Goal: Task Accomplishment & Management: Use online tool/utility

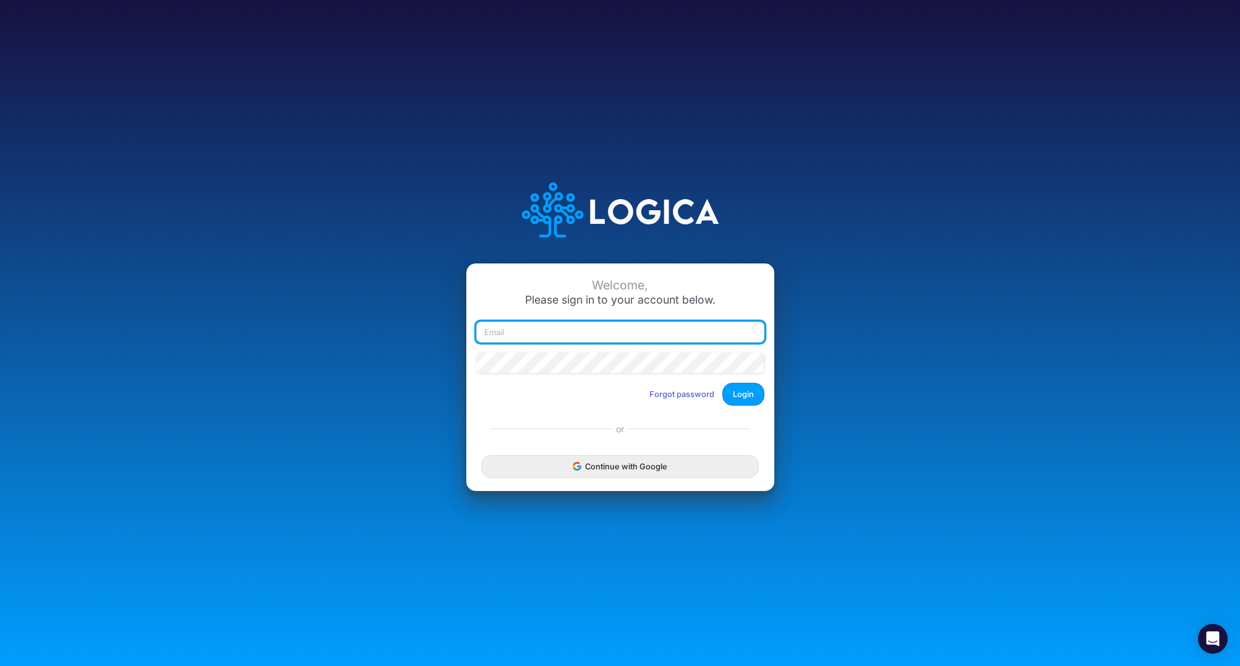
click at [554, 323] on input "email" at bounding box center [620, 332] width 288 height 21
type input "claudia@buildmas.pro"
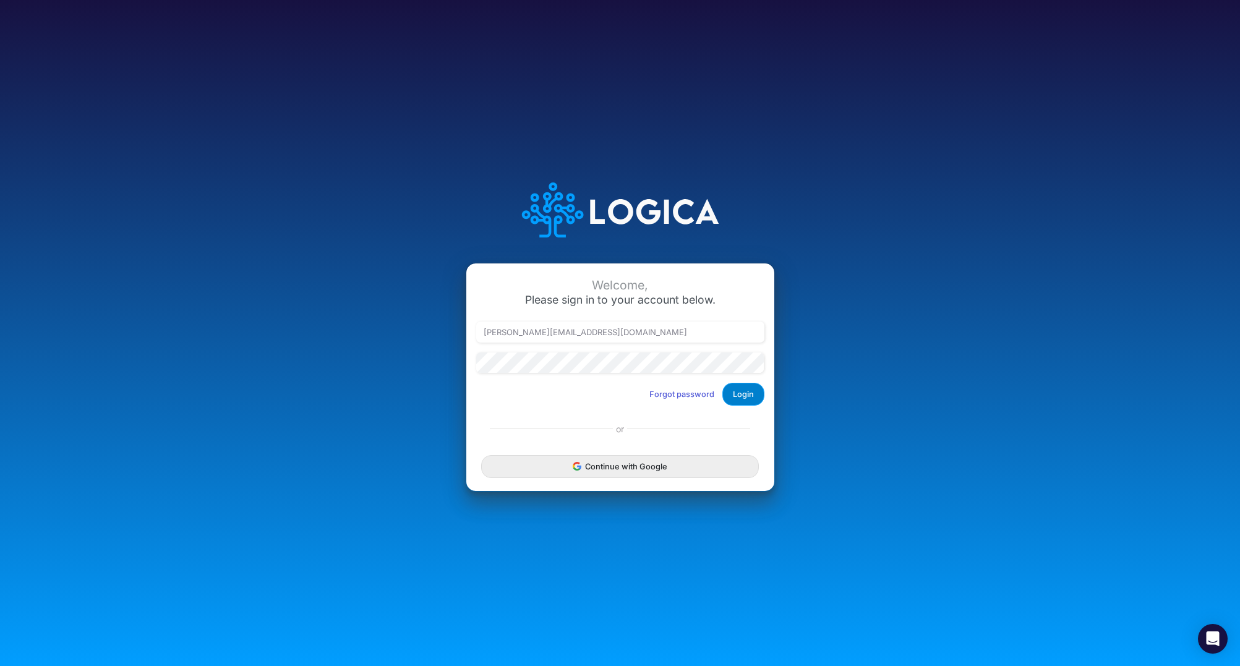
click at [744, 398] on button "Login" at bounding box center [744, 394] width 42 height 23
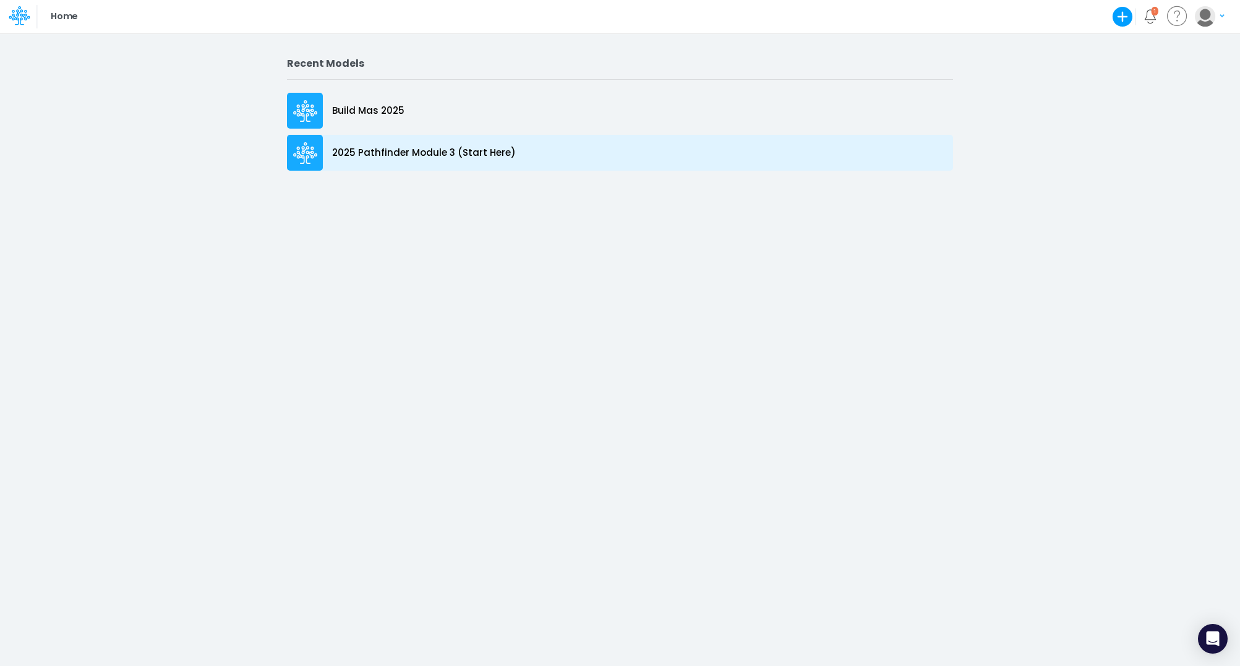
click at [404, 151] on p "2025 Pathfinder Module 3 (Start Here)" at bounding box center [424, 153] width 184 height 14
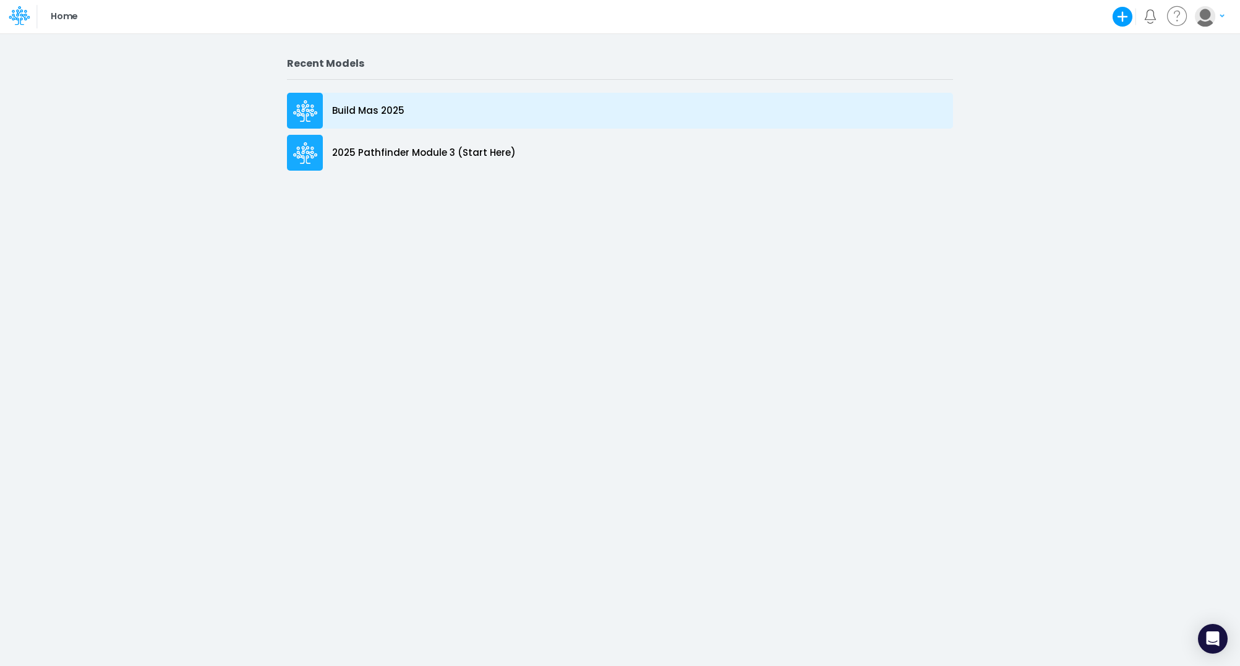
click at [346, 116] on p "Build Mas 2025" at bounding box center [368, 111] width 72 height 14
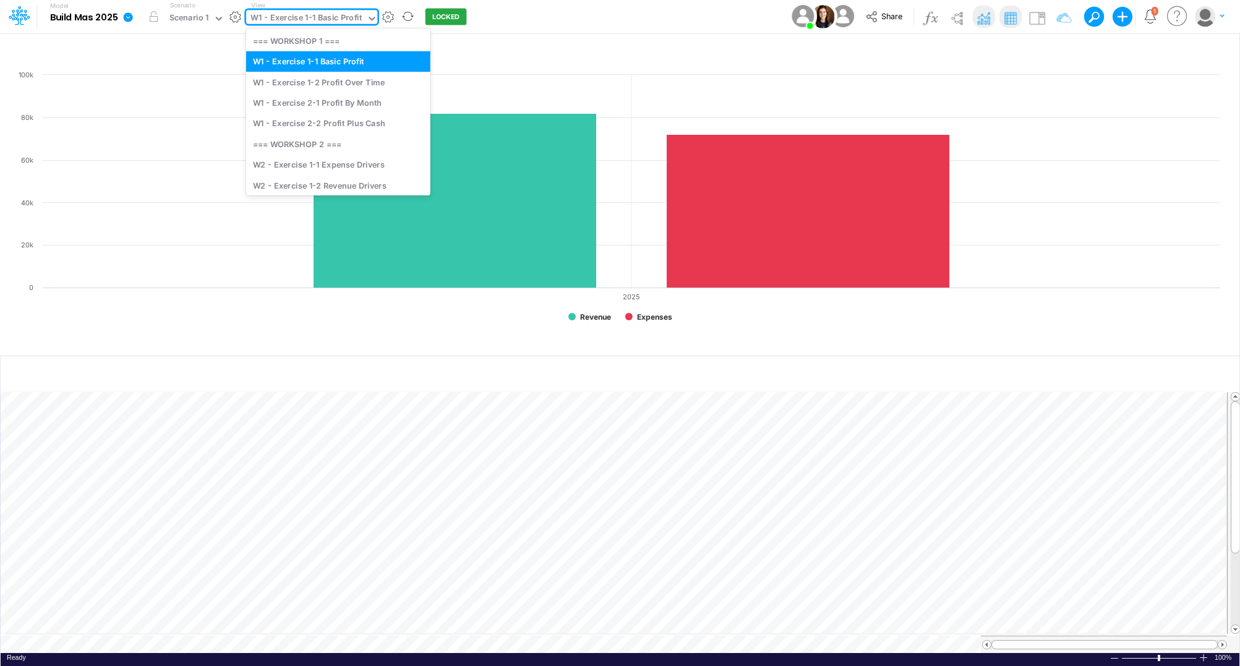
click at [366, 14] on icon at bounding box center [371, 18] width 11 height 11
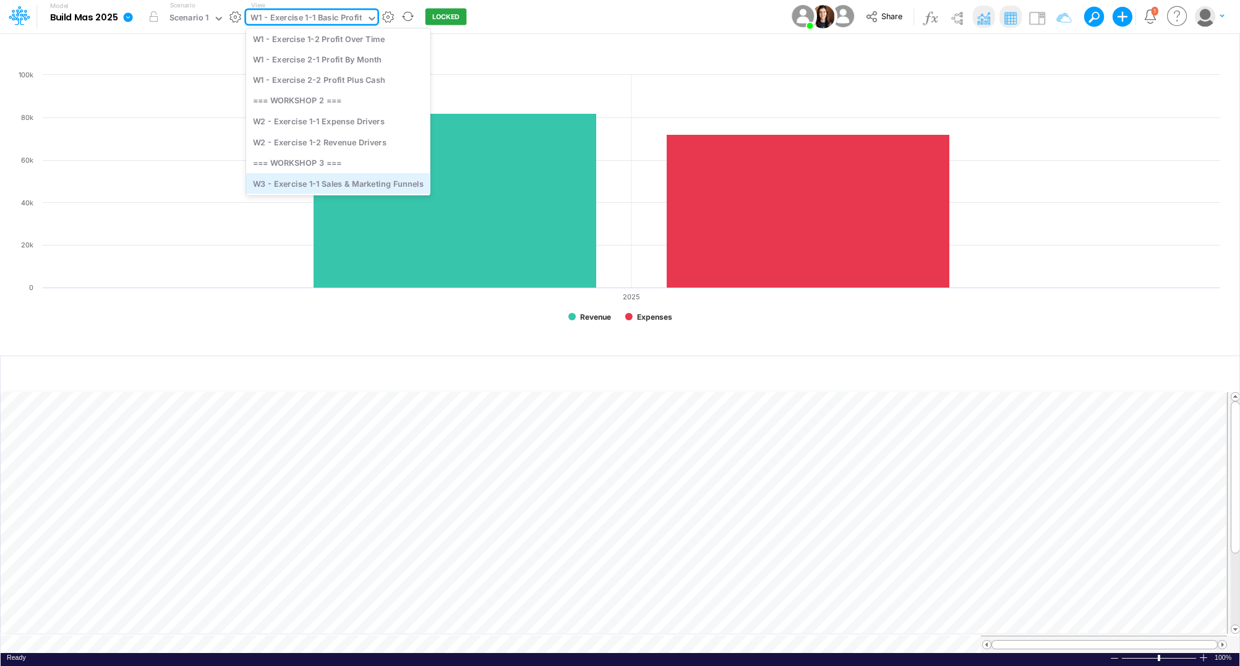
click at [374, 179] on div "W3 - Exercise 1-1 Sales & Marketing Funnels" at bounding box center [338, 183] width 184 height 20
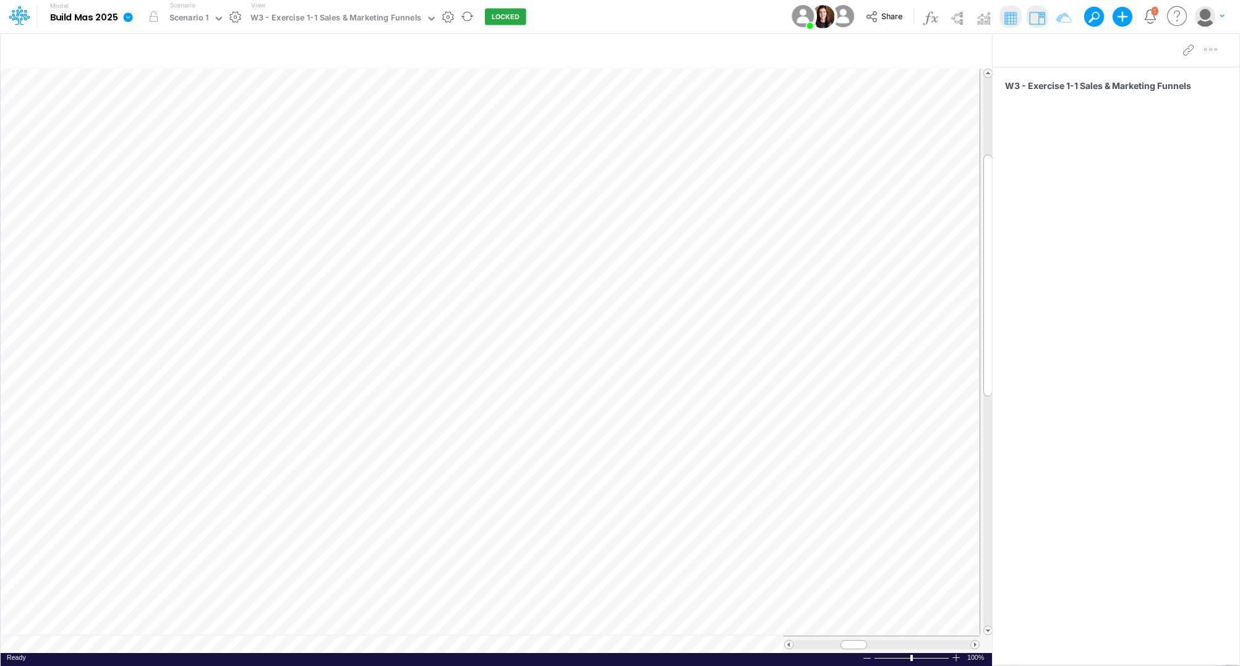
scroll to position [0, 1]
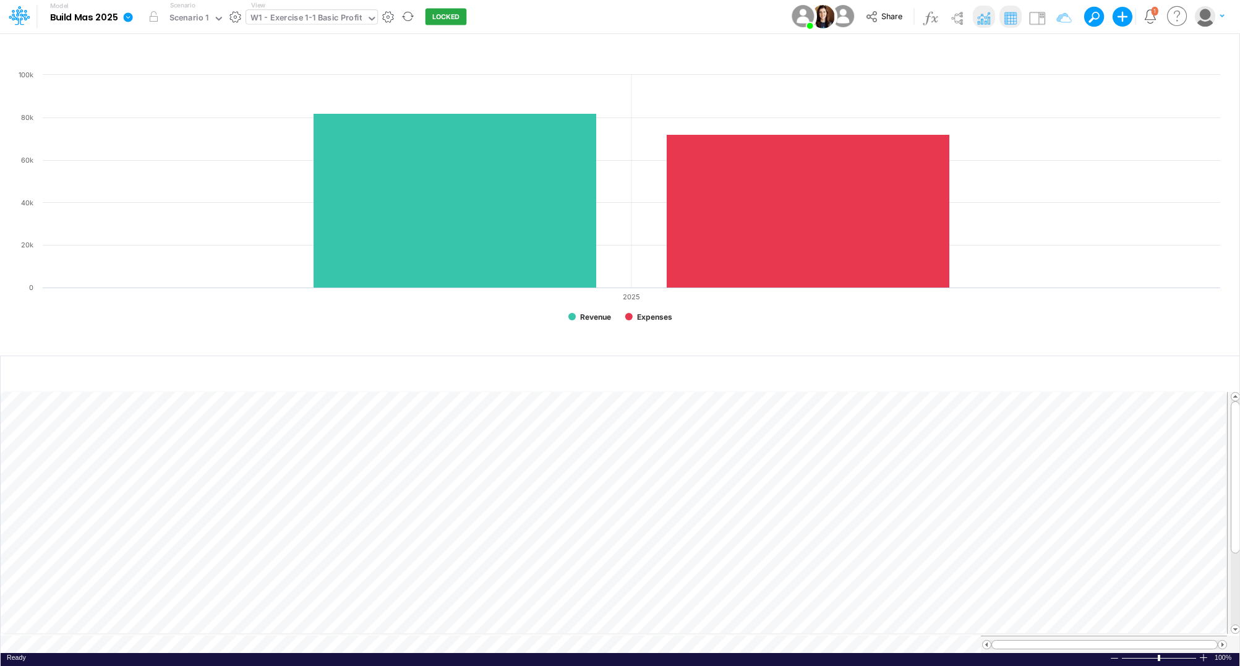
click at [372, 15] on icon at bounding box center [371, 18] width 11 height 11
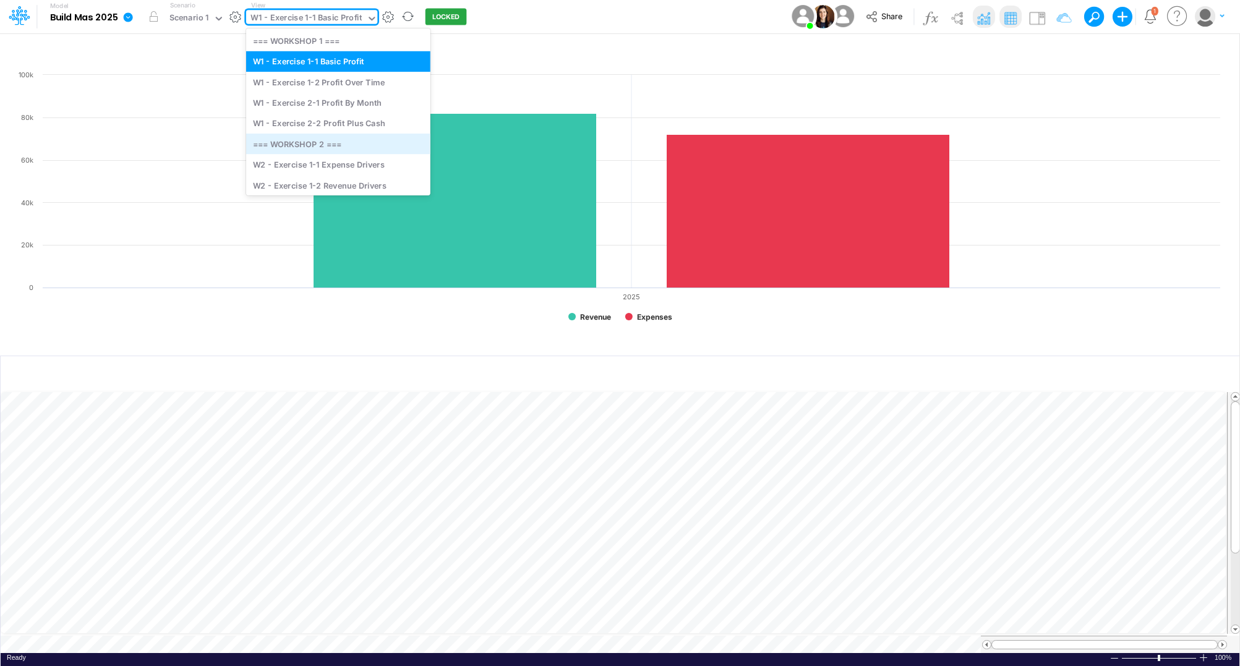
scroll to position [48, 0]
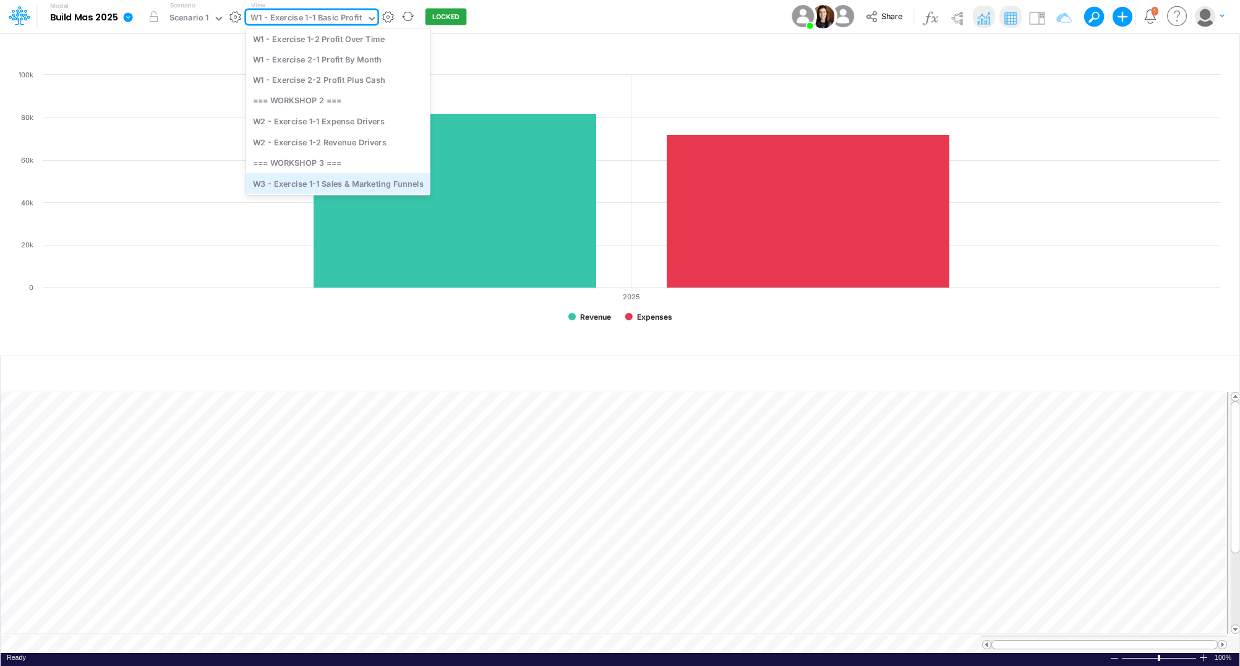
click at [357, 176] on div "W3 - Exercise 1-1 Sales & Marketing Funnels" at bounding box center [338, 183] width 184 height 20
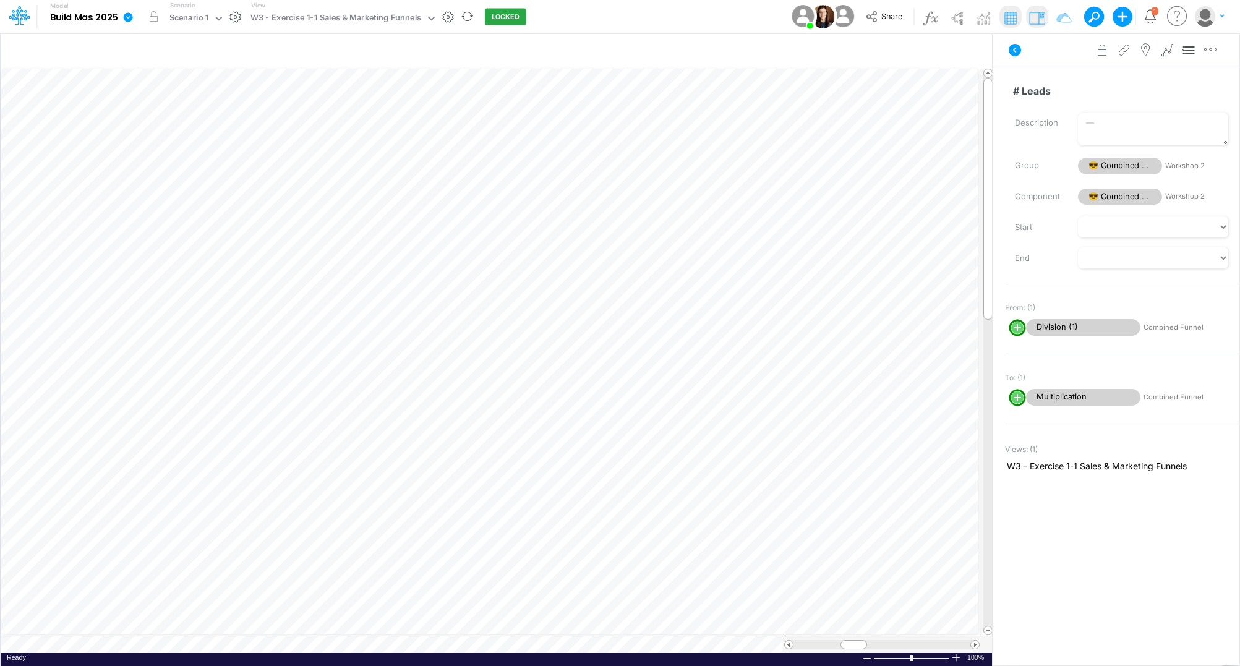
scroll to position [0, 1]
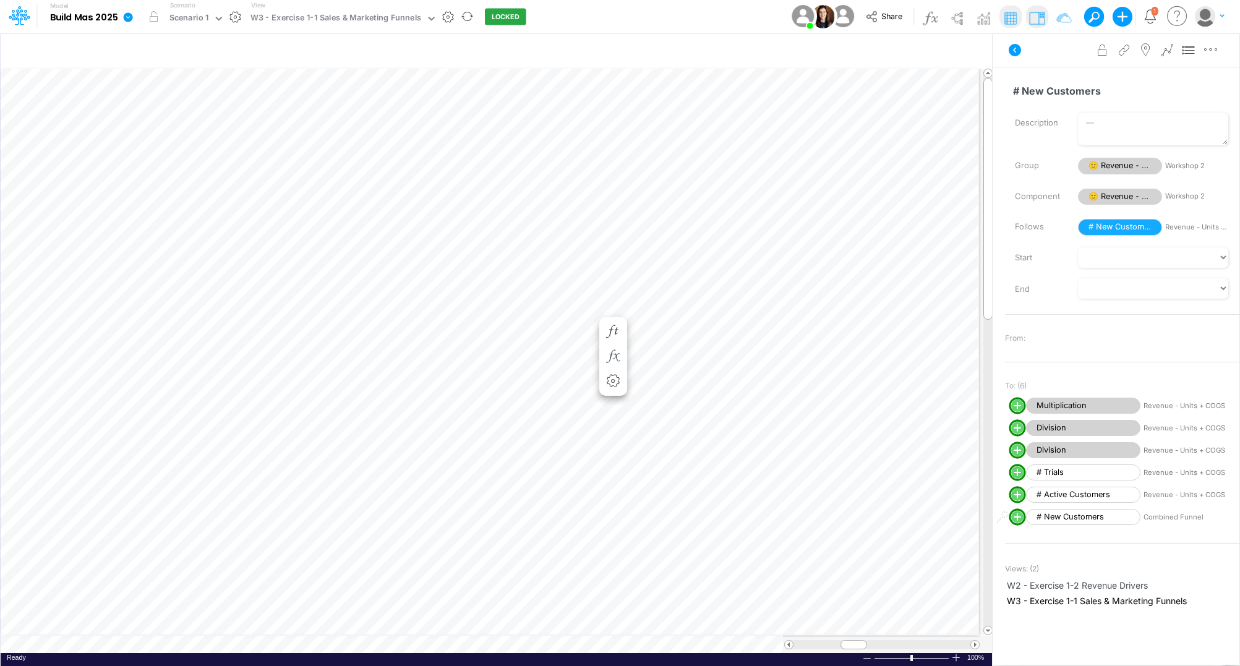
scroll to position [0, 4]
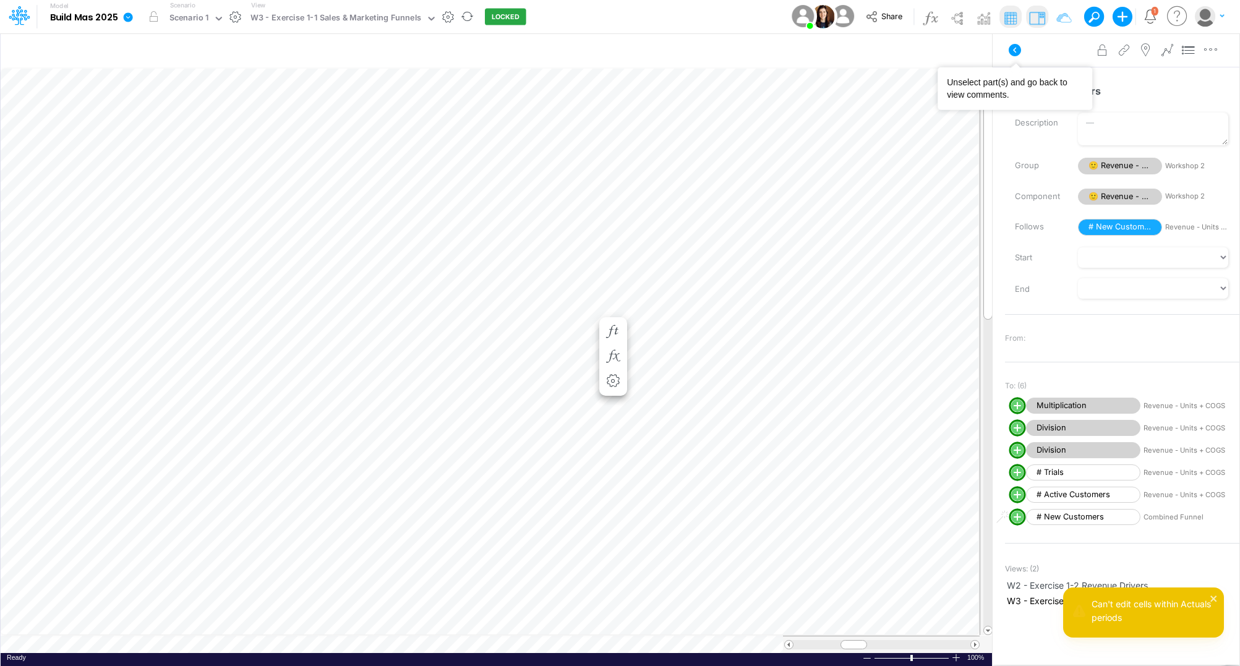
click at [1015, 51] on icon at bounding box center [1015, 50] width 15 height 15
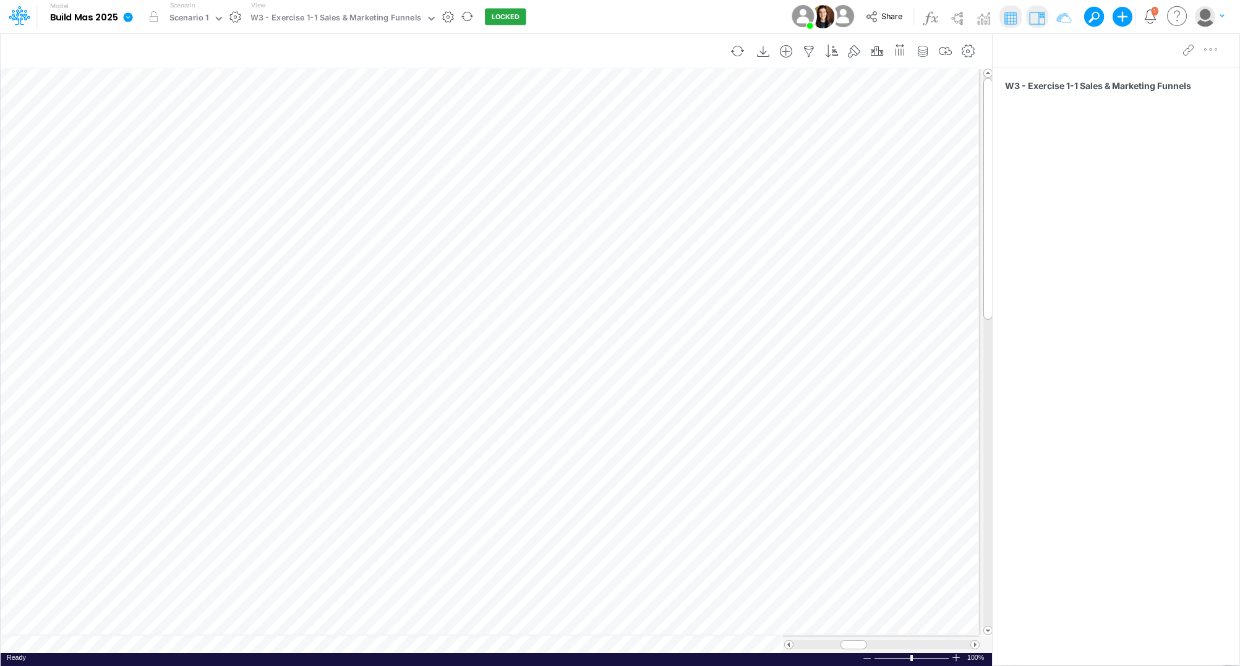
scroll to position [0, 4]
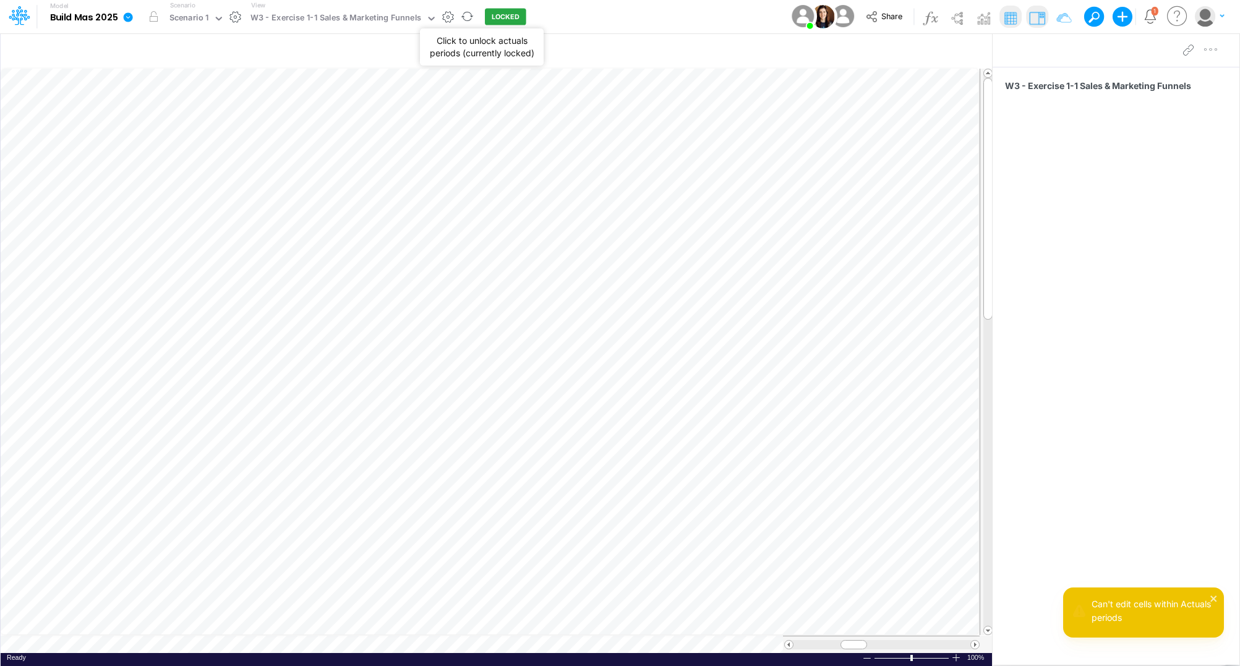
click at [499, 17] on button "LOCKED" at bounding box center [505, 17] width 41 height 17
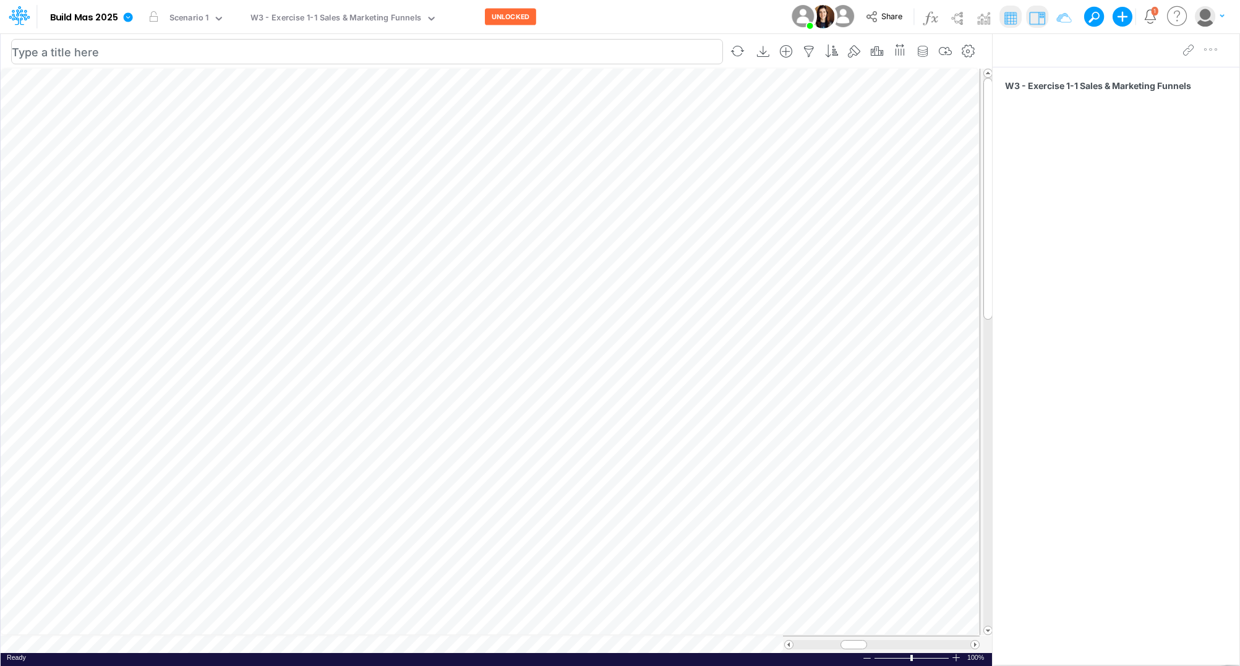
scroll to position [0, 1]
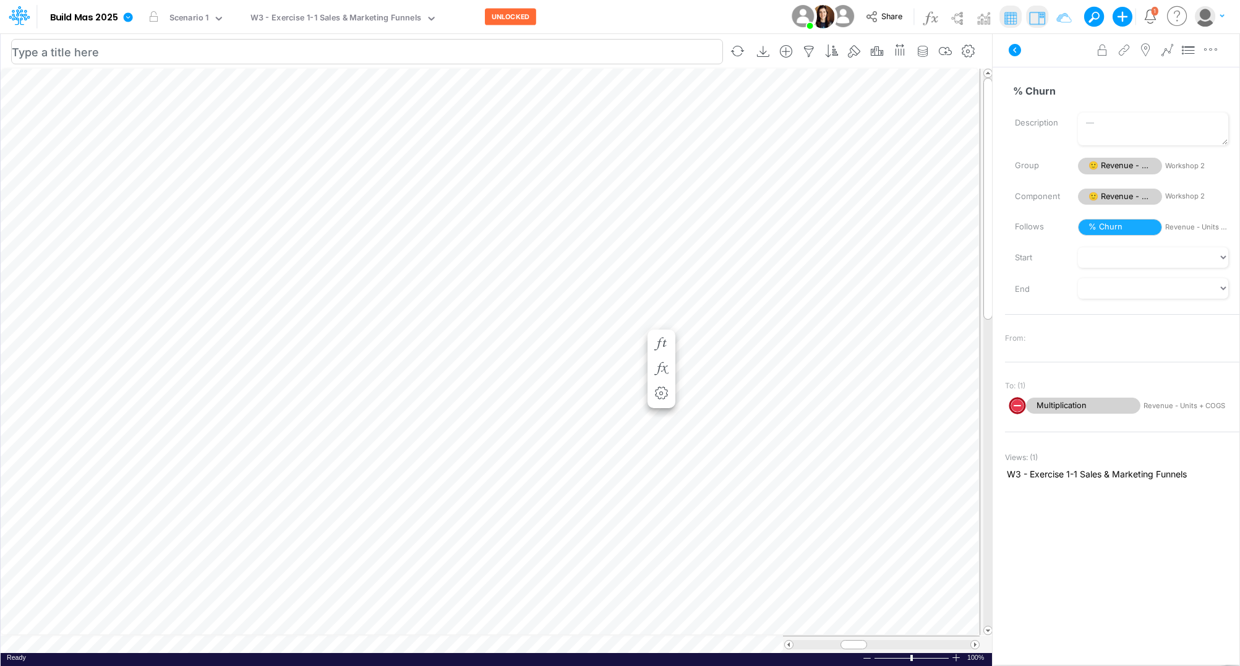
scroll to position [0, 1]
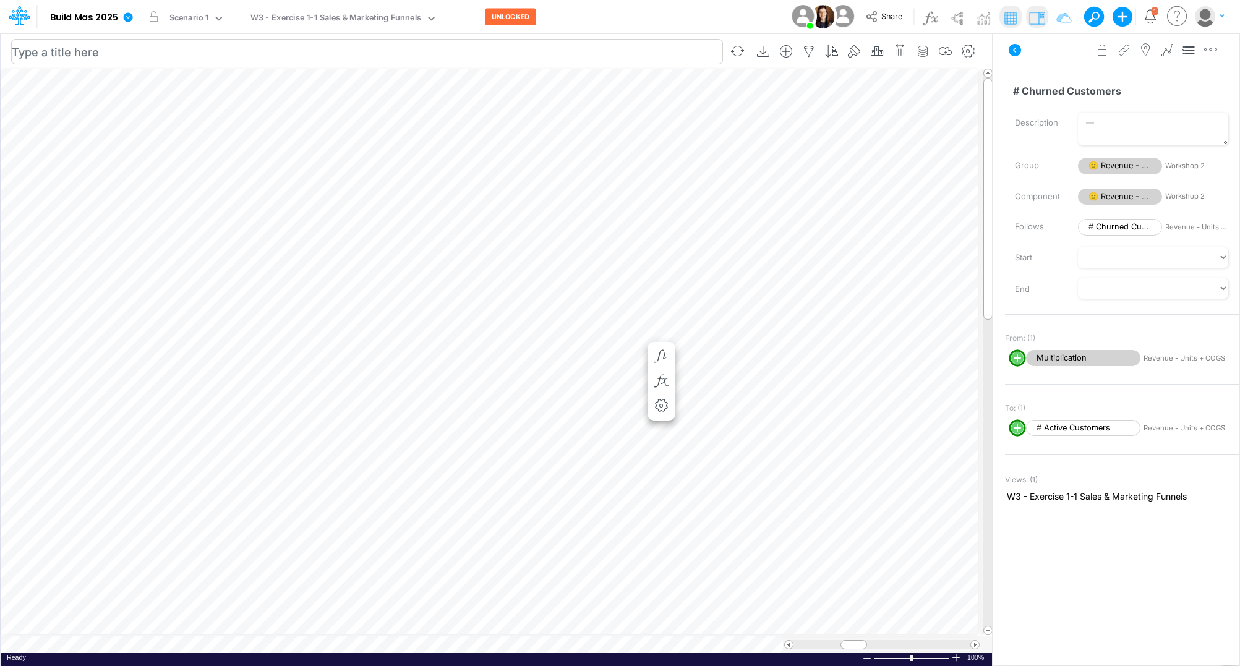
scroll to position [0, 1]
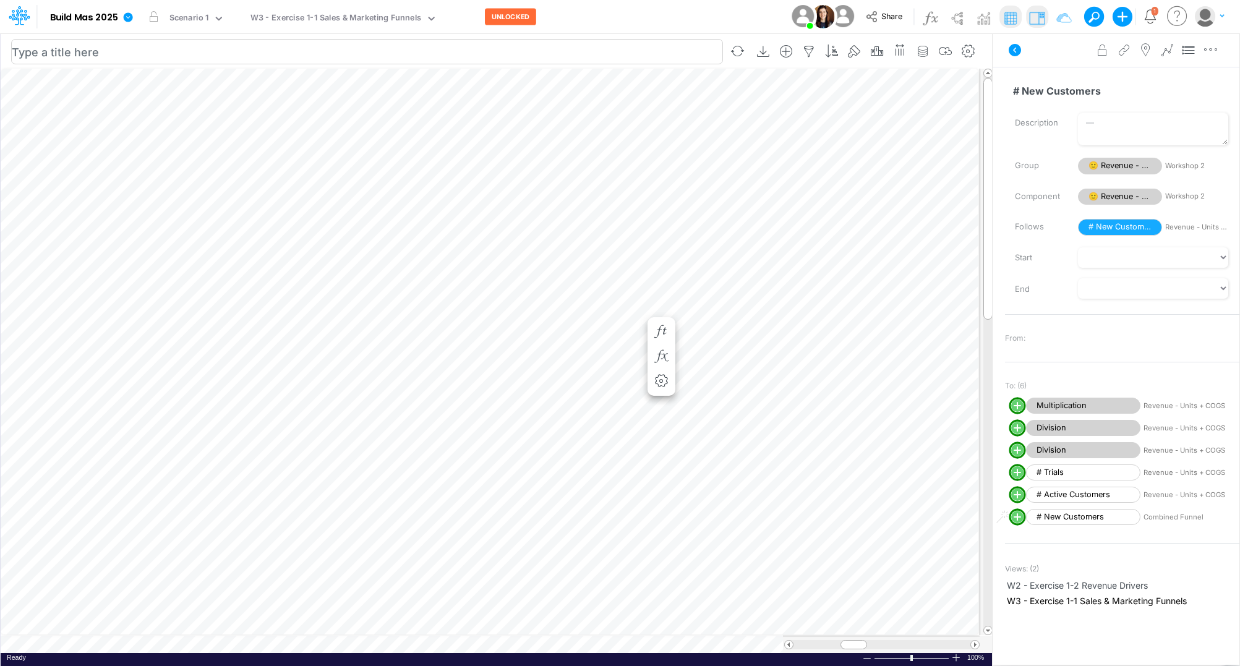
scroll to position [0, 1]
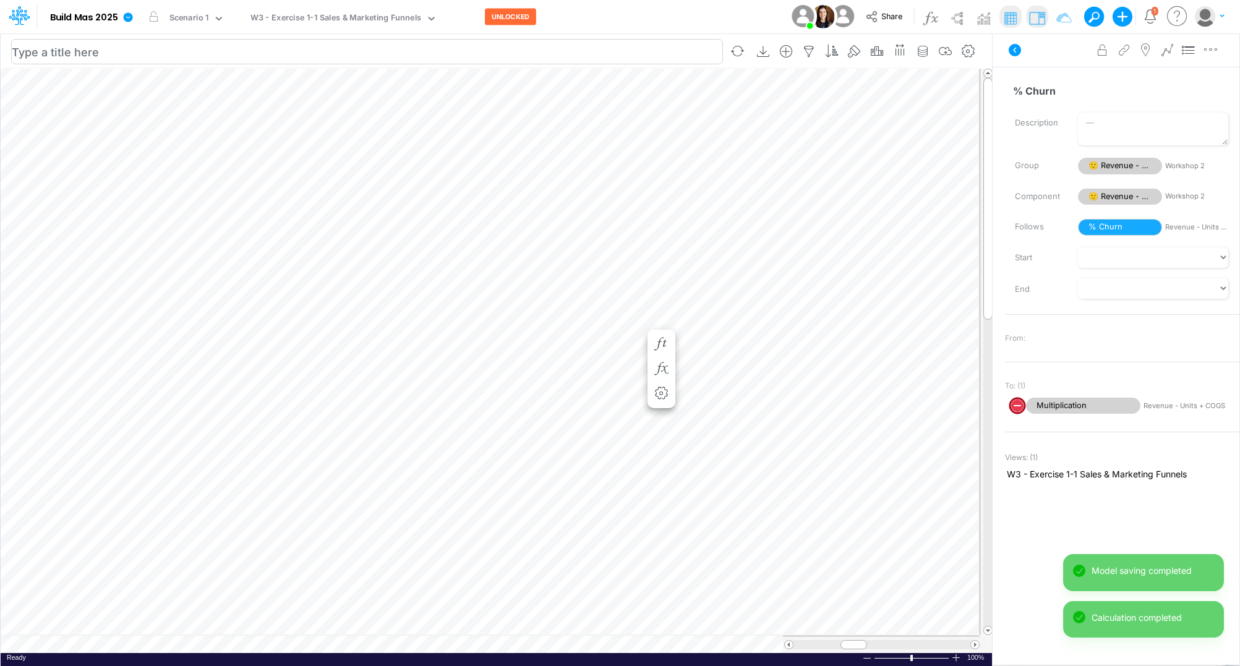
scroll to position [0, 1]
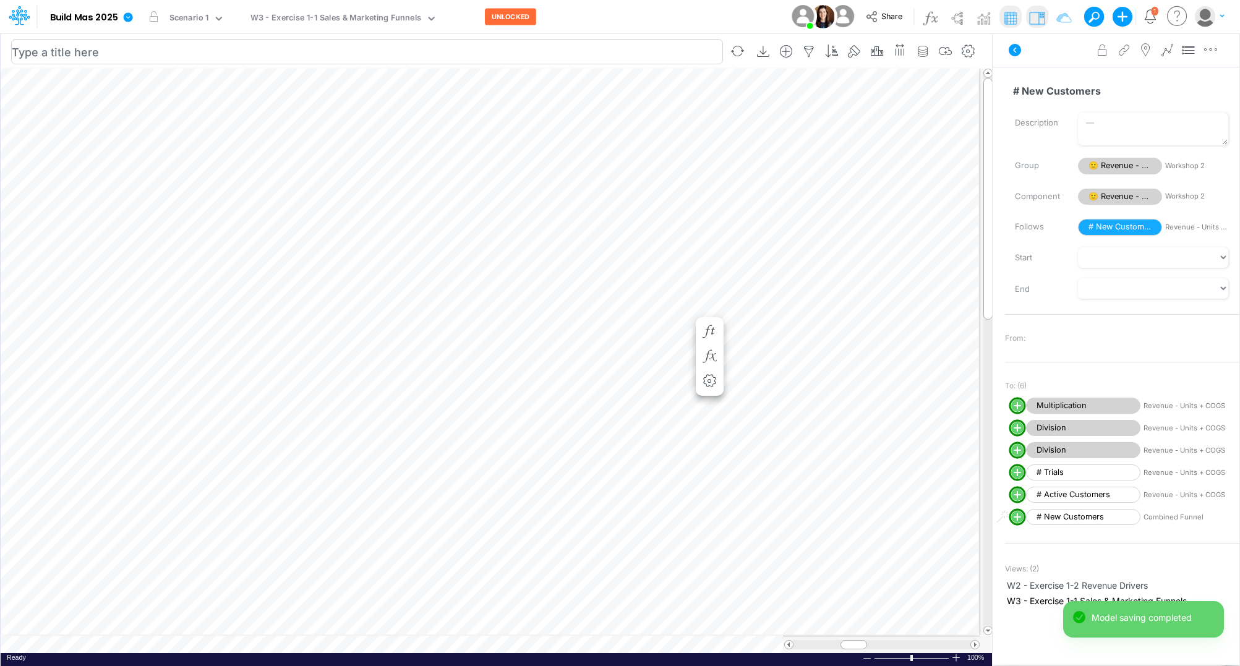
scroll to position [0, 1]
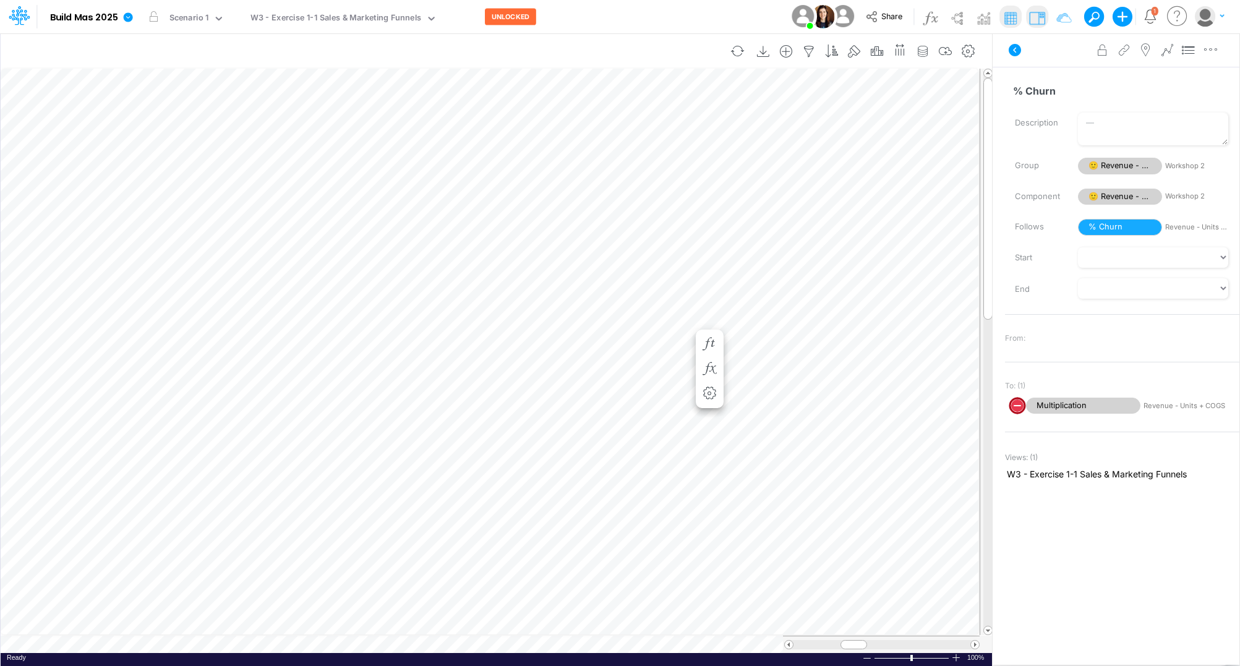
scroll to position [0, 1]
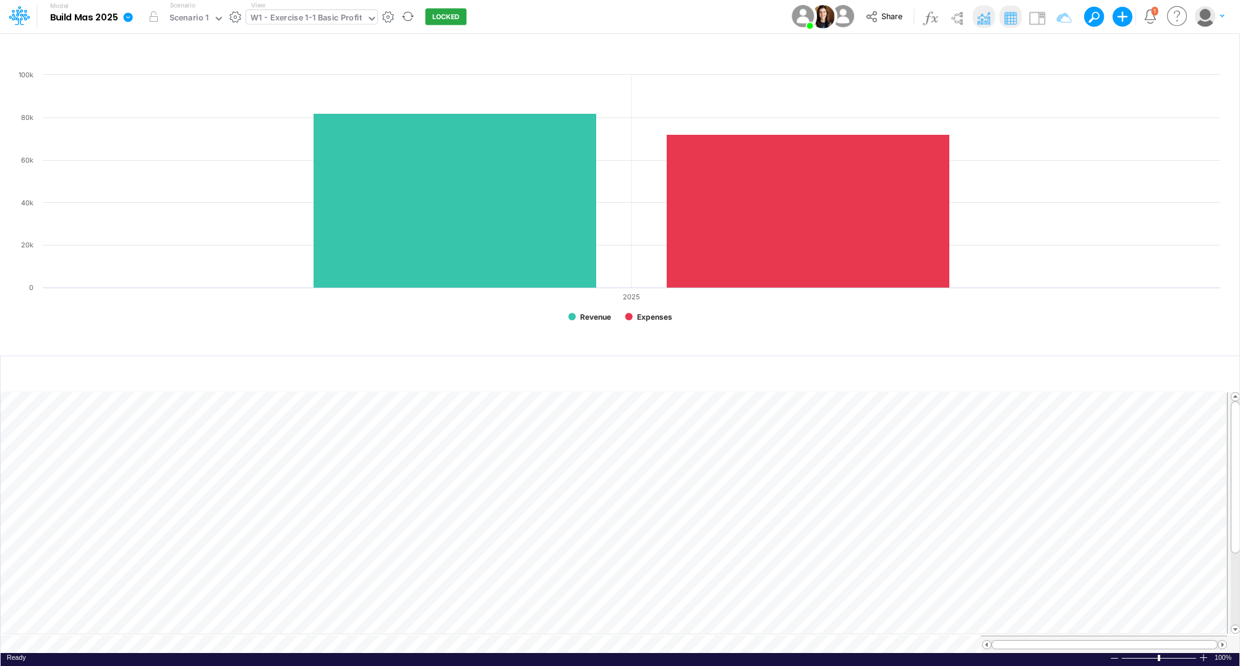
click at [368, 21] on icon at bounding box center [371, 18] width 11 height 11
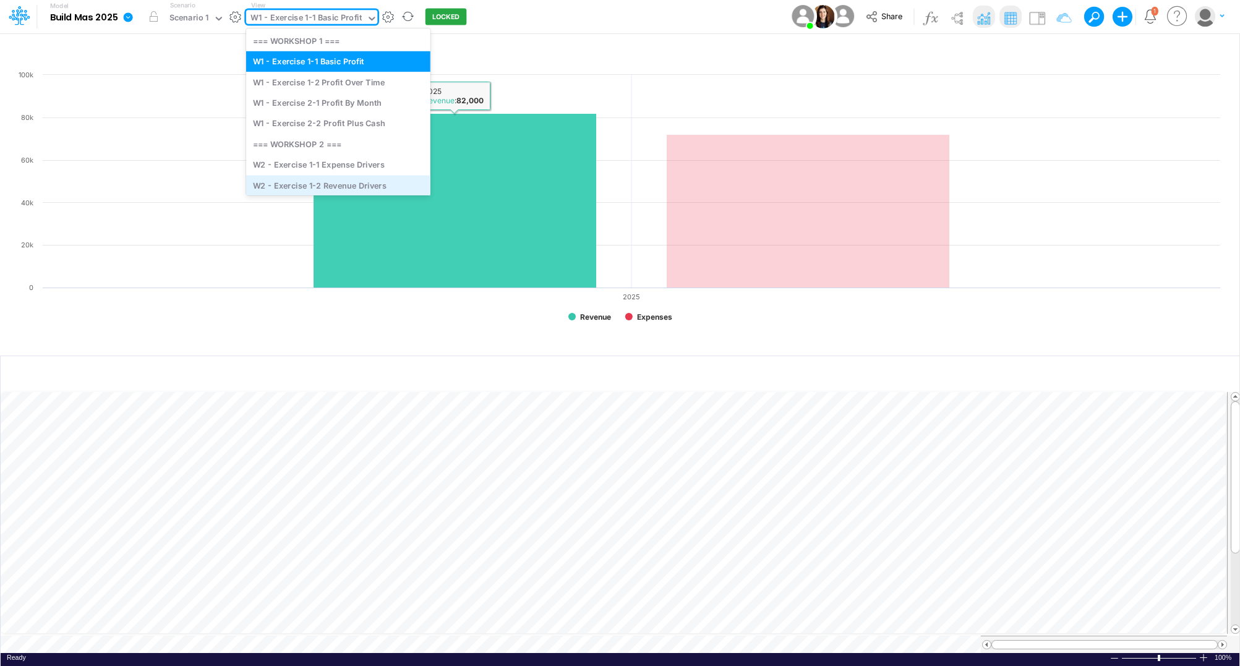
scroll to position [48, 0]
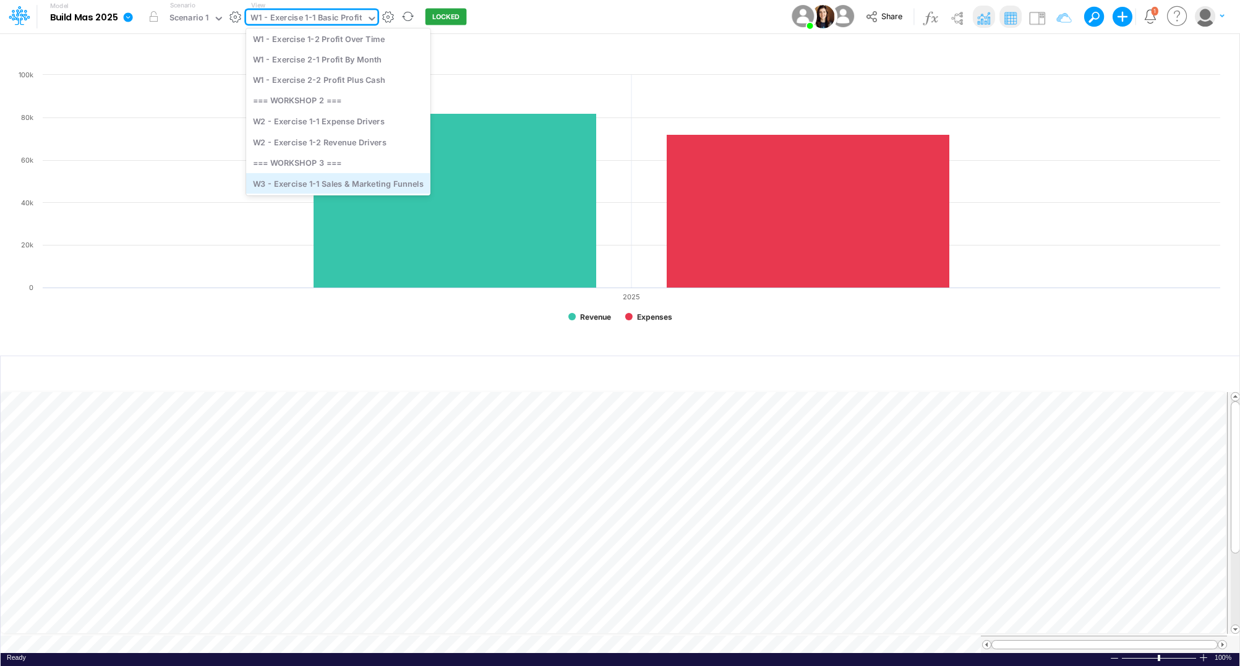
click at [382, 182] on div "W3 - Exercise 1-1 Sales & Marketing Funnels" at bounding box center [338, 183] width 184 height 20
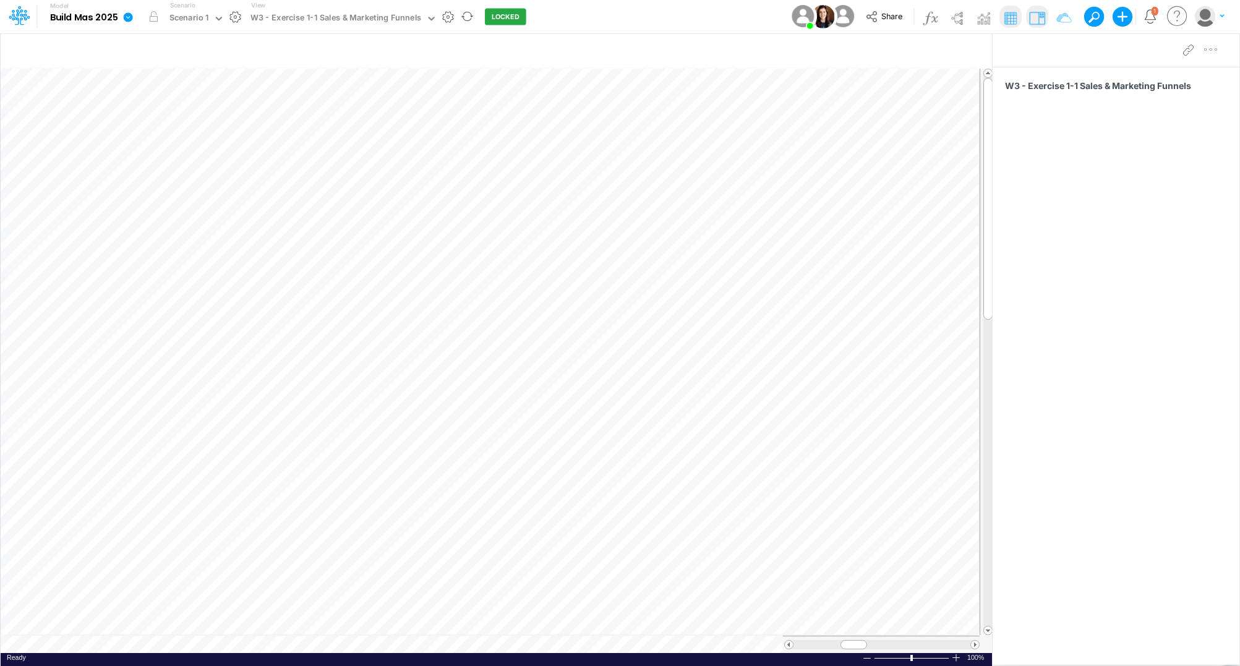
scroll to position [0, 1]
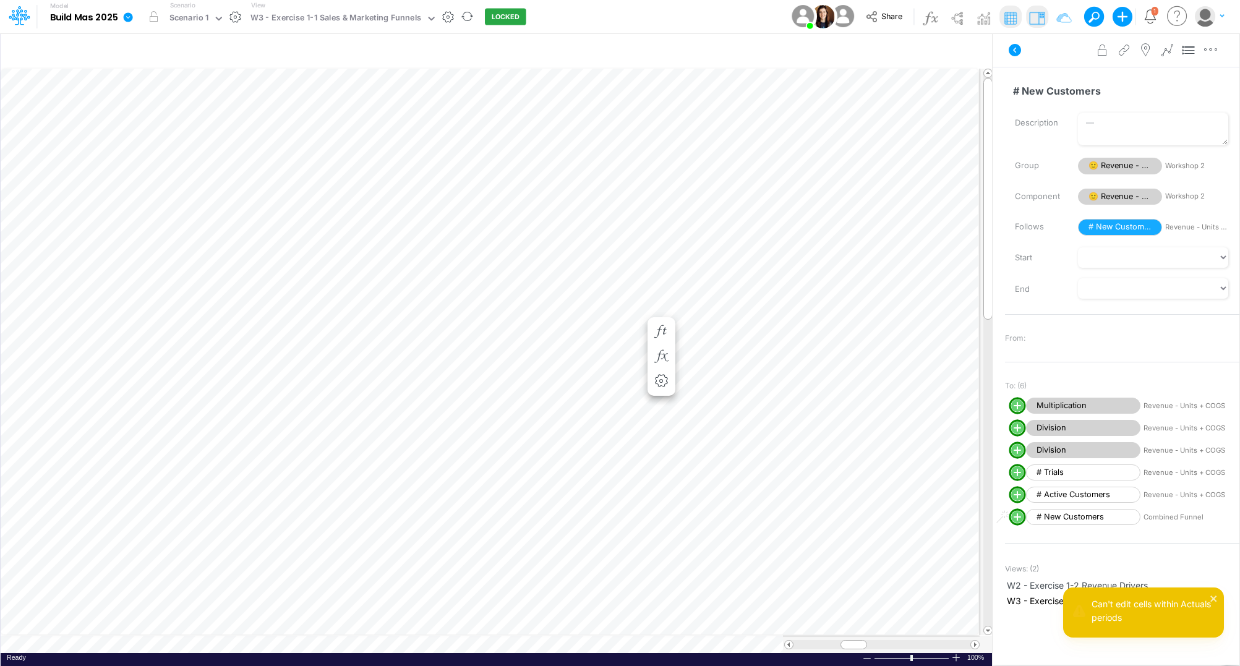
scroll to position [0, 1]
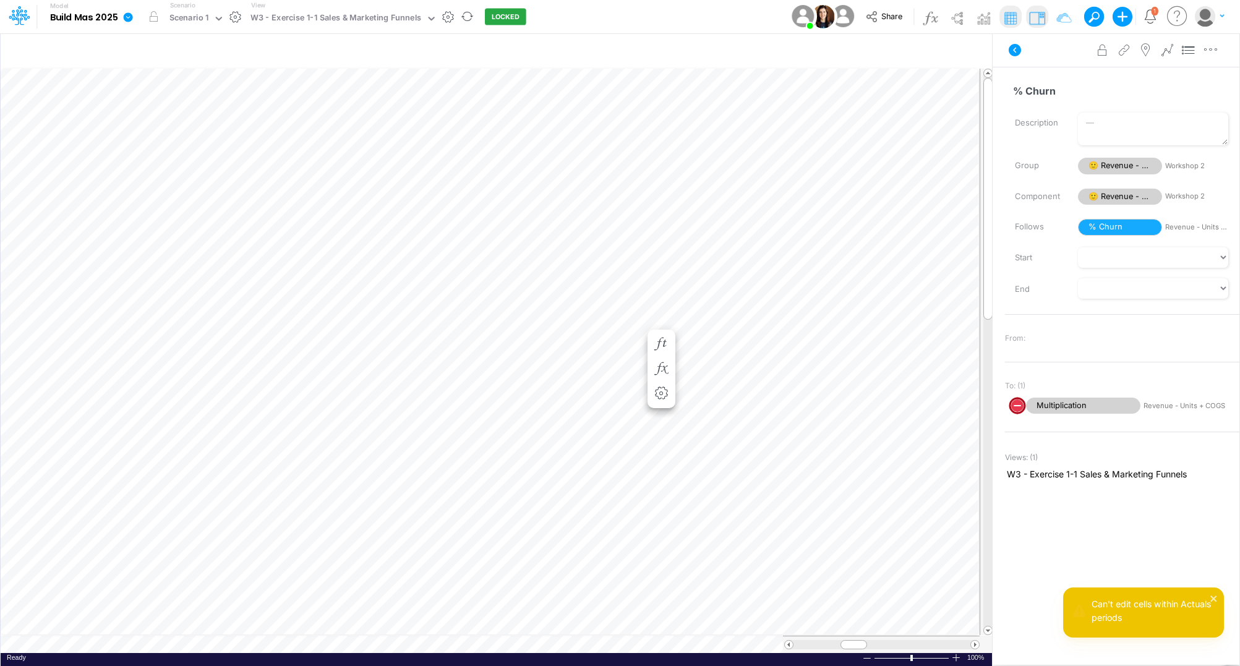
scroll to position [0, 1]
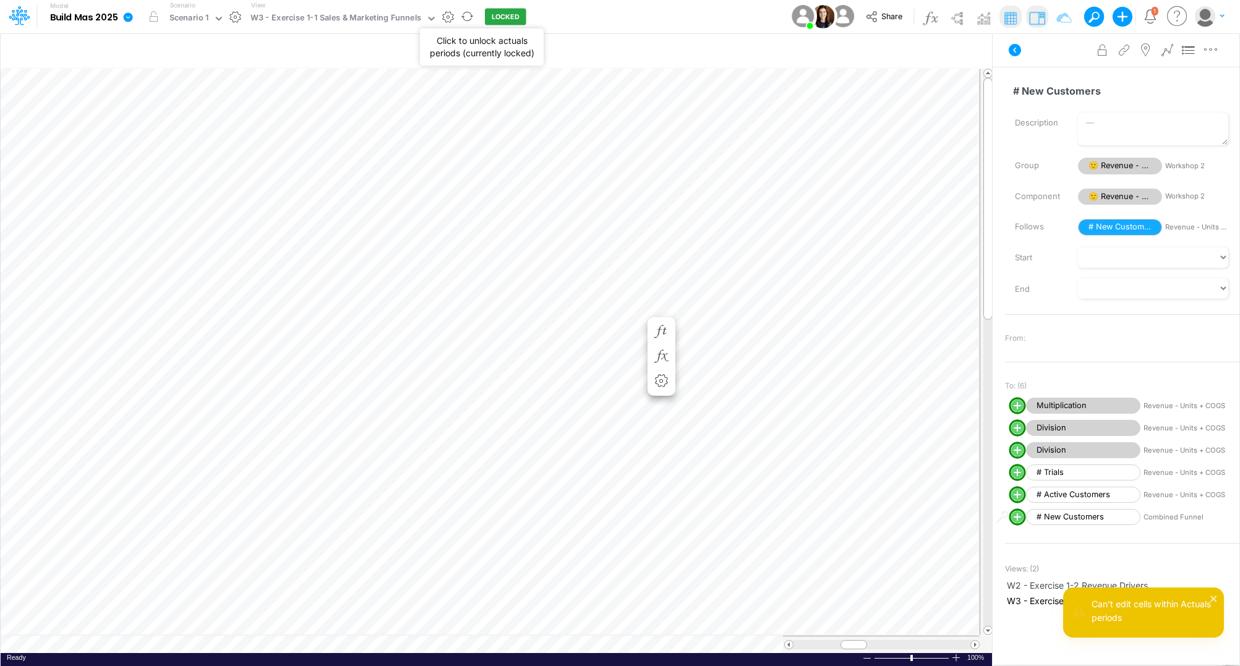
click at [493, 20] on button "LOCKED" at bounding box center [505, 17] width 41 height 17
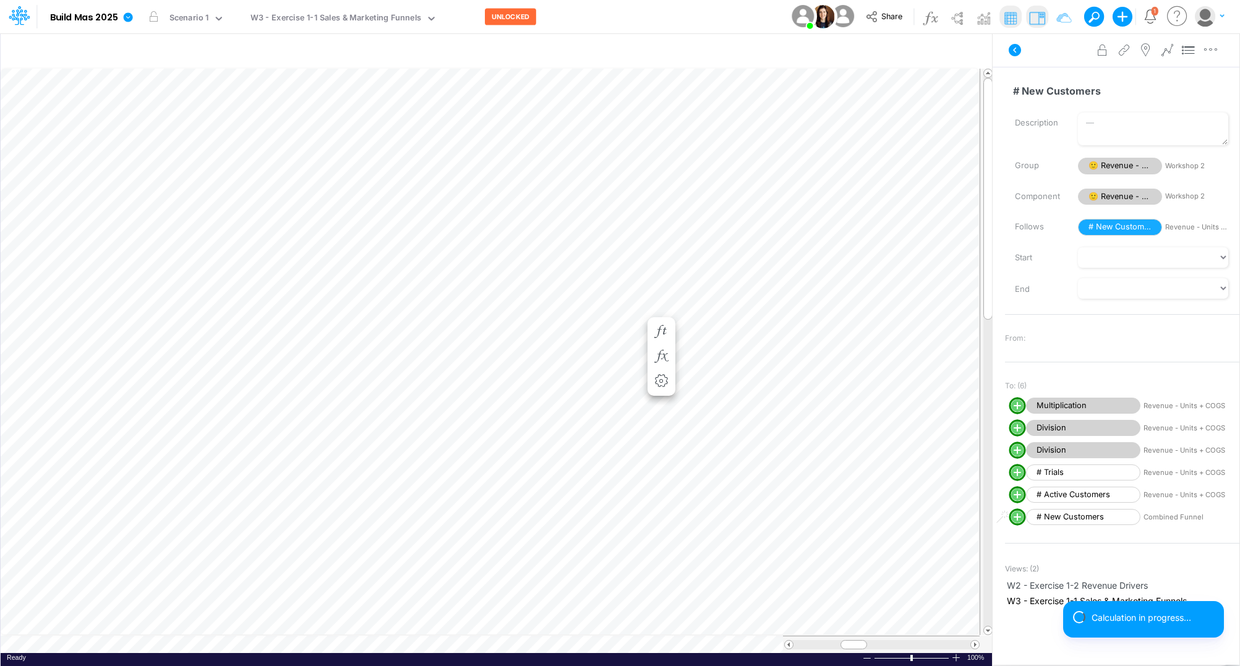
scroll to position [0, 1]
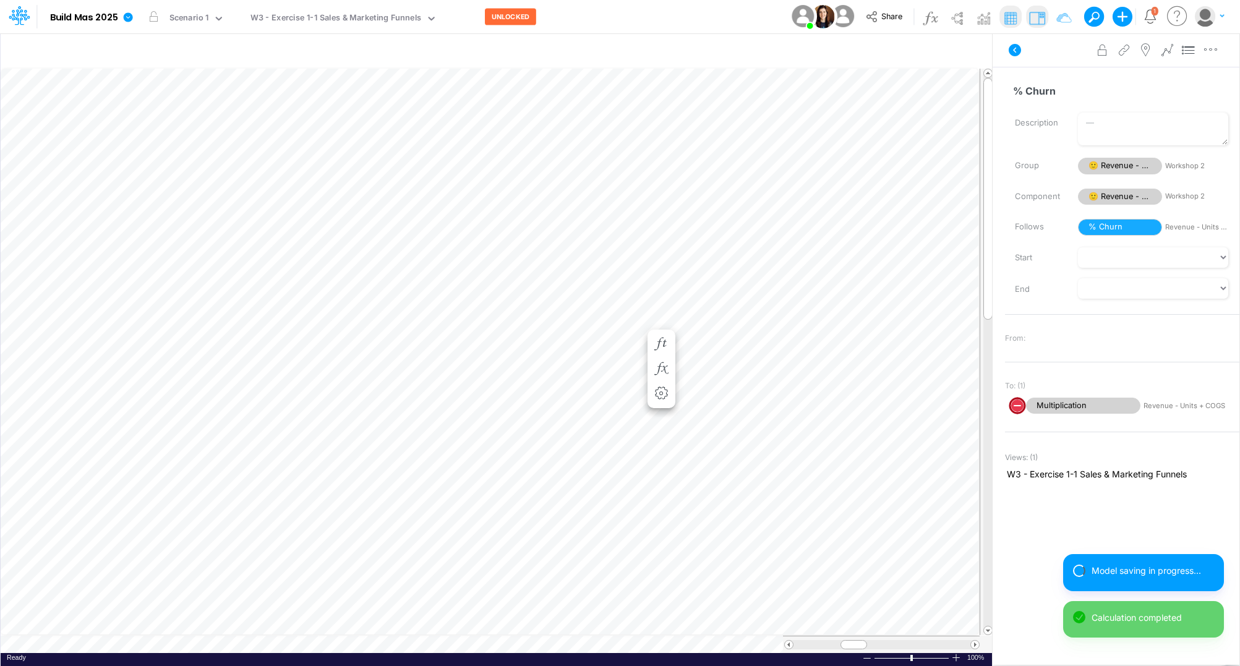
scroll to position [0, 1]
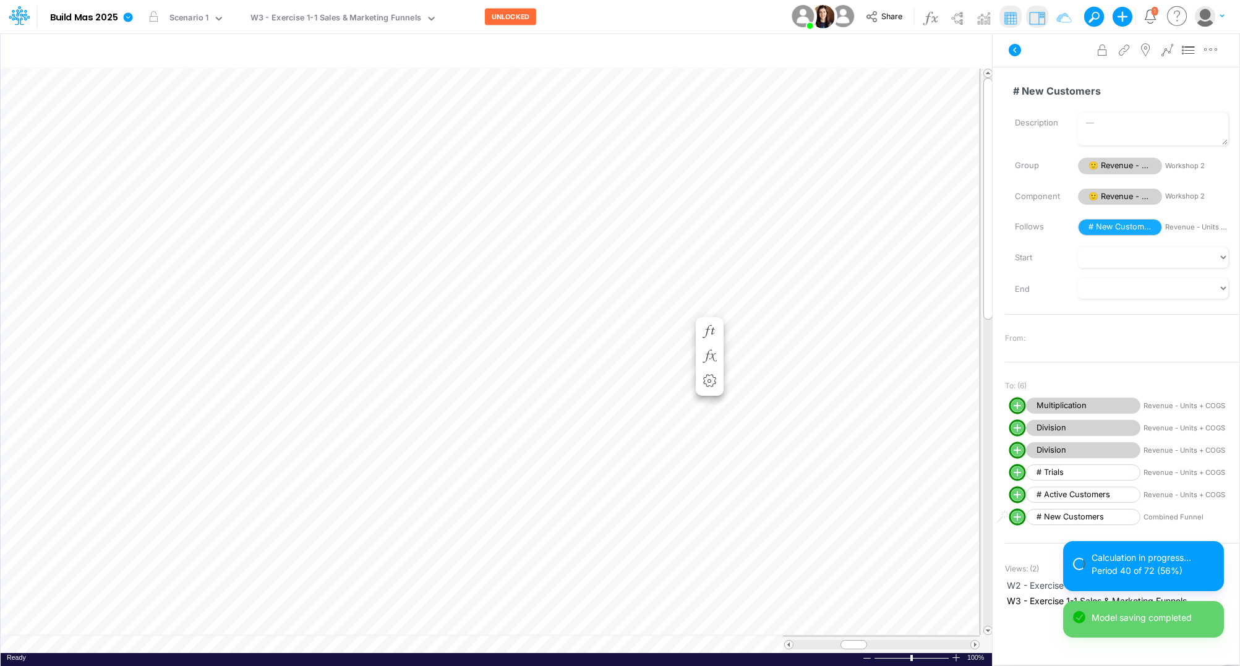
scroll to position [0, 1]
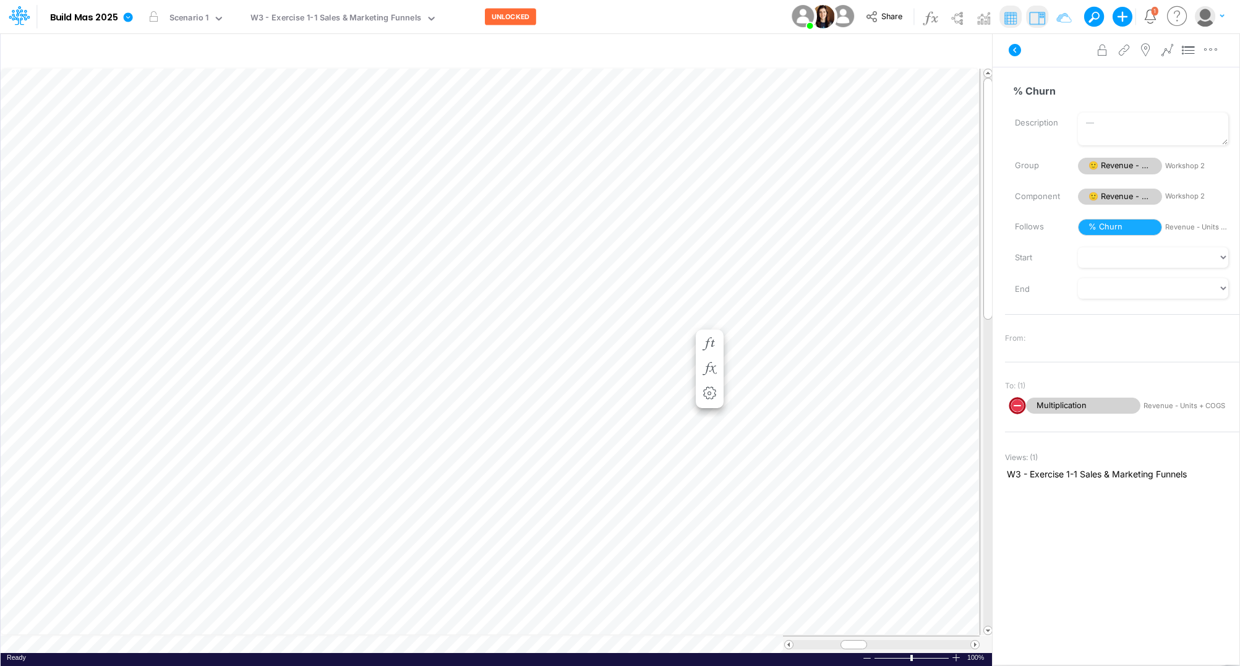
scroll to position [0, 1]
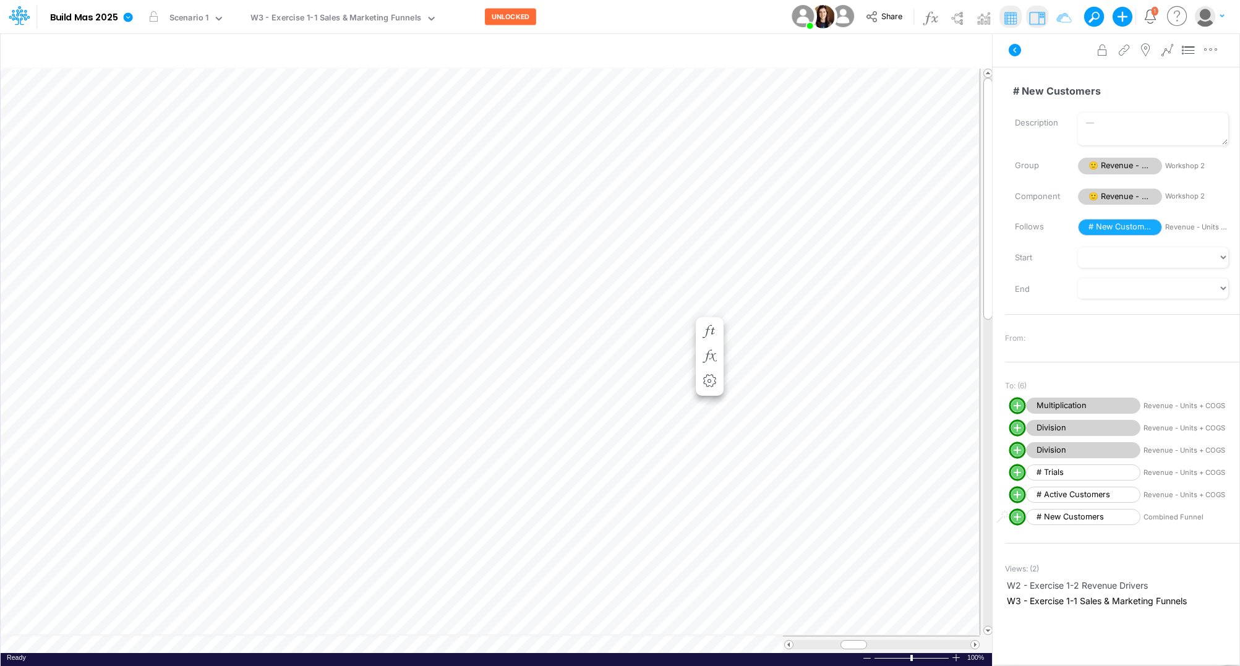
scroll to position [0, 1]
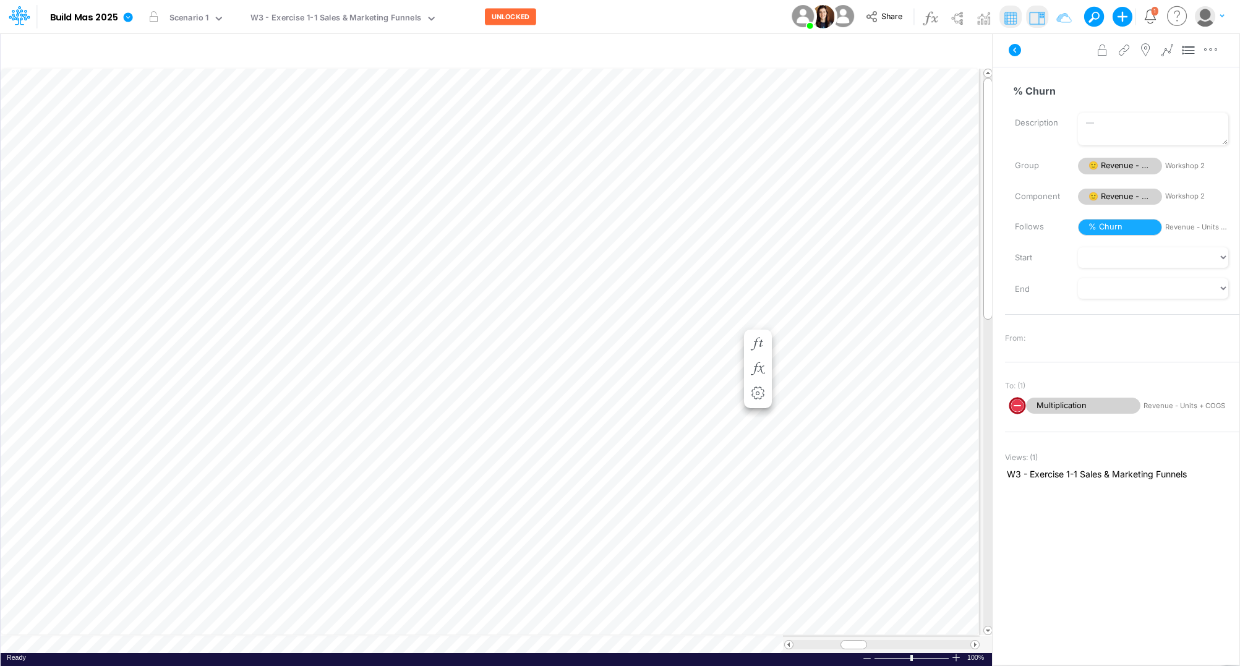
scroll to position [0, 1]
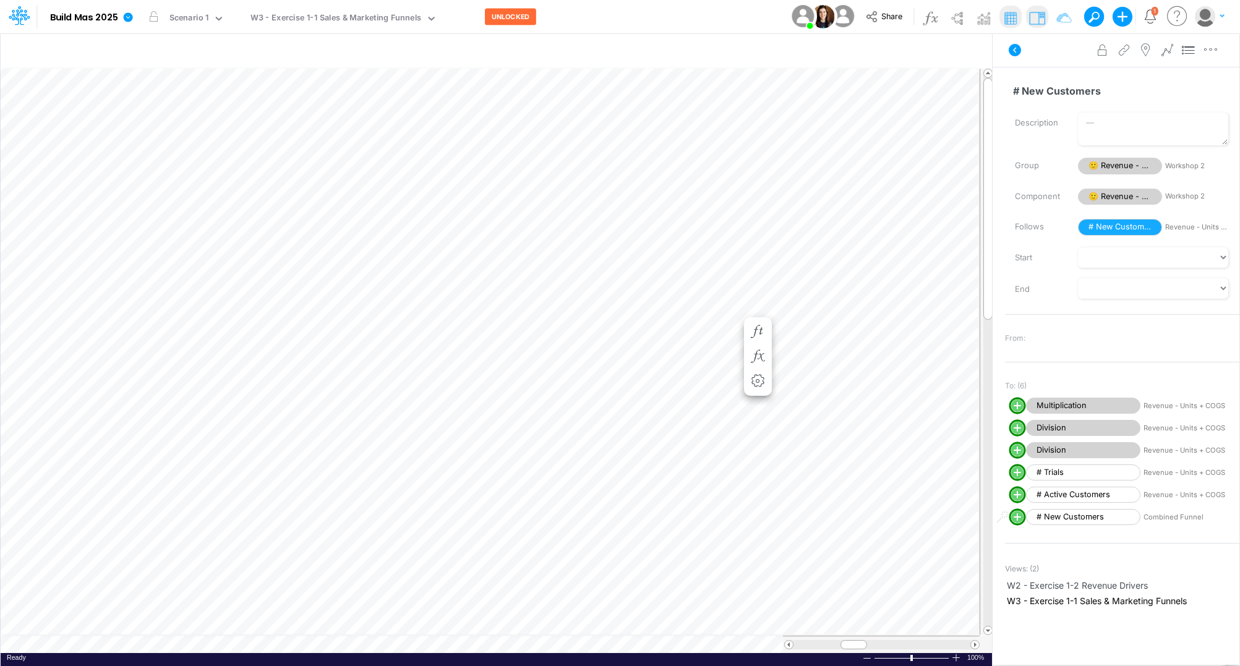
scroll to position [0, 1]
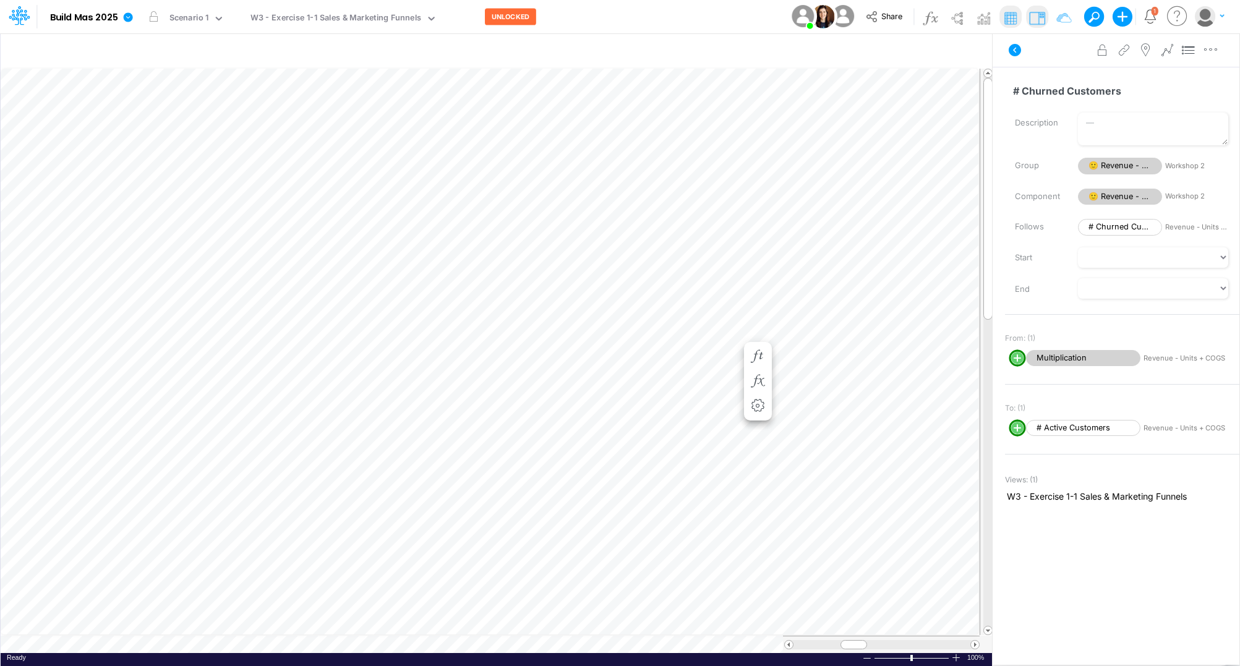
scroll to position [0, 1]
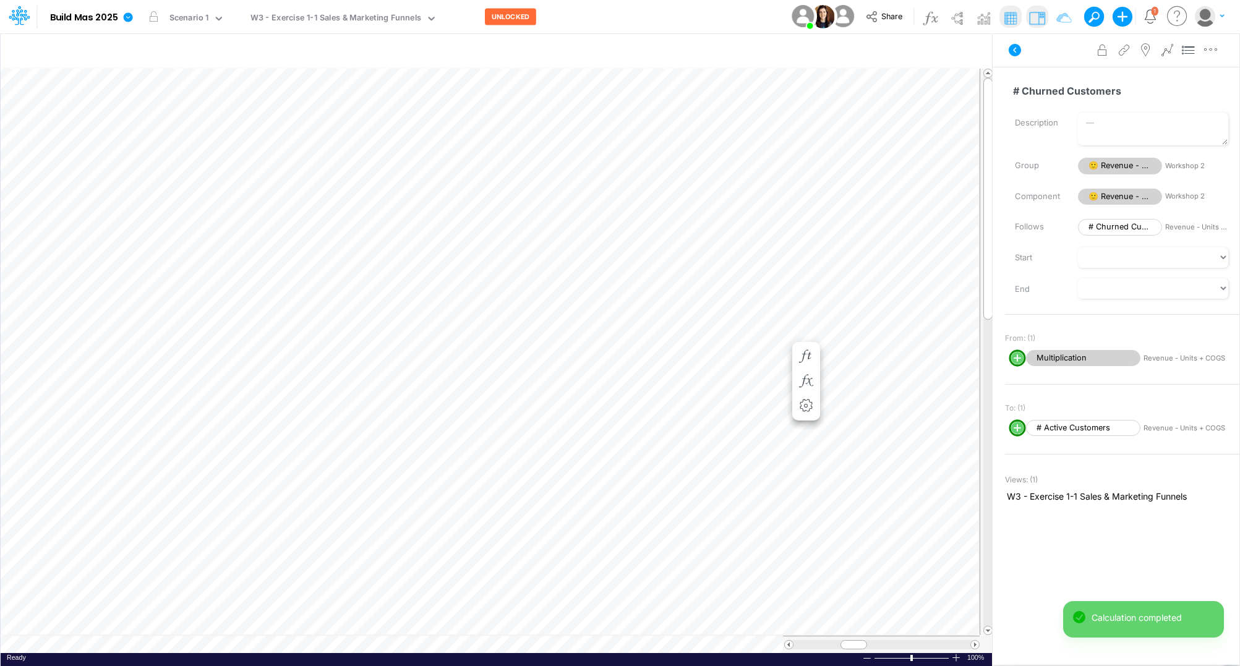
scroll to position [0, 1]
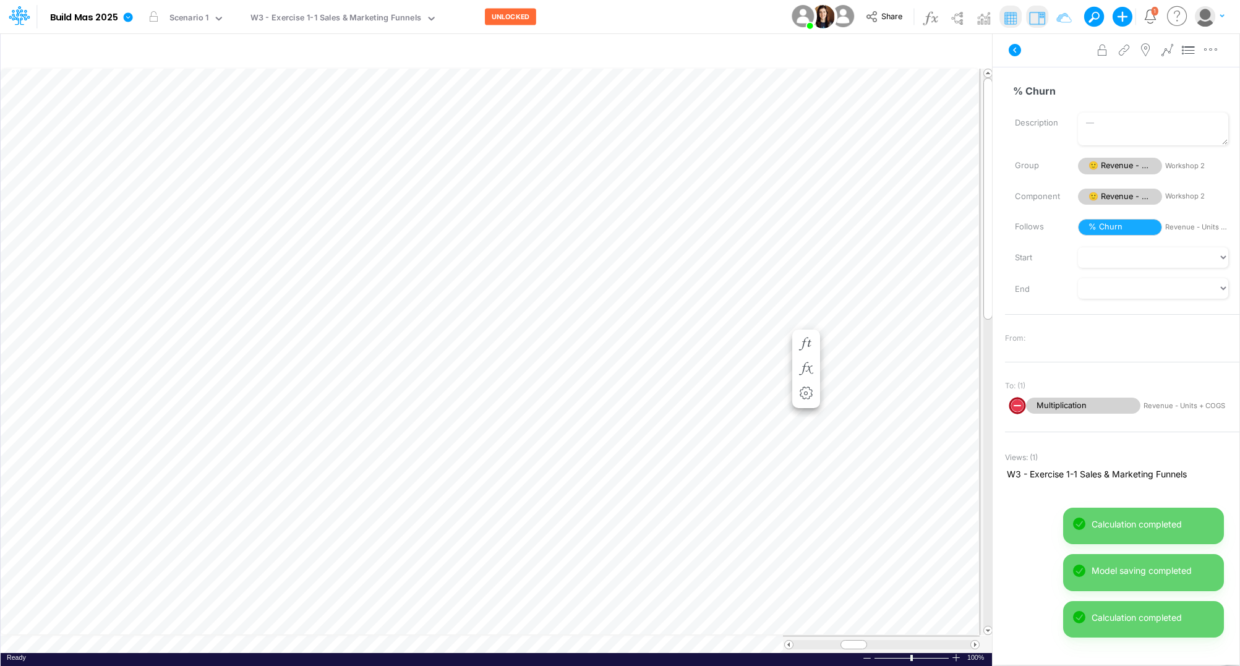
scroll to position [0, 1]
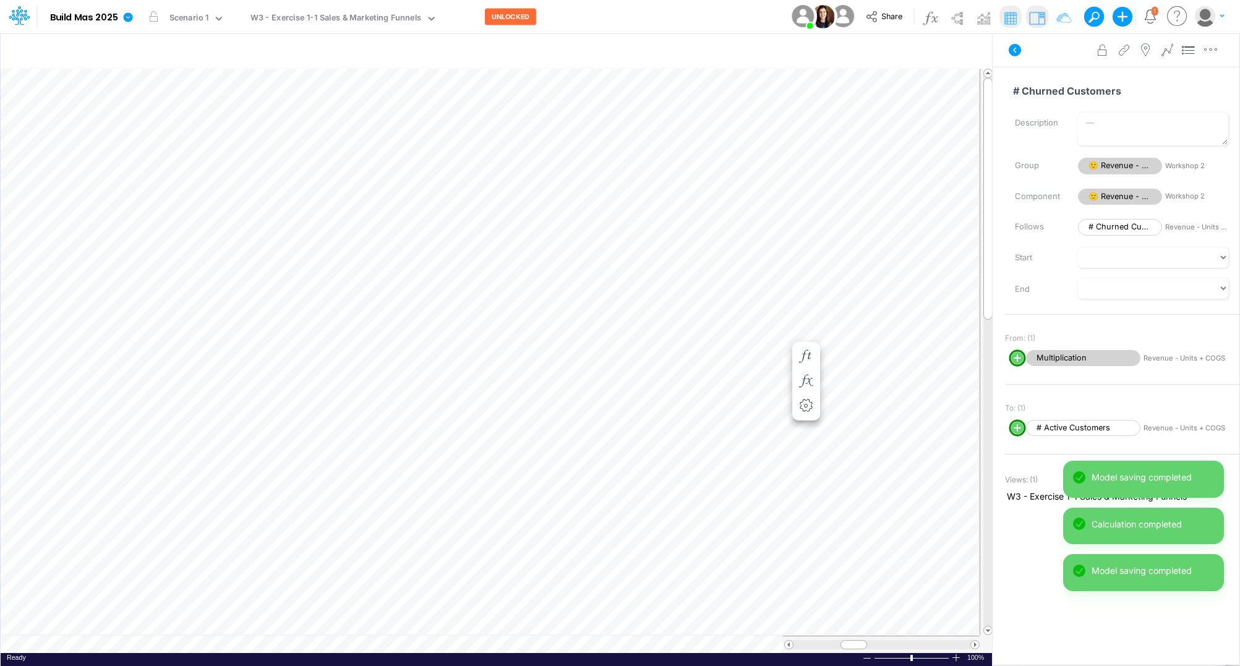
scroll to position [0, 1]
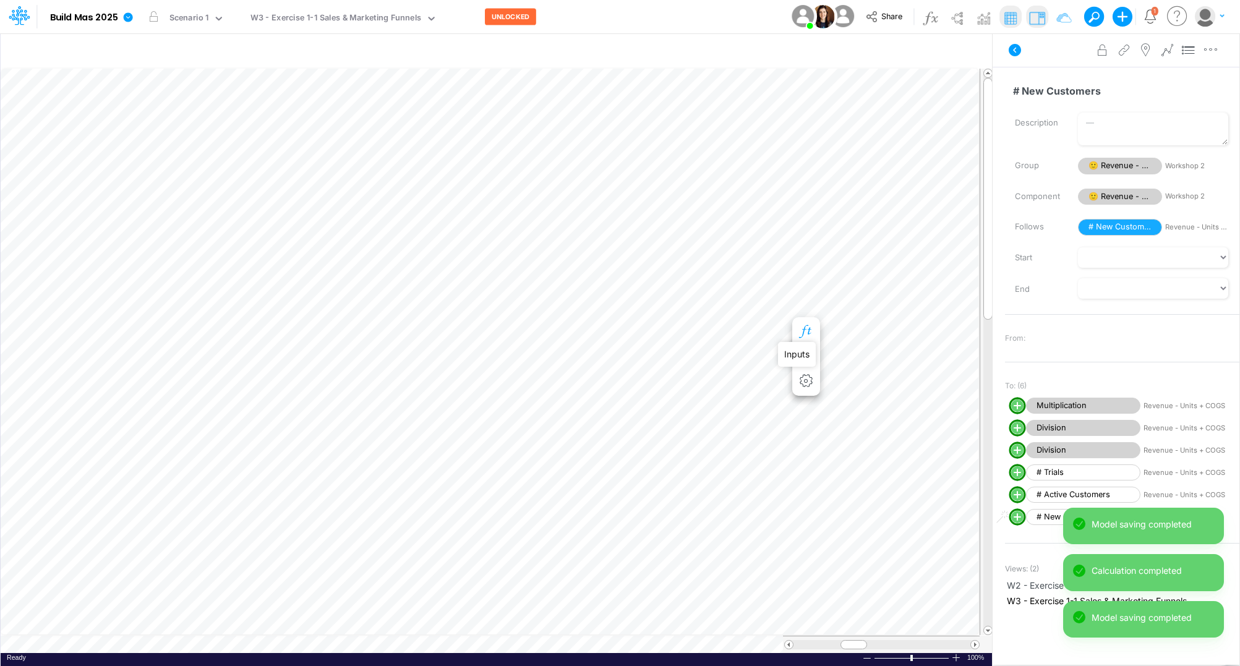
click at [803, 332] on icon "button" at bounding box center [806, 331] width 19 height 13
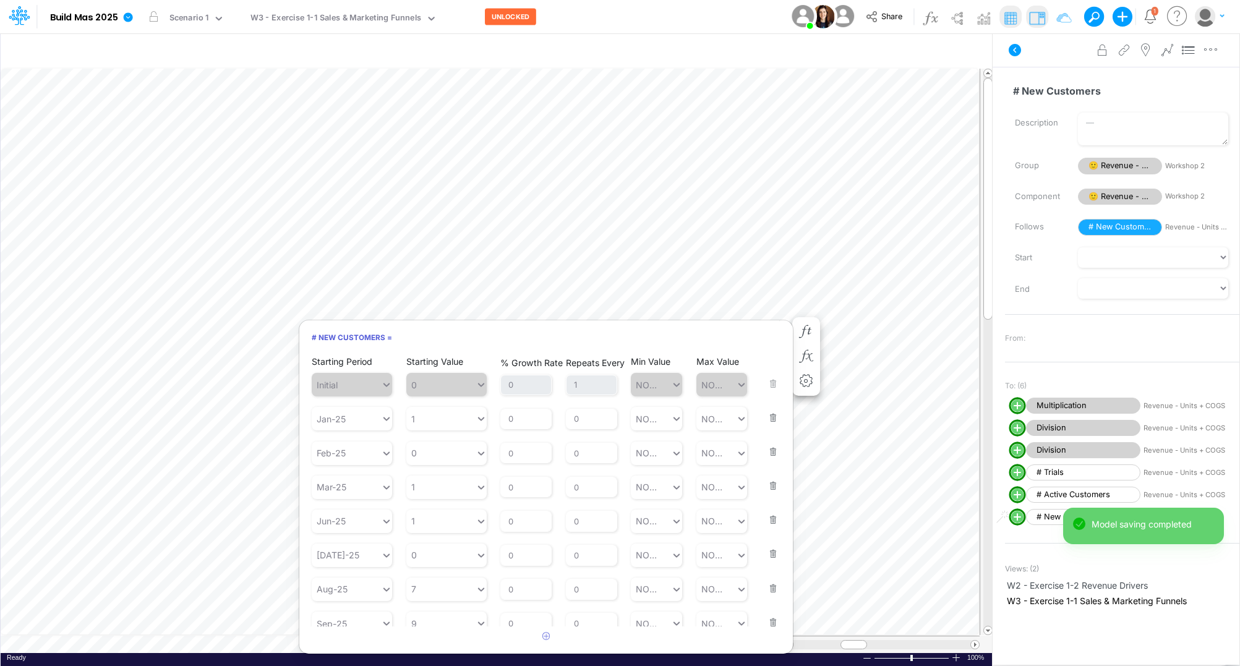
scroll to position [9, 0]
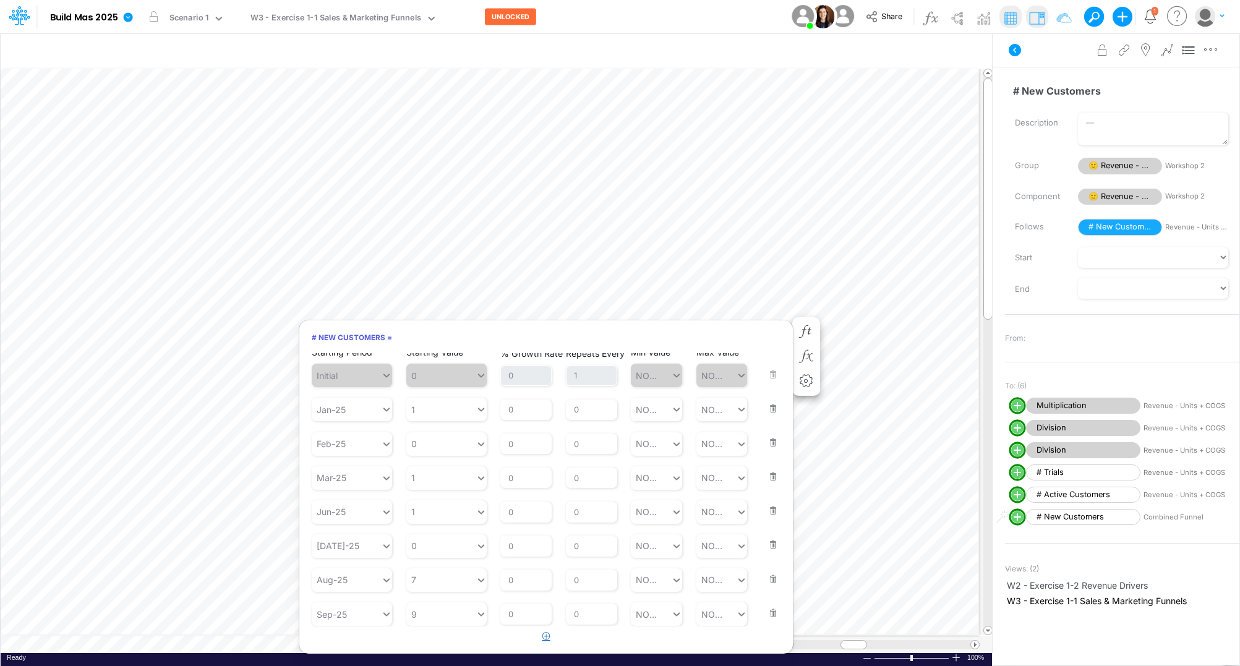
click at [543, 638] on icon "button" at bounding box center [547, 636] width 8 height 8
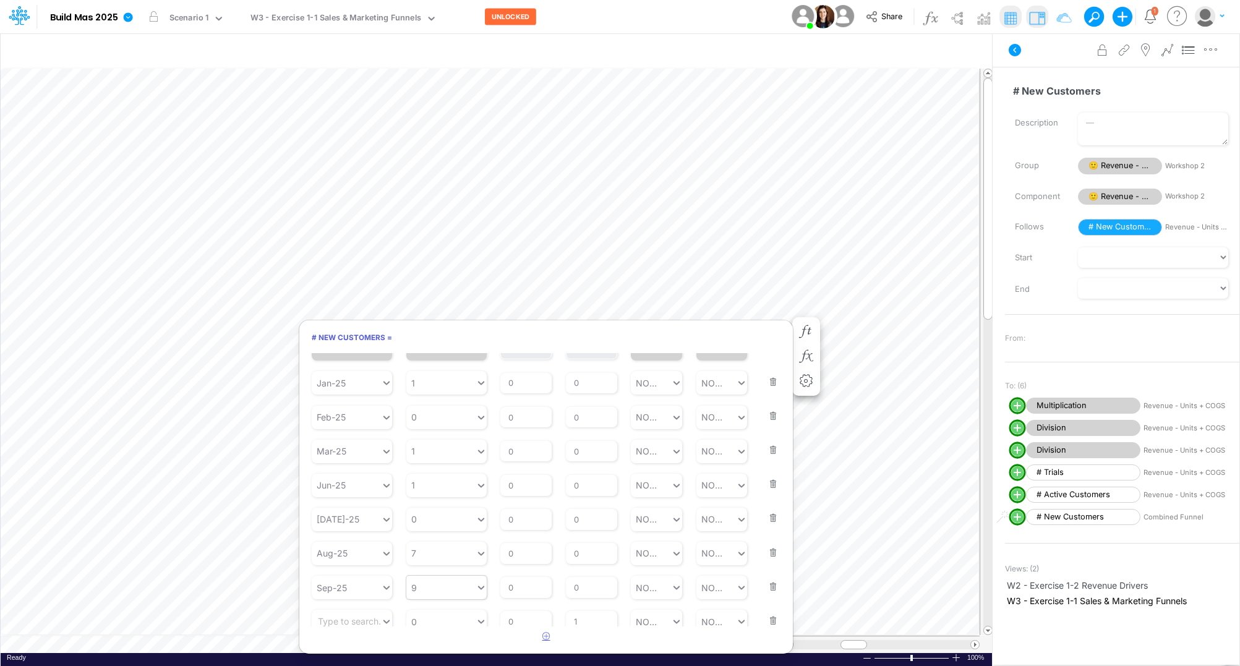
scroll to position [43, 0]
click at [385, 613] on icon at bounding box center [386, 614] width 11 height 12
click at [363, 495] on div "Forecast" at bounding box center [352, 493] width 80 height 23
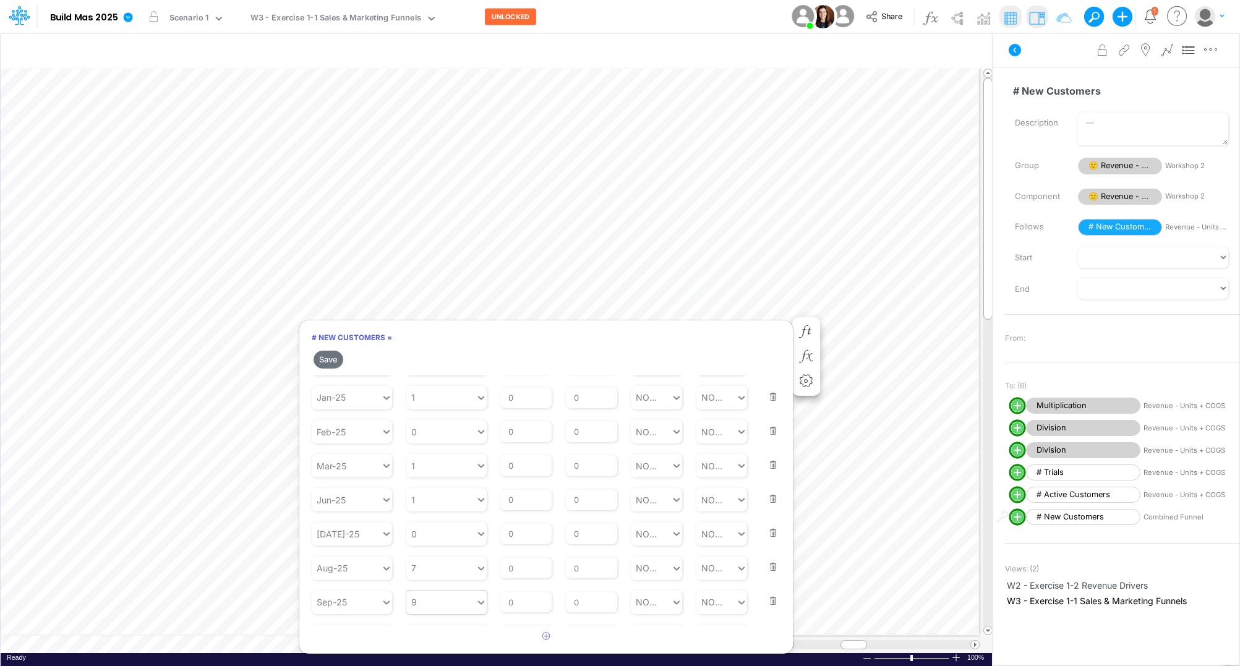
scroll to position [66, 0]
type input "0"
click at [481, 614] on icon at bounding box center [481, 614] width 11 height 12
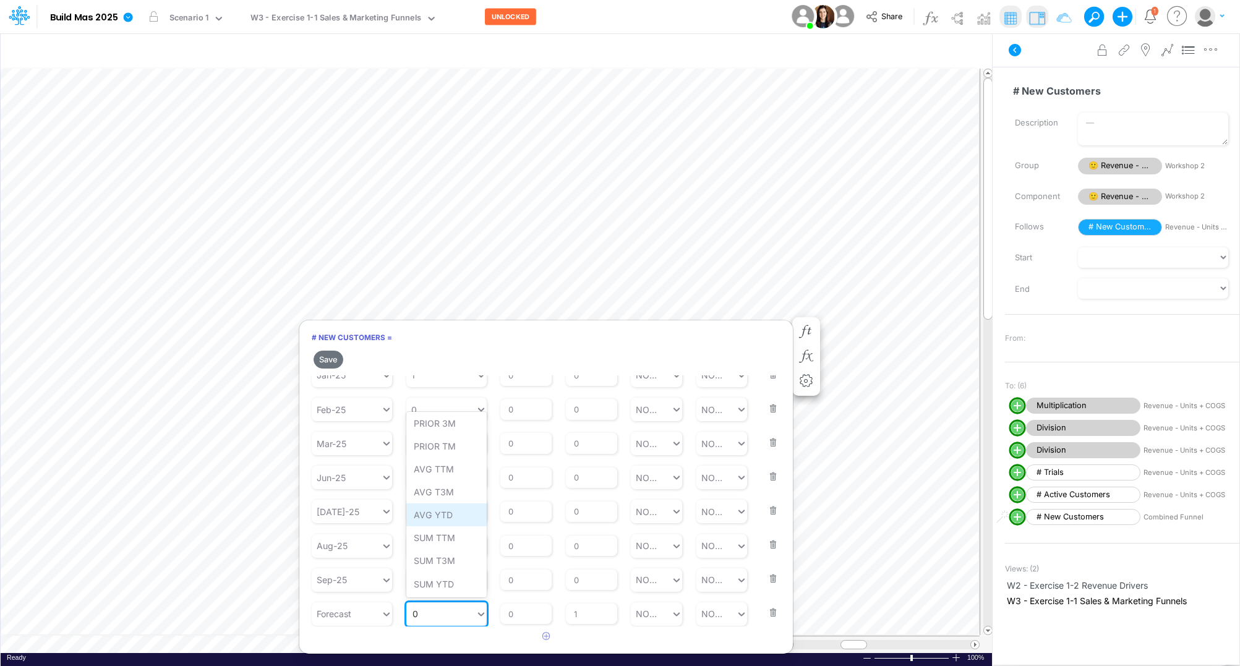
scroll to position [0, 0]
click at [457, 419] on div "LATEST" at bounding box center [446, 426] width 80 height 23
click at [518, 614] on input "0" at bounding box center [526, 614] width 51 height 21
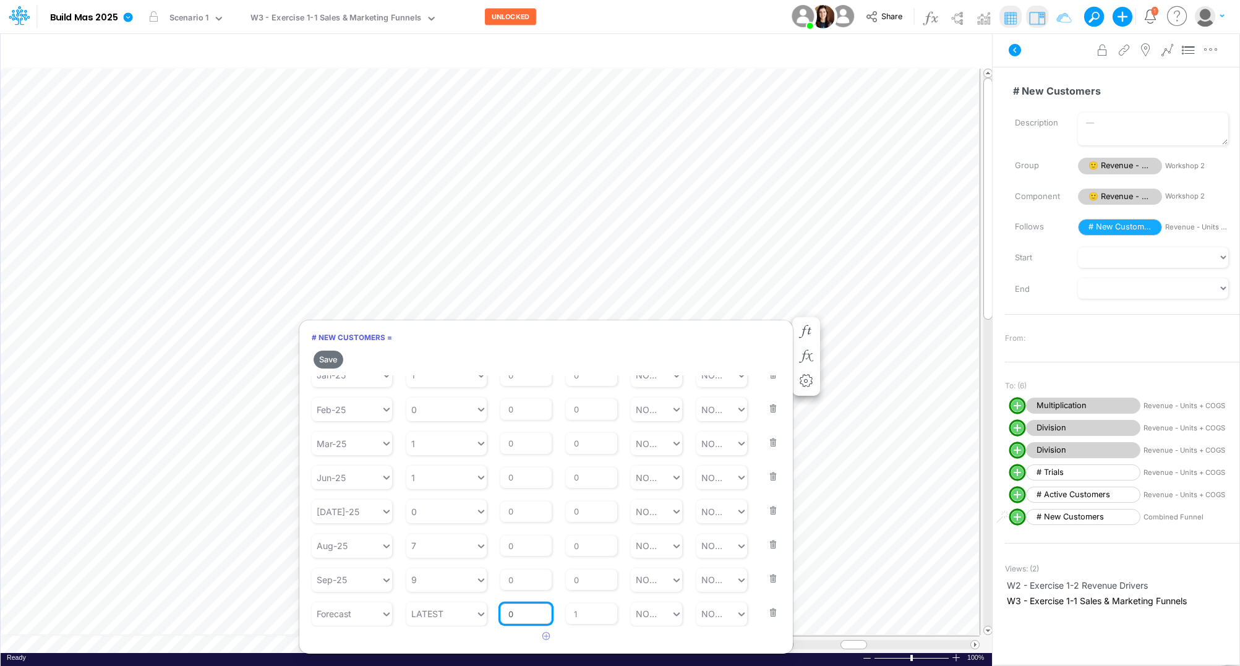
click at [518, 614] on input "0" at bounding box center [526, 614] width 51 height 21
type input "20"
click at [606, 641] on article at bounding box center [546, 637] width 494 height 20
click at [331, 360] on button "Save" at bounding box center [329, 360] width 30 height 18
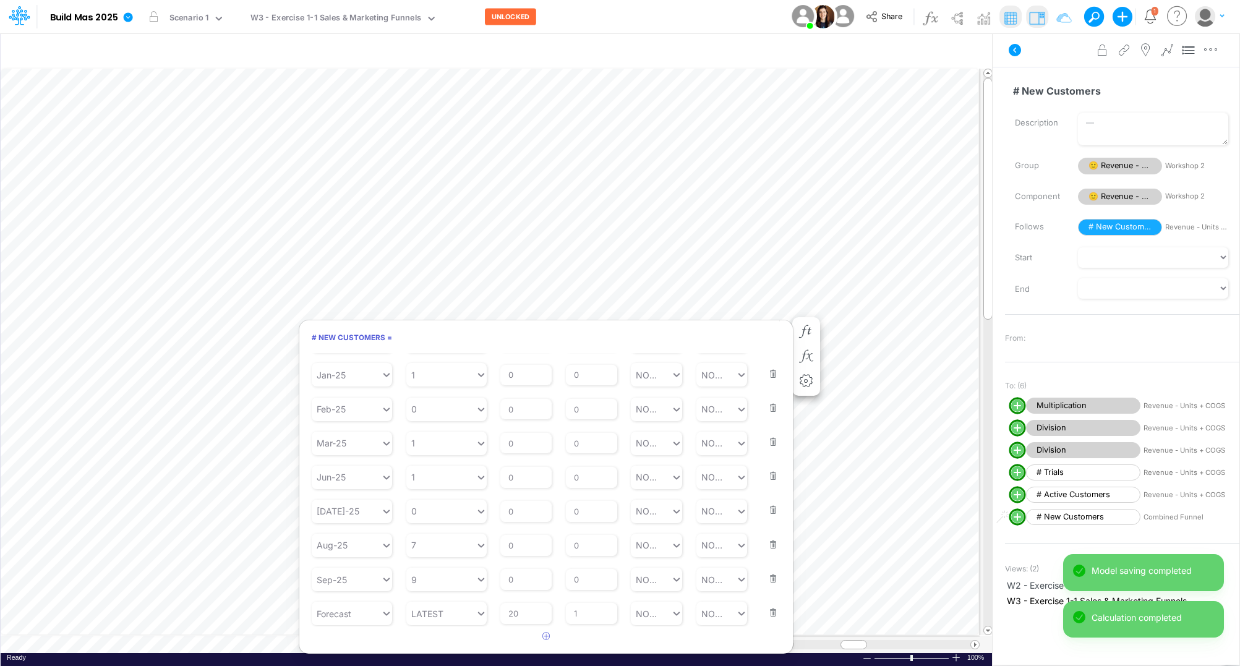
scroll to position [0, 1]
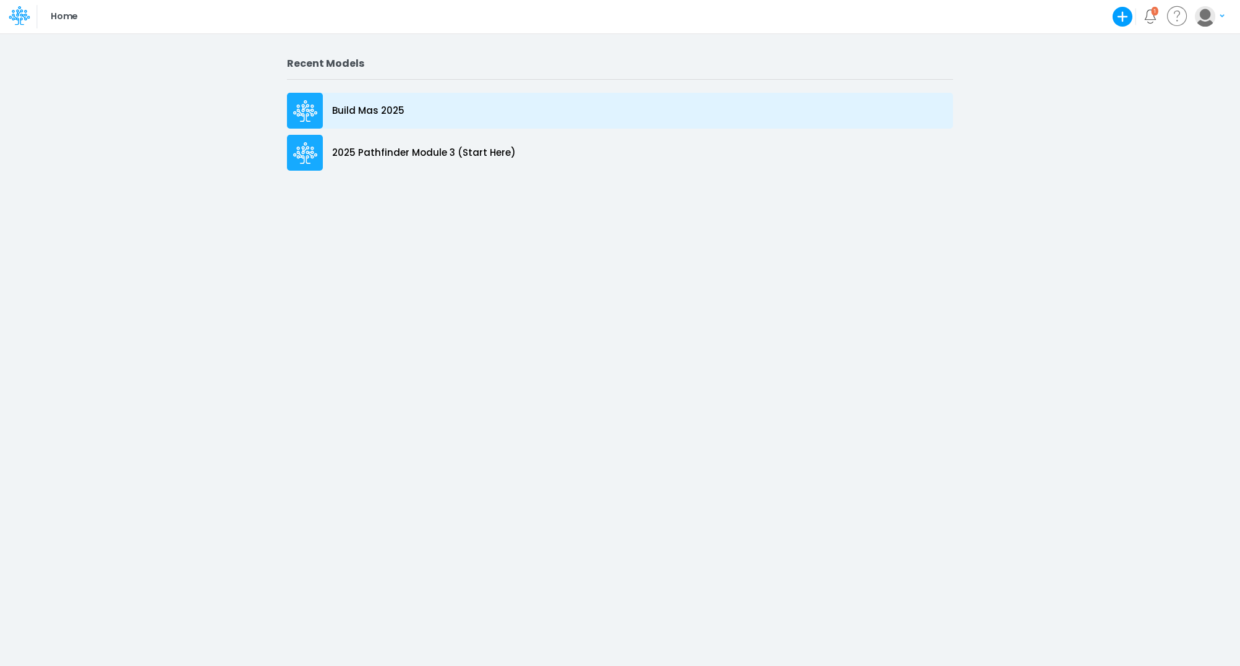
click at [393, 111] on p "Build Mas 2025" at bounding box center [368, 111] width 72 height 14
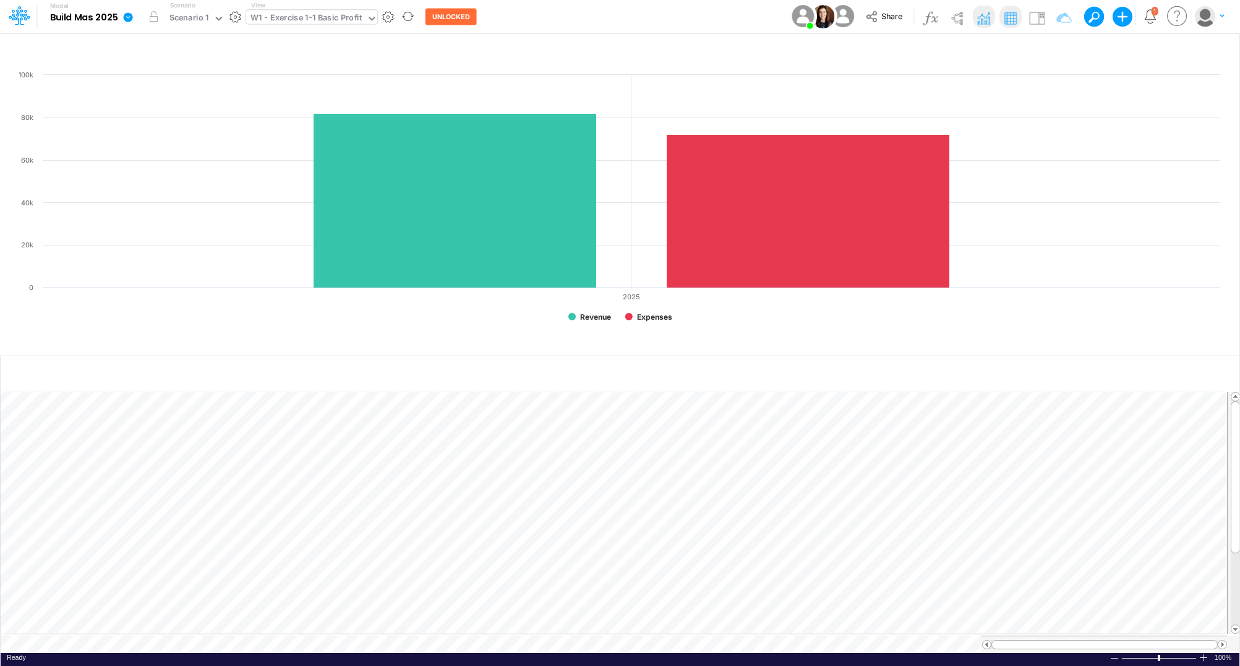
click at [369, 17] on icon at bounding box center [371, 18] width 11 height 11
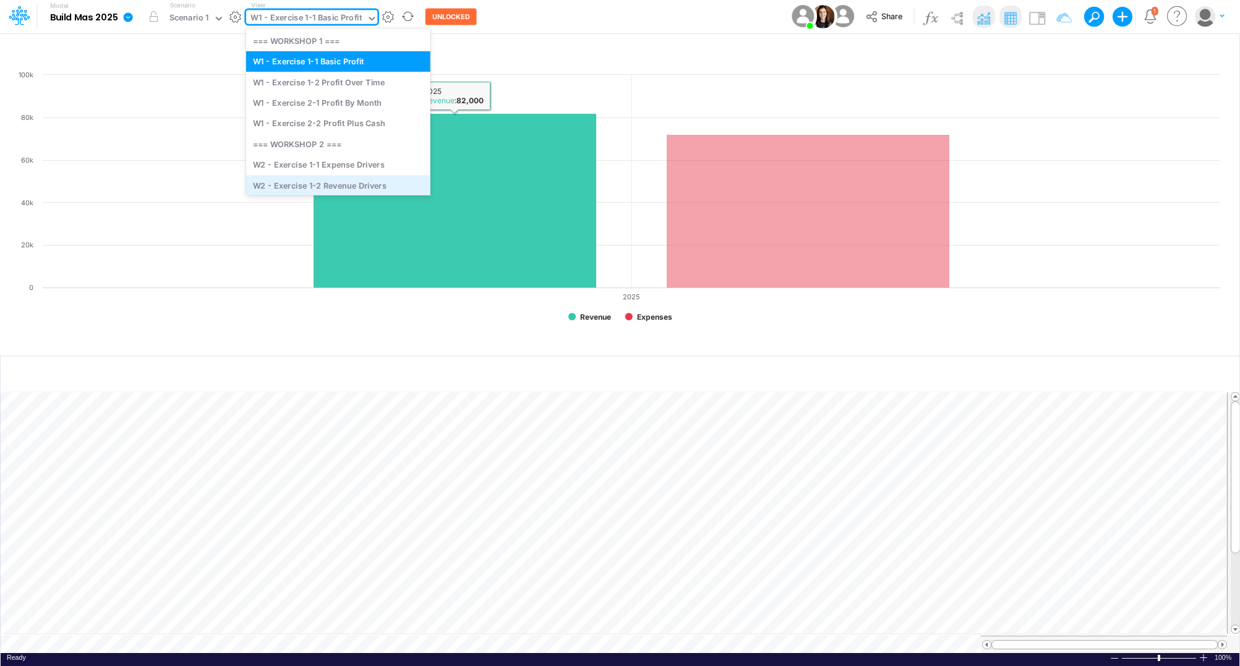
scroll to position [48, 0]
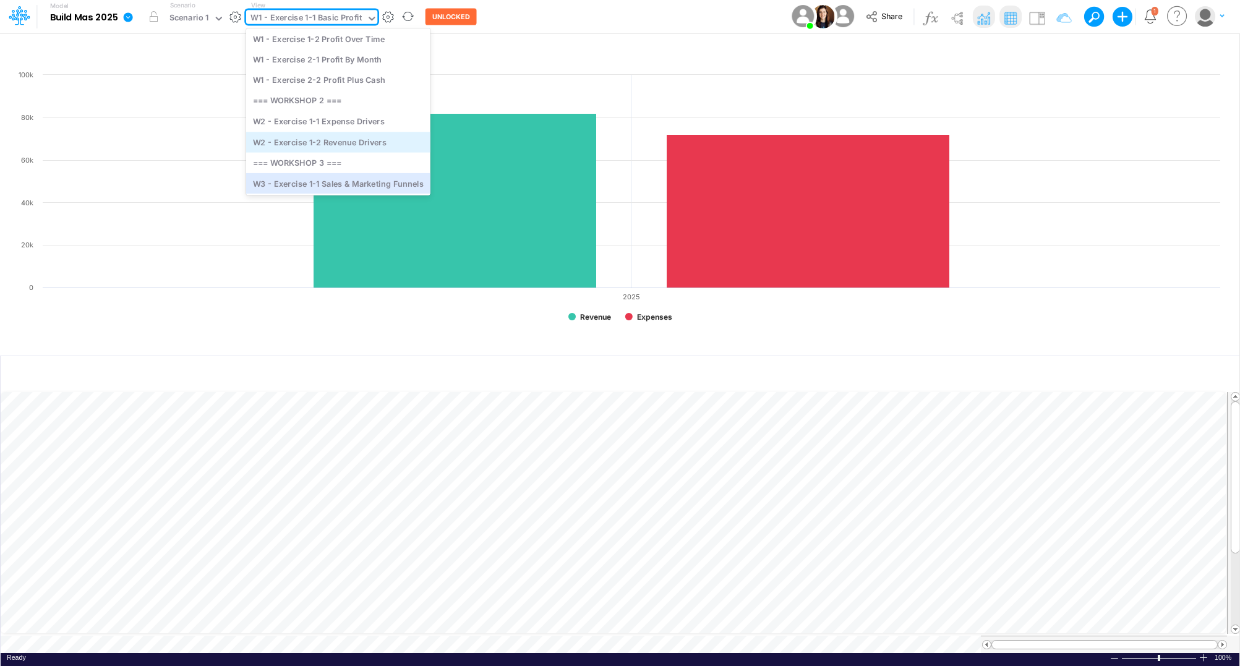
click at [363, 179] on div "W3 - Exercise 1-1 Sales & Marketing Funnels" at bounding box center [338, 183] width 184 height 20
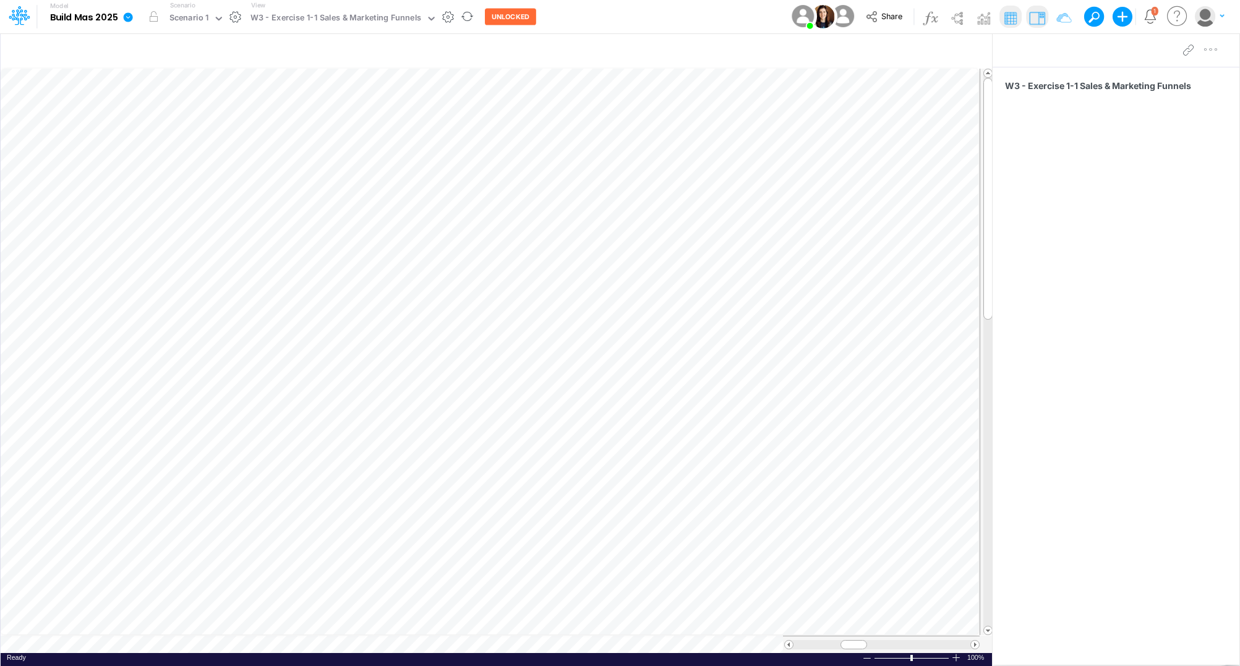
scroll to position [0, 1]
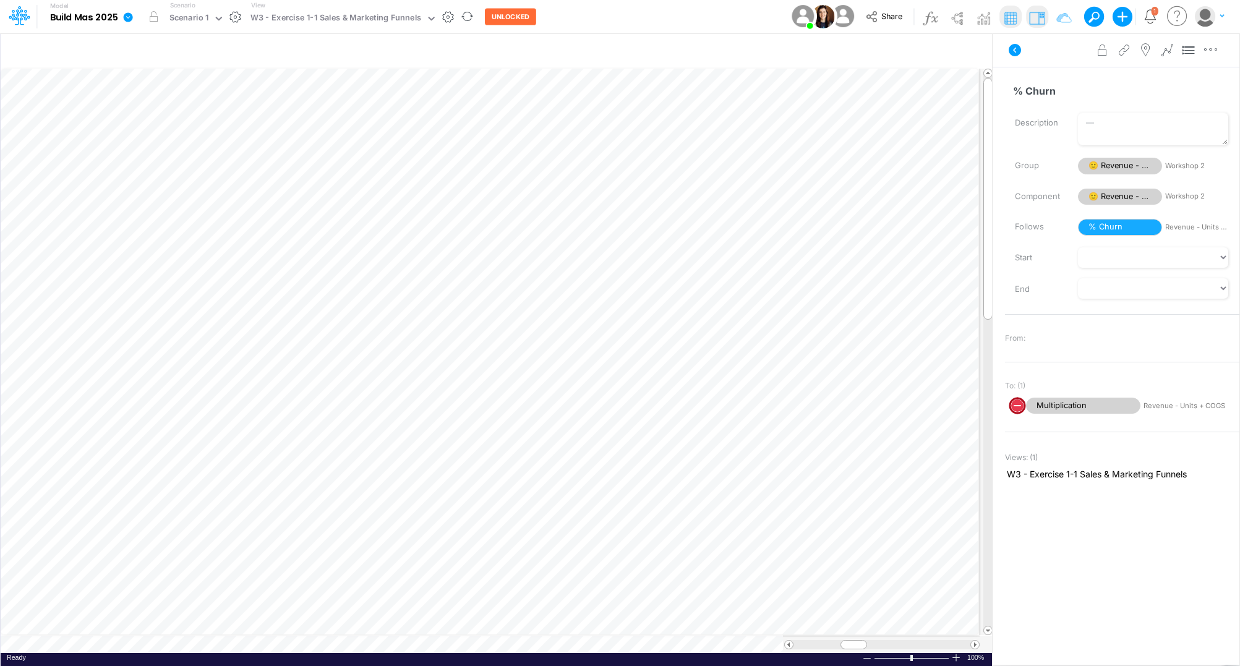
scroll to position [0, 1]
click at [752, 116] on span "Change settings" at bounding box center [772, 118] width 71 height 11
click at [1176, 19] on icon at bounding box center [1178, 16] width 25 height 24
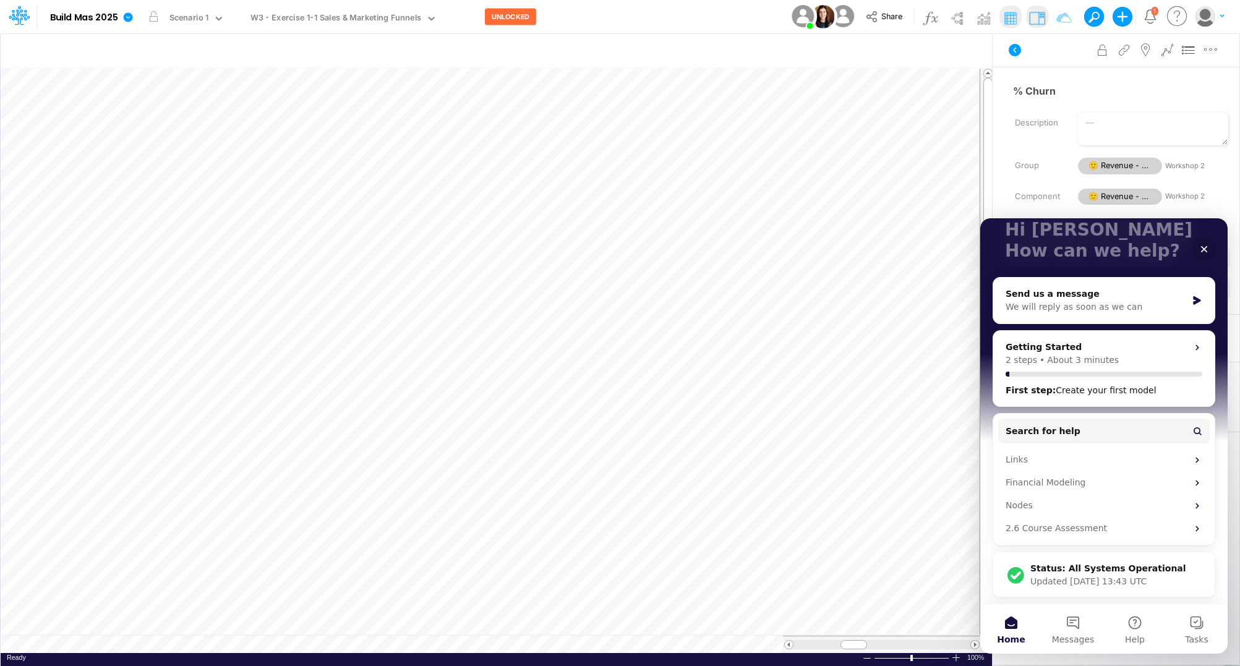
scroll to position [87, 0]
click at [1078, 435] on button "Search for help" at bounding box center [1105, 431] width 212 height 25
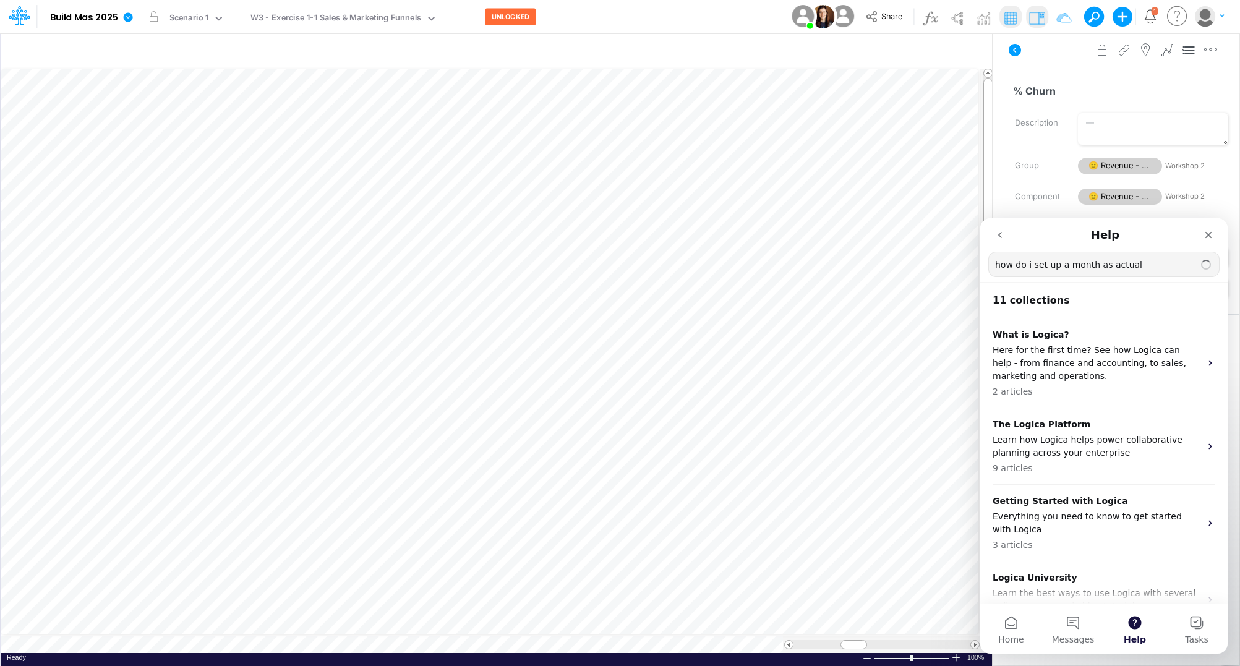
type input "how do i set up a month as actual"
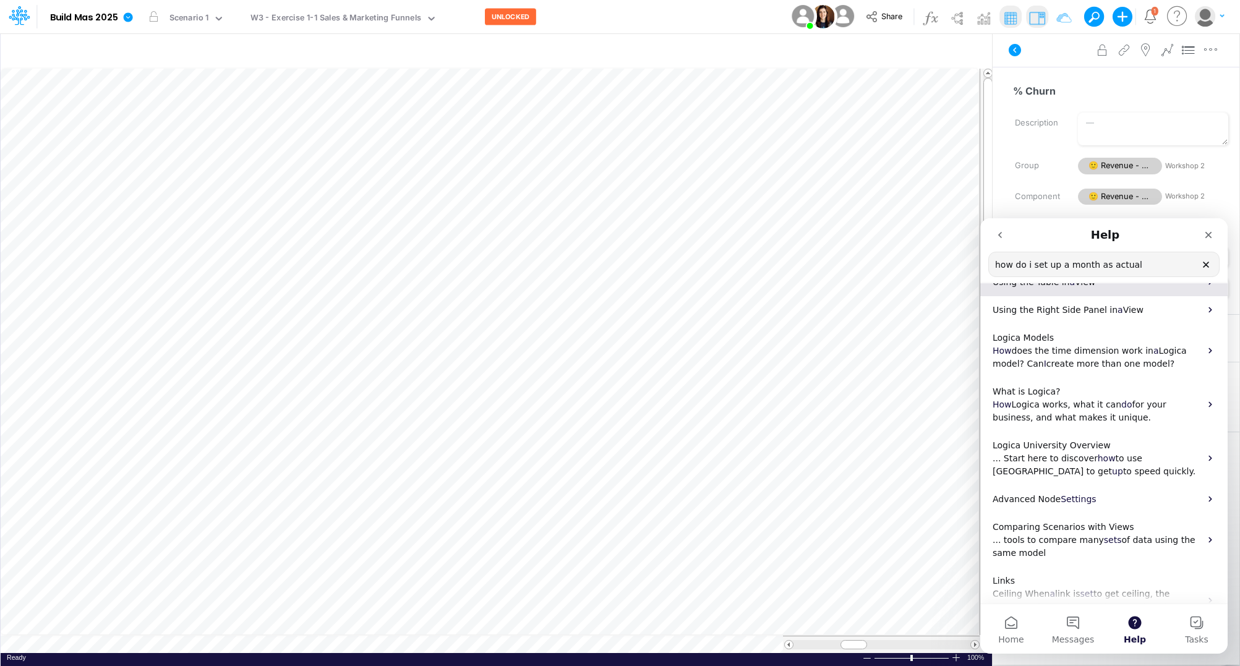
scroll to position [95, 0]
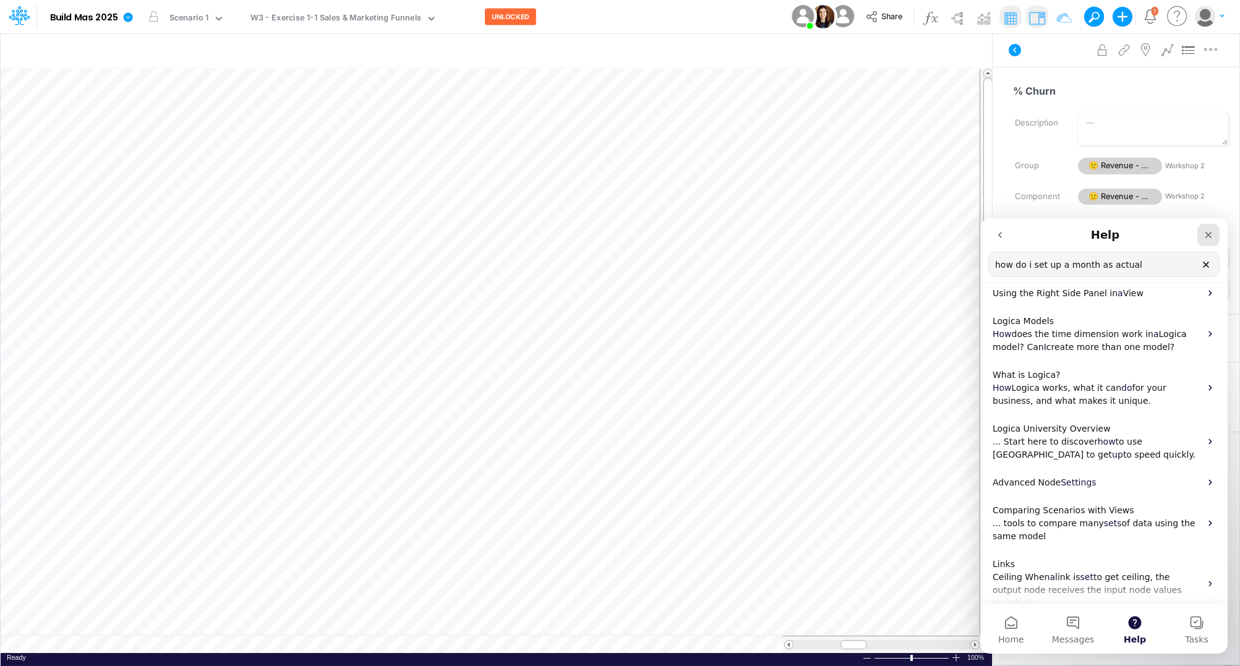
click at [1211, 235] on icon "Close" at bounding box center [1209, 235] width 10 height 10
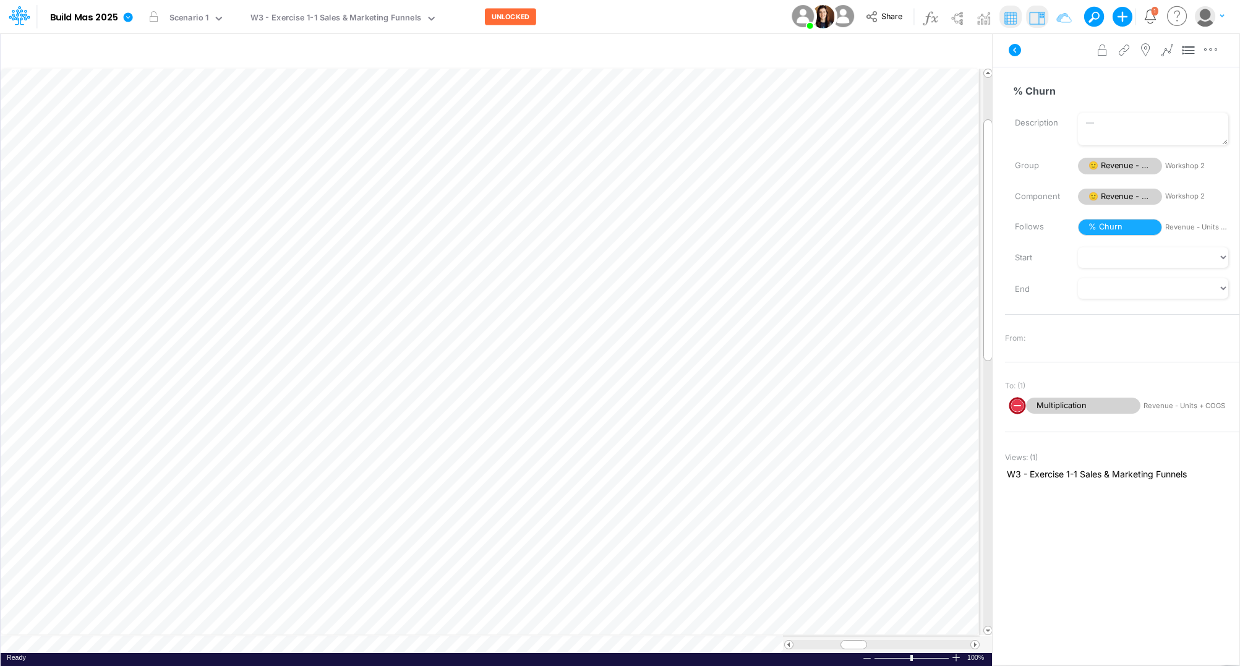
scroll to position [0, 1]
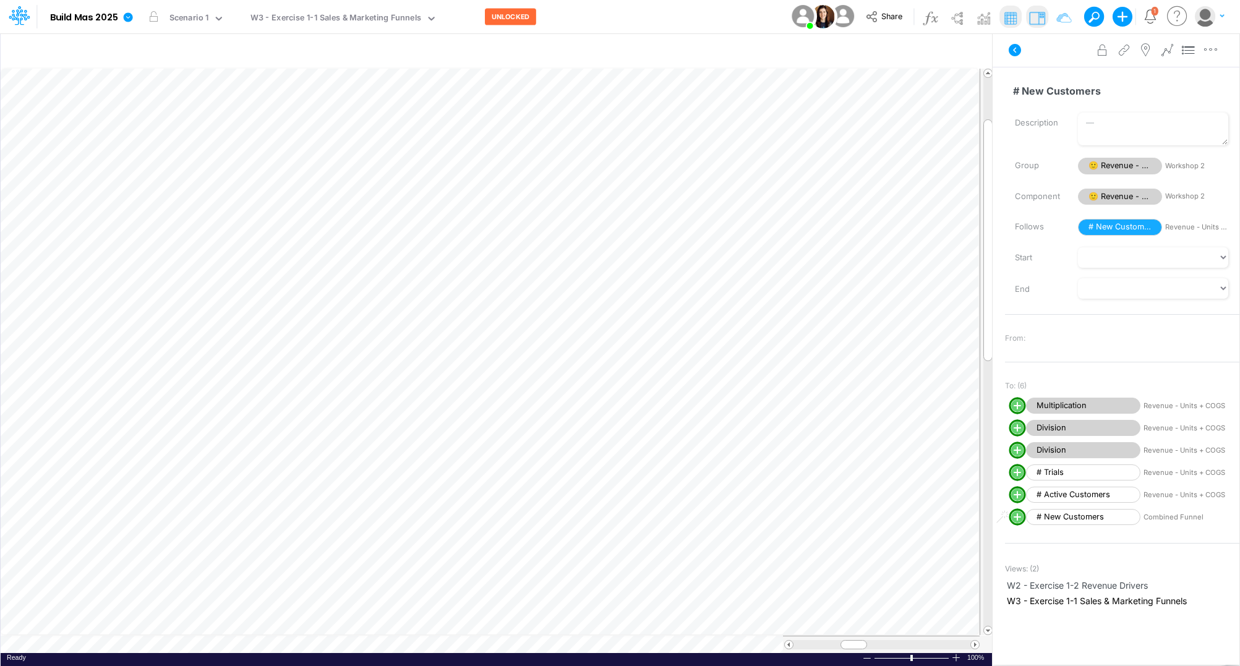
scroll to position [0, 1]
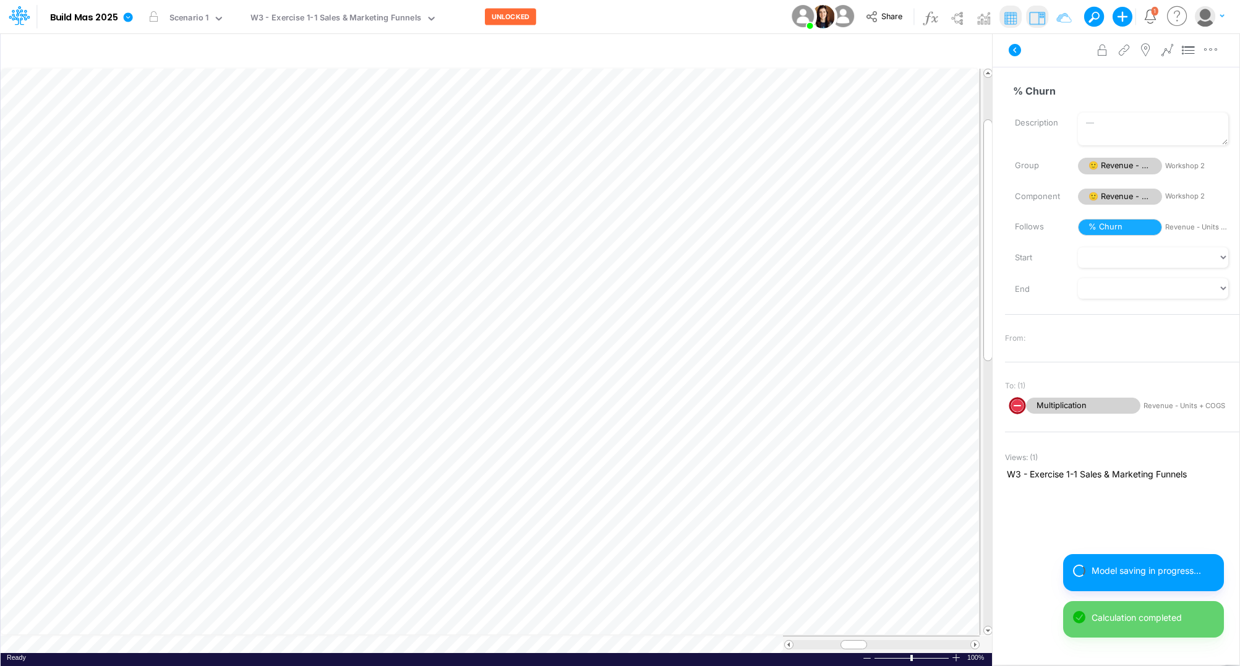
scroll to position [0, 1]
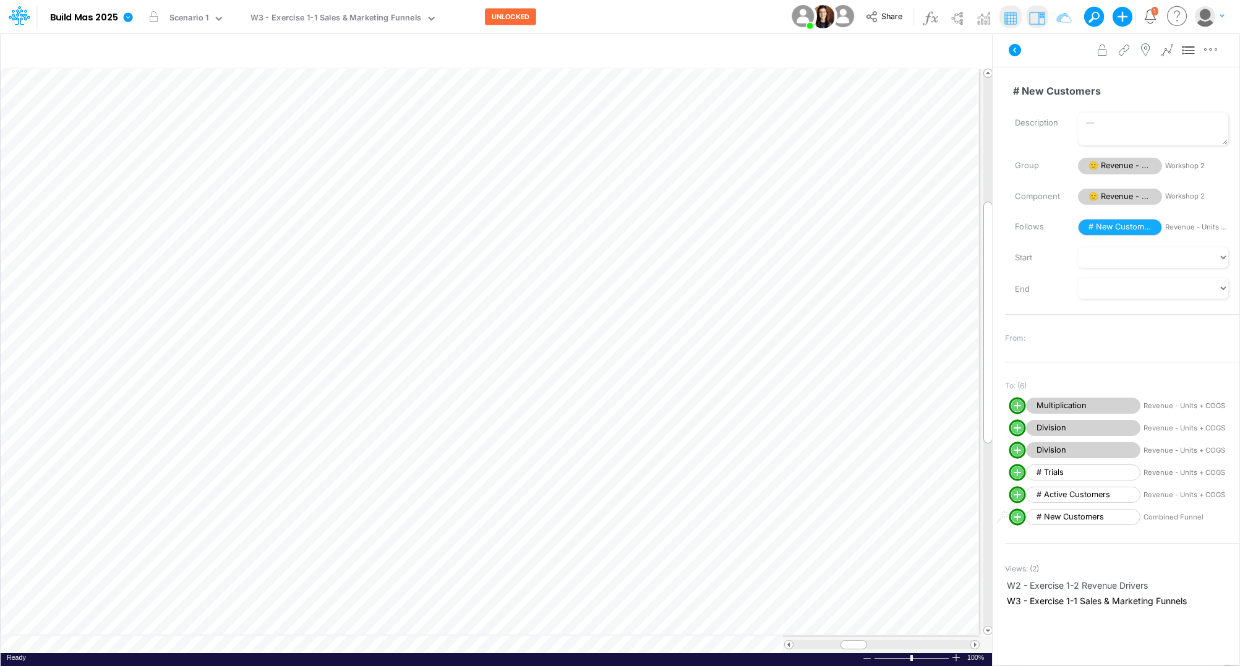
scroll to position [0, 1]
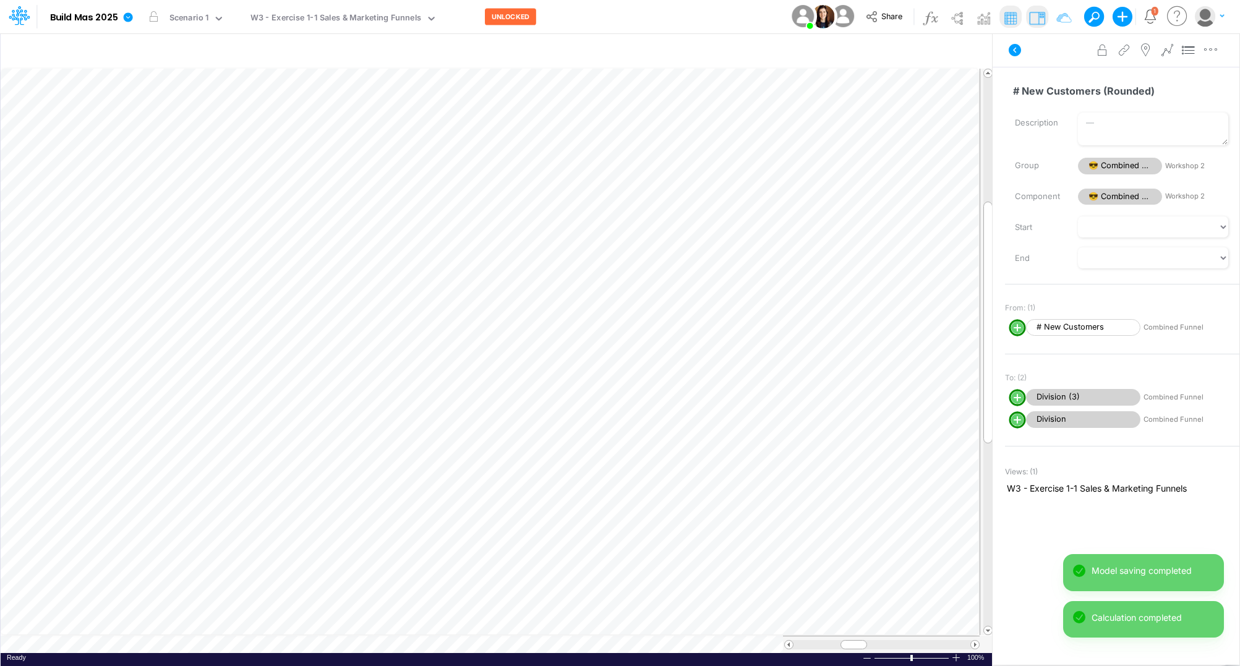
scroll to position [0, 1]
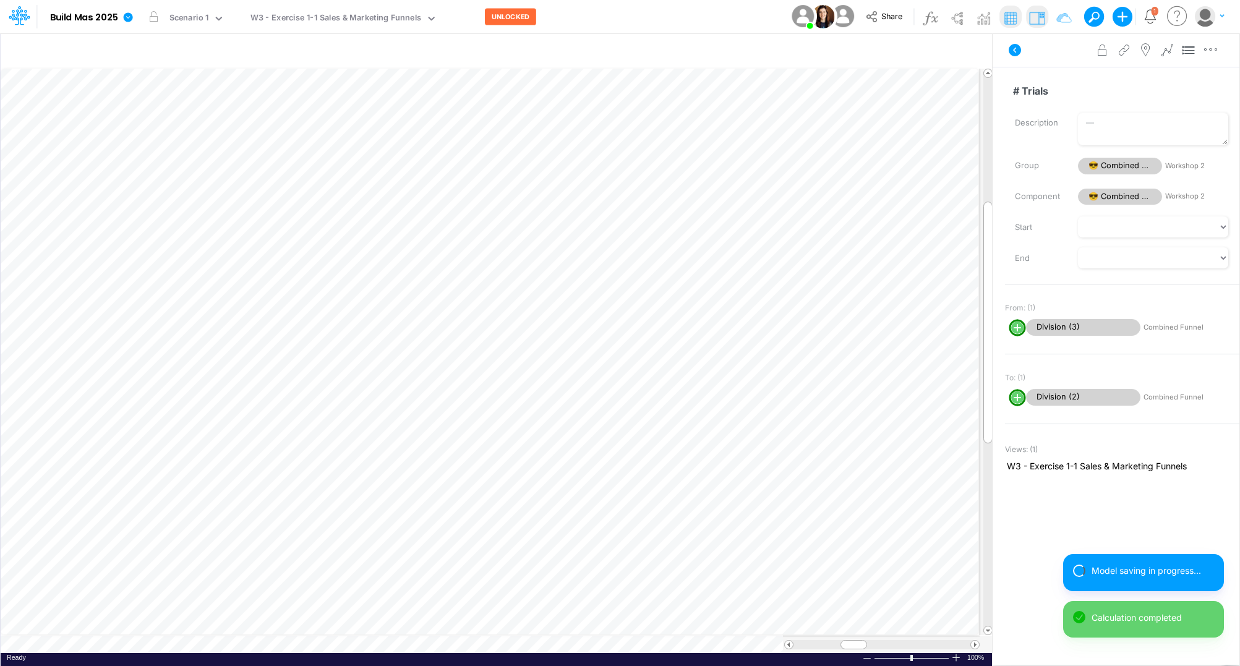
scroll to position [0, 1]
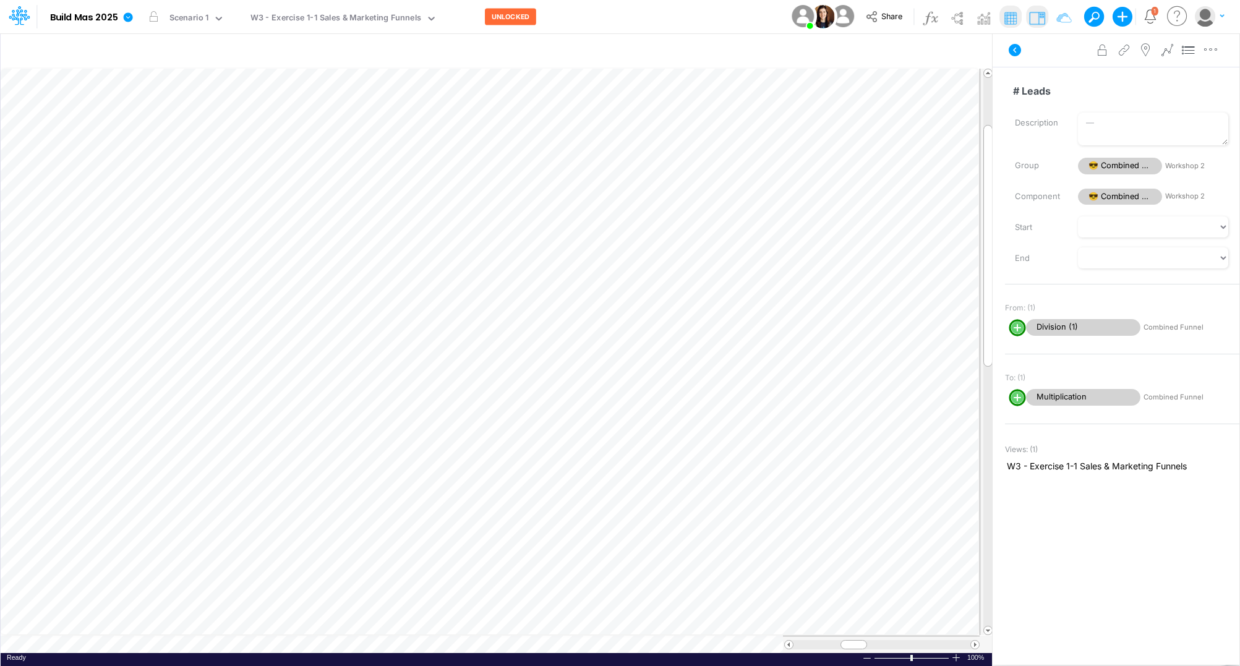
scroll to position [0, 1]
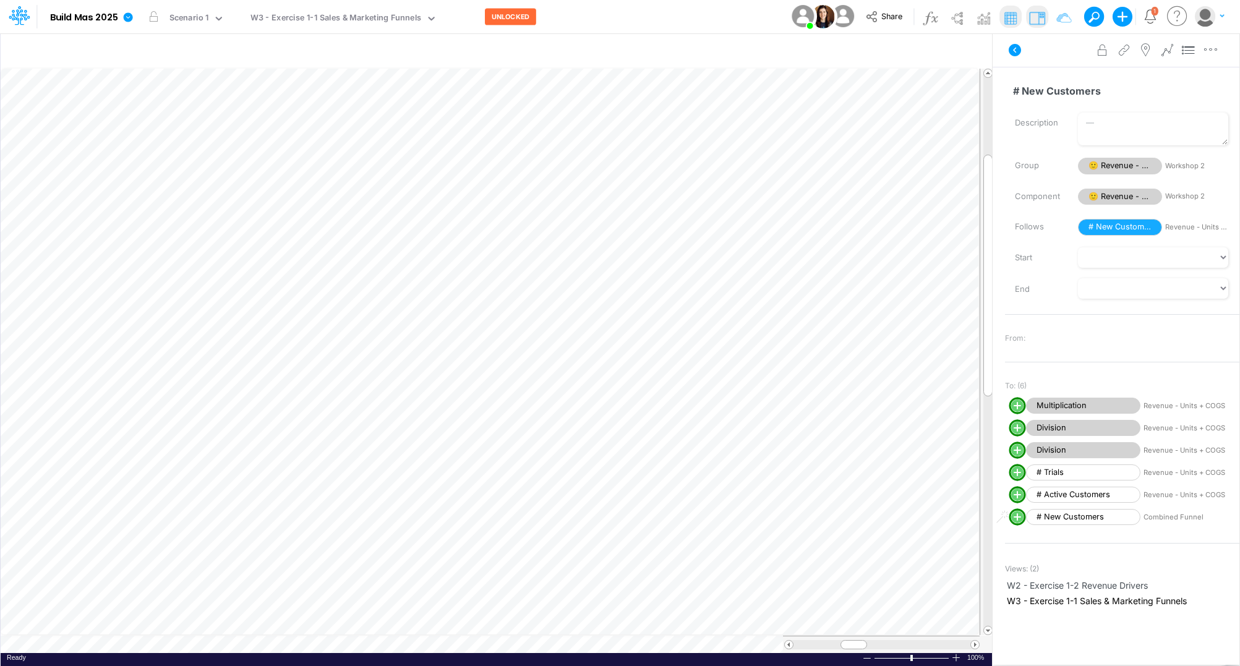
scroll to position [0, 1]
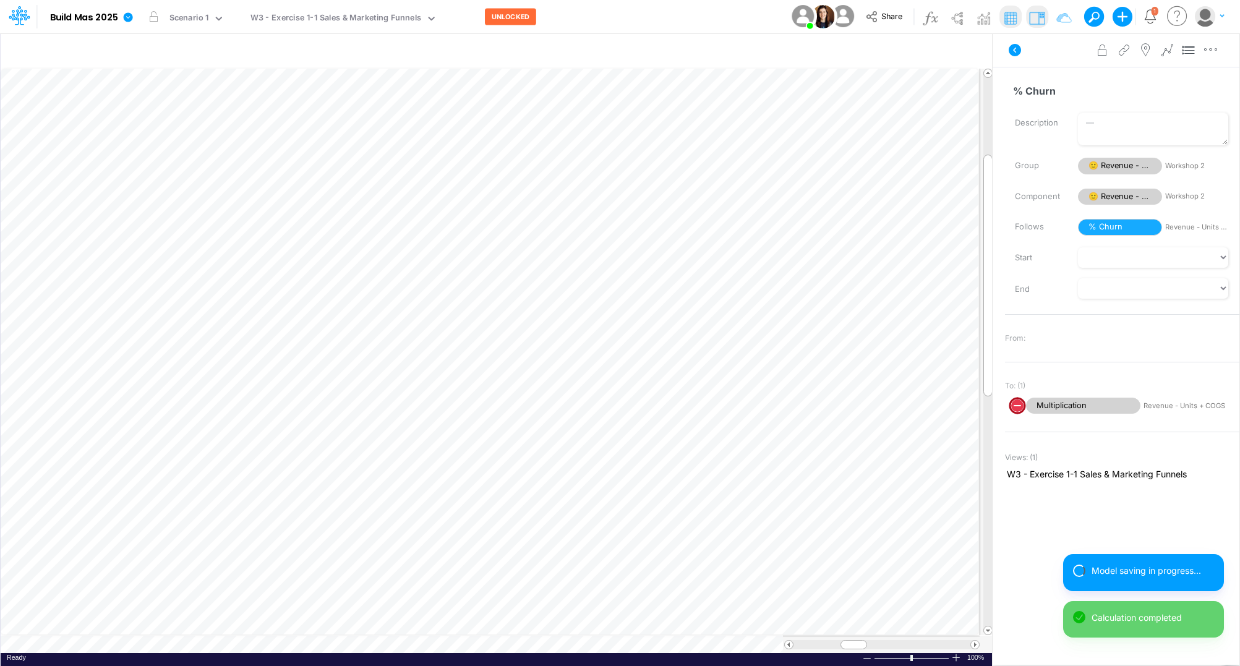
scroll to position [0, 1]
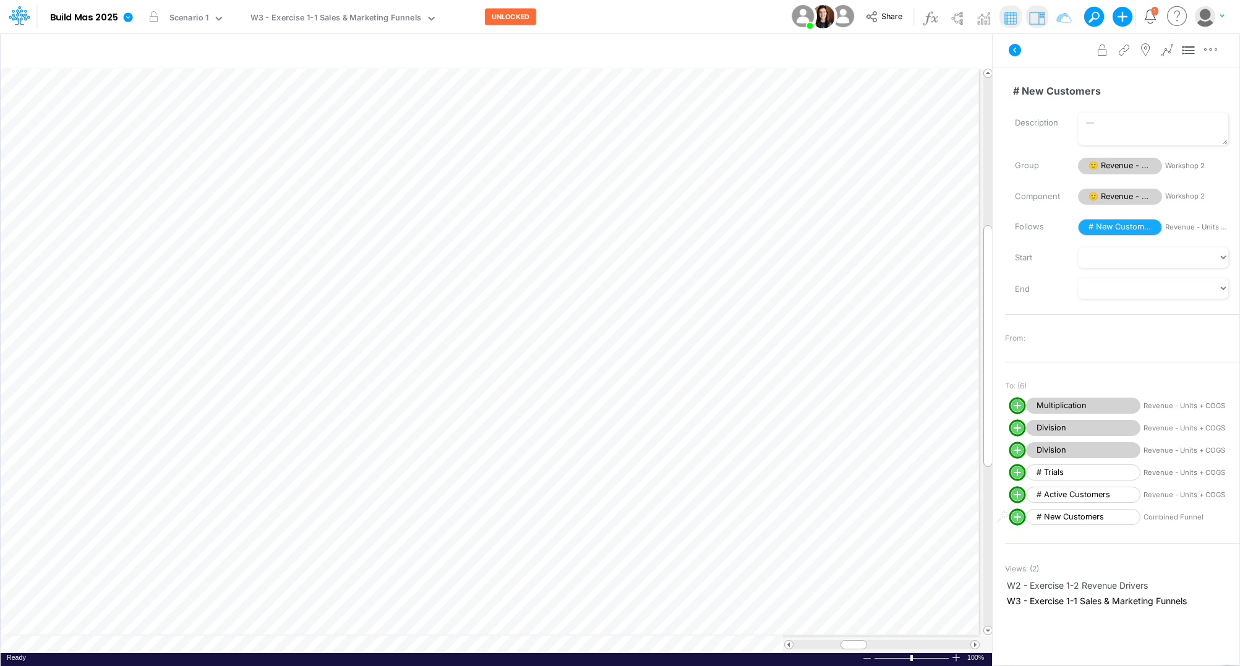
scroll to position [0, 1]
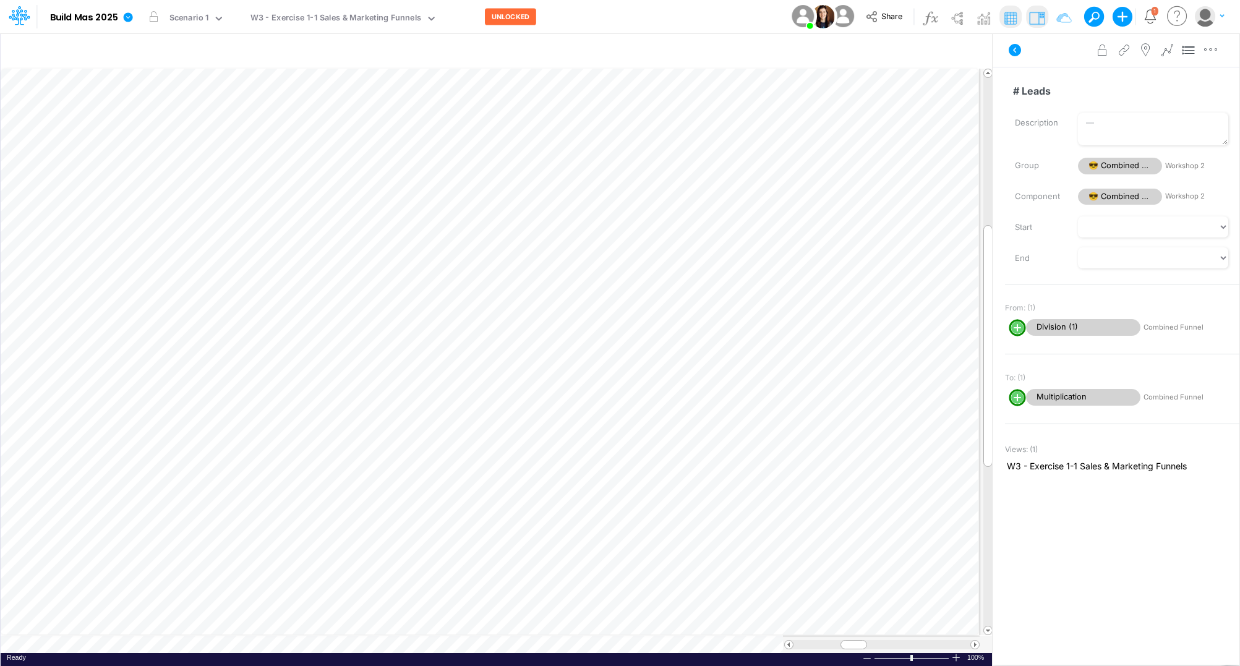
scroll to position [0, 1]
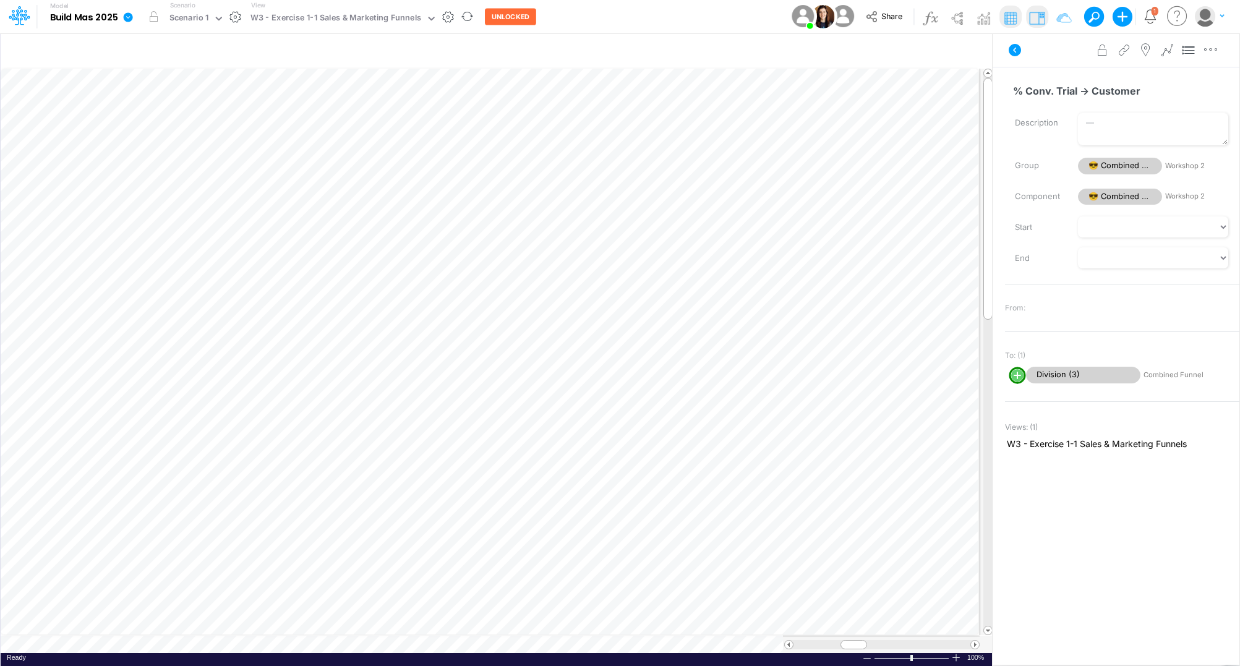
scroll to position [0, 1]
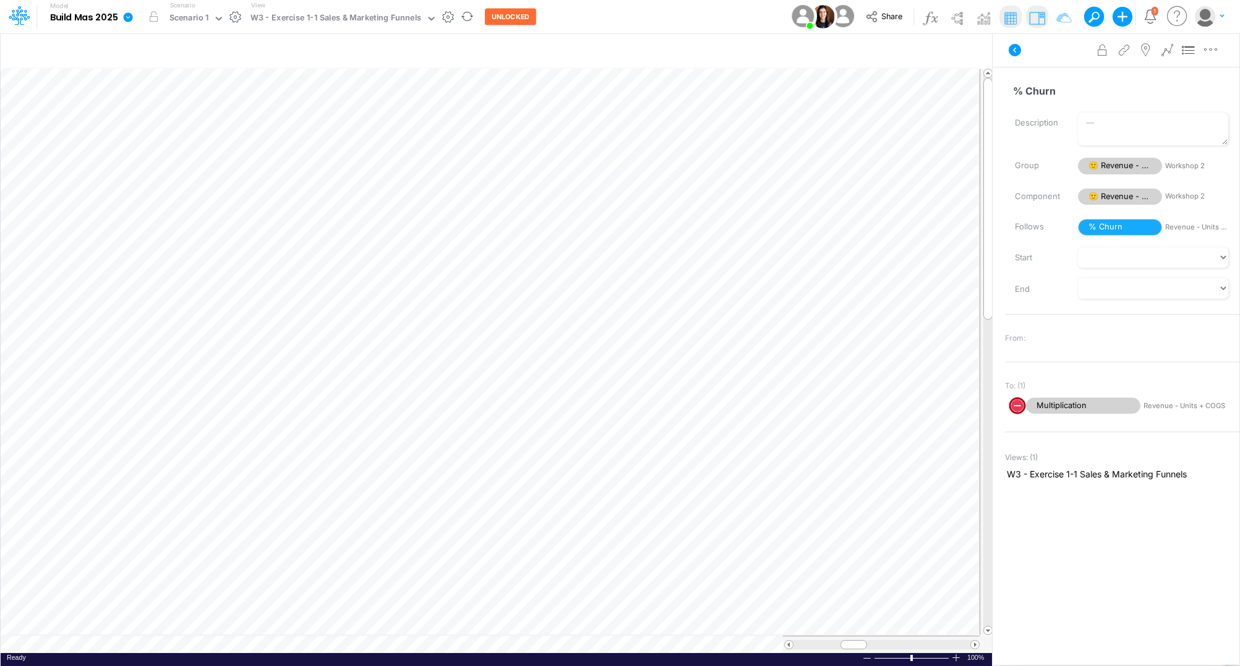
scroll to position [0, 1]
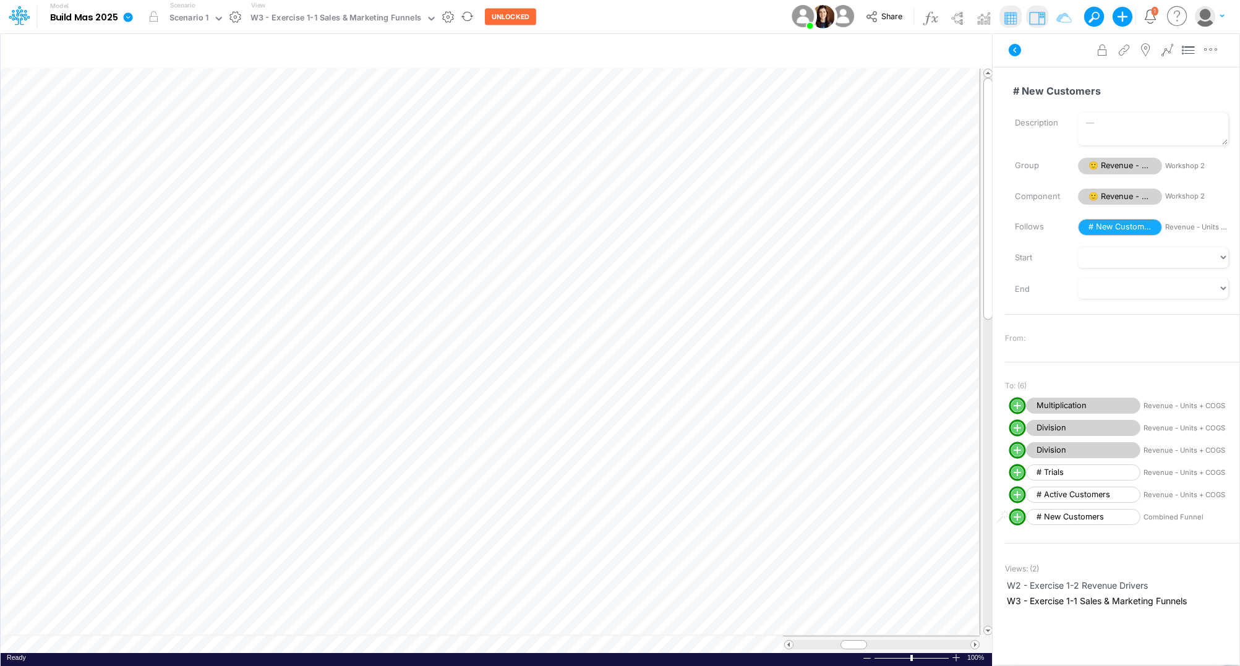
scroll to position [0, 1]
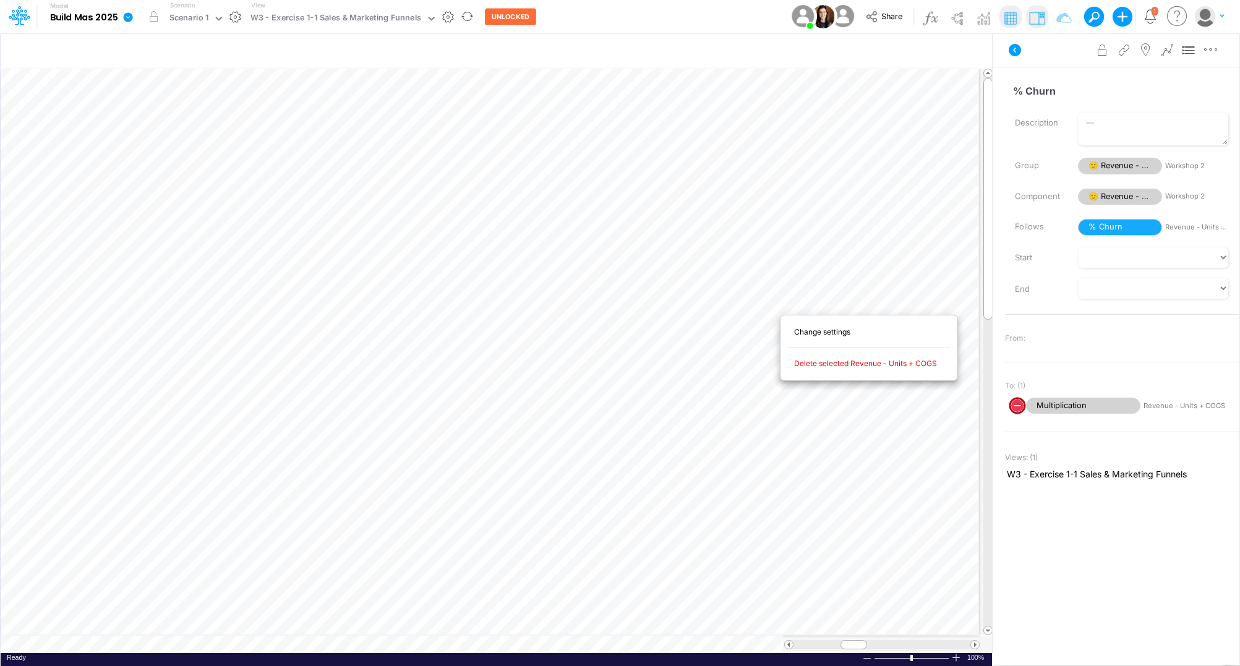
scroll to position [0, 1]
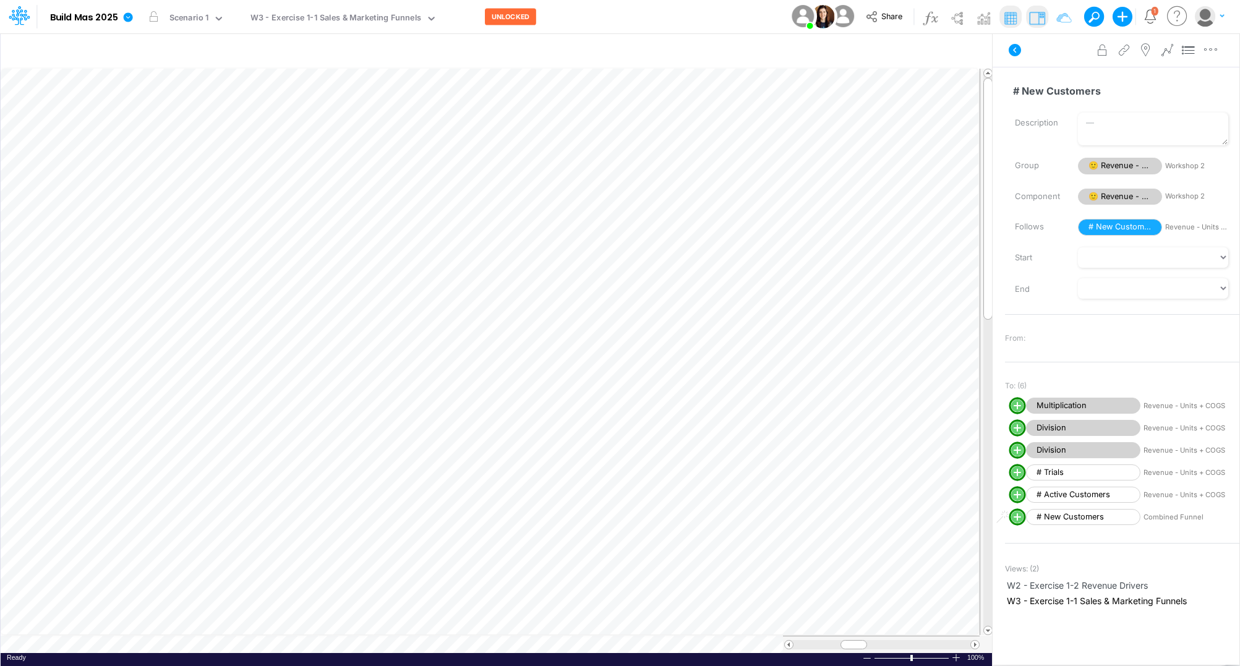
scroll to position [0, 1]
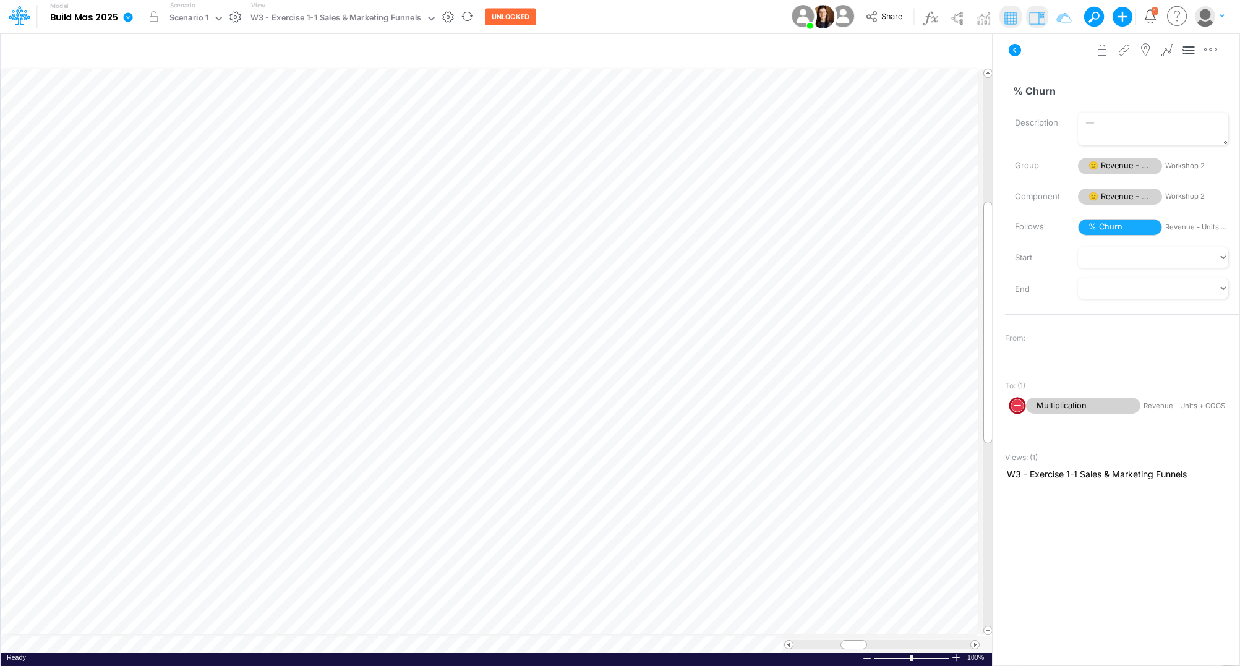
scroll to position [0, 1]
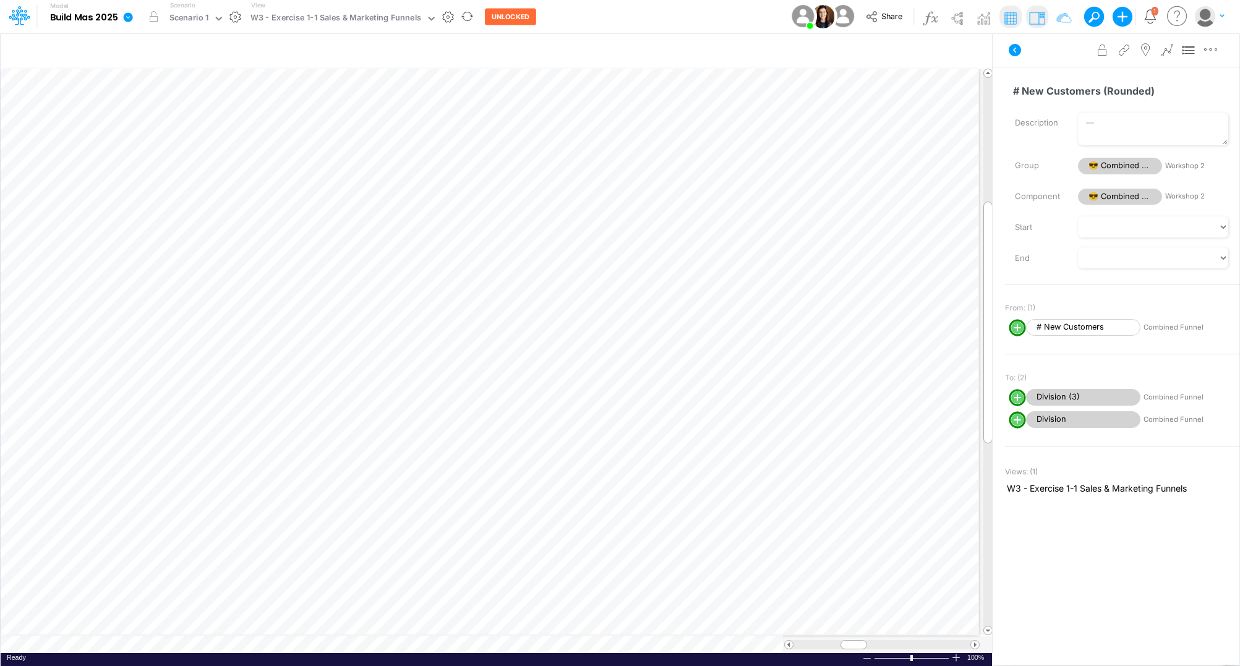
scroll to position [0, 1]
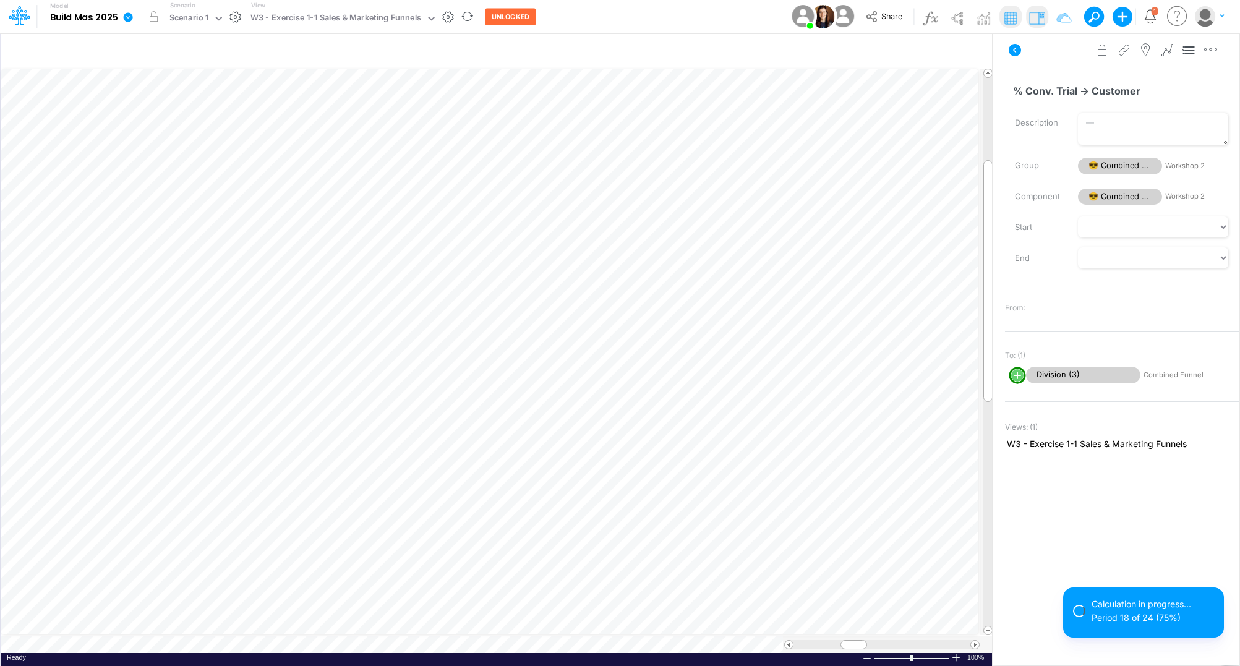
scroll to position [0, 1]
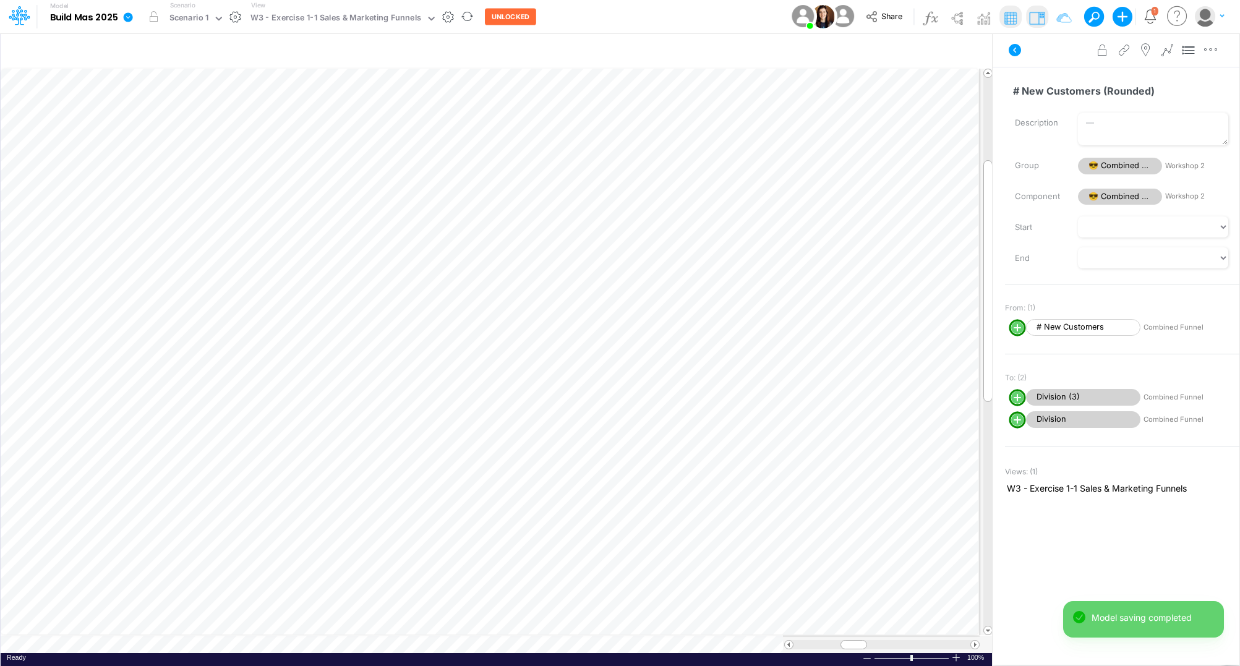
scroll to position [0, 1]
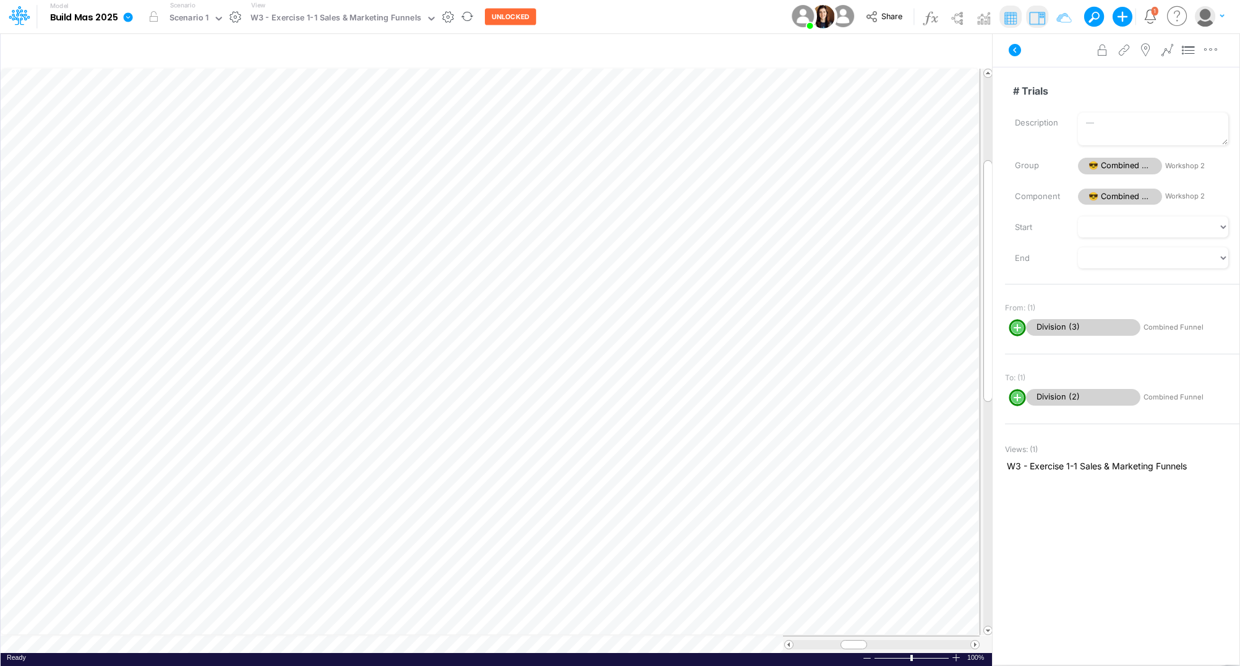
scroll to position [0, 1]
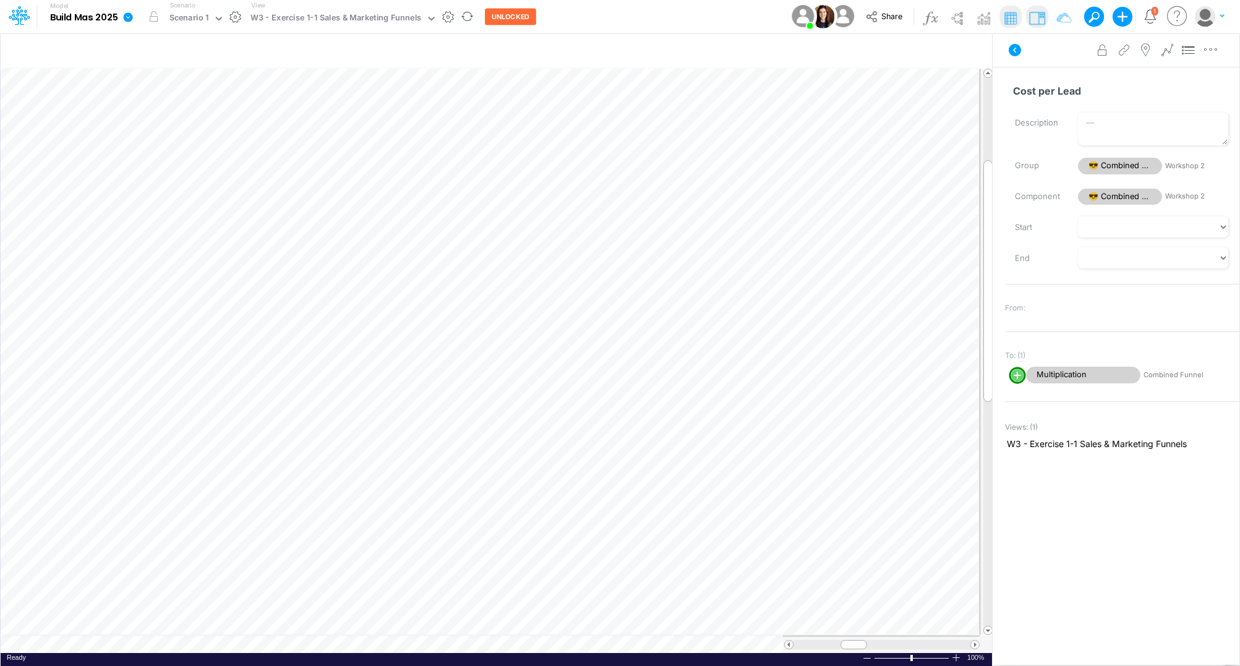
scroll to position [0, 1]
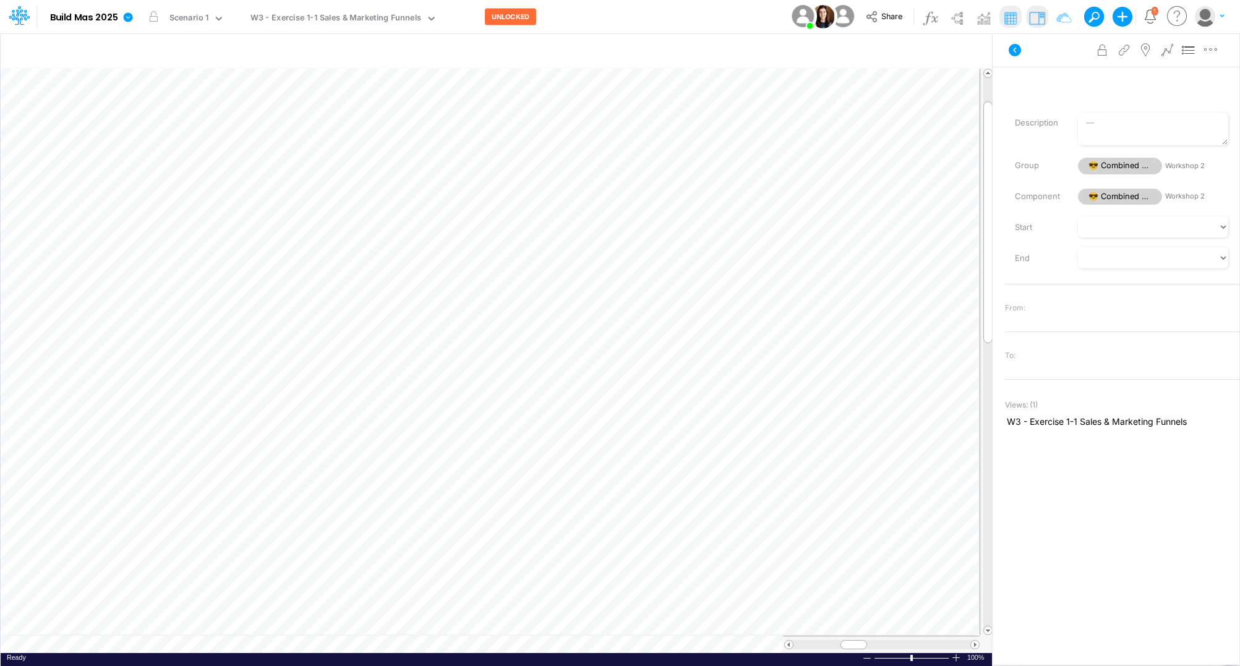
scroll to position [0, 1]
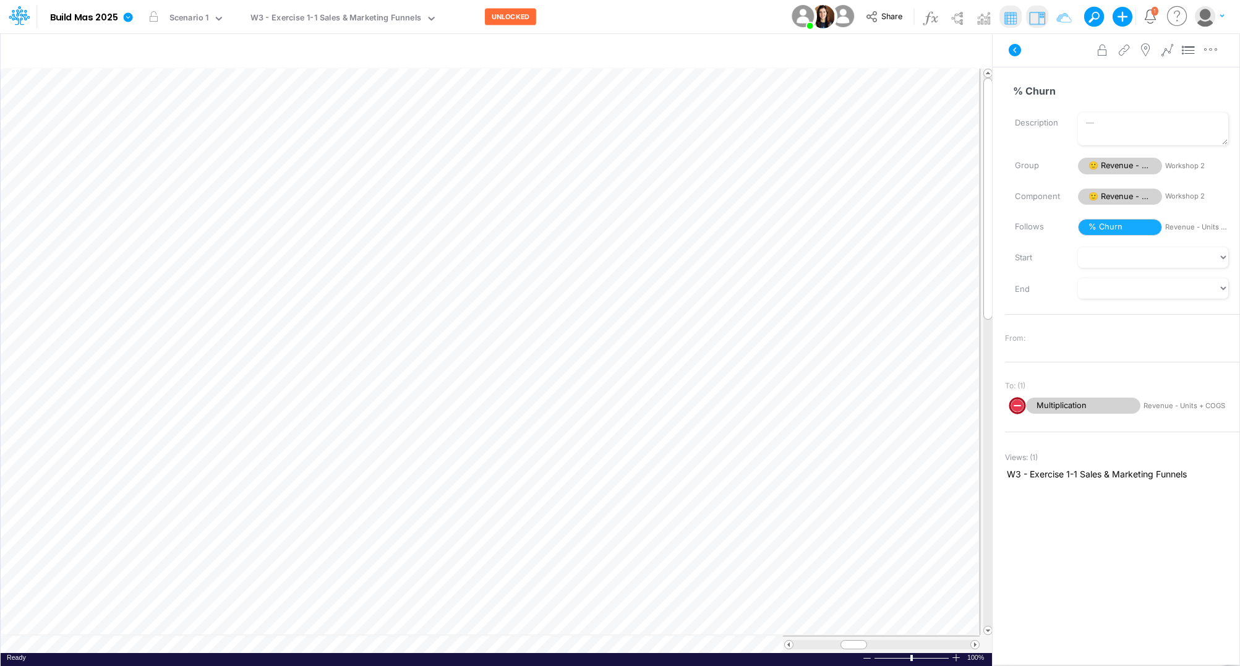
scroll to position [0, 1]
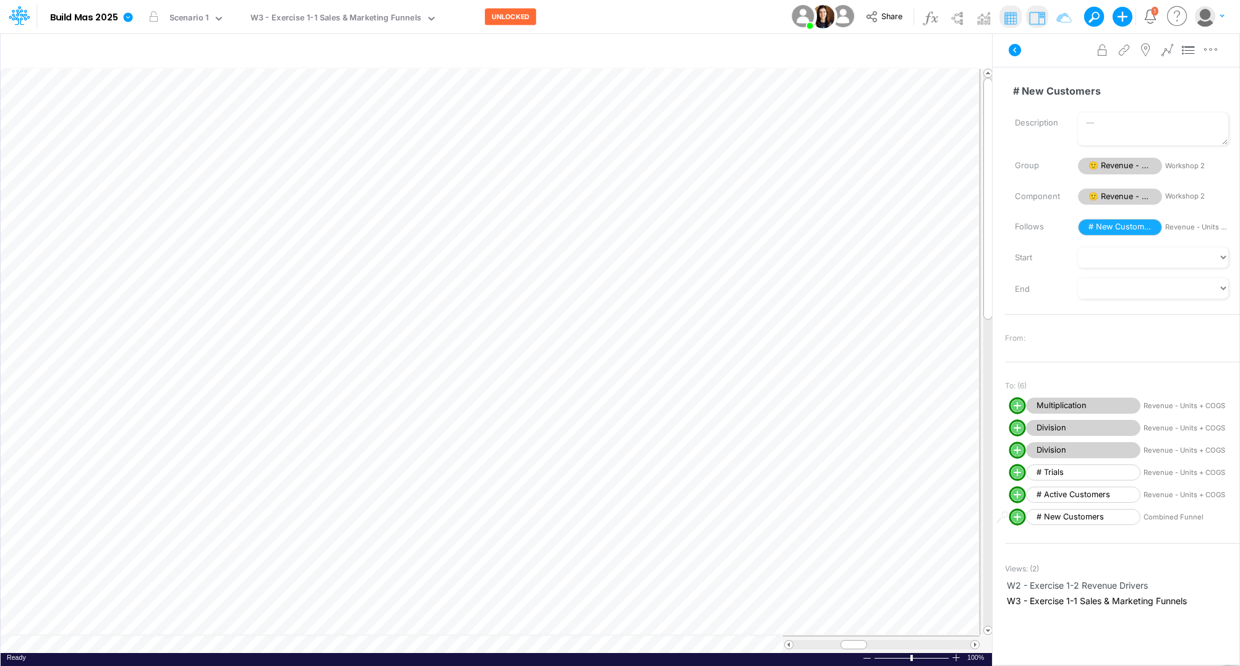
scroll to position [0, 1]
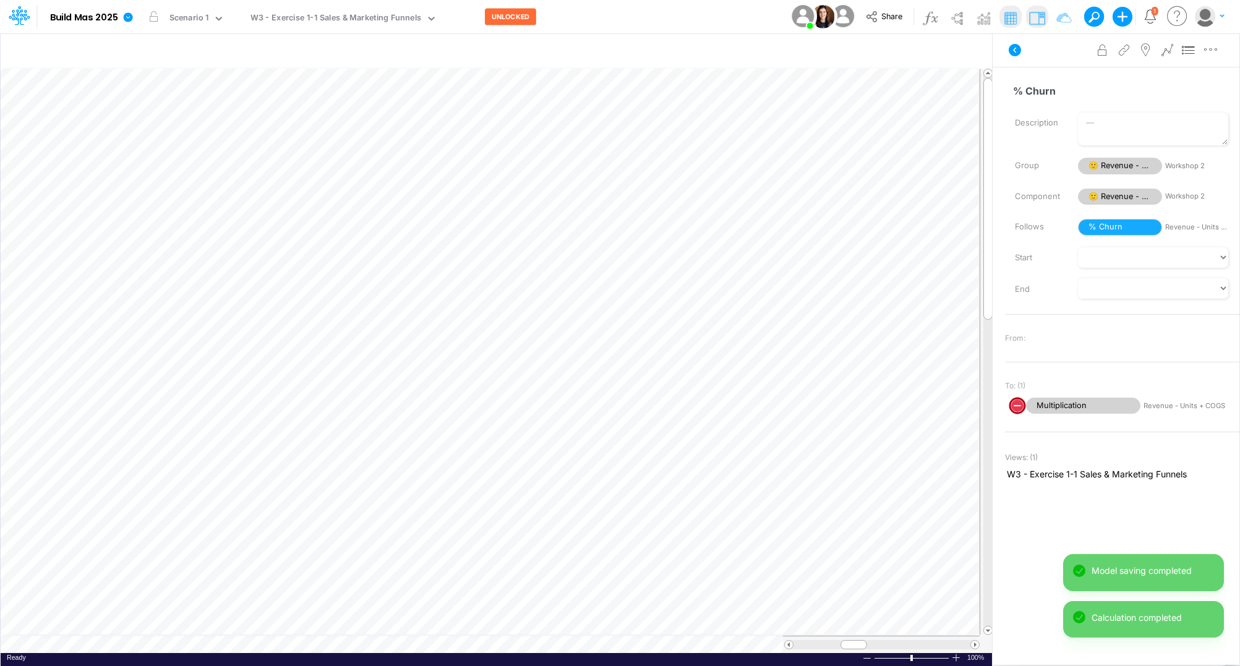
scroll to position [0, 1]
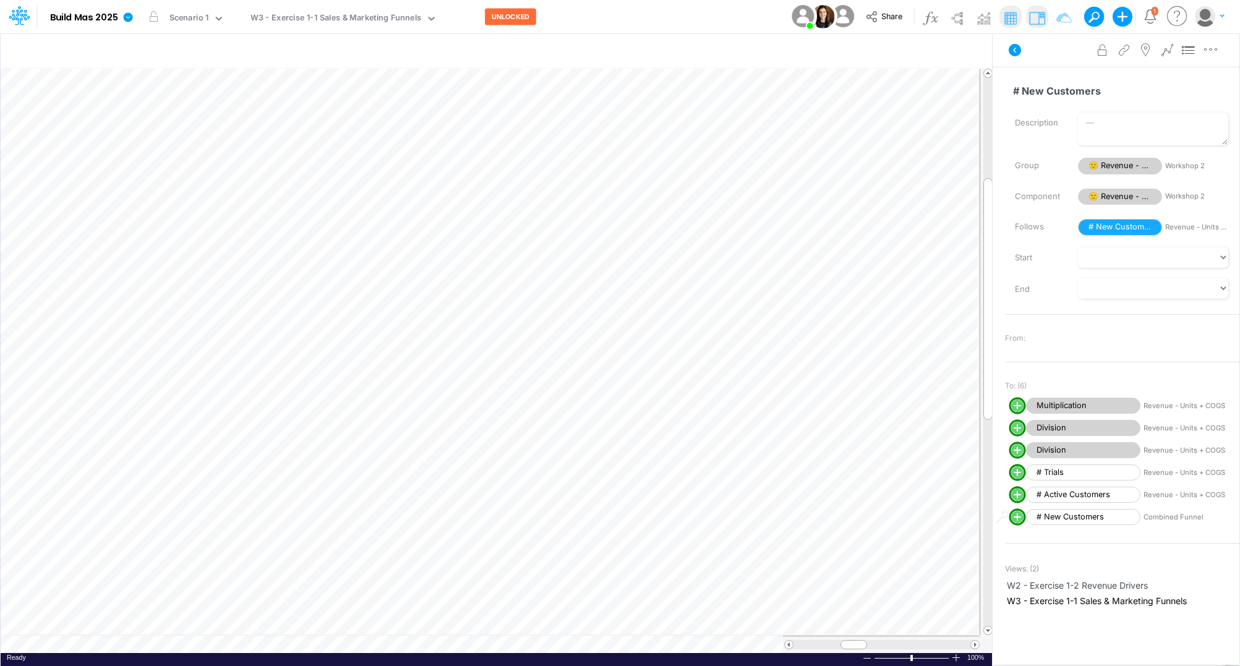
scroll to position [0, 1]
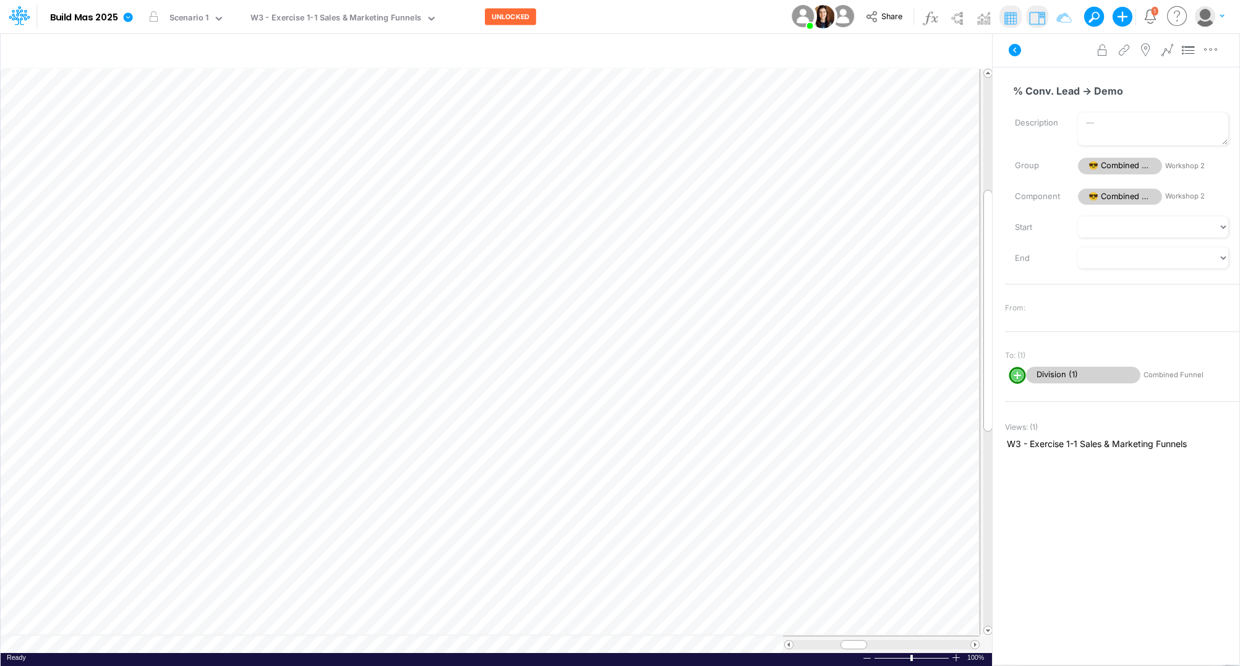
scroll to position [0, 1]
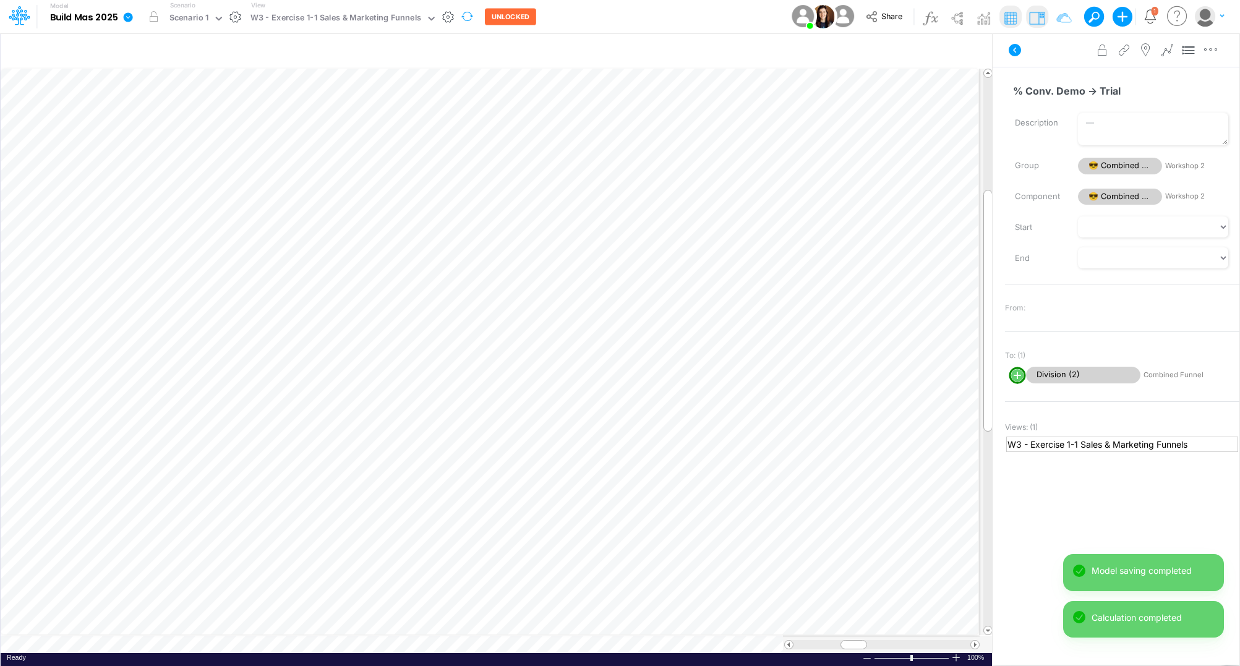
scroll to position [0, 1]
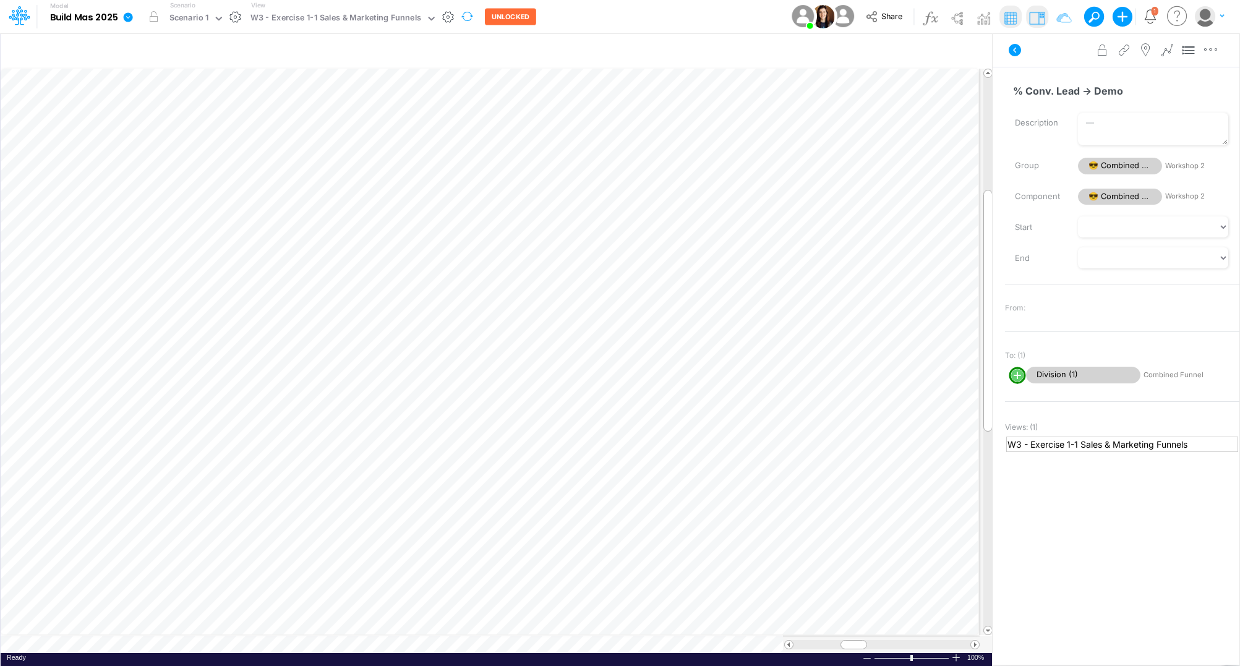
scroll to position [0, 1]
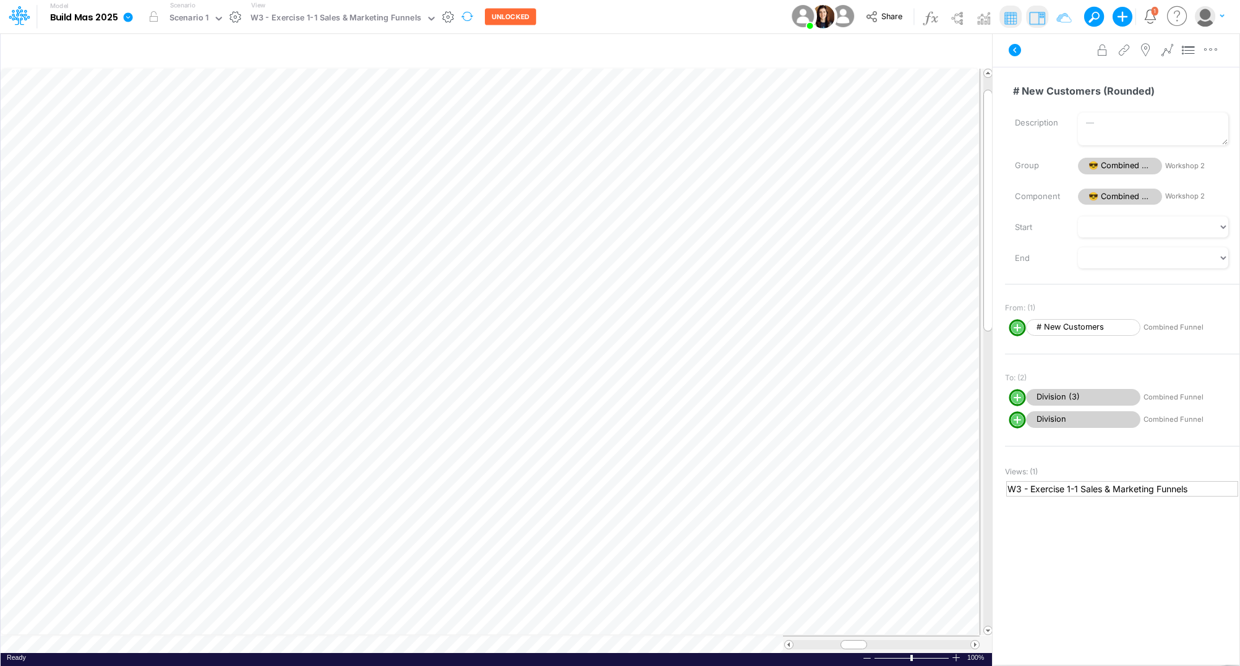
scroll to position [0, 1]
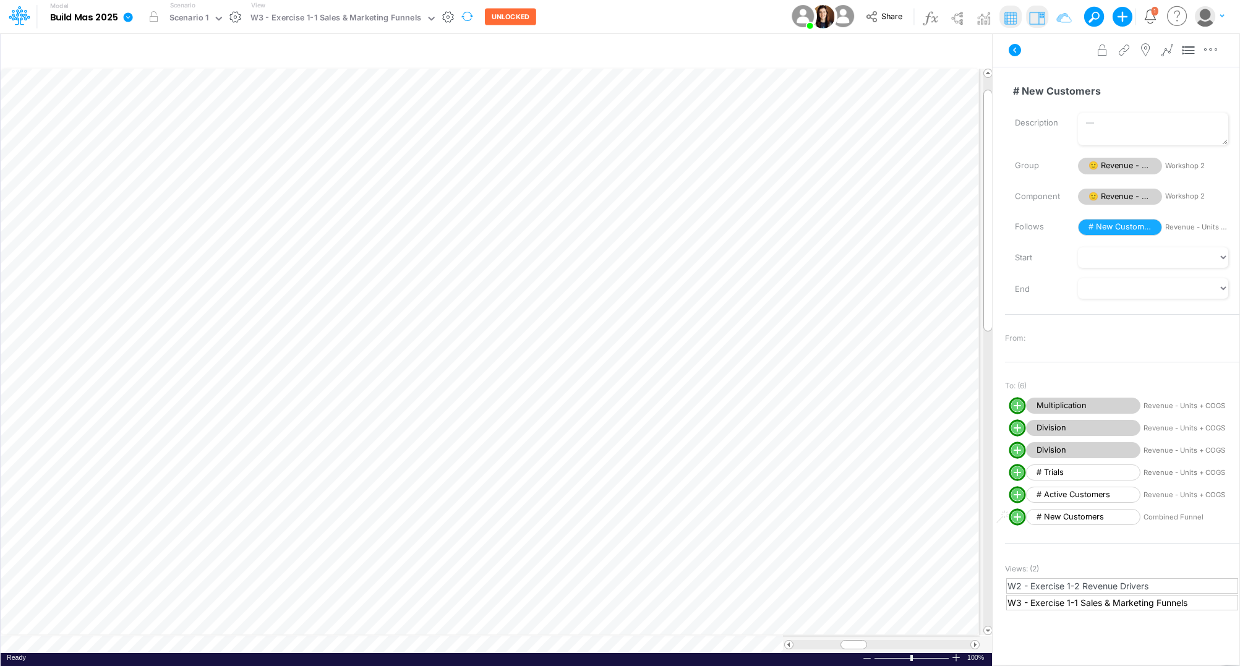
scroll to position [0, 1]
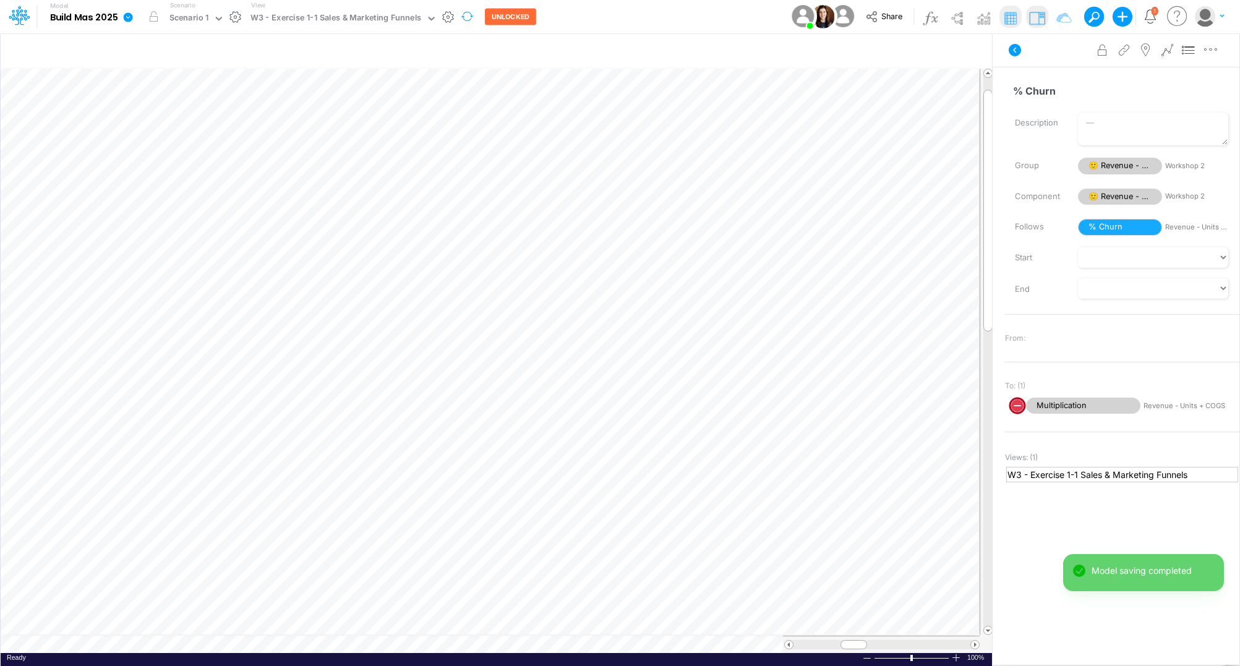
scroll to position [0, 1]
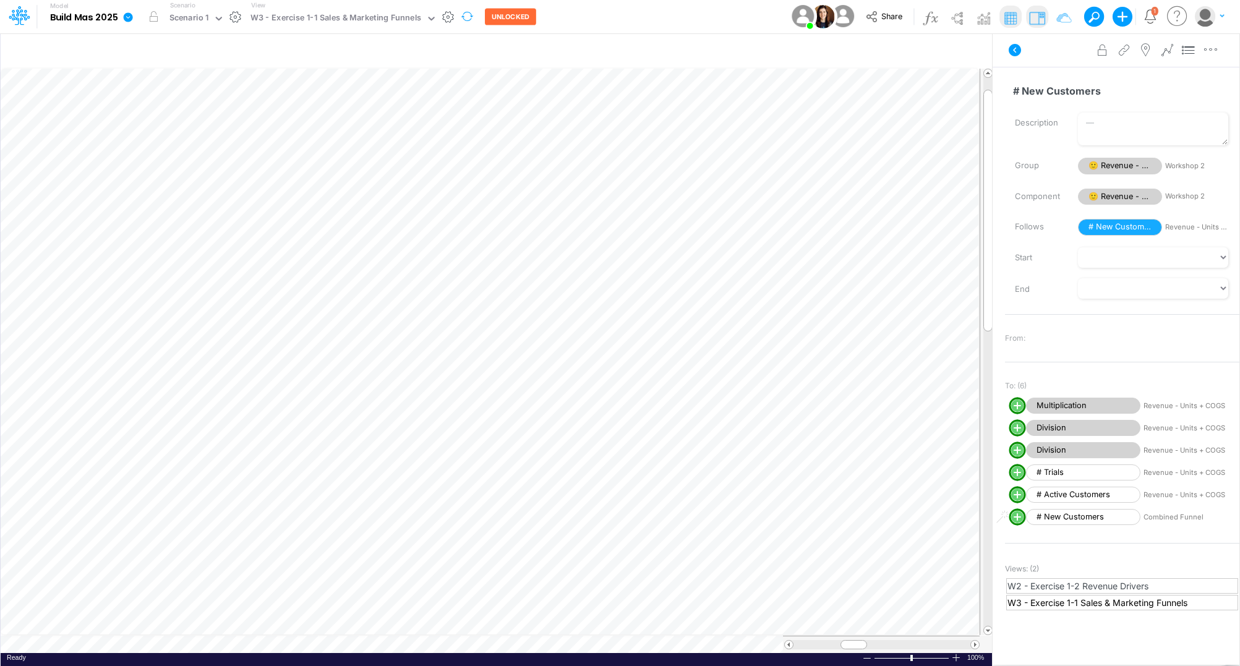
scroll to position [0, 1]
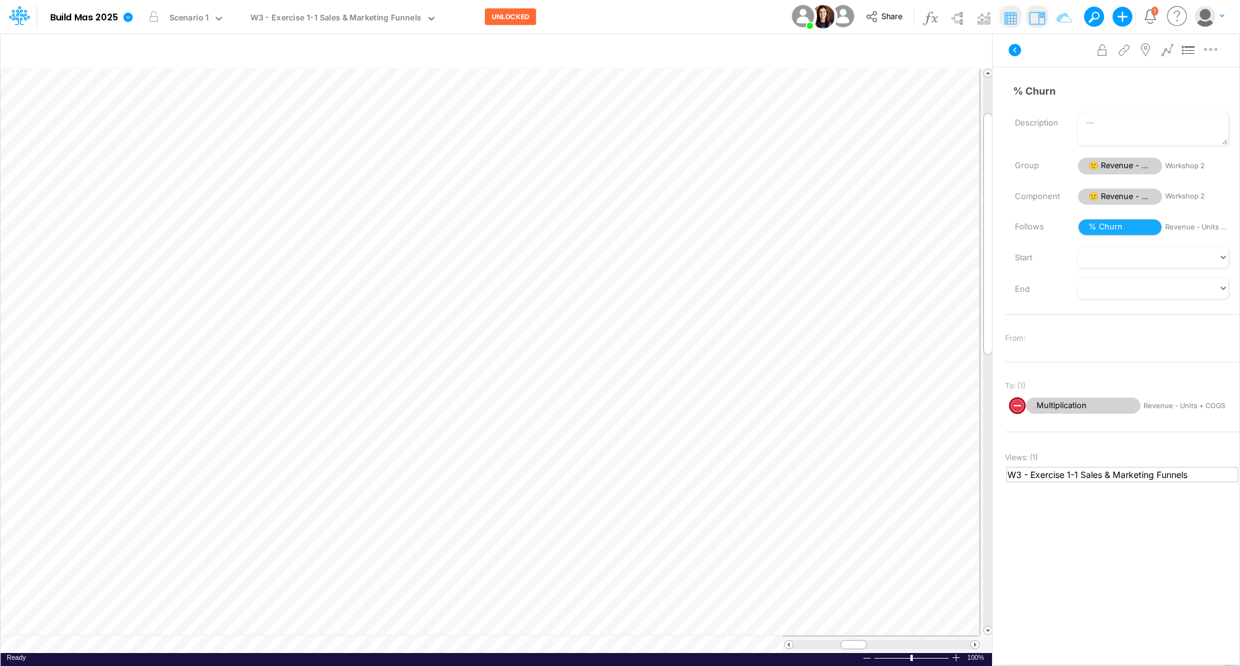
scroll to position [0, 1]
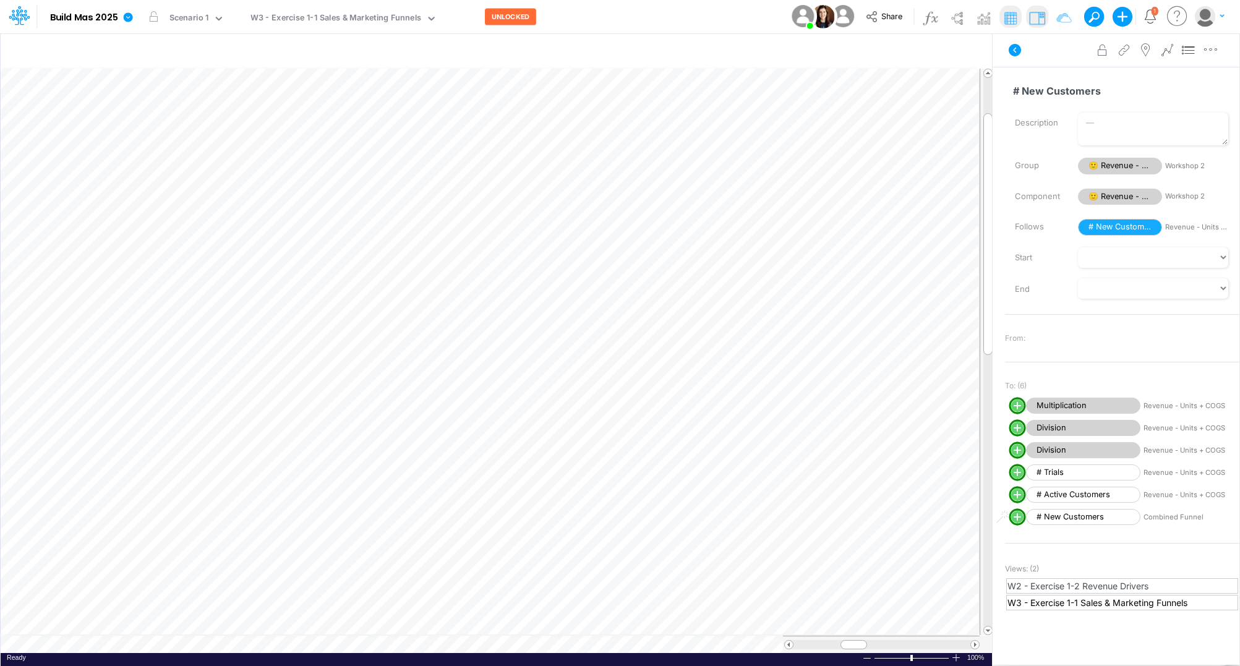
scroll to position [0, 1]
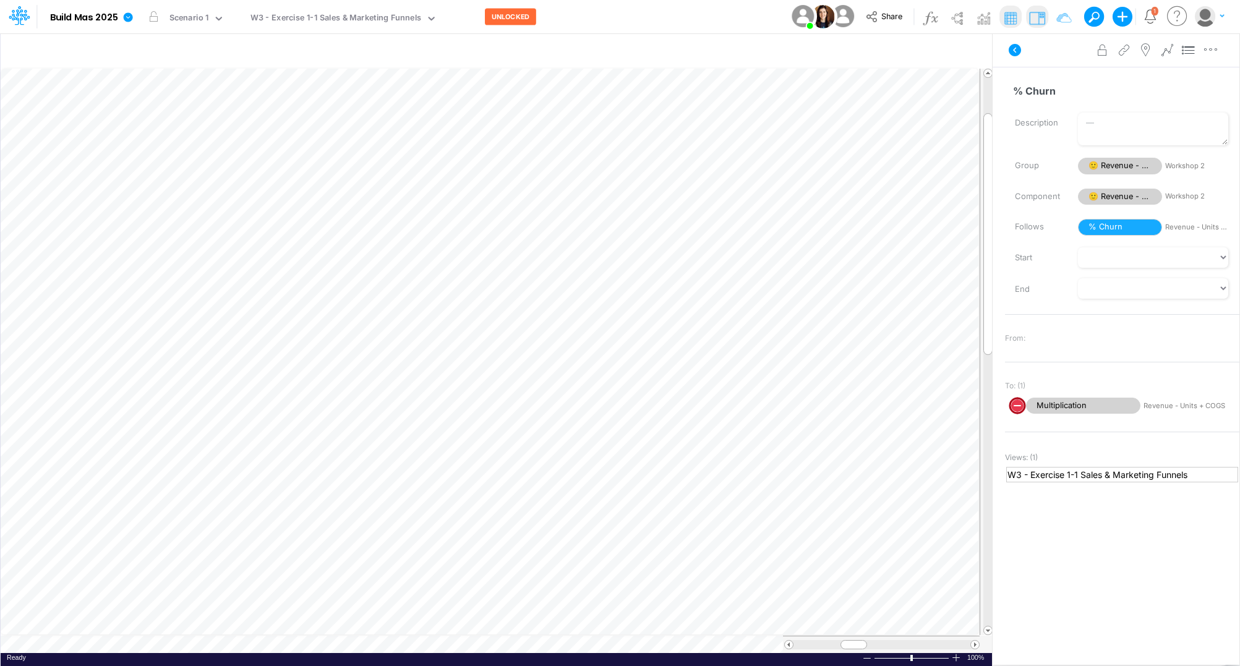
scroll to position [0, 1]
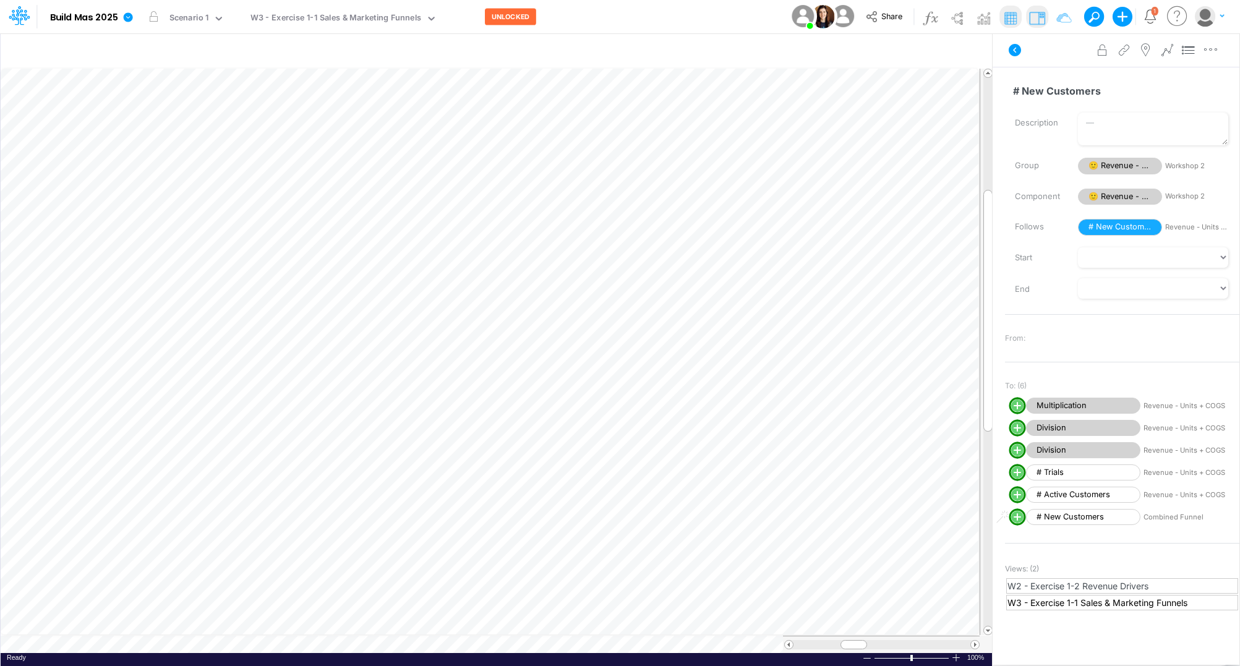
scroll to position [0, 1]
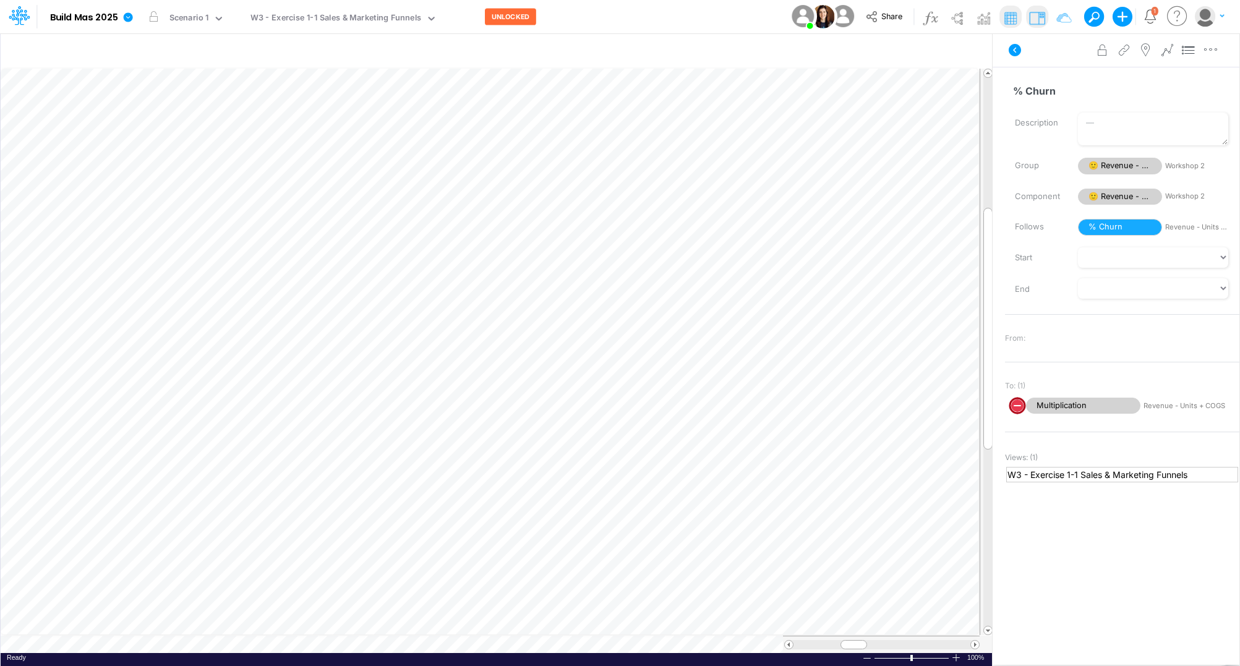
scroll to position [0, 1]
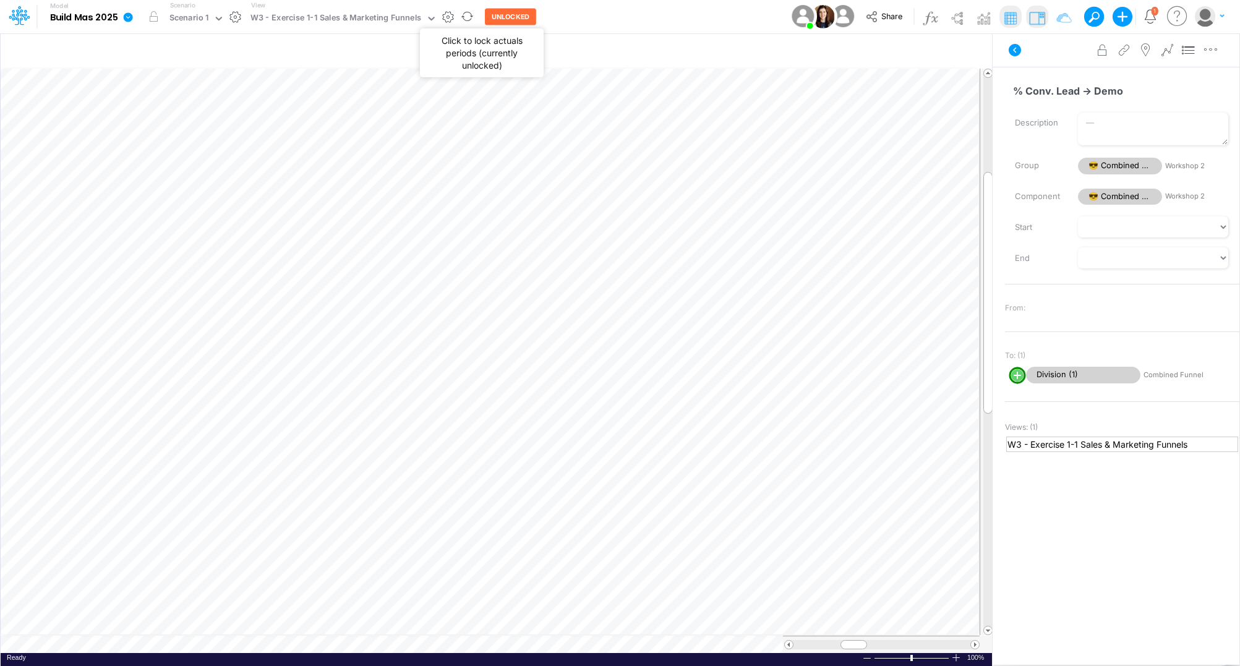
click at [502, 19] on button "UNLOCKED" at bounding box center [510, 17] width 51 height 17
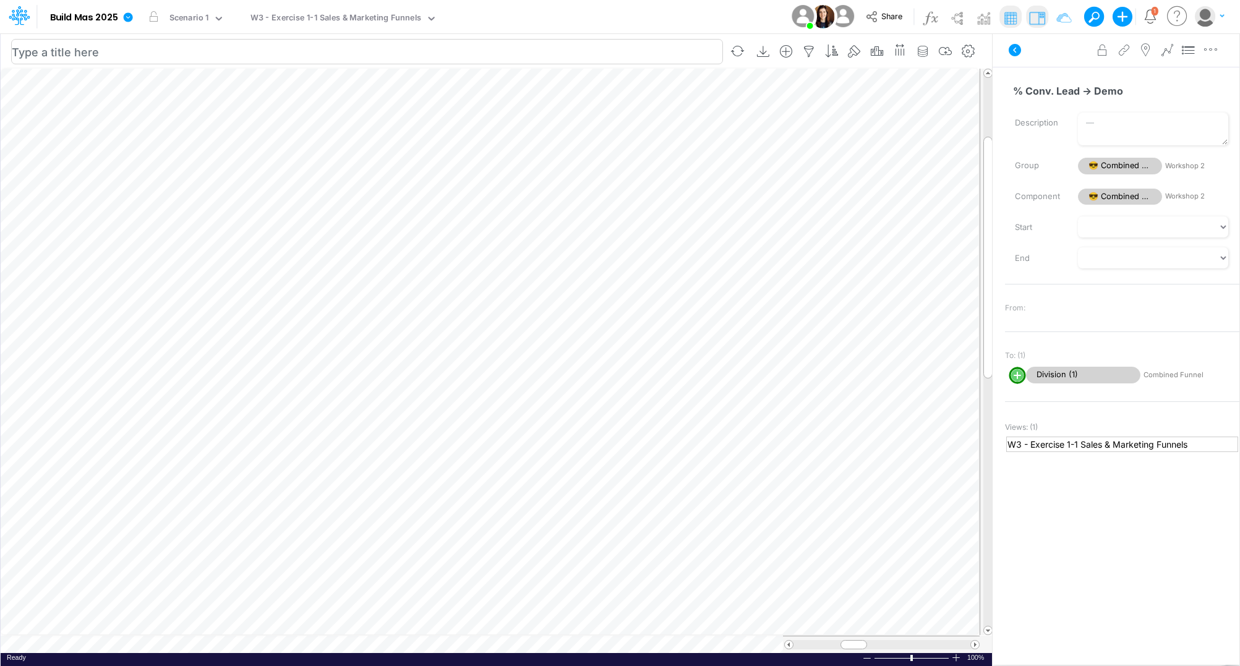
scroll to position [0, 1]
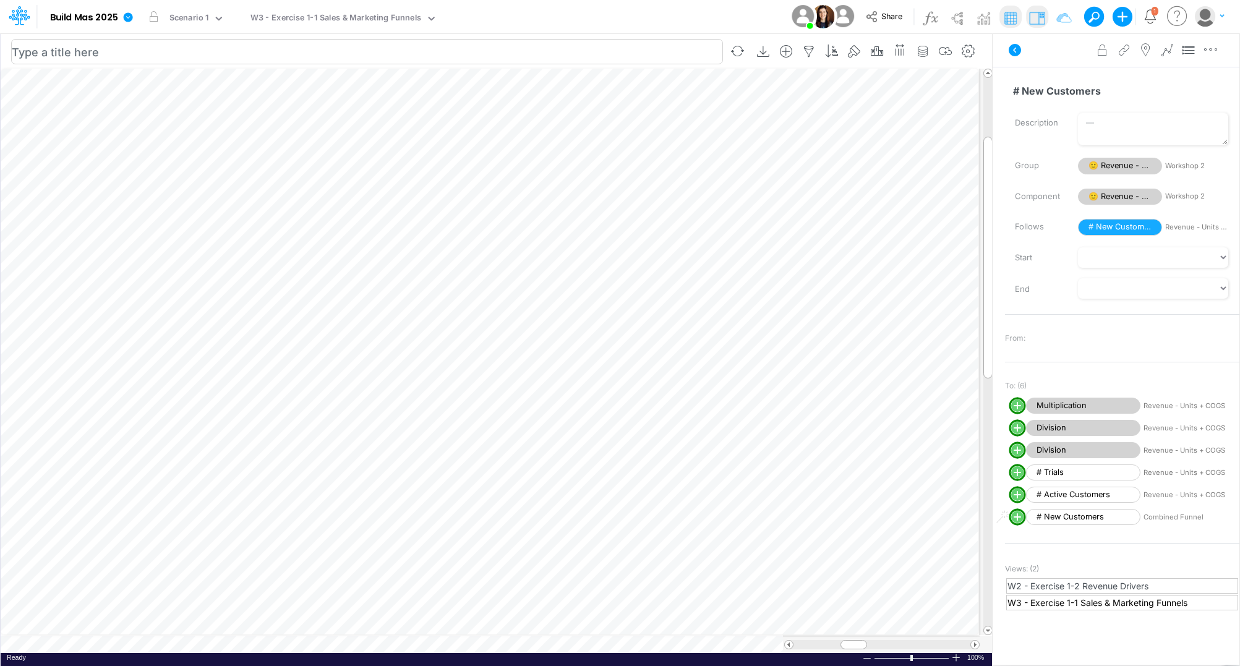
scroll to position [0, 1]
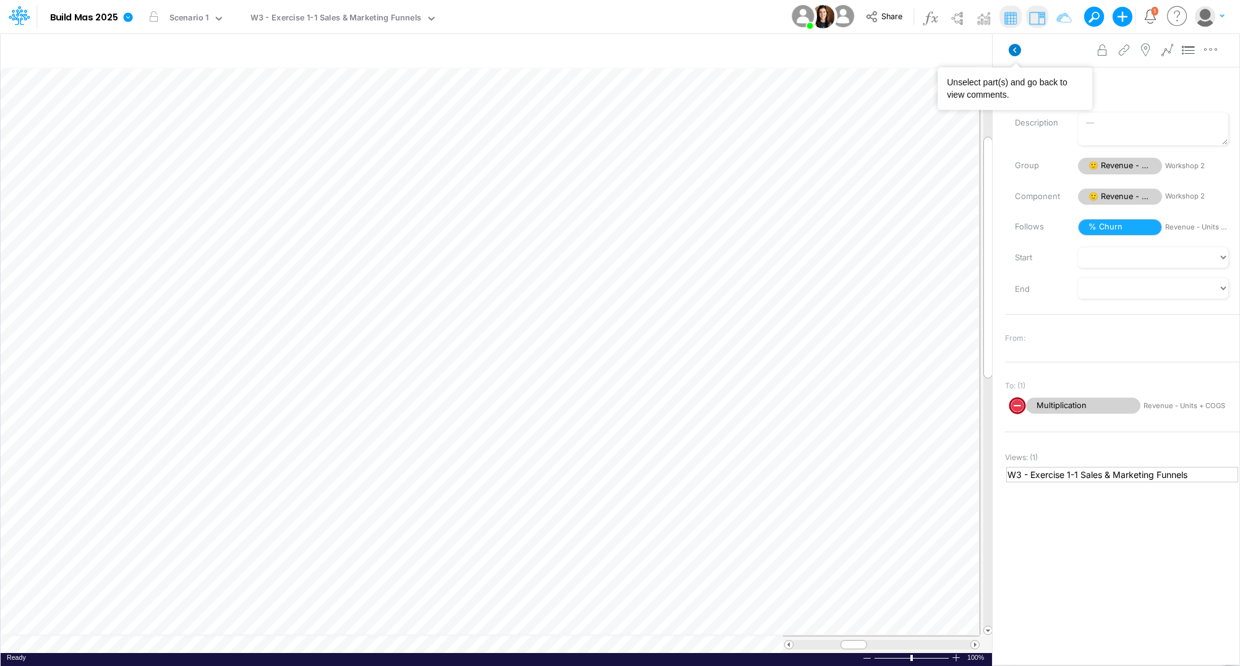
click at [1015, 49] on icon at bounding box center [1015, 50] width 12 height 12
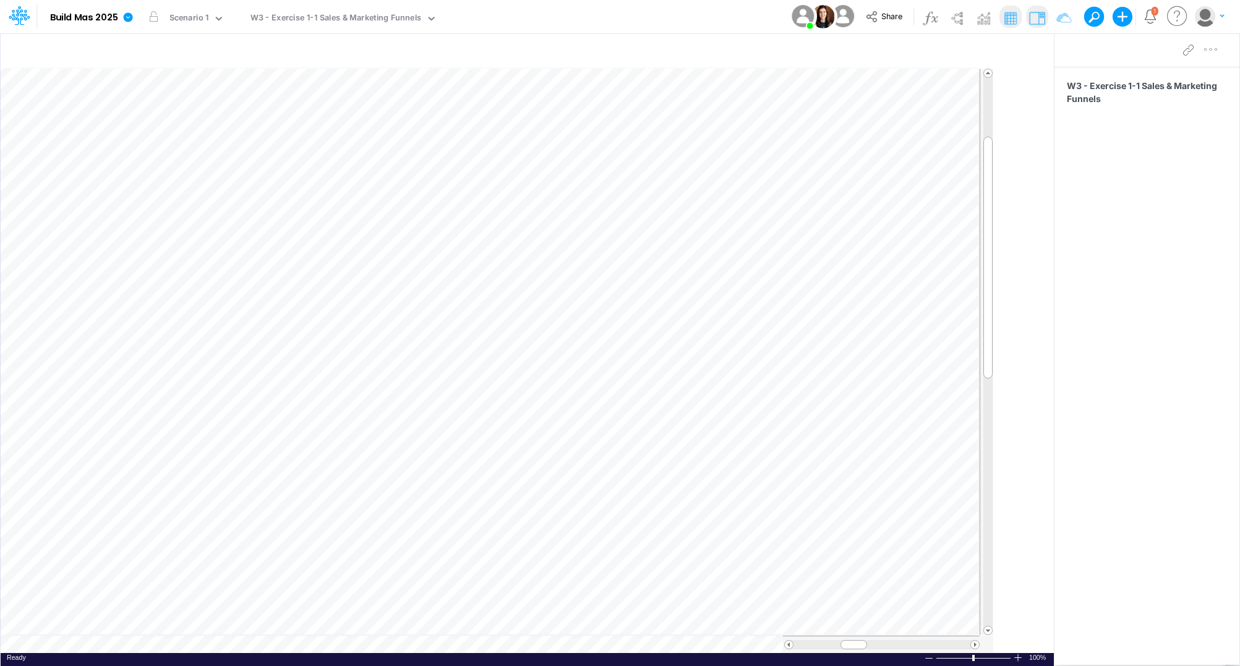
drag, startPoint x: 995, startPoint y: 88, endPoint x: 1181, endPoint y: 82, distance: 185.7
click at [1181, 82] on div "Insert node Component Variable Constant Group Addition Subtraction Multiplicati…" at bounding box center [620, 350] width 1240 height 634
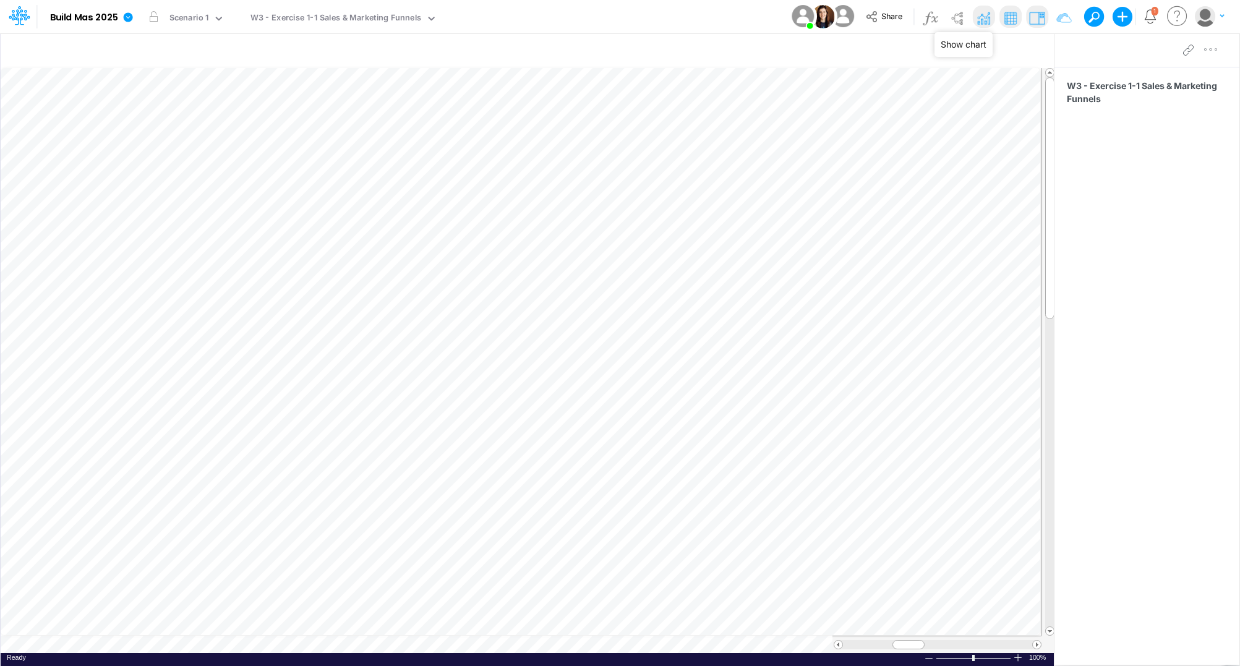
click at [983, 18] on img at bounding box center [984, 18] width 20 height 20
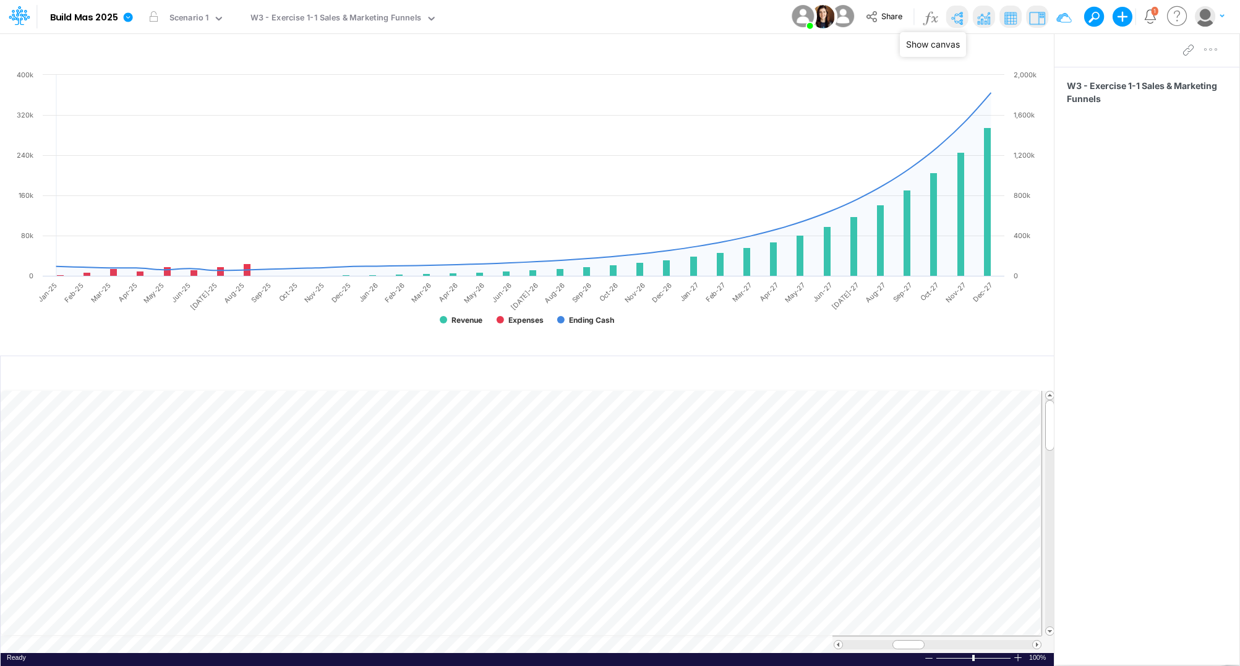
click at [954, 19] on img at bounding box center [957, 18] width 20 height 20
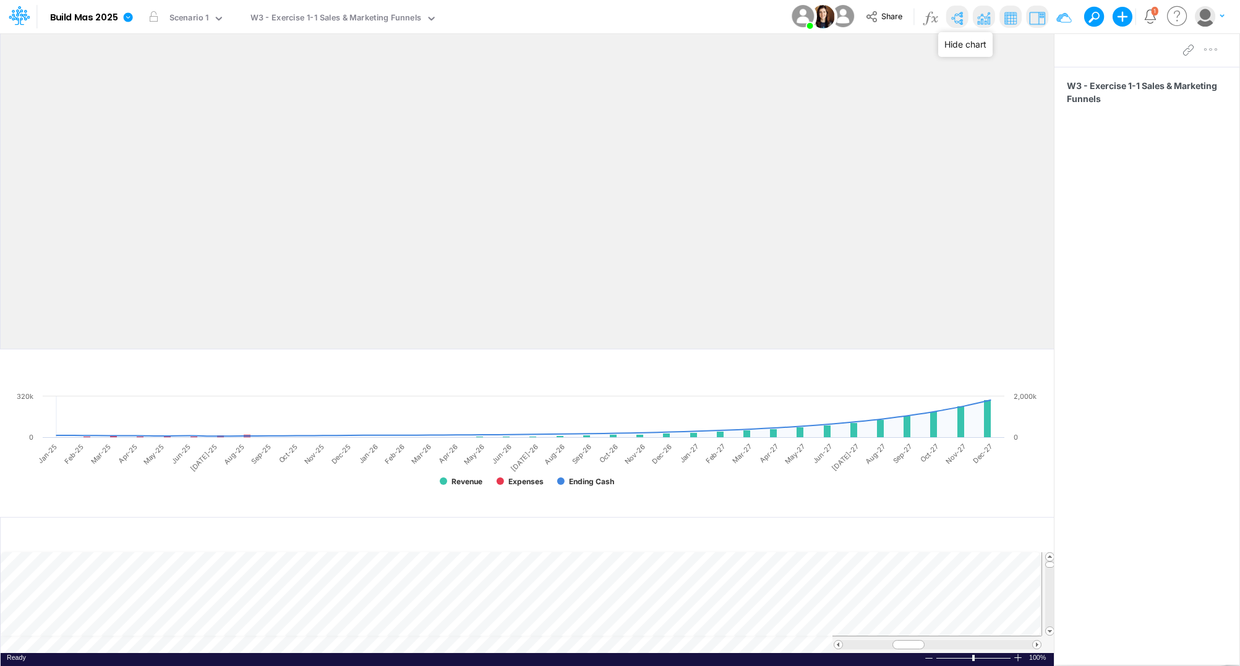
click at [979, 18] on img at bounding box center [984, 18] width 20 height 20
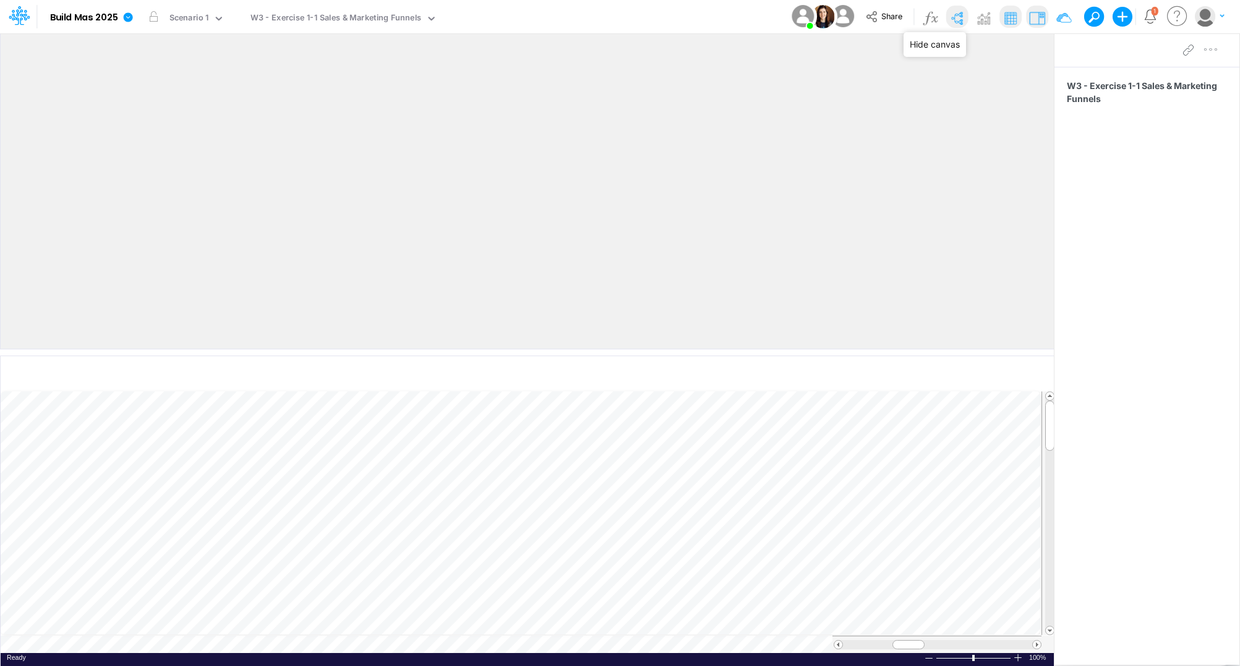
click at [960, 18] on img at bounding box center [957, 18] width 20 height 20
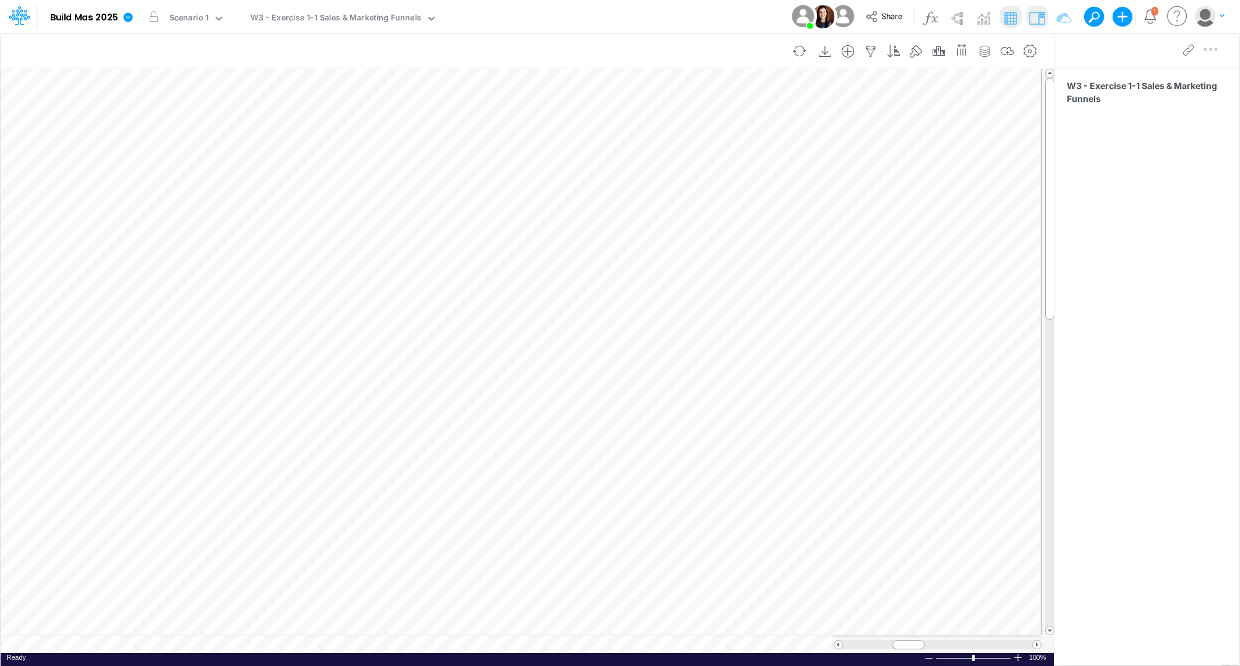
scroll to position [0, 1]
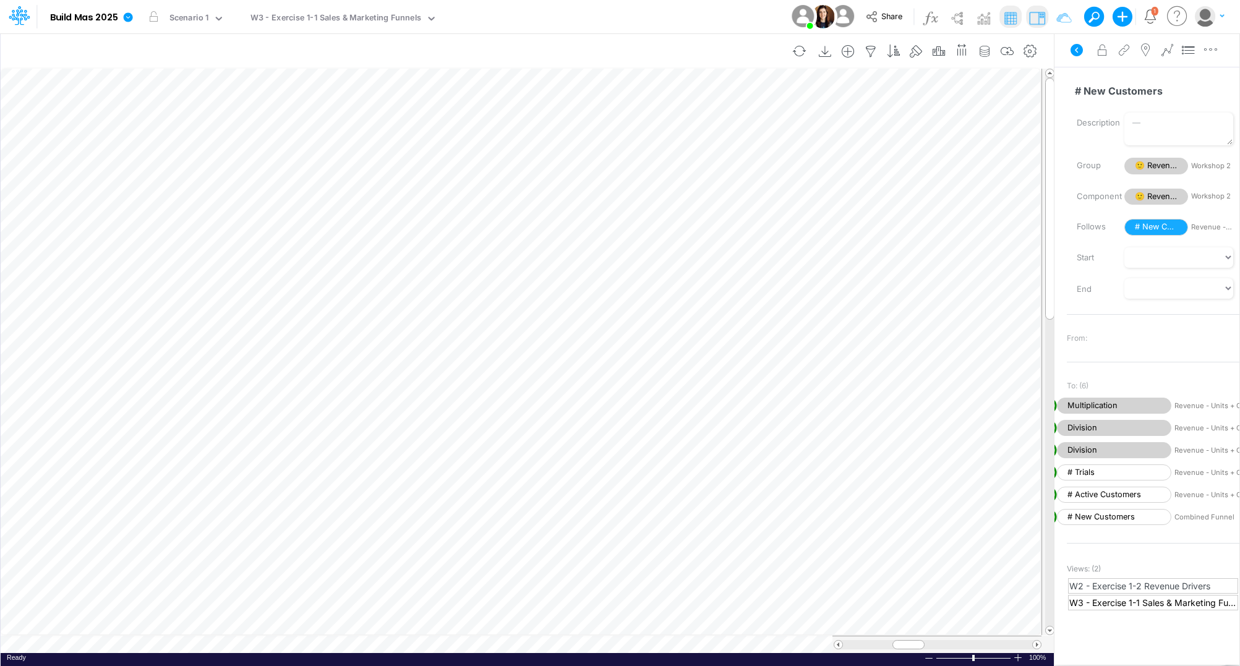
scroll to position [0, 1]
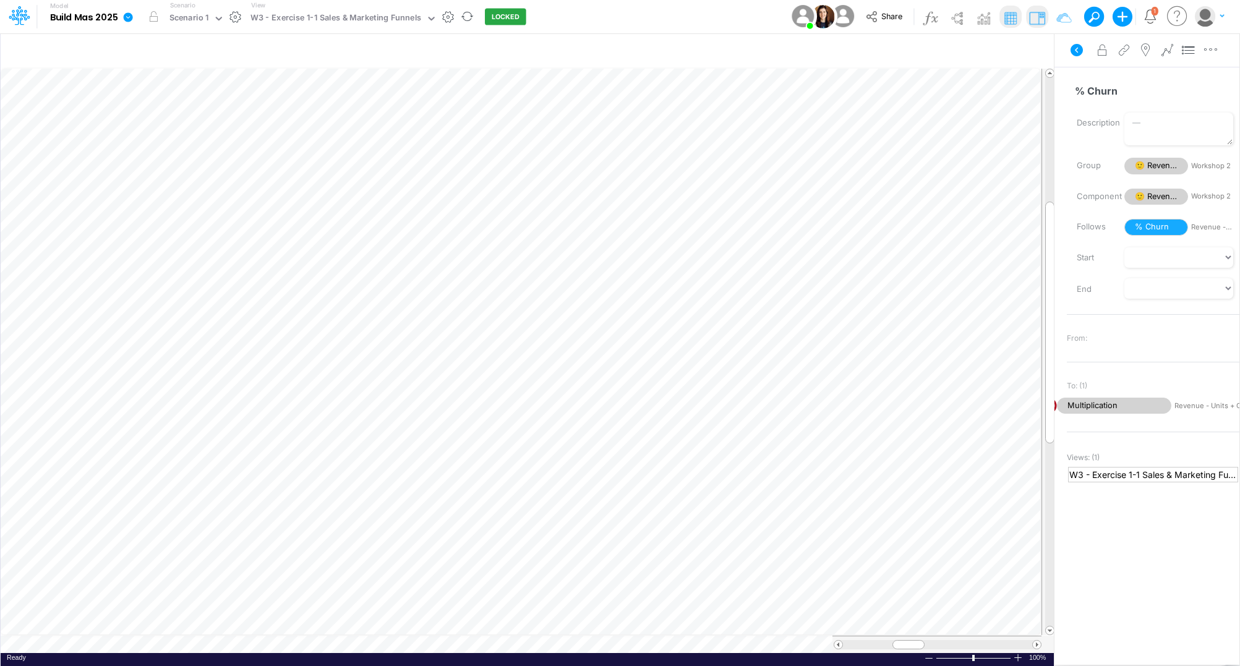
scroll to position [0, 1]
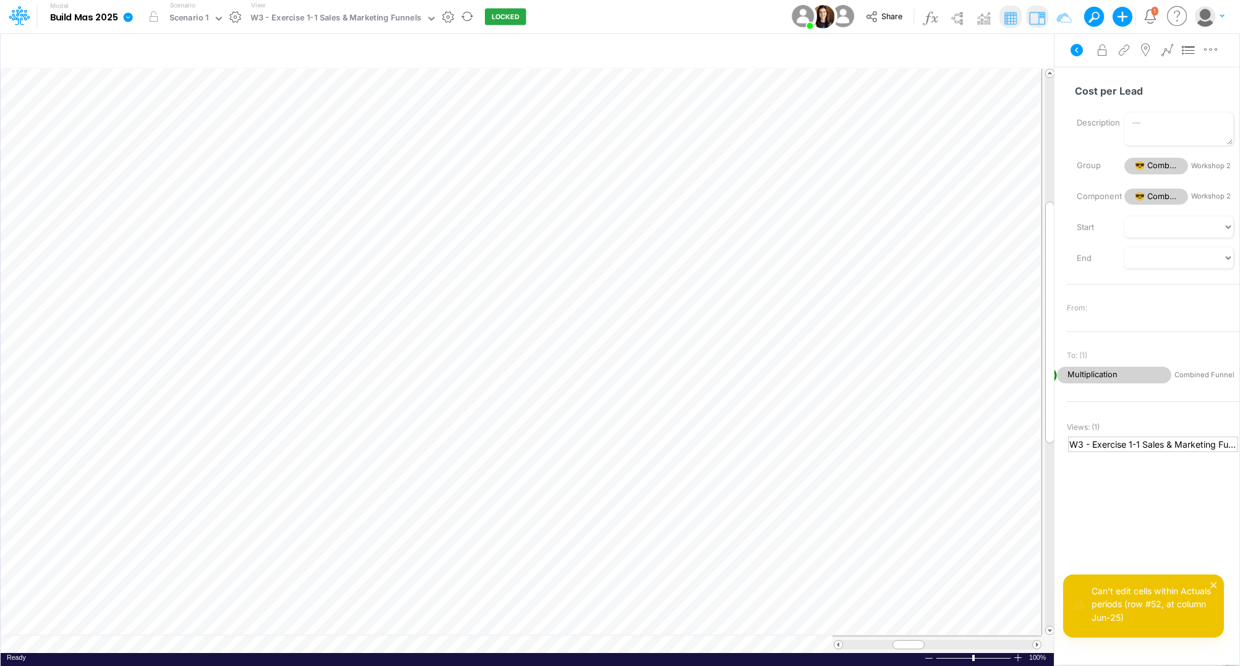
scroll to position [0, 1]
click at [497, 17] on button "LOCKED" at bounding box center [505, 17] width 41 height 17
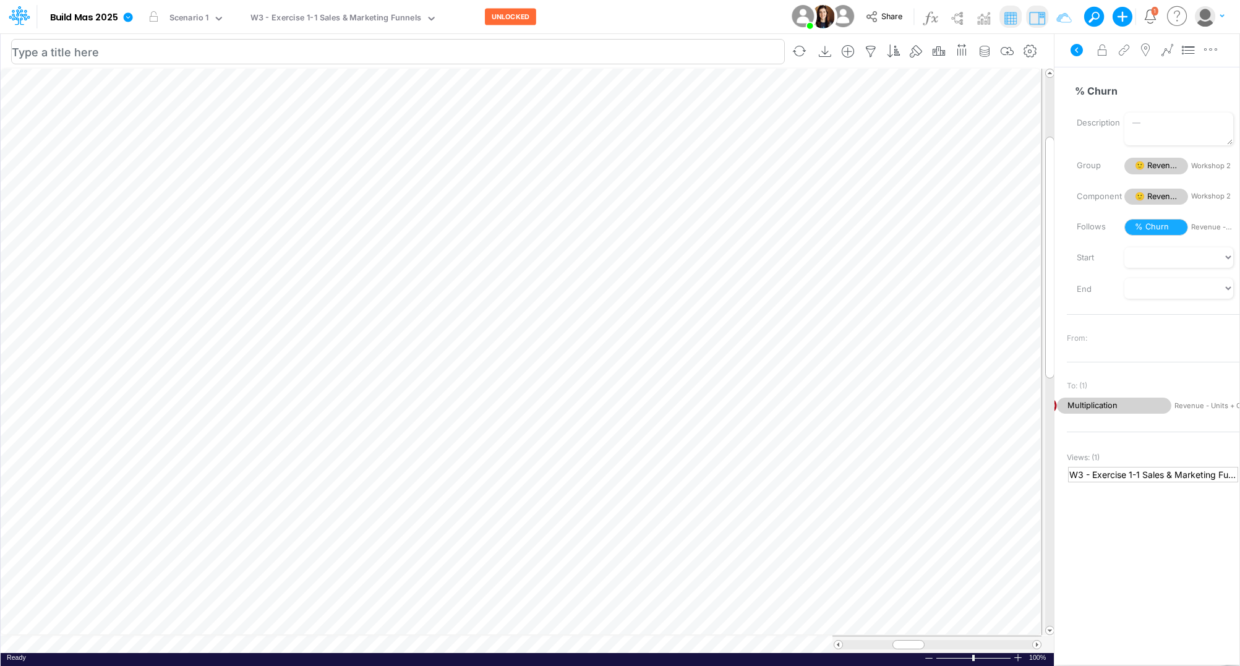
scroll to position [0, 1]
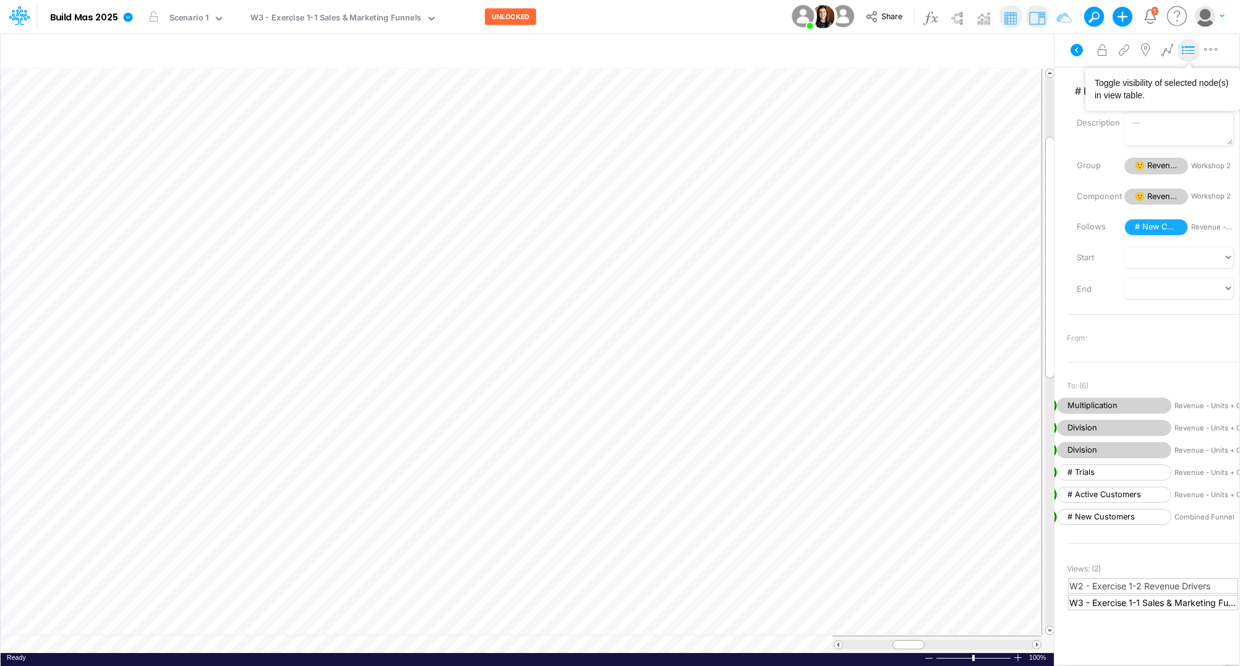
click at [1193, 51] on icon at bounding box center [1189, 50] width 19 height 13
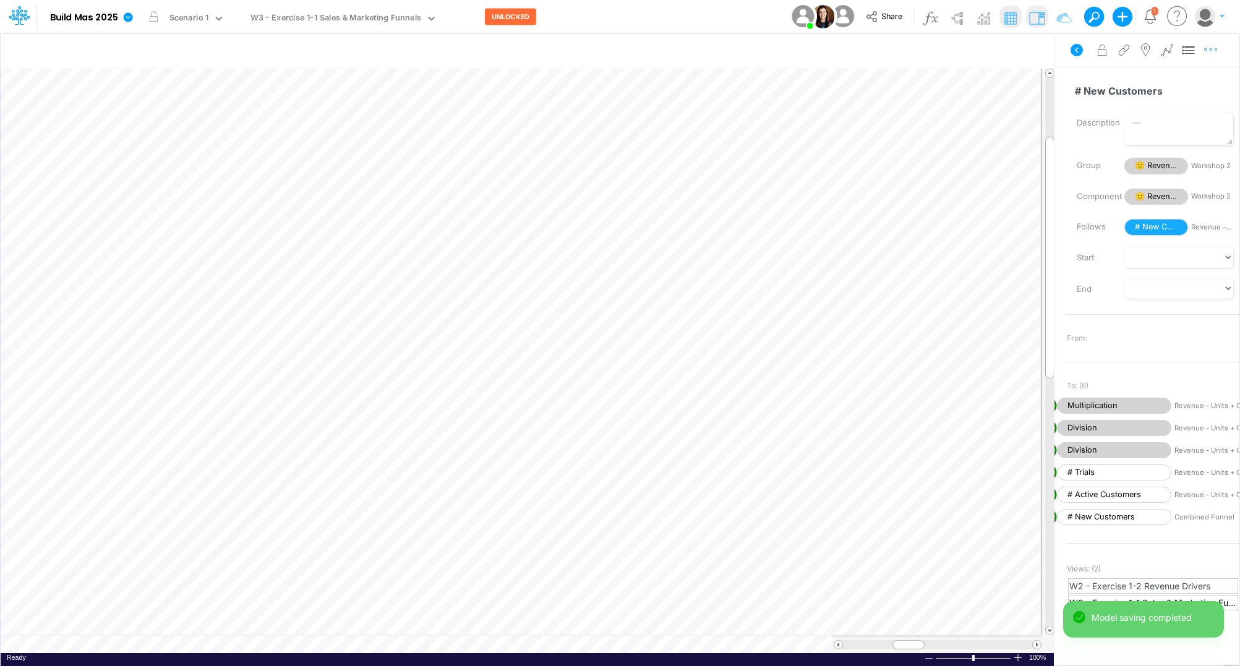
click at [1211, 48] on icon "button" at bounding box center [1211, 49] width 19 height 13
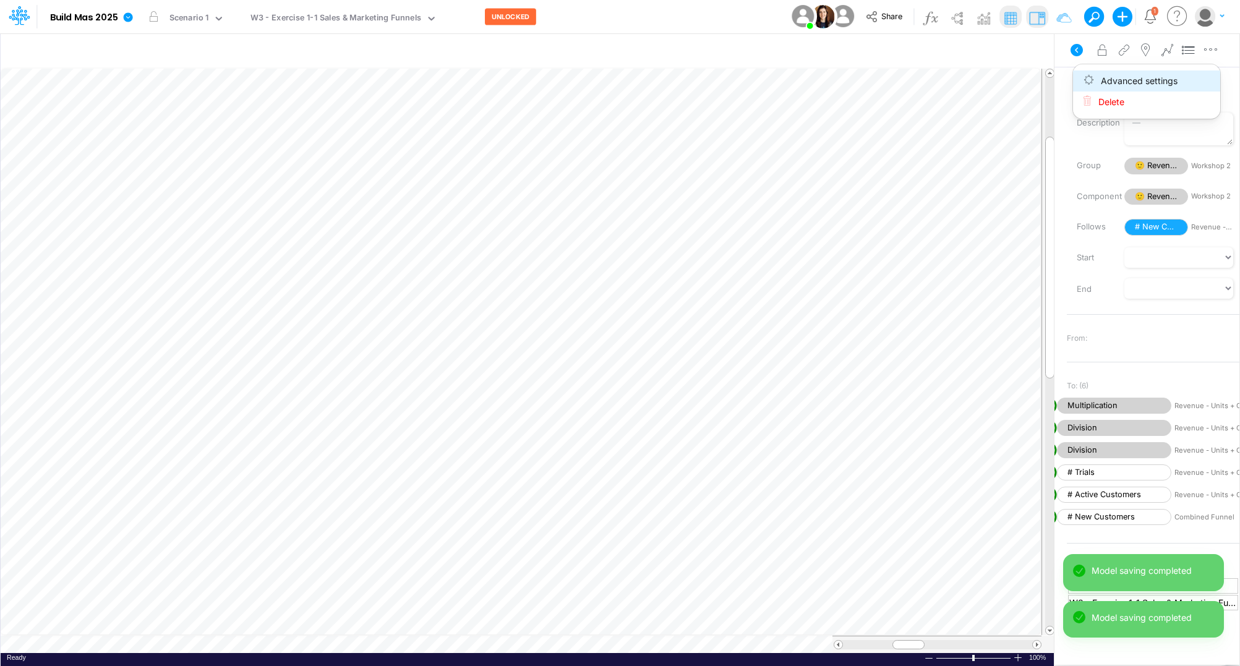
click at [1175, 79] on span "Advanced settings" at bounding box center [1139, 80] width 77 height 11
select select "sum"
select select "field"
select select "Number"
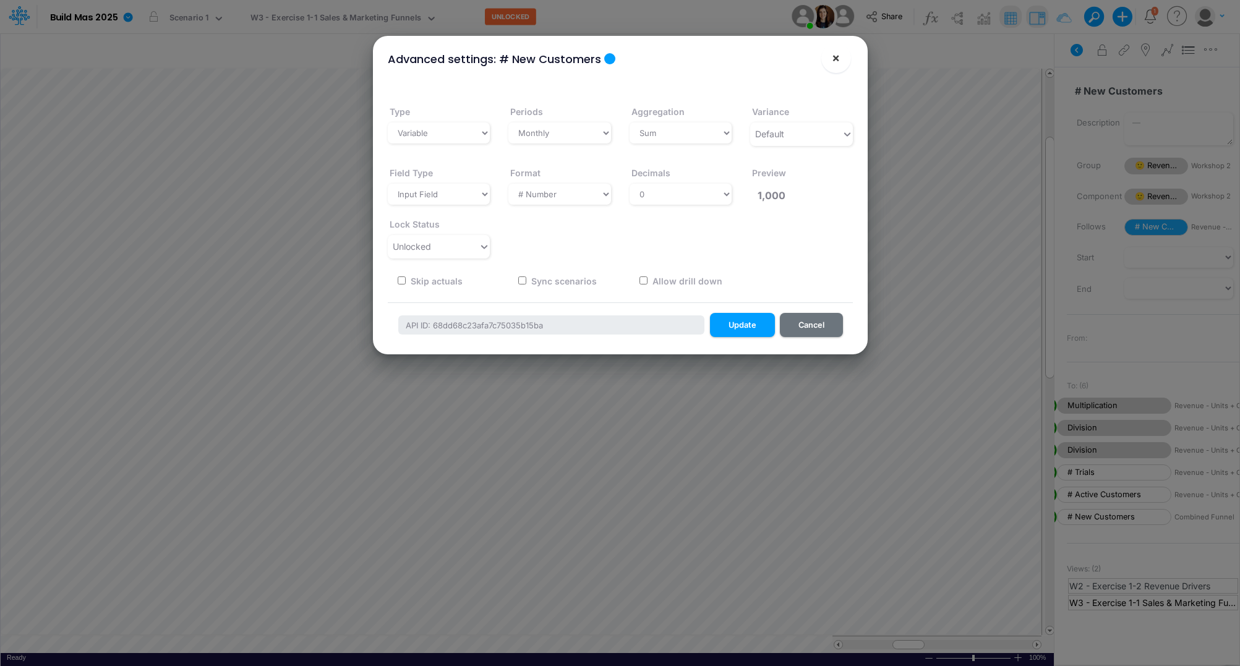
click at [839, 58] on span "×" at bounding box center [836, 57] width 8 height 15
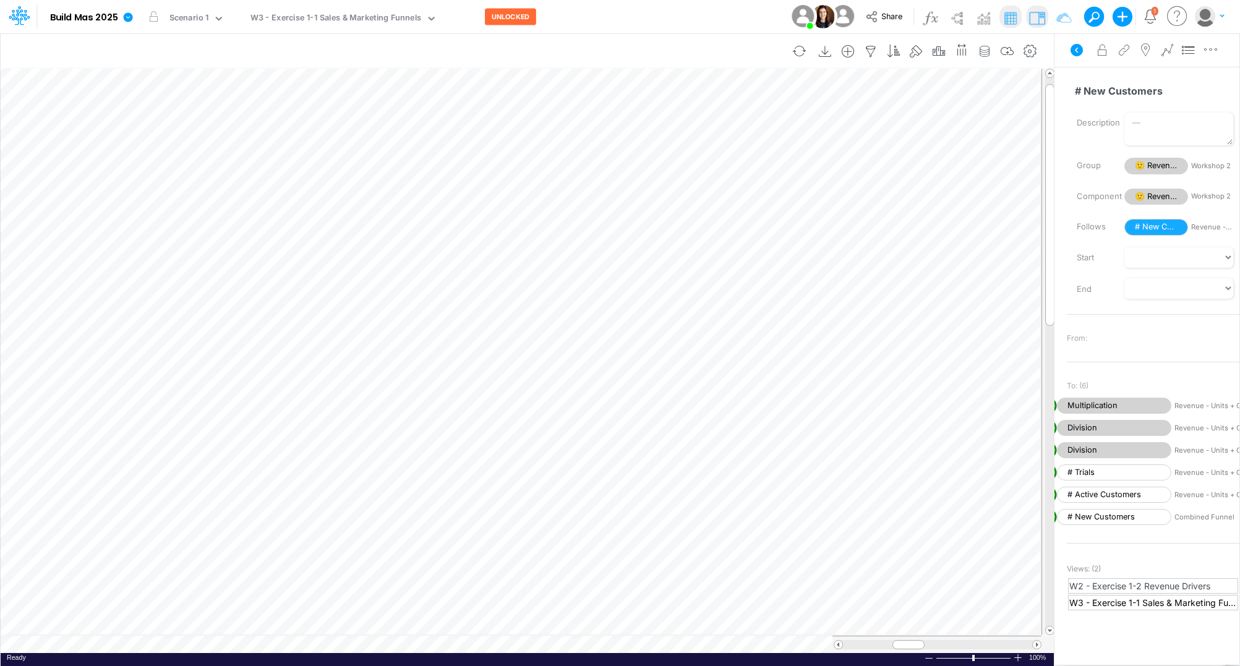
scroll to position [0, 1]
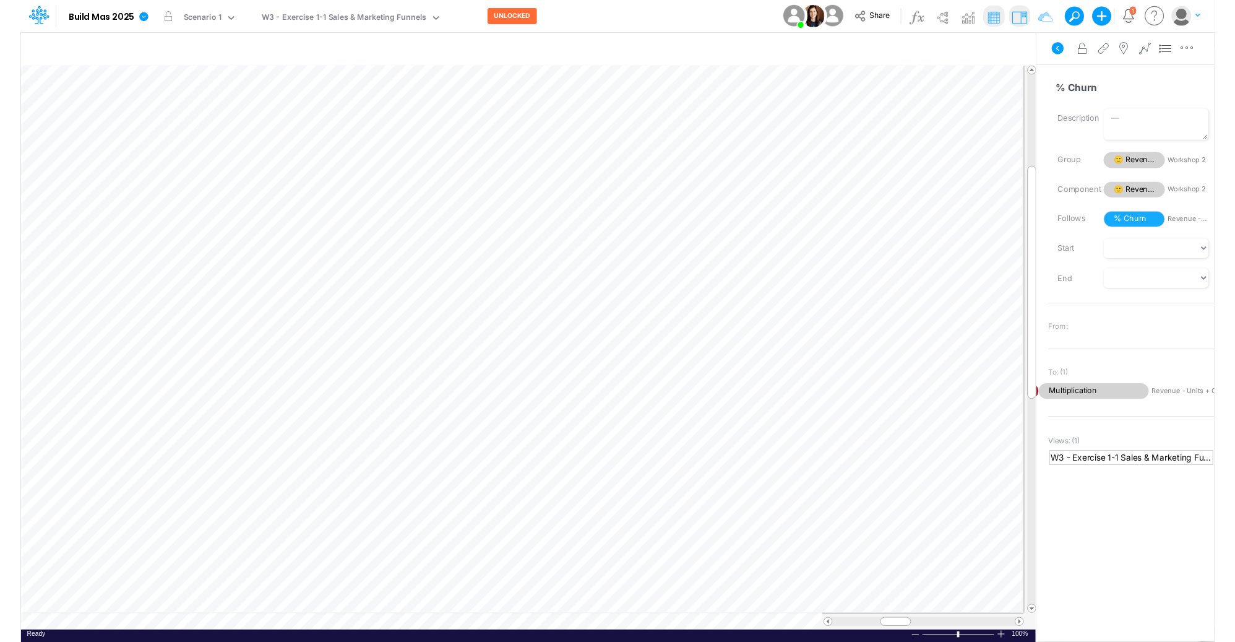
scroll to position [0, 1]
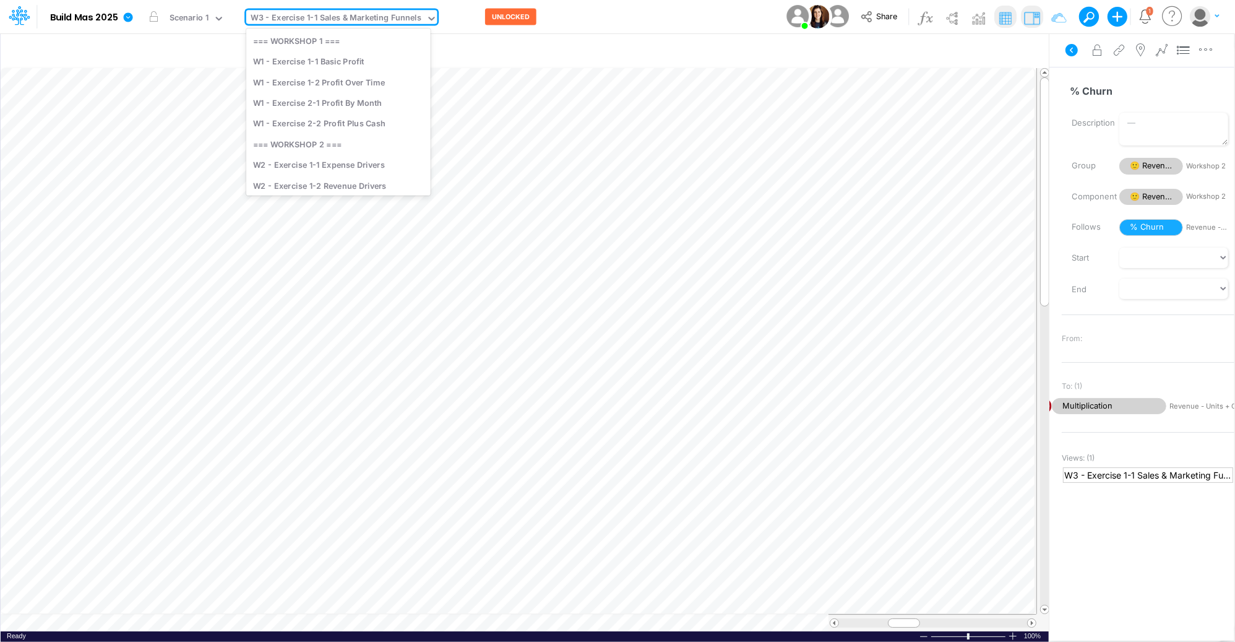
click at [428, 18] on icon at bounding box center [431, 18] width 11 height 11
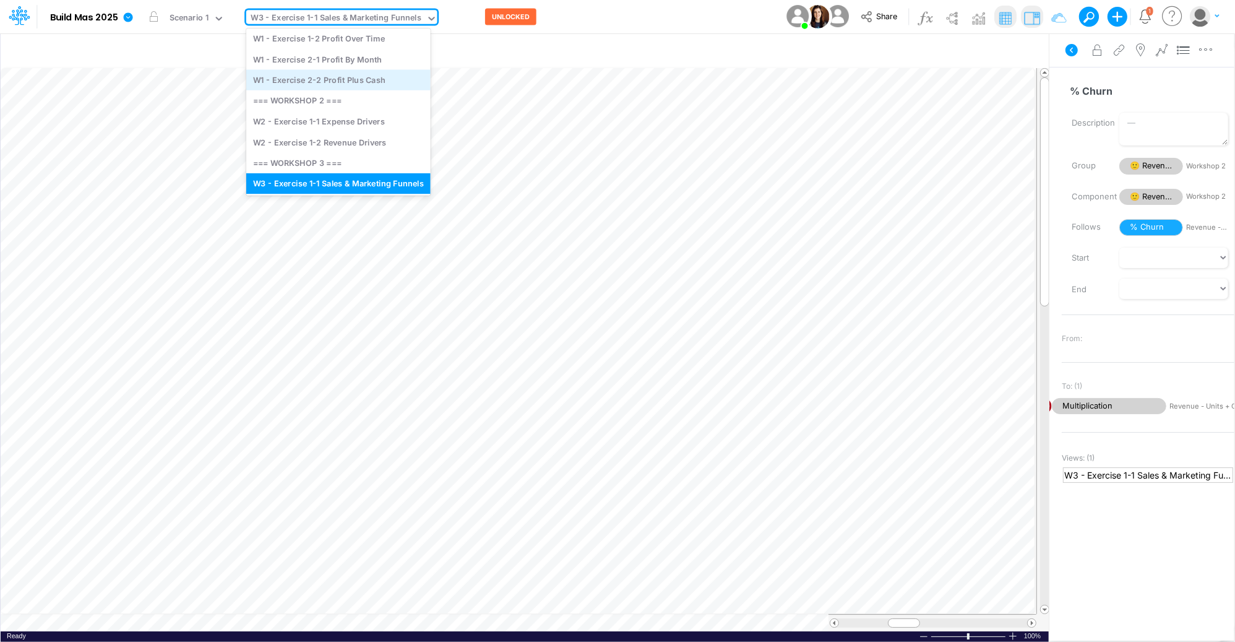
click at [379, 82] on div "W1 - Exercise 2-2 Profit Plus Cash" at bounding box center [338, 80] width 184 height 20
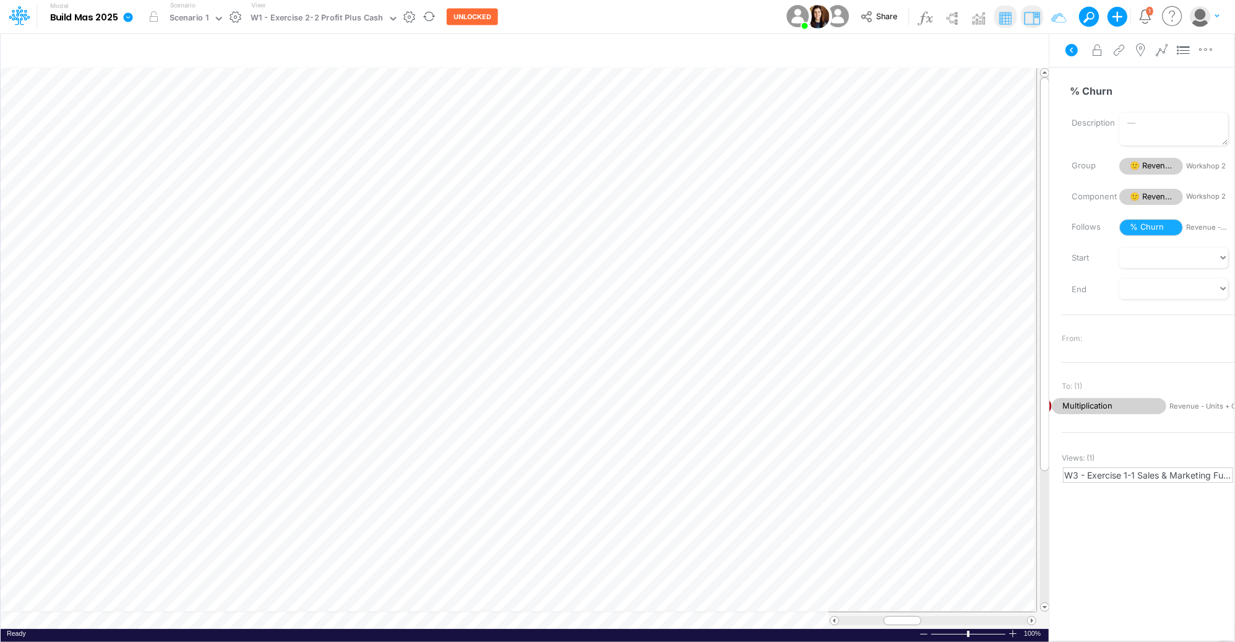
scroll to position [0, 1]
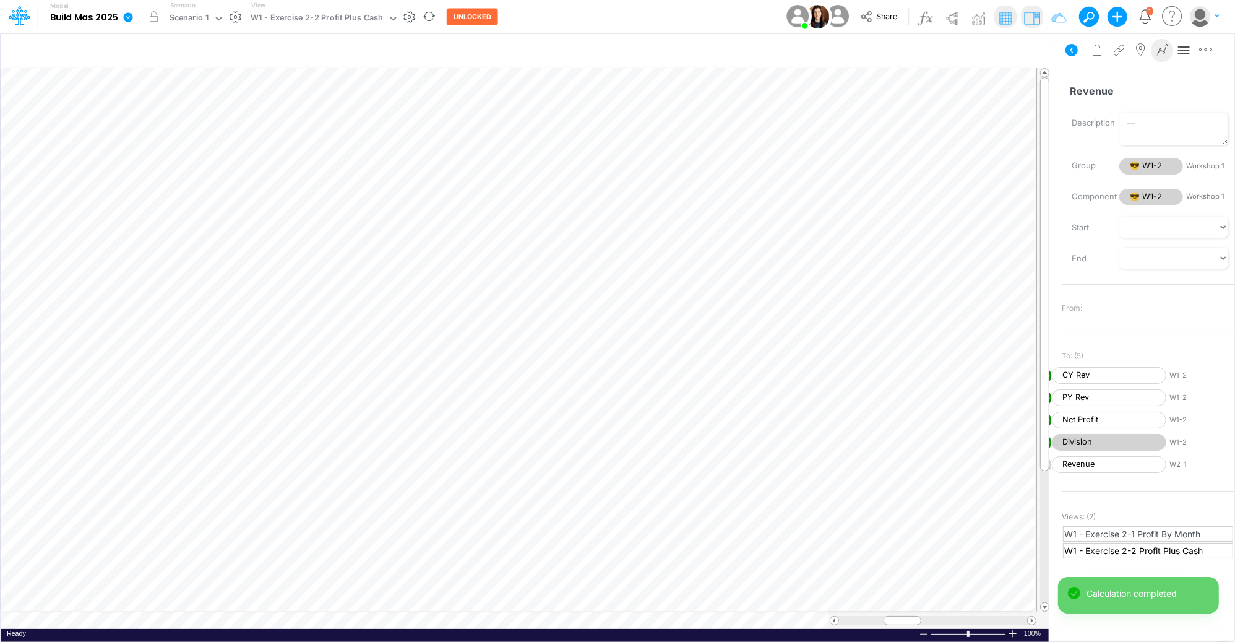
scroll to position [0, 1]
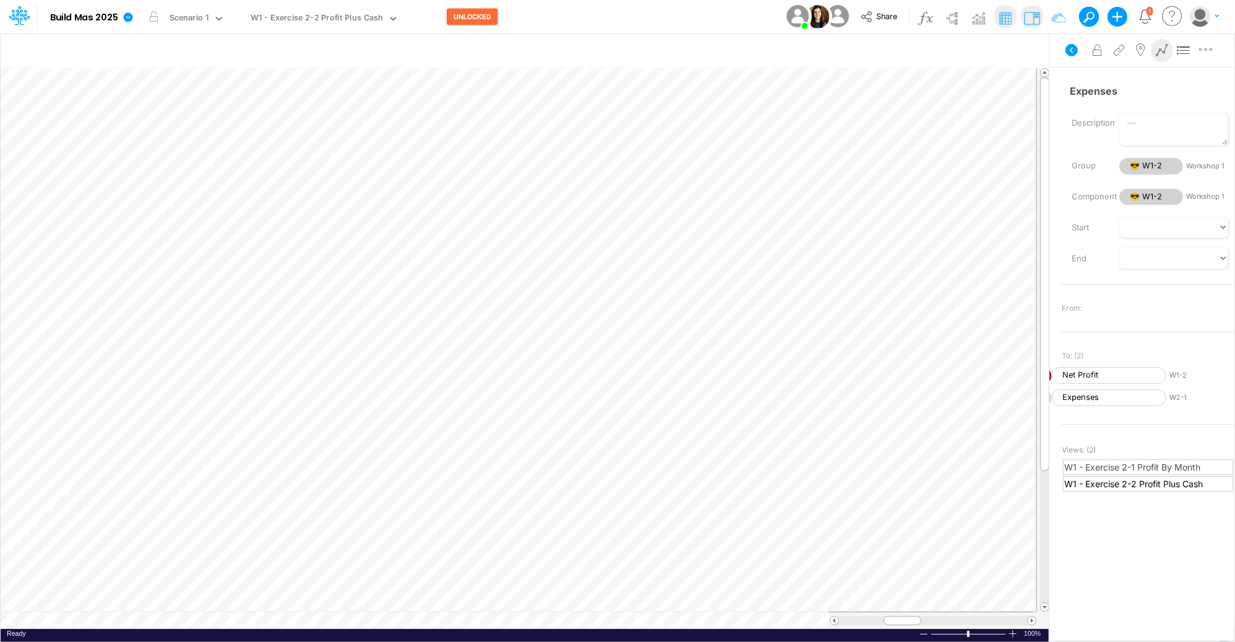
scroll to position [0, 1]
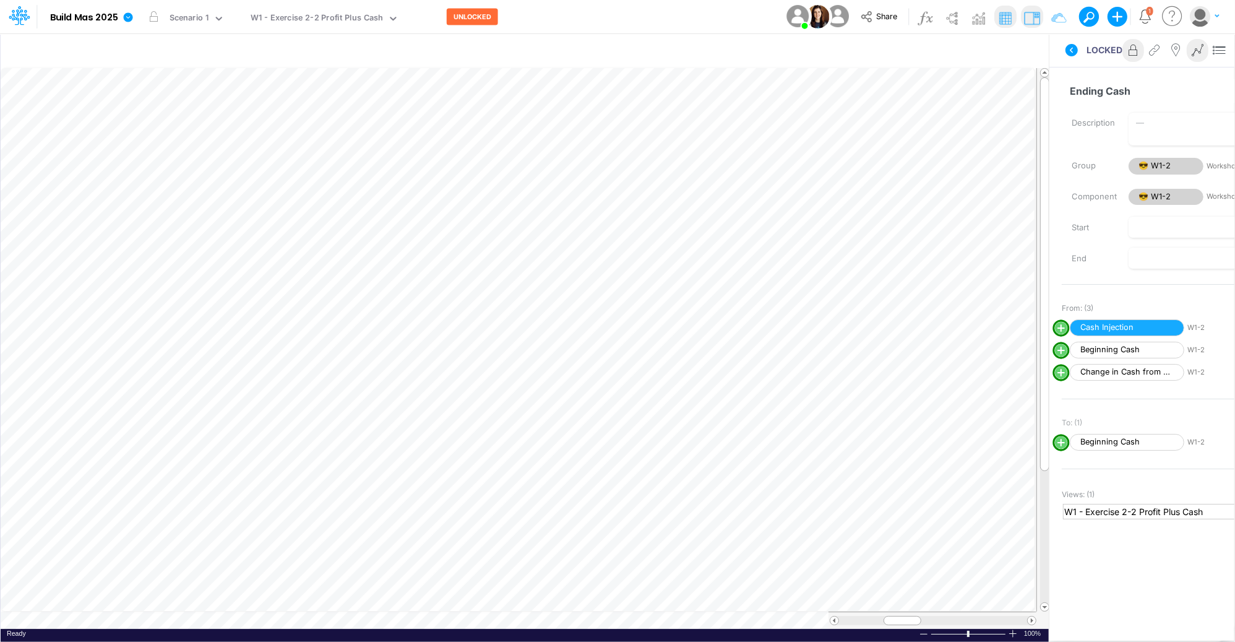
scroll to position [0, 1]
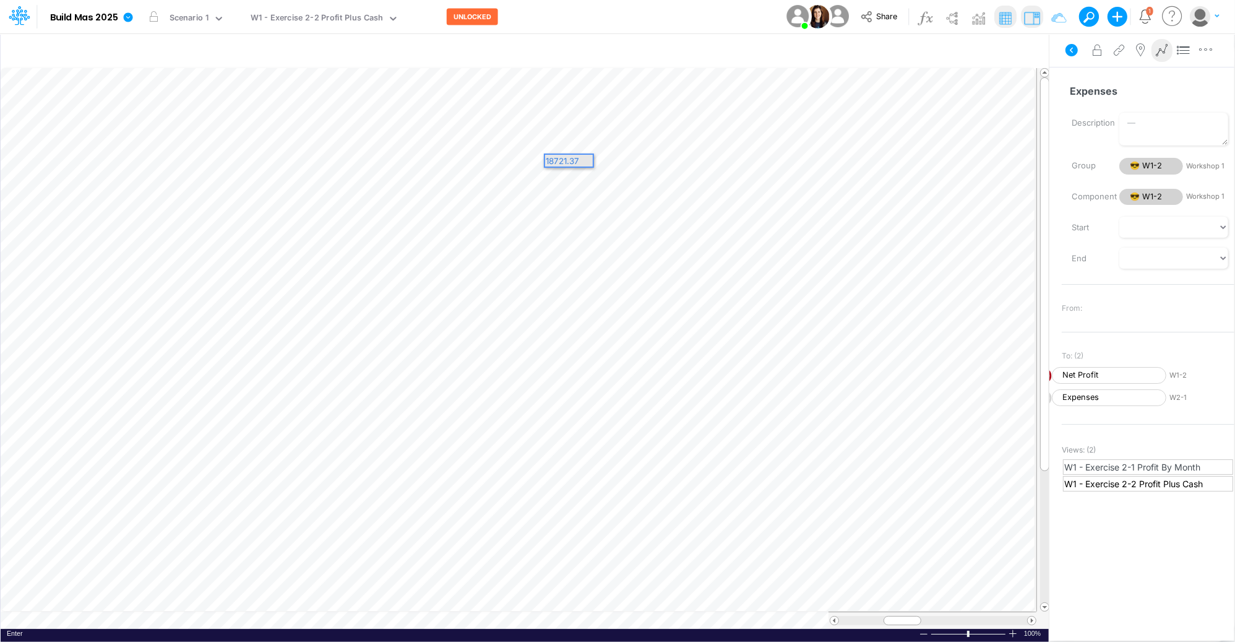
click at [567, 158] on div "18721.37" at bounding box center [569, 161] width 48 height 12
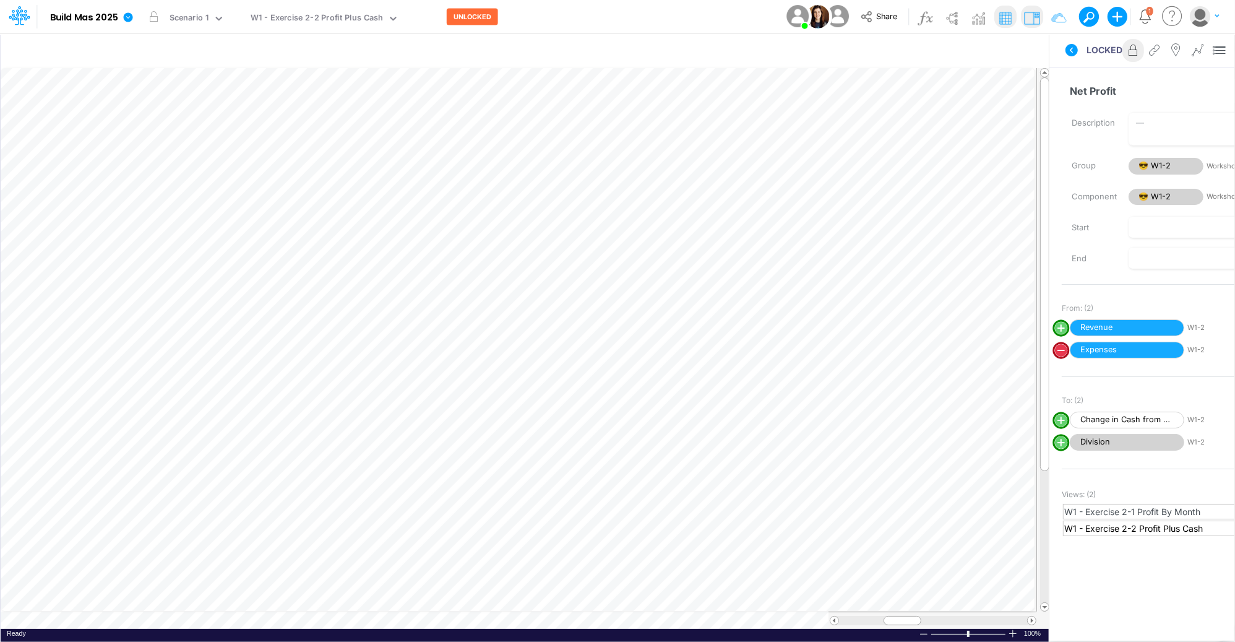
scroll to position [0, 1]
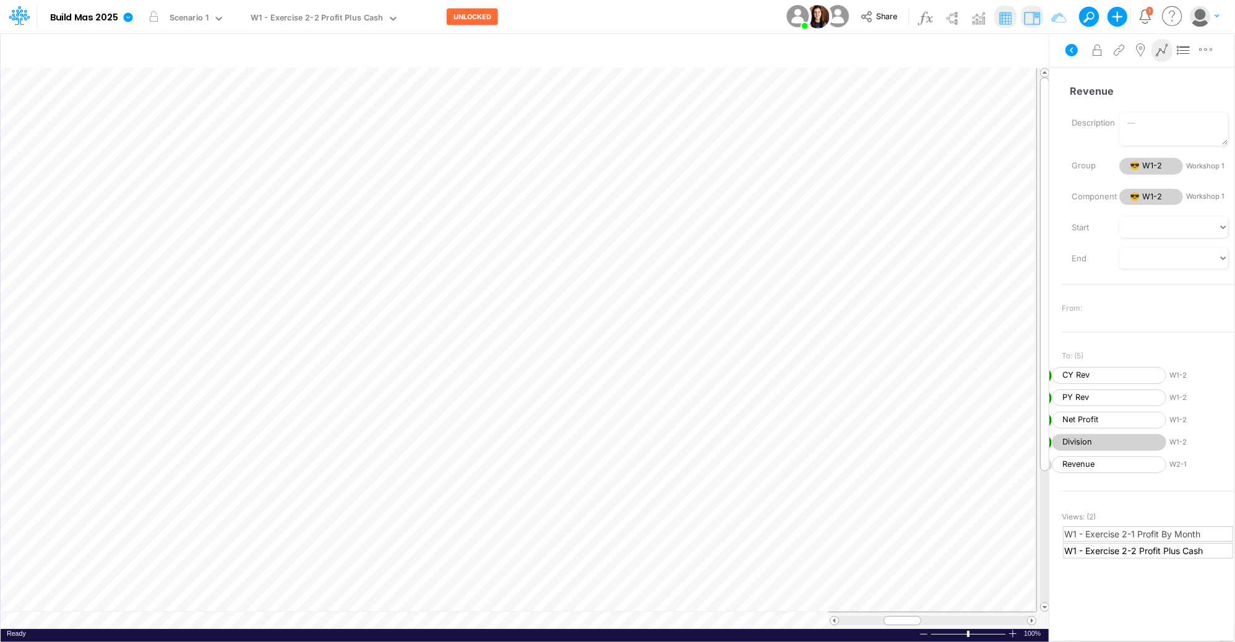
scroll to position [0, 1]
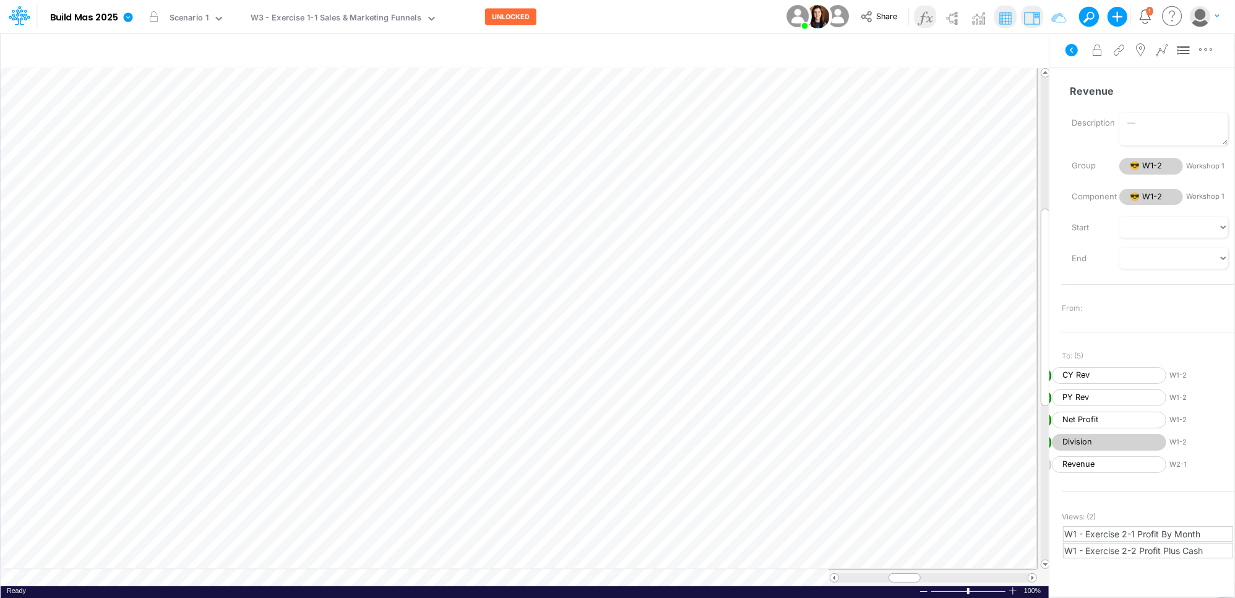
scroll to position [6, 1]
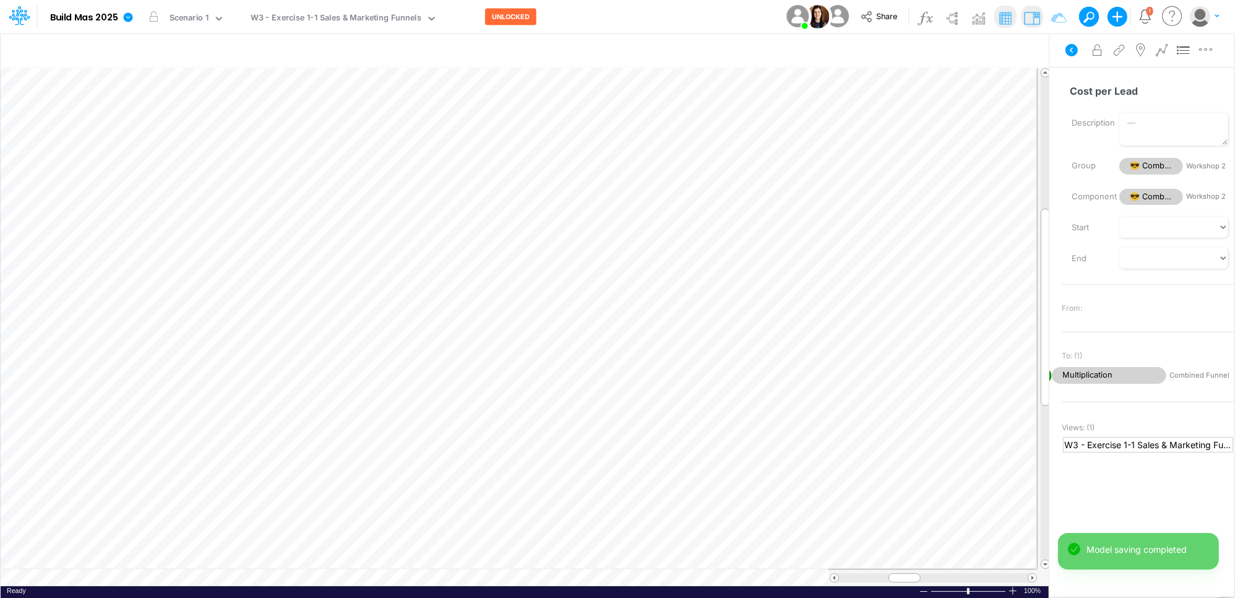
scroll to position [6, 1]
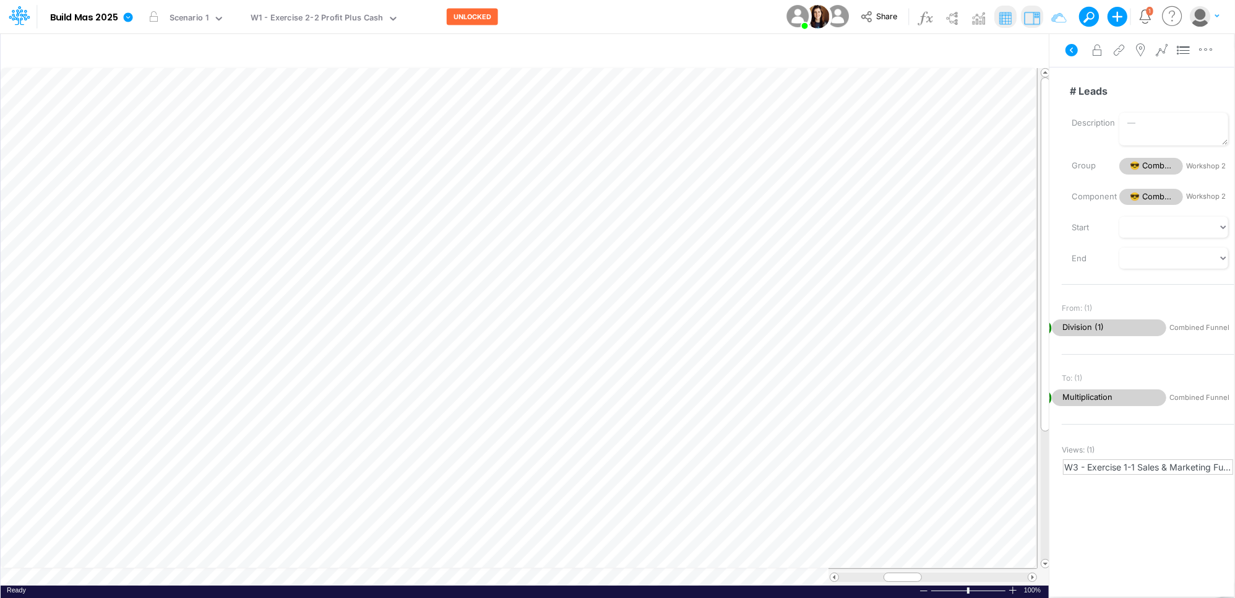
scroll to position [6, 1]
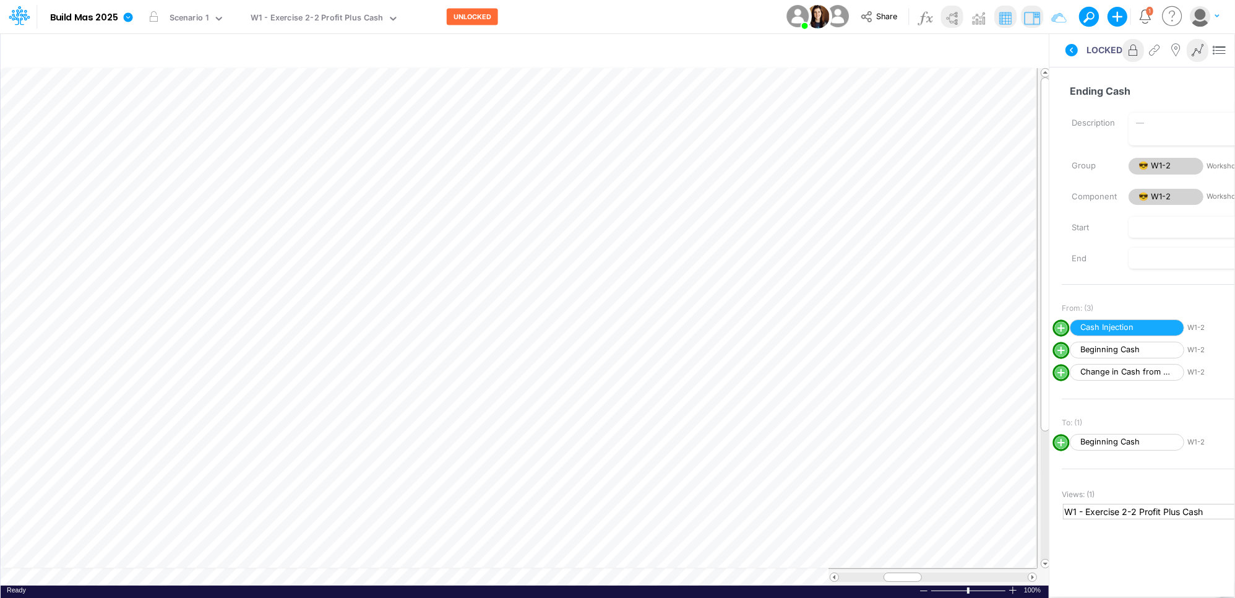
scroll to position [6, 1]
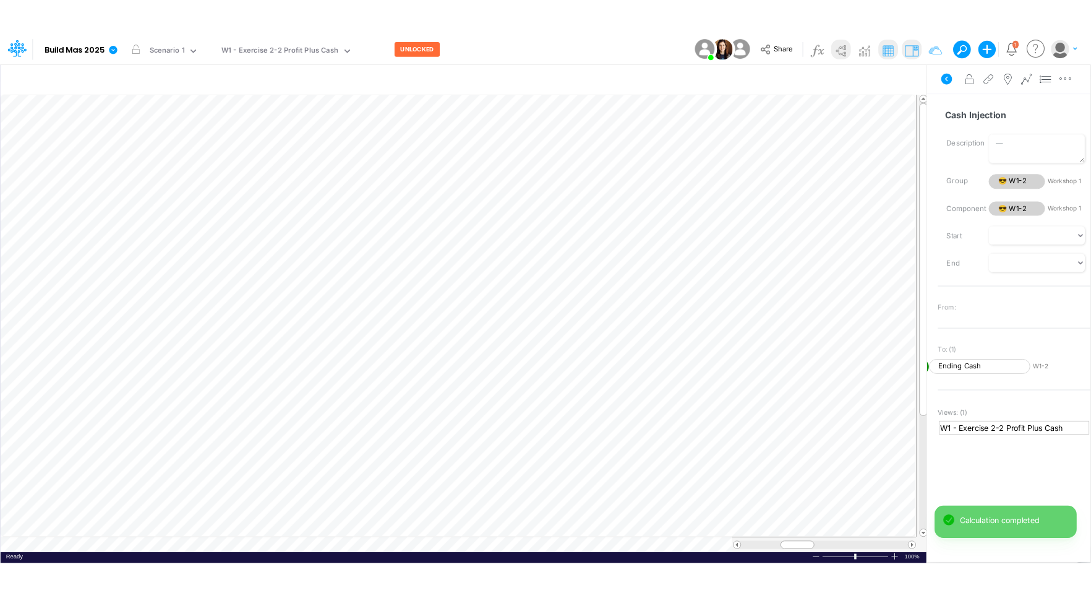
scroll to position [6, 1]
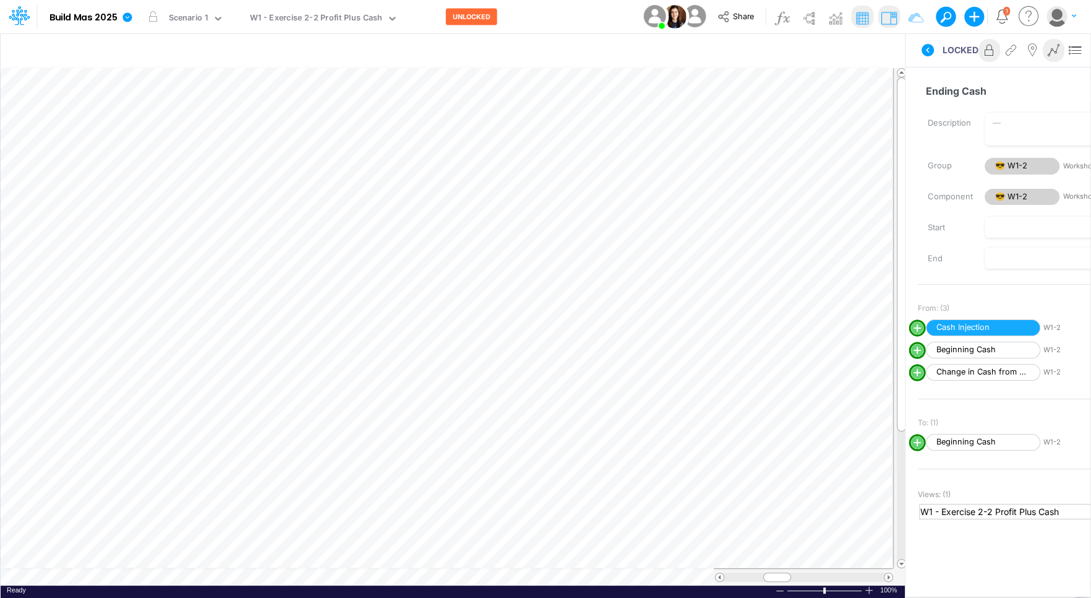
scroll to position [6, 1]
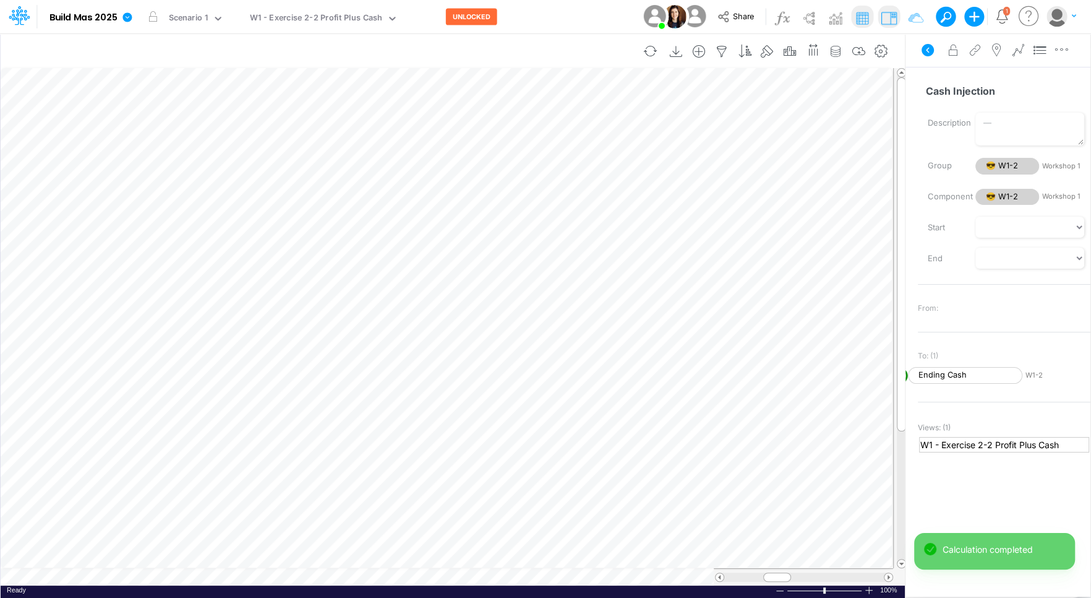
scroll to position [6, 1]
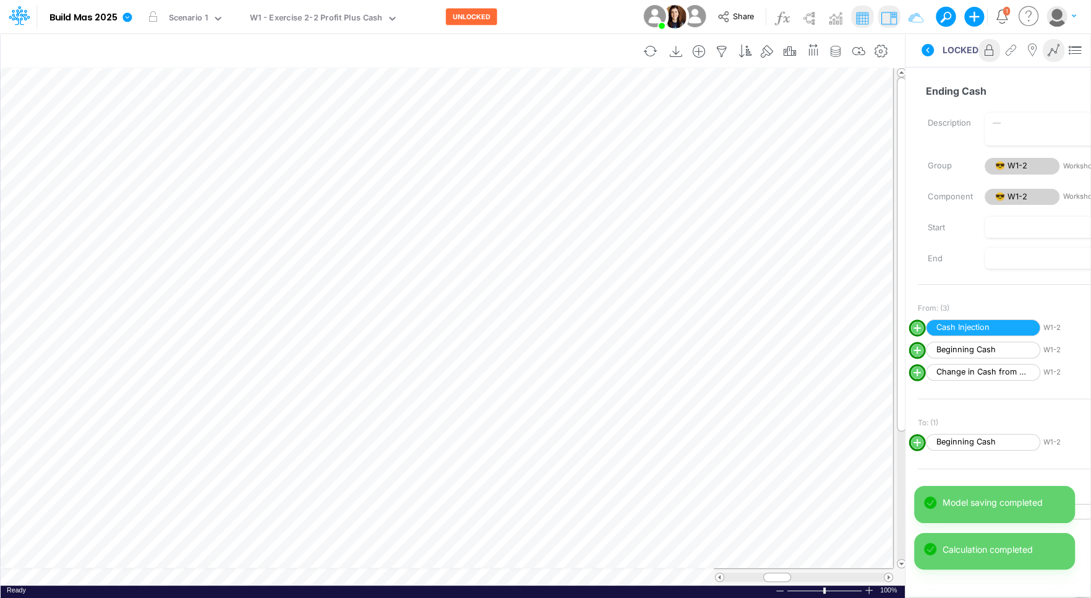
scroll to position [6, 1]
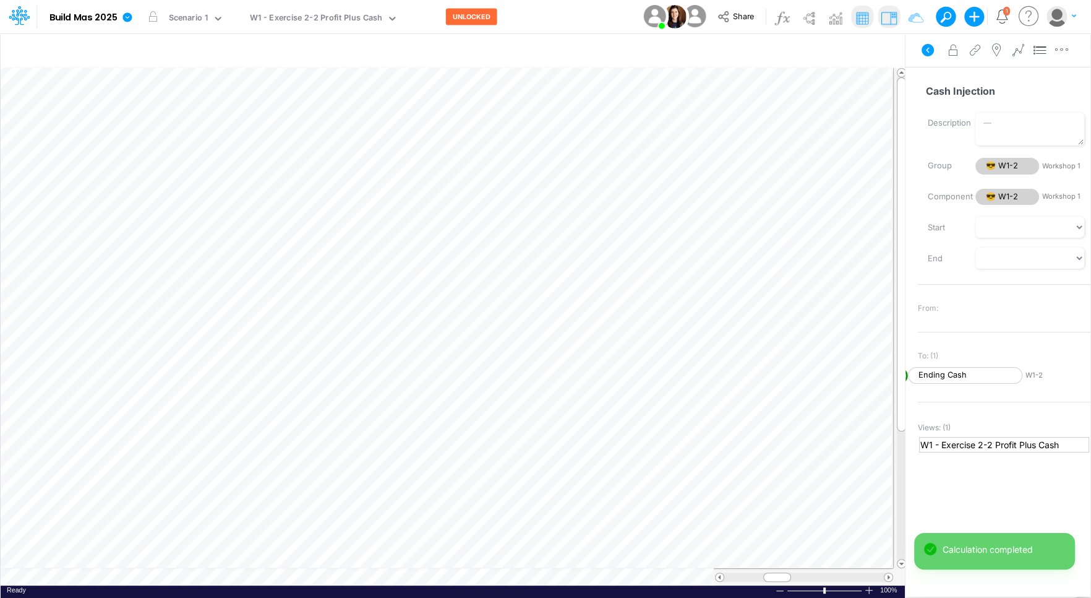
scroll to position [6, 1]
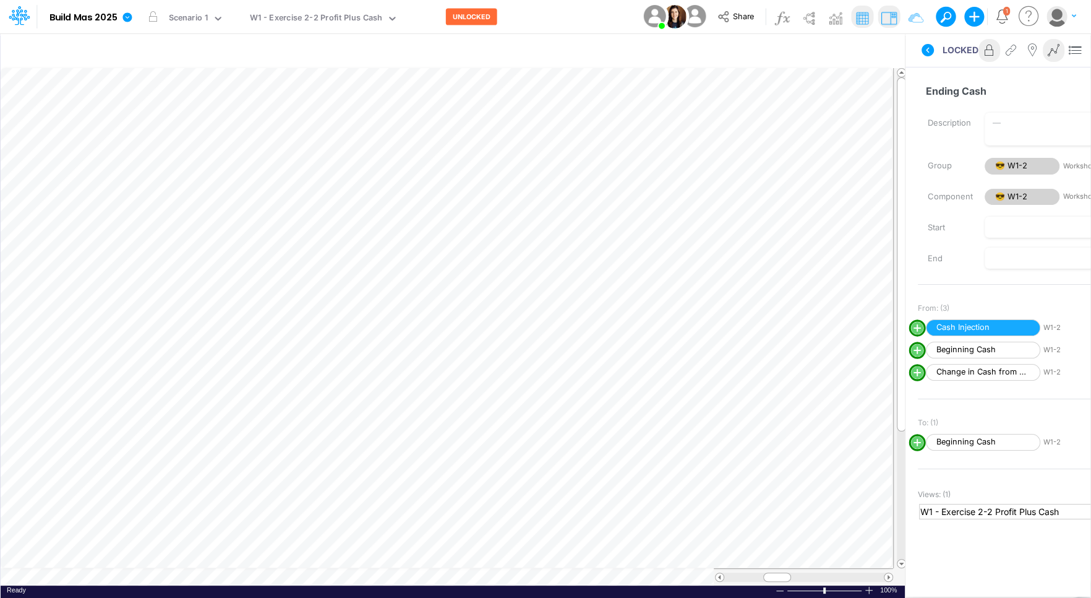
scroll to position [6, 1]
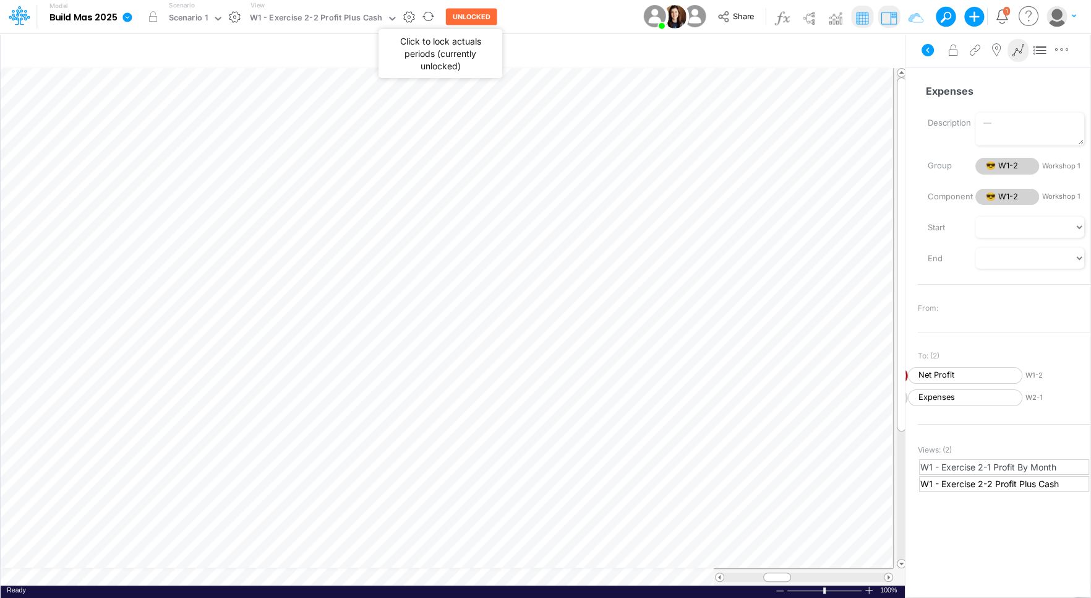
click at [461, 19] on button "UNLOCKED" at bounding box center [471, 17] width 51 height 17
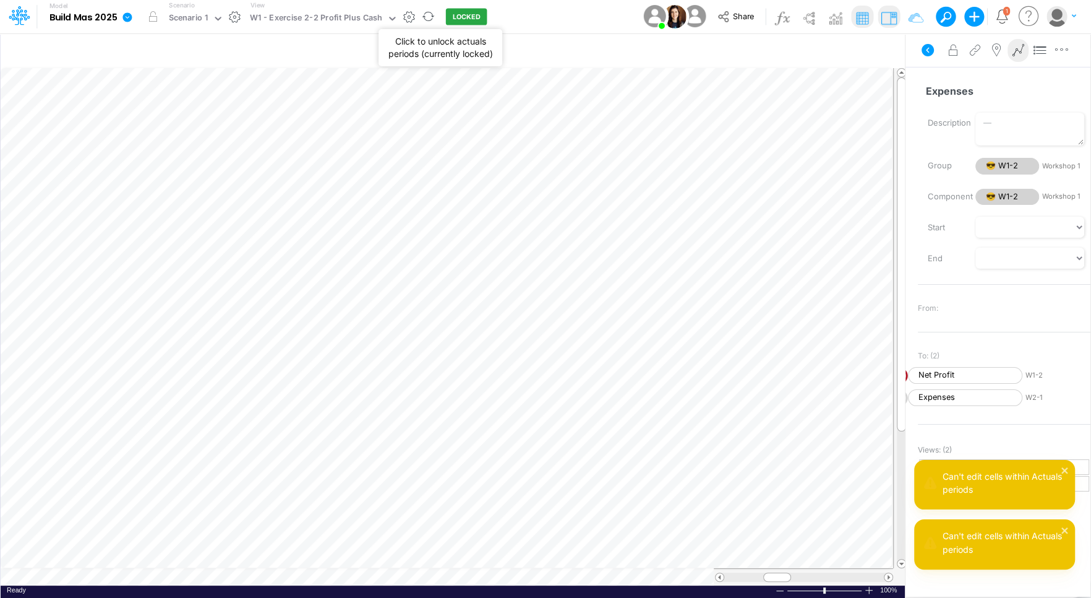
click at [457, 16] on button "LOCKED" at bounding box center [466, 17] width 41 height 17
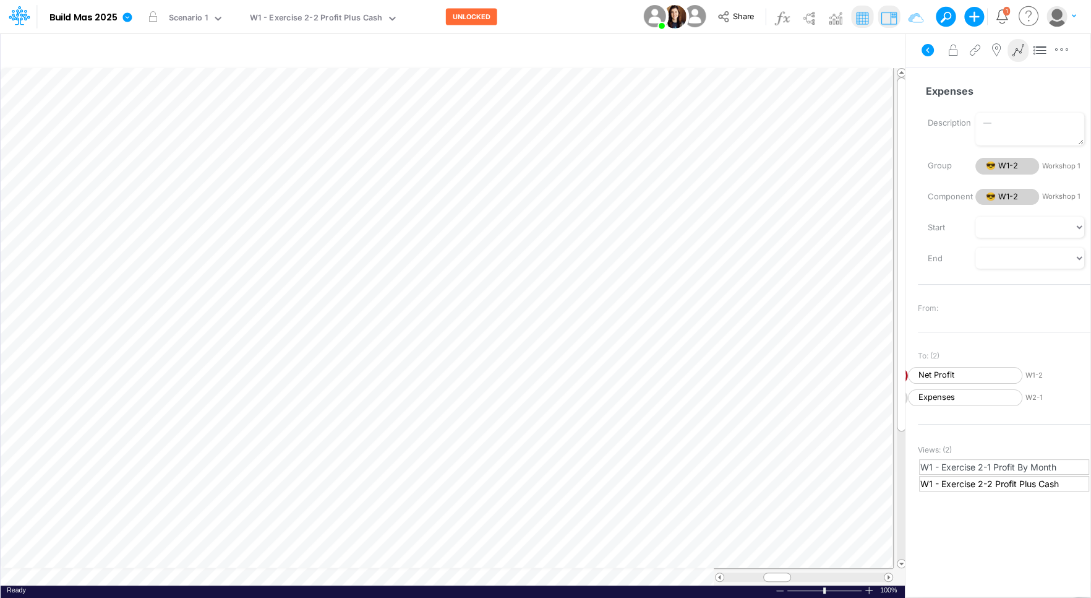
scroll to position [6, 1]
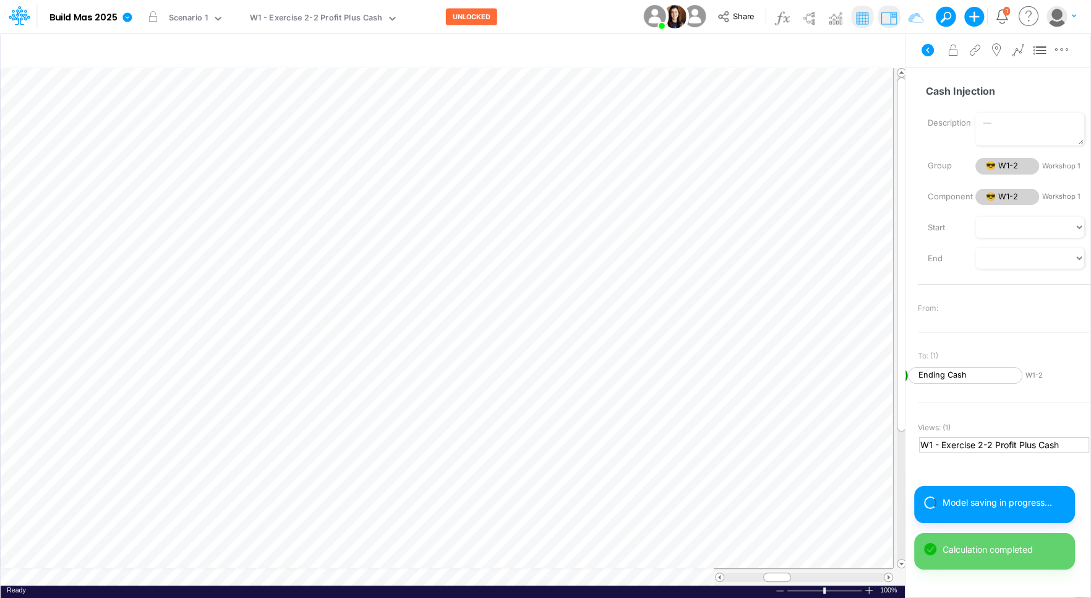
scroll to position [6, 1]
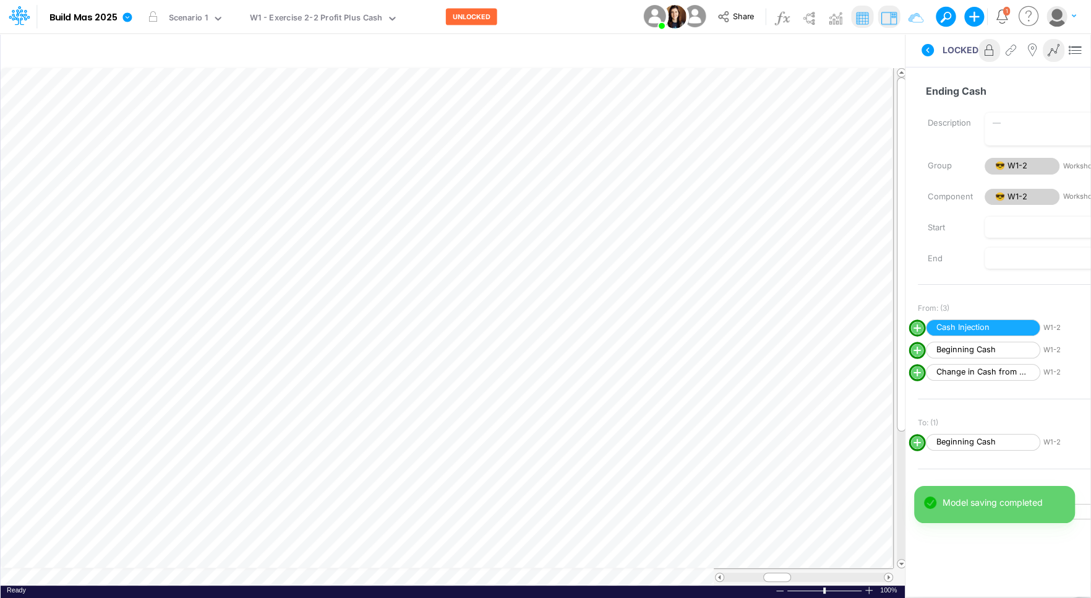
scroll to position [6, 1]
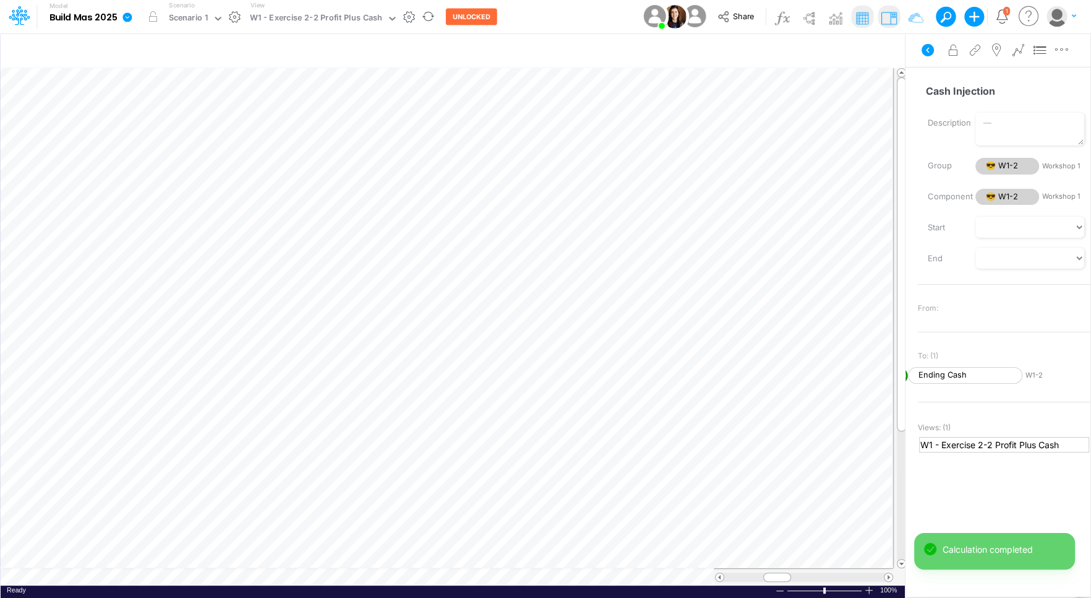
scroll to position [6, 1]
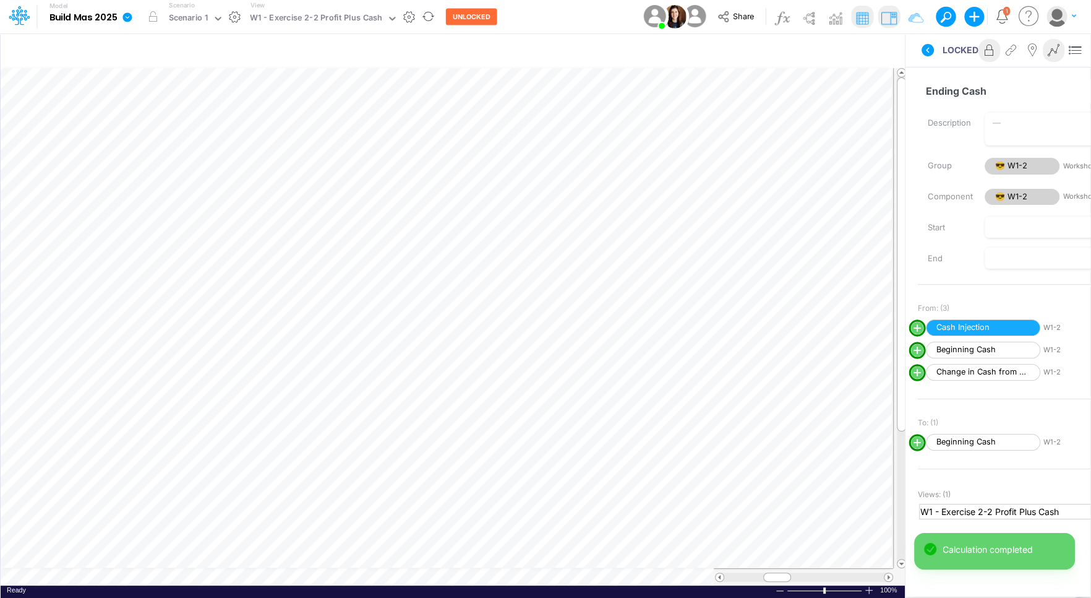
scroll to position [6, 1]
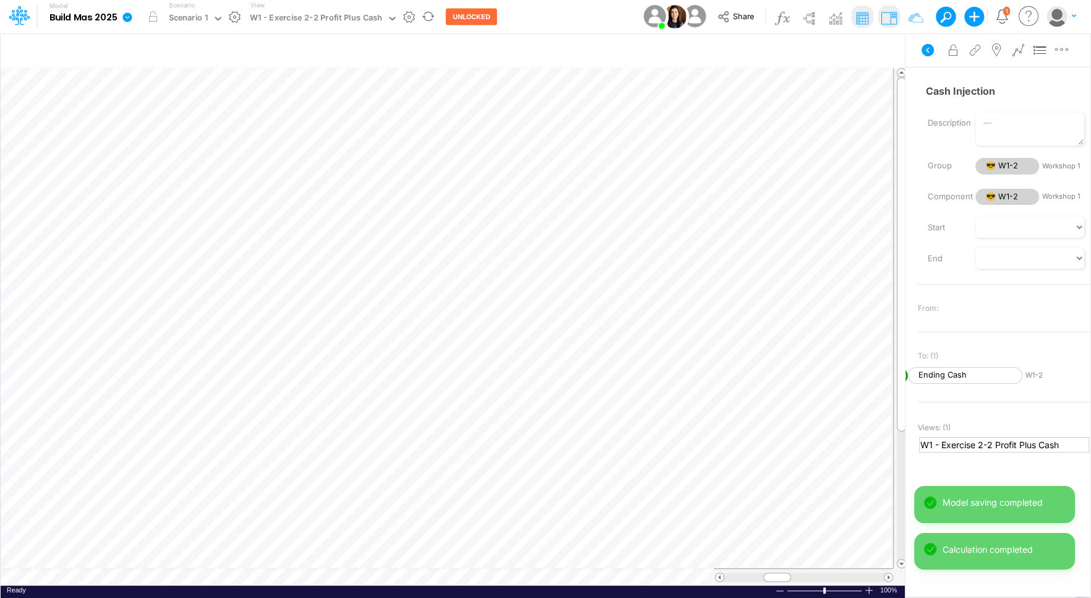
scroll to position [6, 1]
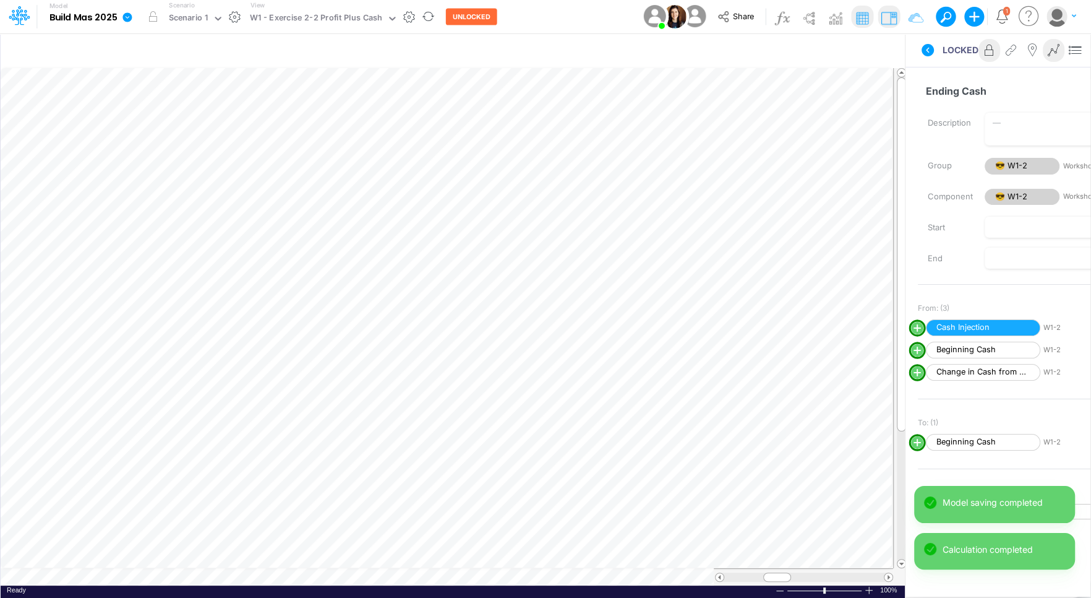
scroll to position [6, 1]
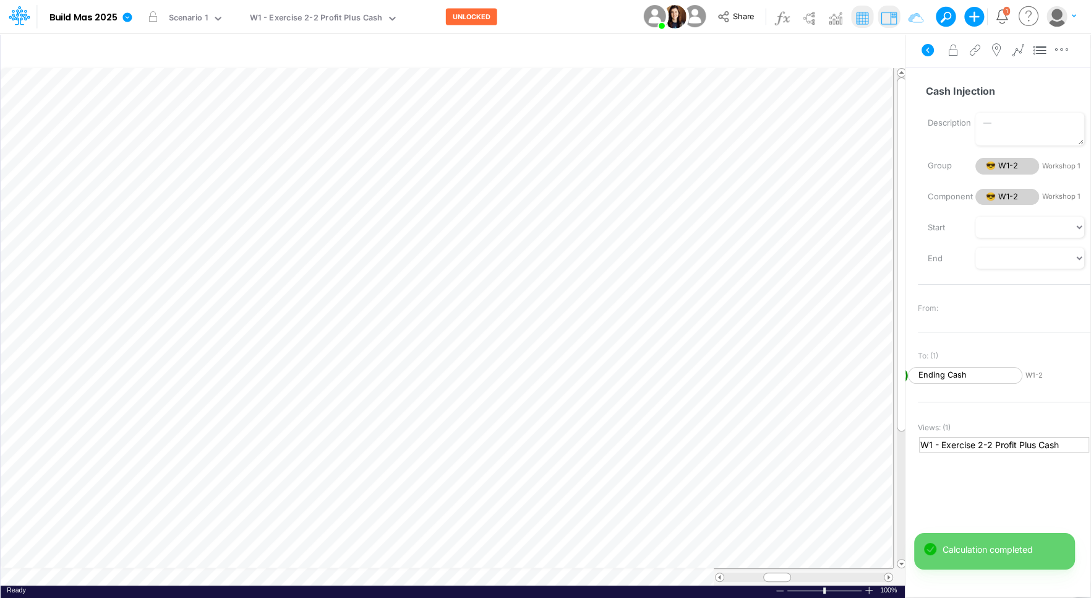
scroll to position [6, 1]
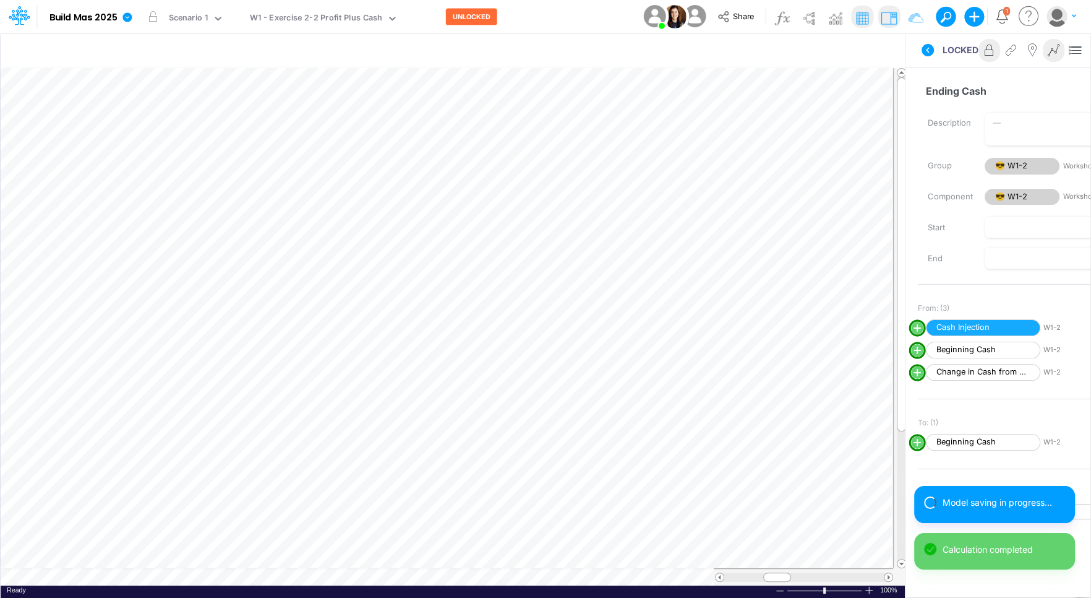
scroll to position [6, 1]
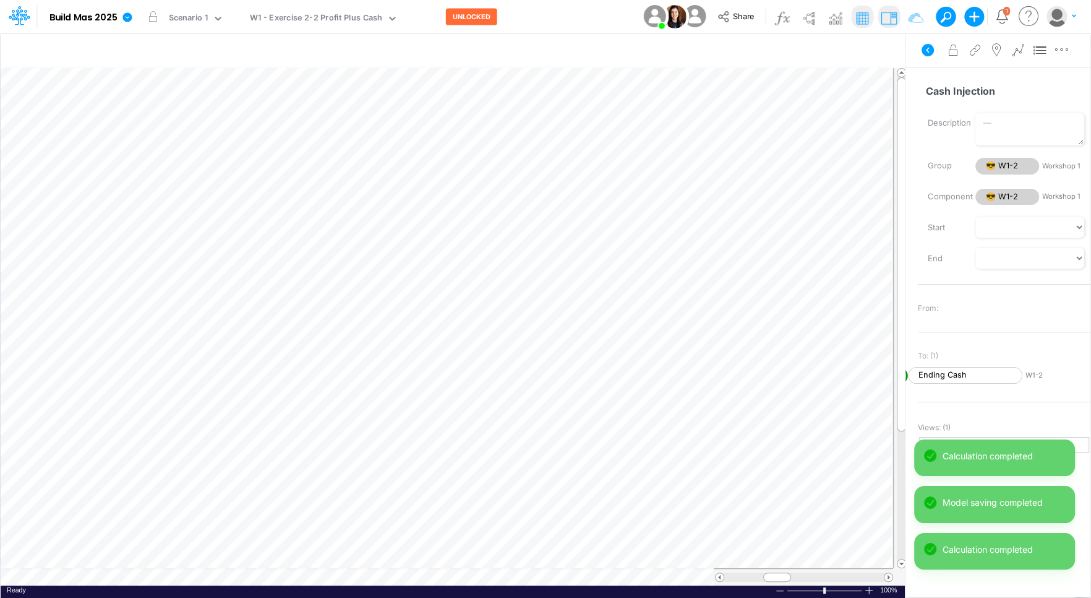
scroll to position [6, 1]
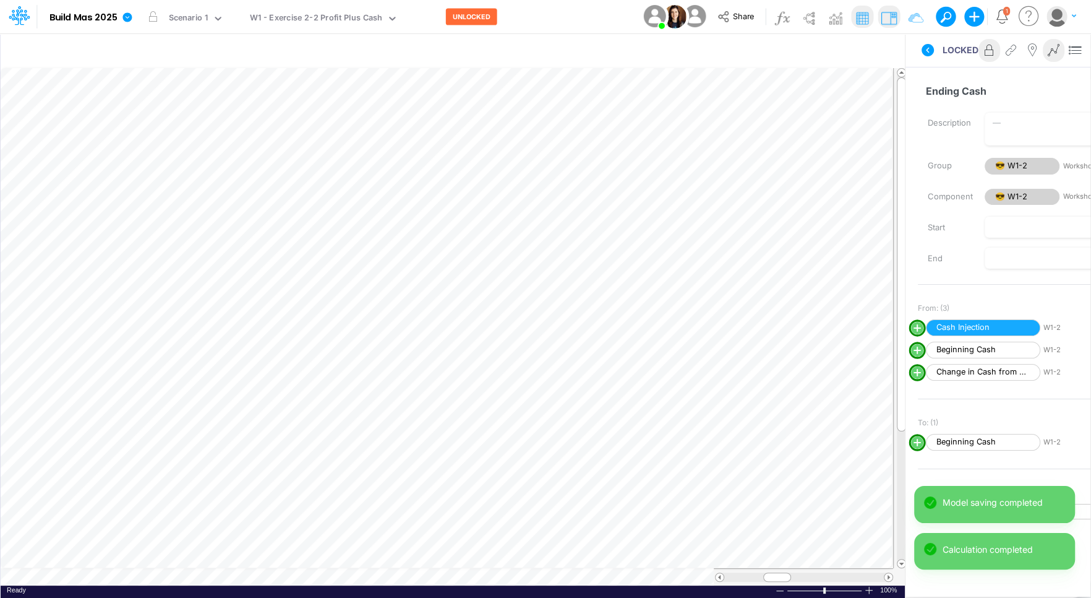
scroll to position [6, 1]
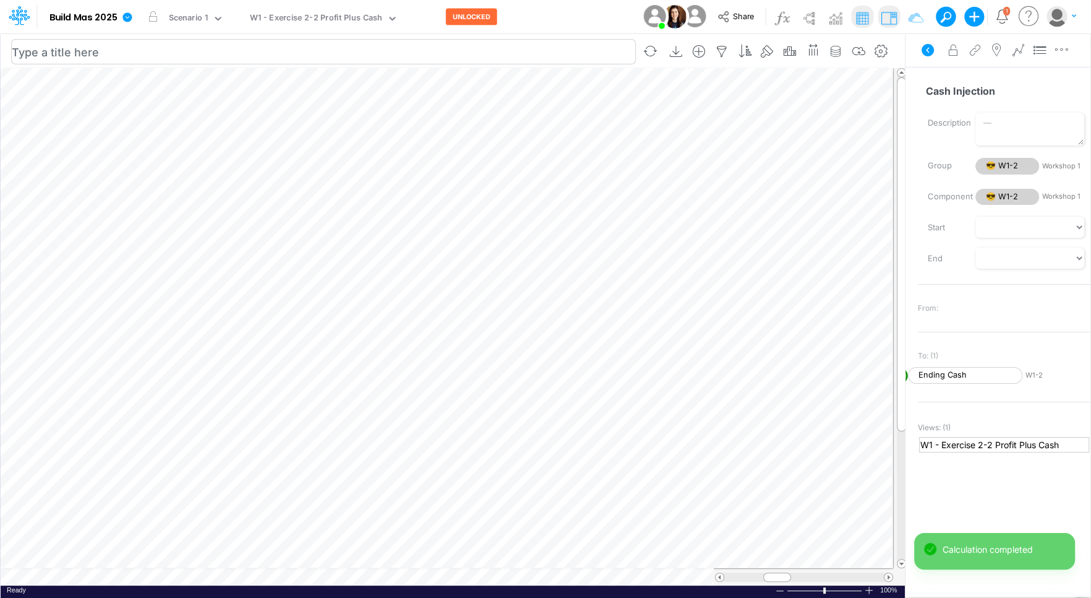
scroll to position [6, 1]
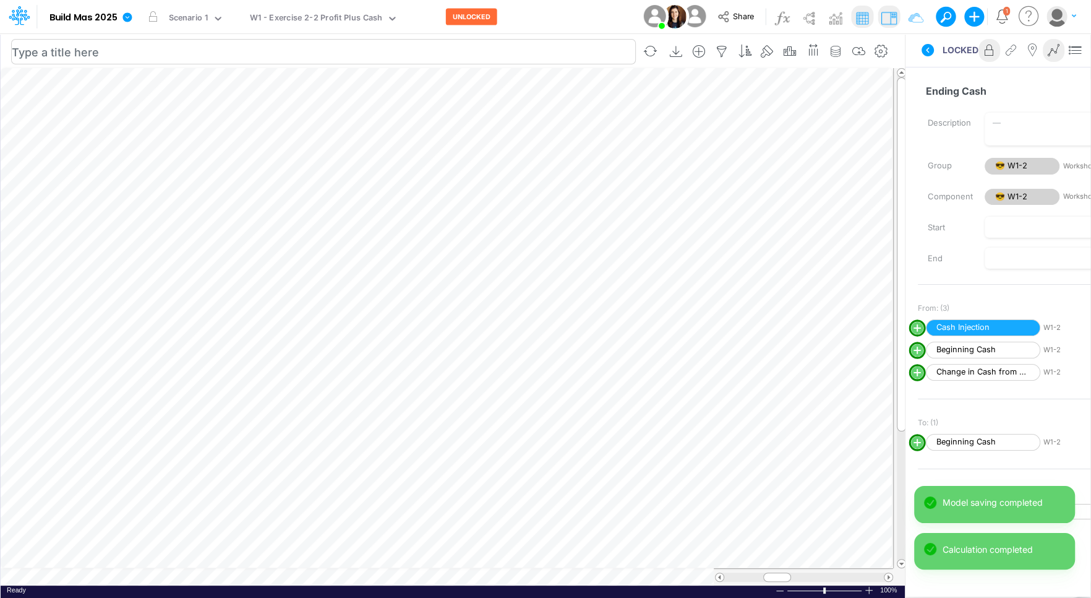
scroll to position [6, 1]
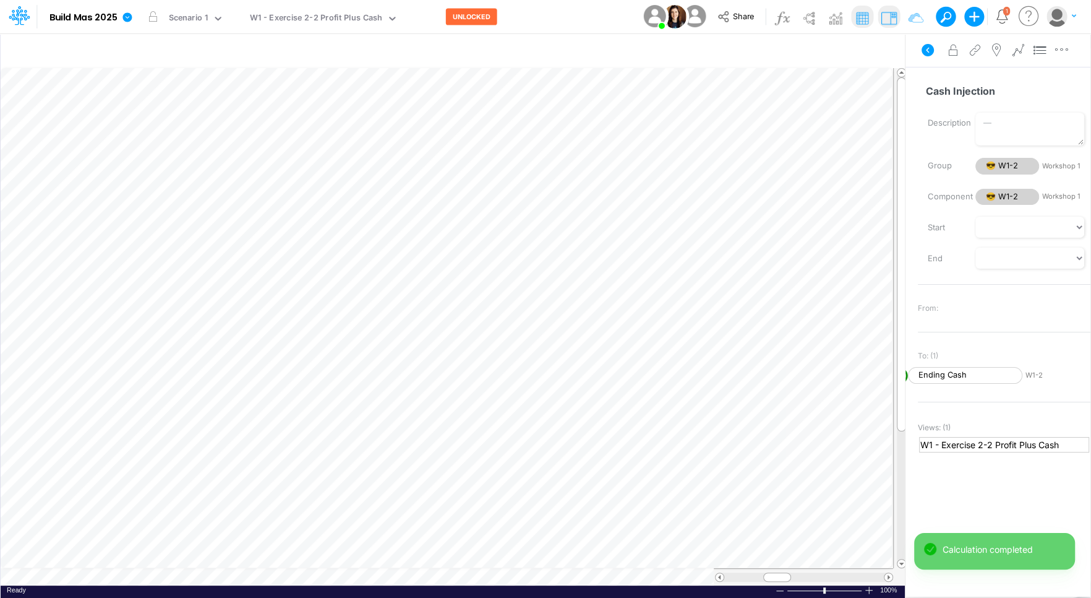
scroll to position [6, 1]
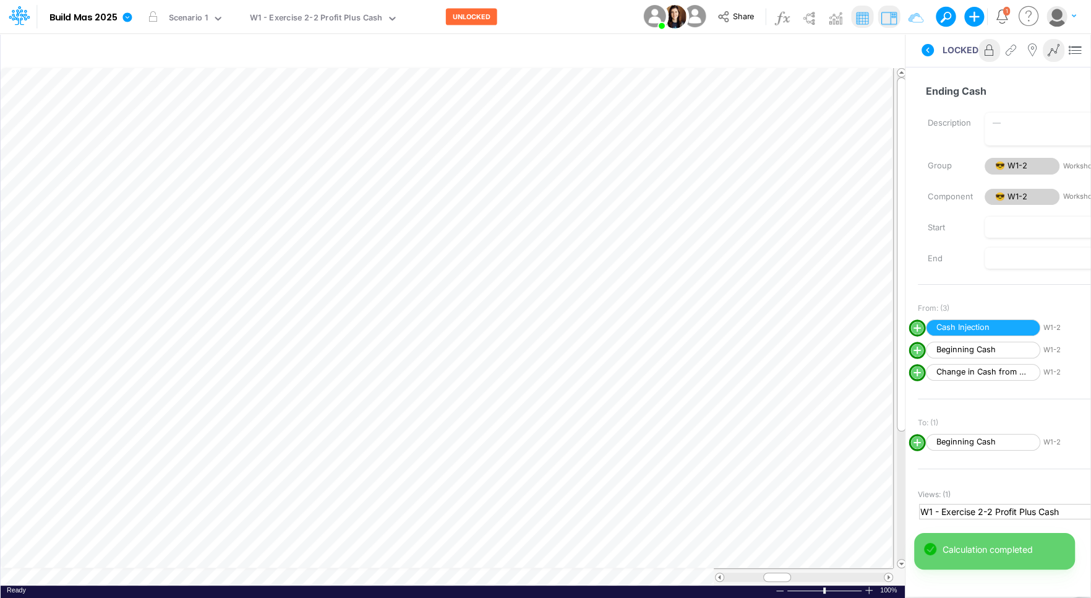
scroll to position [6, 1]
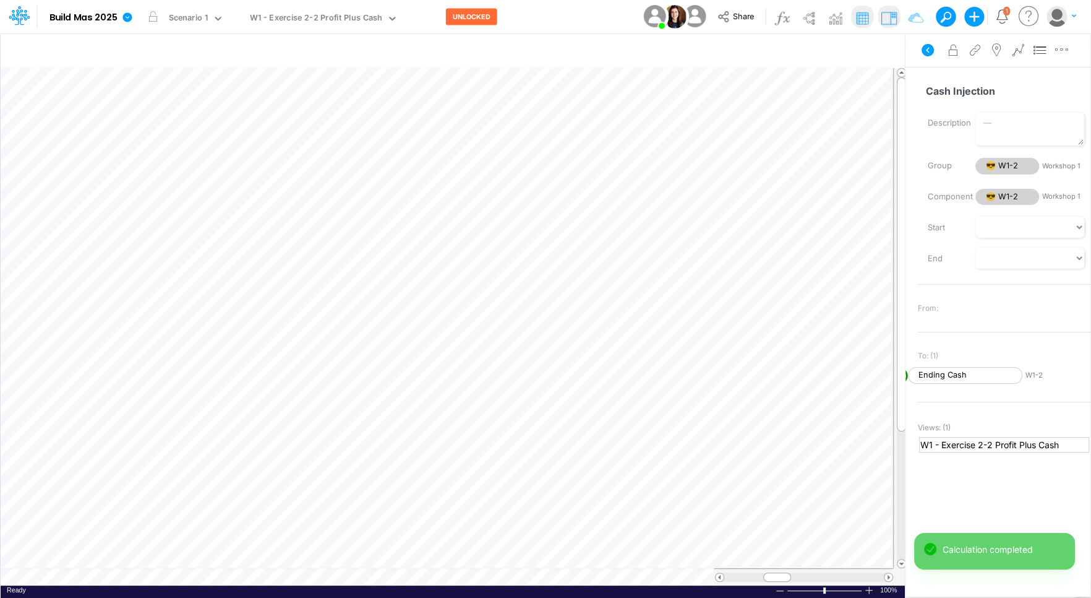
scroll to position [6, 1]
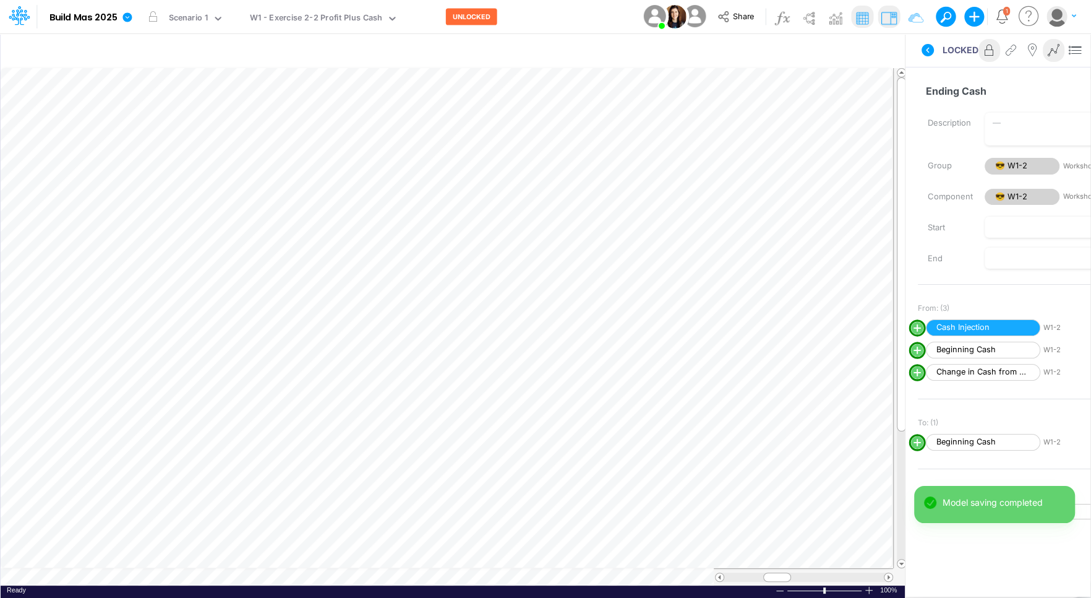
scroll to position [6, 1]
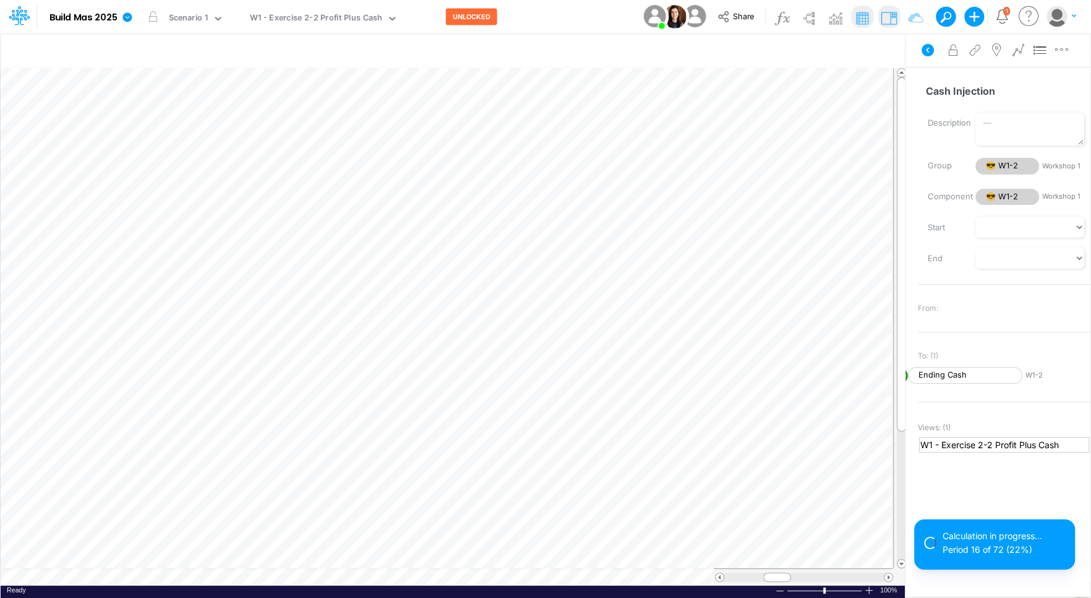
scroll to position [6, 1]
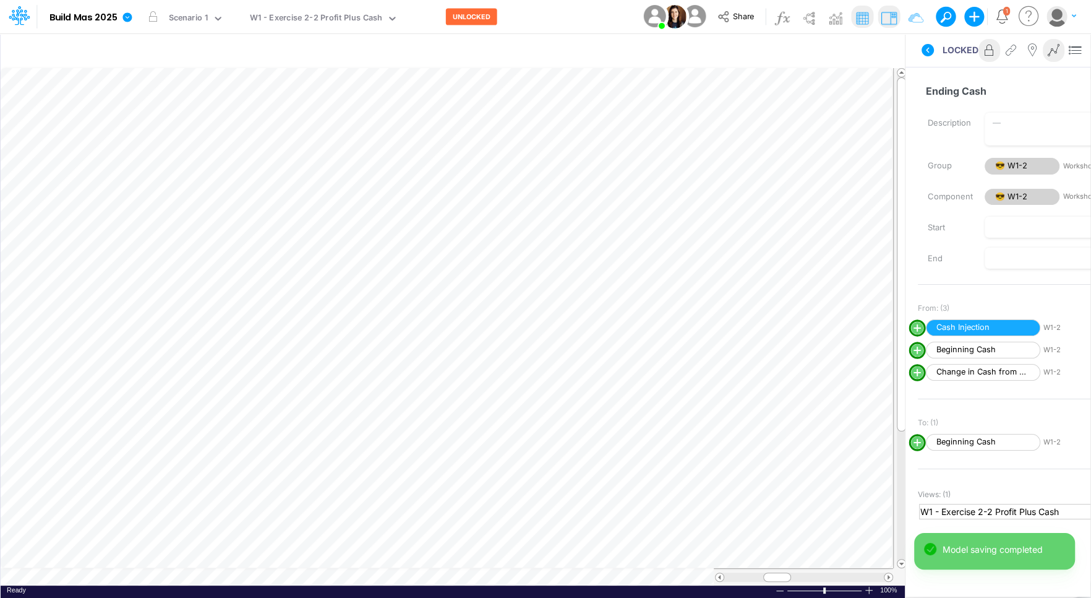
scroll to position [6, 1]
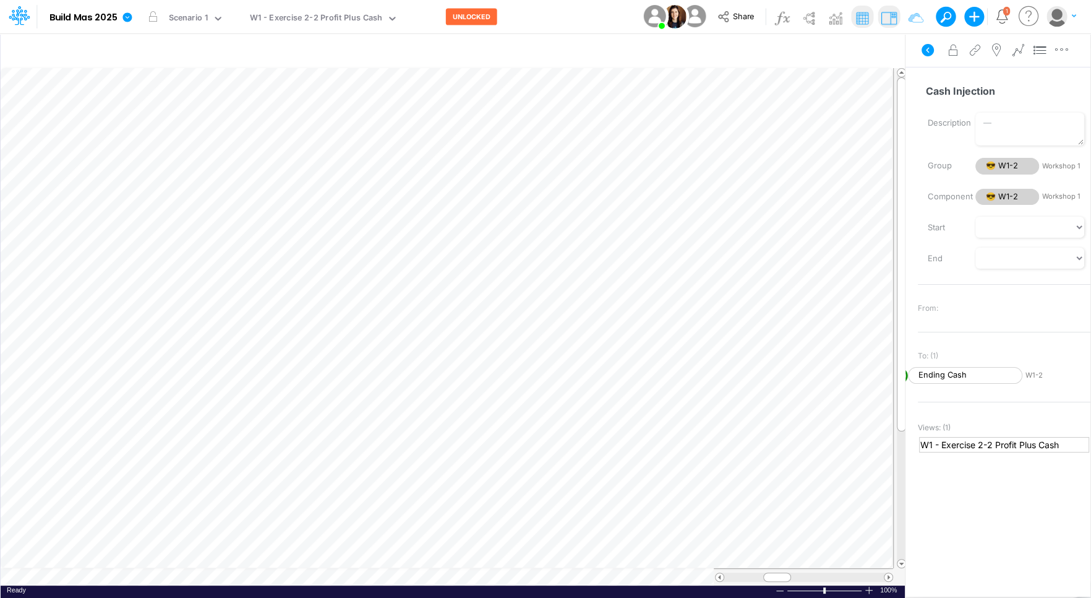
scroll to position [6, 1]
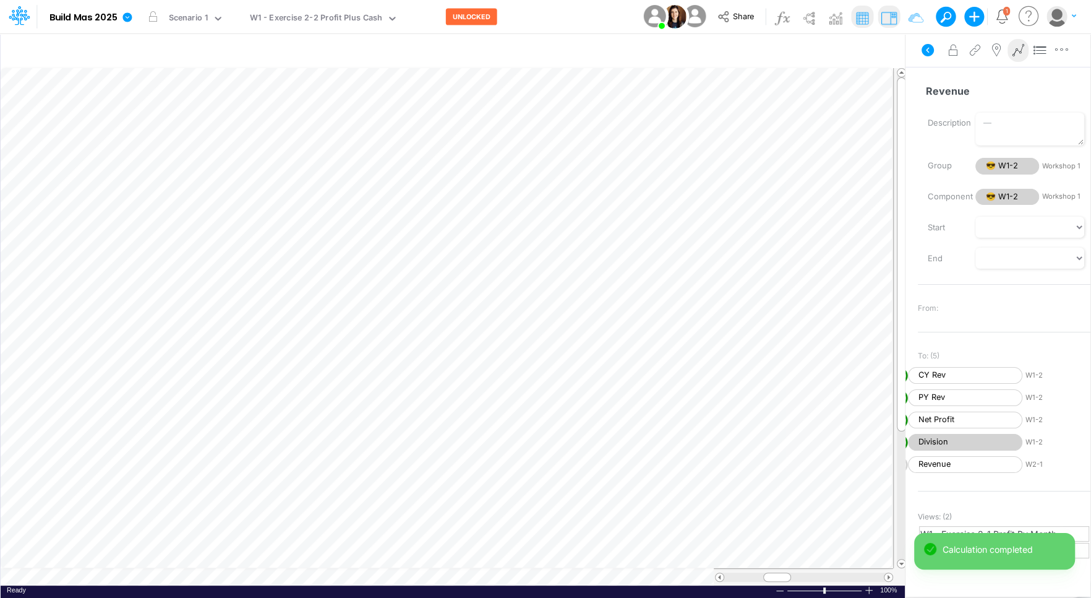
scroll to position [6, 1]
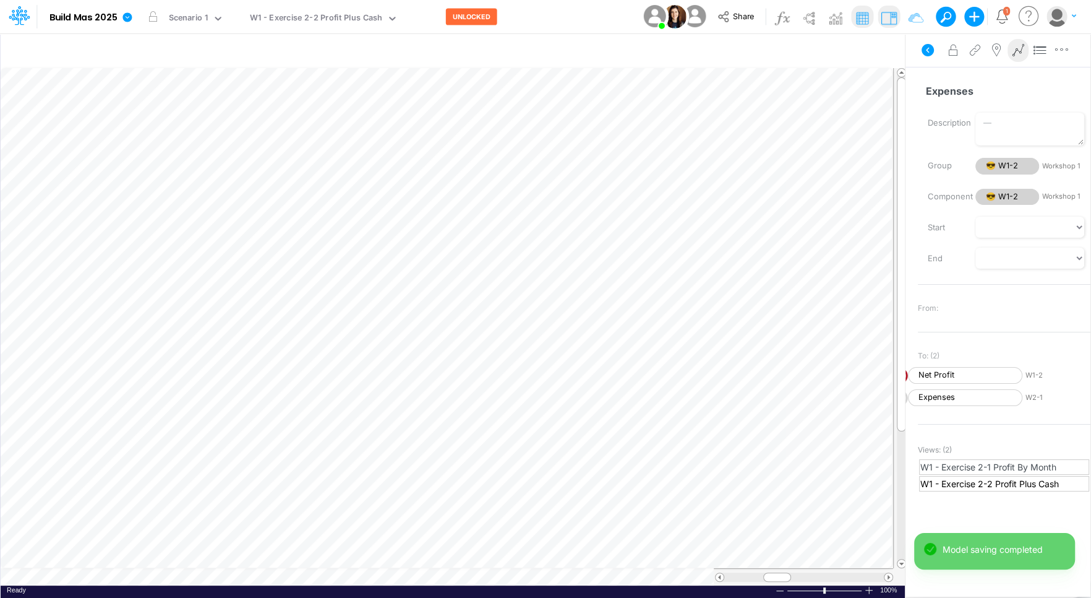
scroll to position [6, 1]
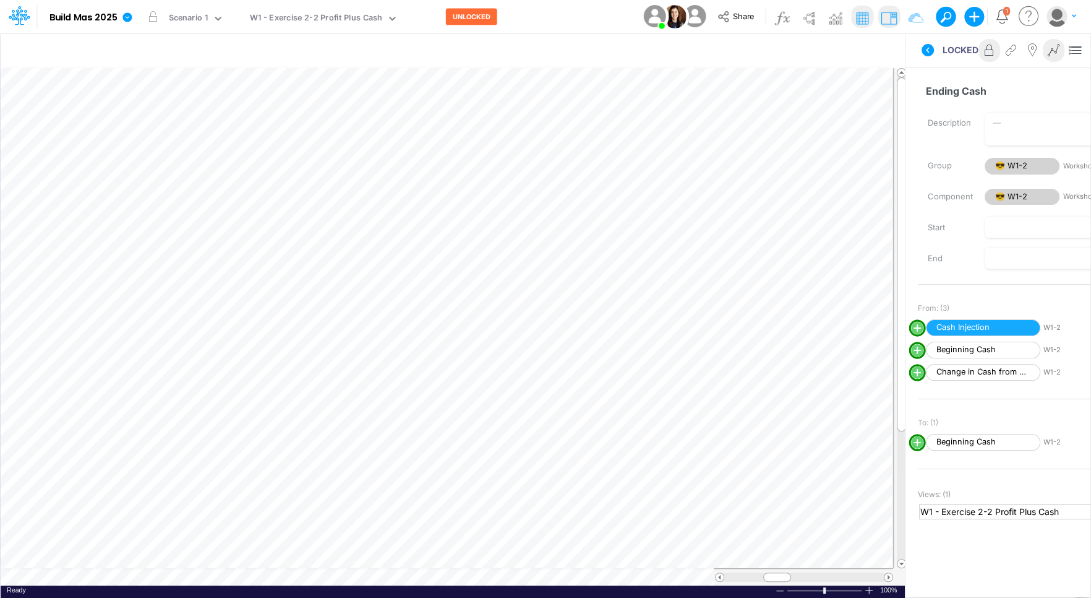
scroll to position [6, 1]
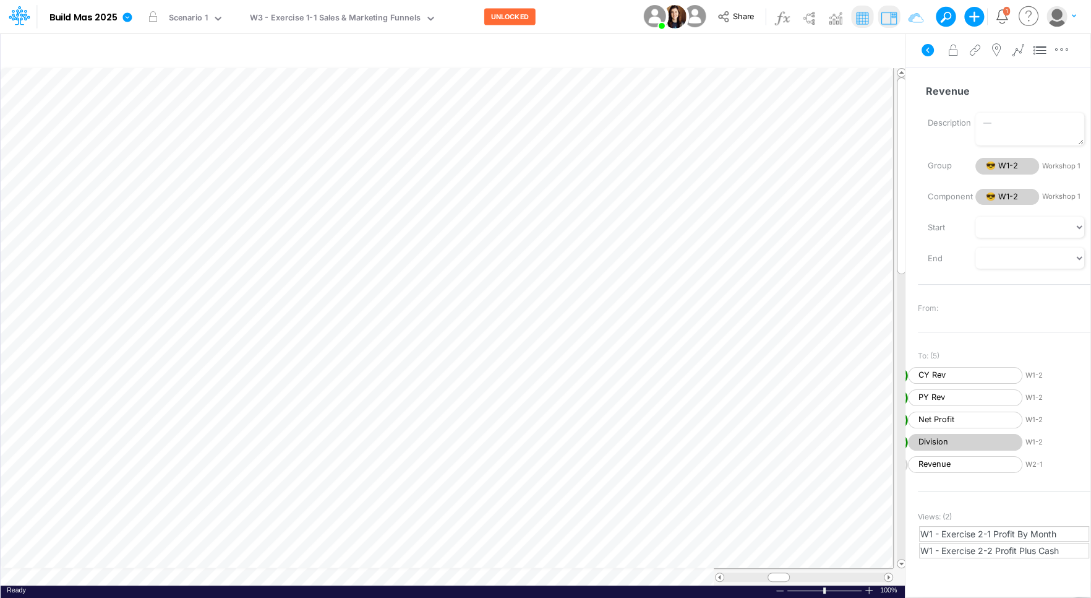
scroll to position [6, 1]
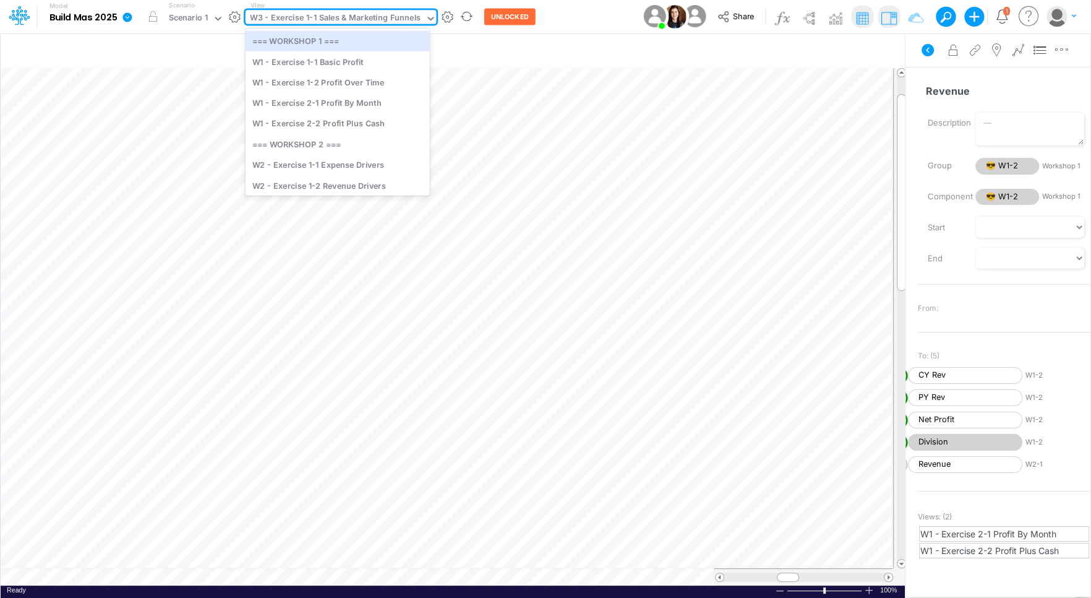
click at [429, 18] on icon at bounding box center [431, 19] width 6 height 4
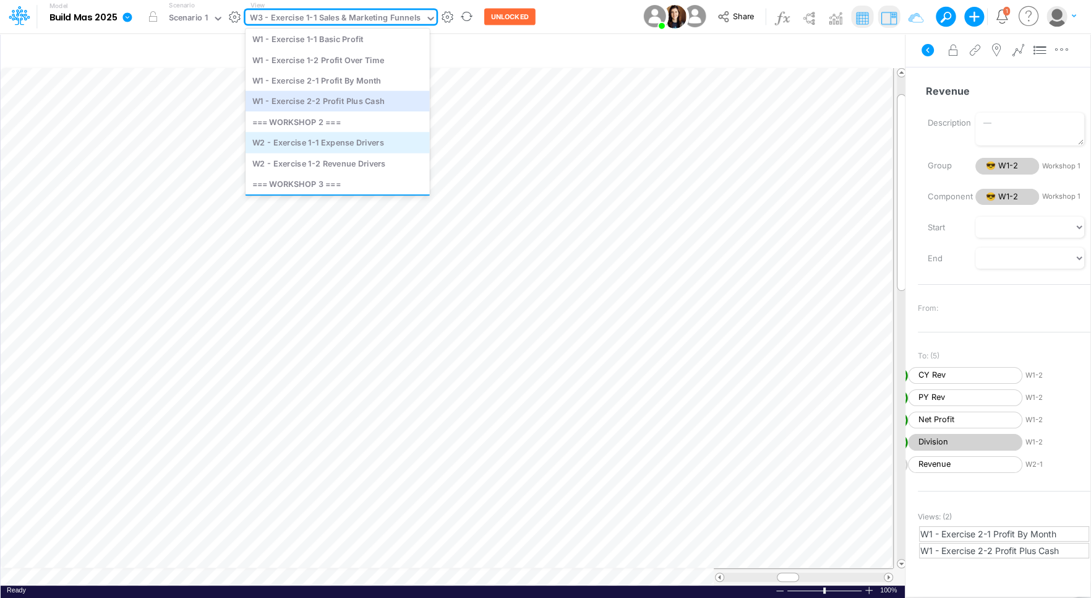
scroll to position [25, 0]
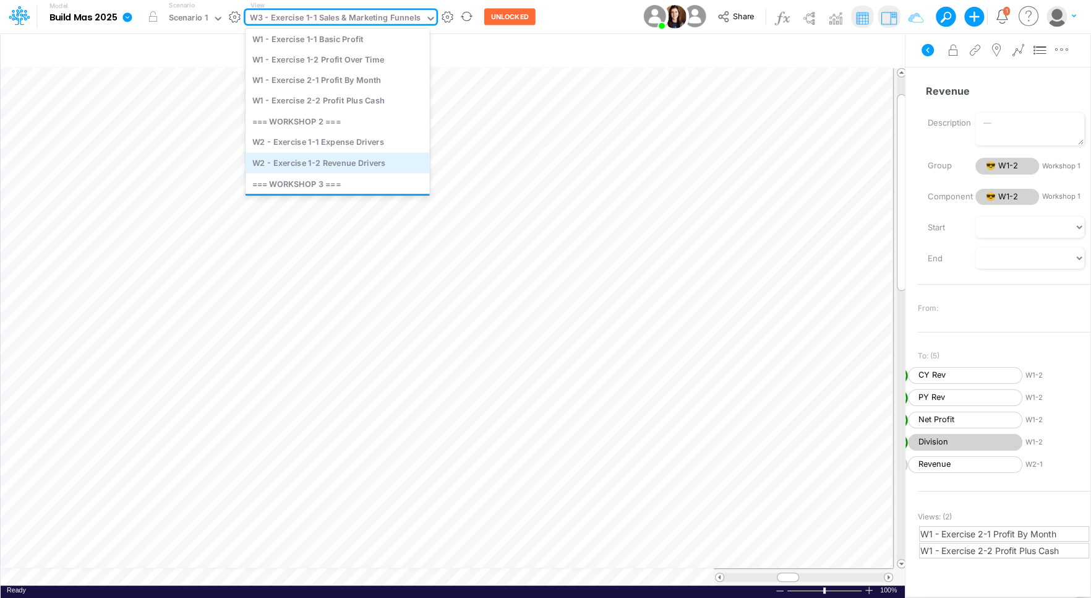
click at [384, 161] on div "W2 - Exercise 1-2 Revenue Drivers" at bounding box center [338, 162] width 184 height 20
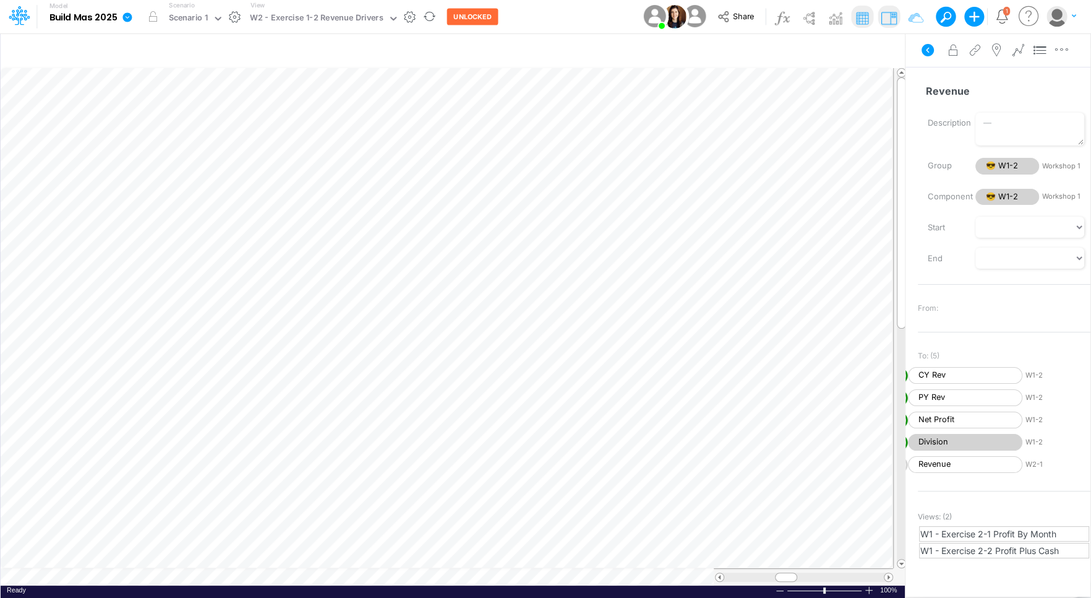
scroll to position [6, 1]
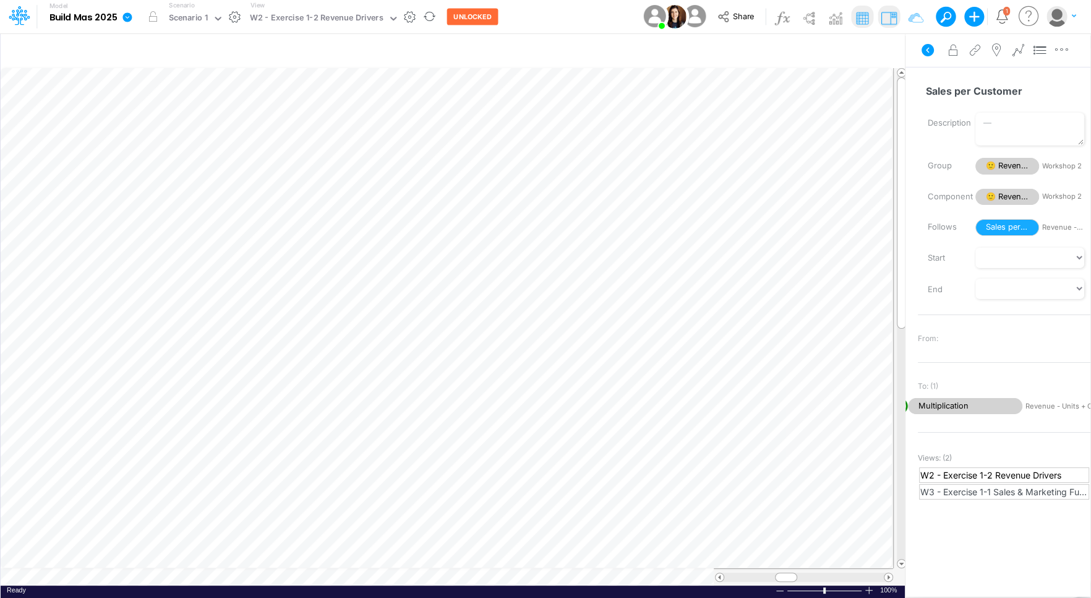
scroll to position [6, 1]
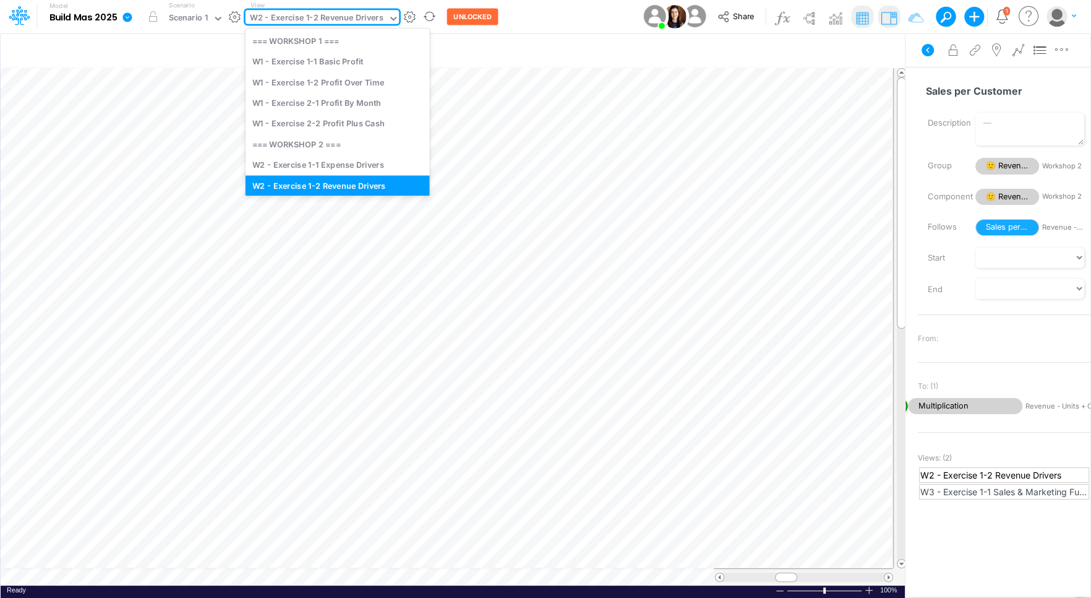
click at [390, 17] on icon at bounding box center [393, 18] width 11 height 11
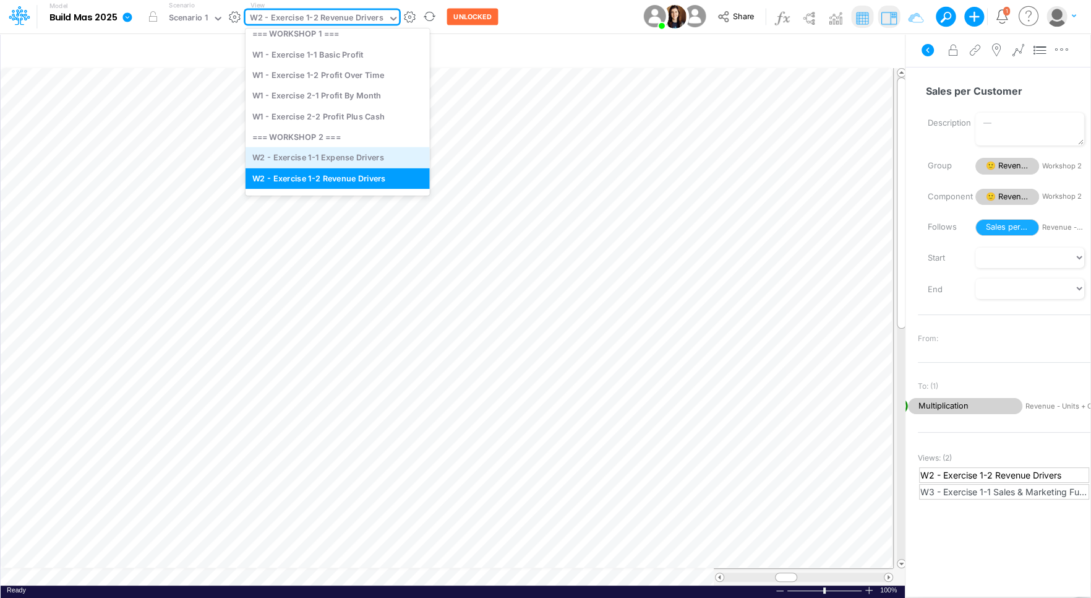
click at [366, 160] on div "W2 - Exercise 1-1 Expense Drivers" at bounding box center [338, 157] width 184 height 20
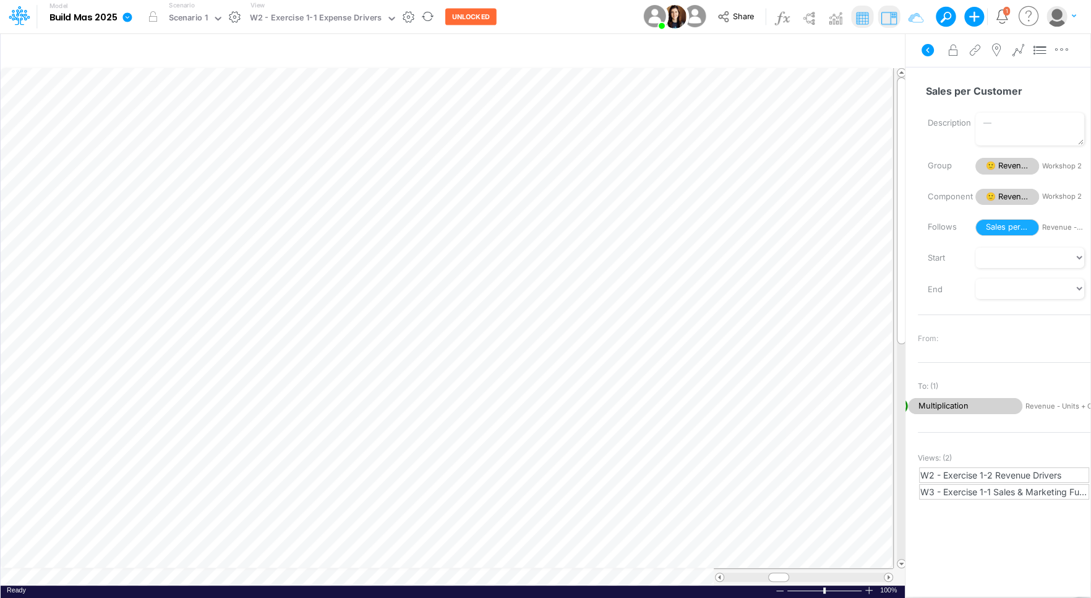
scroll to position [6, 1]
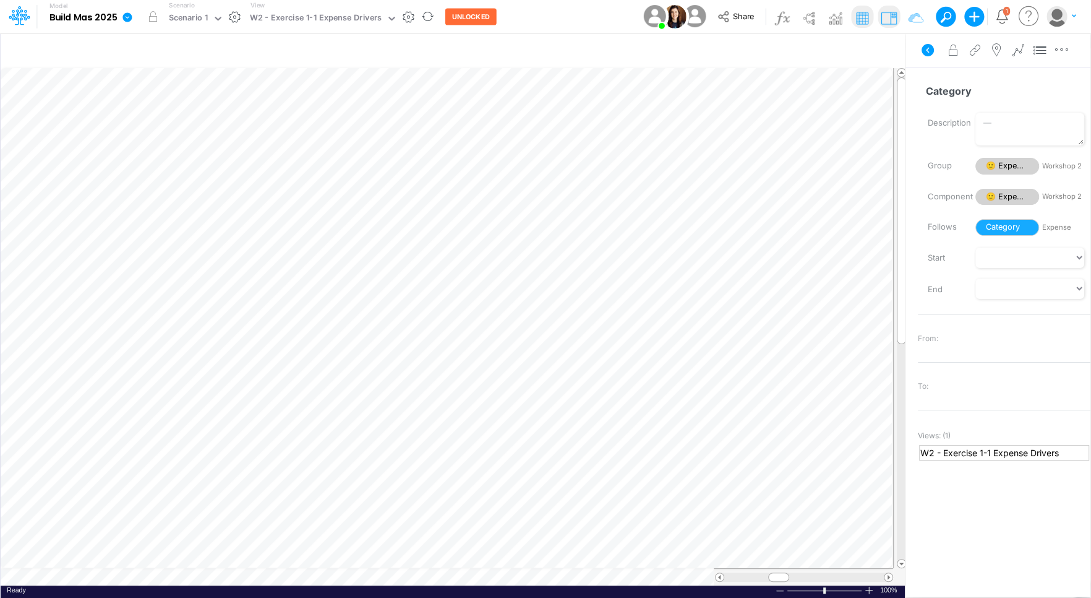
scroll to position [6, 1]
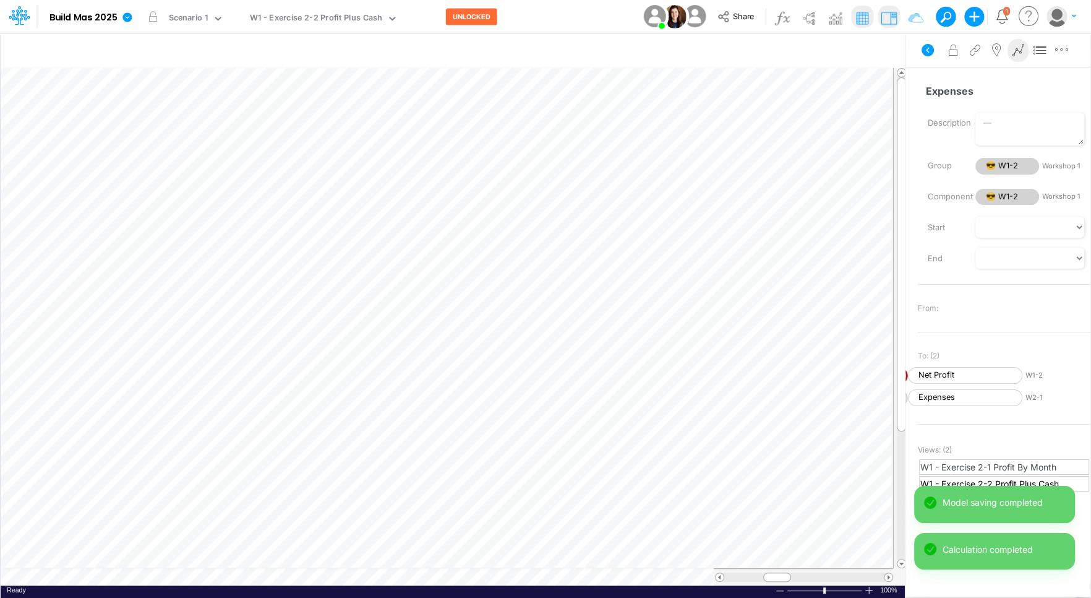
scroll to position [6, 1]
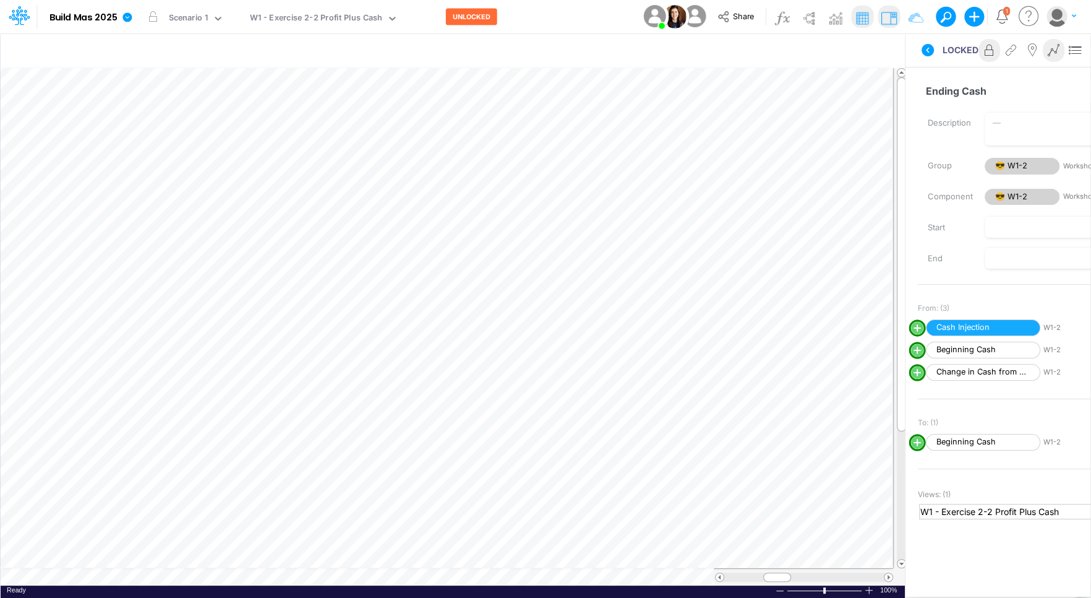
scroll to position [6, 1]
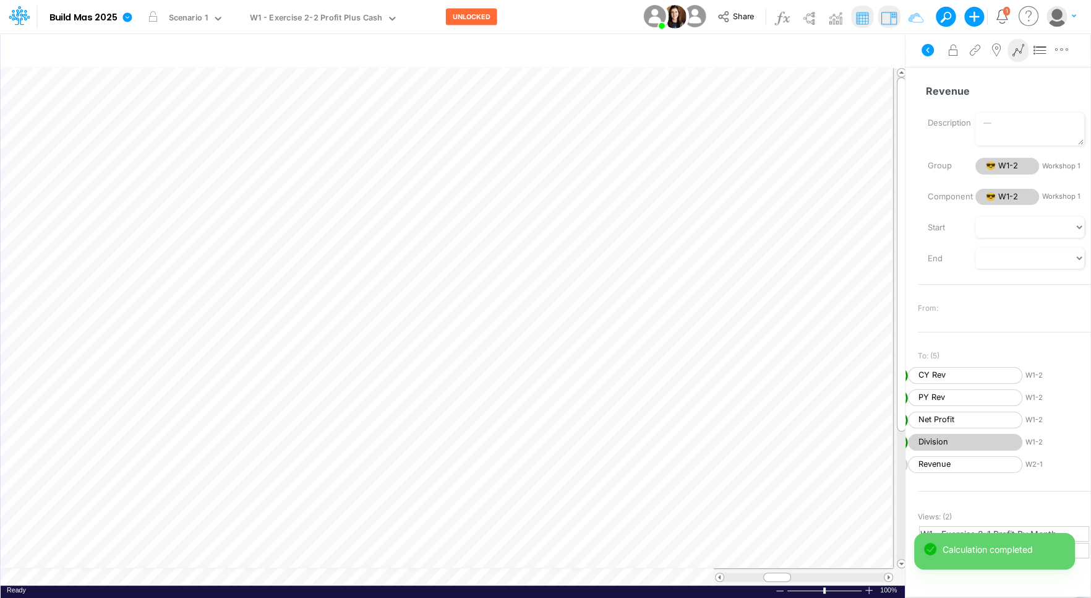
scroll to position [6, 1]
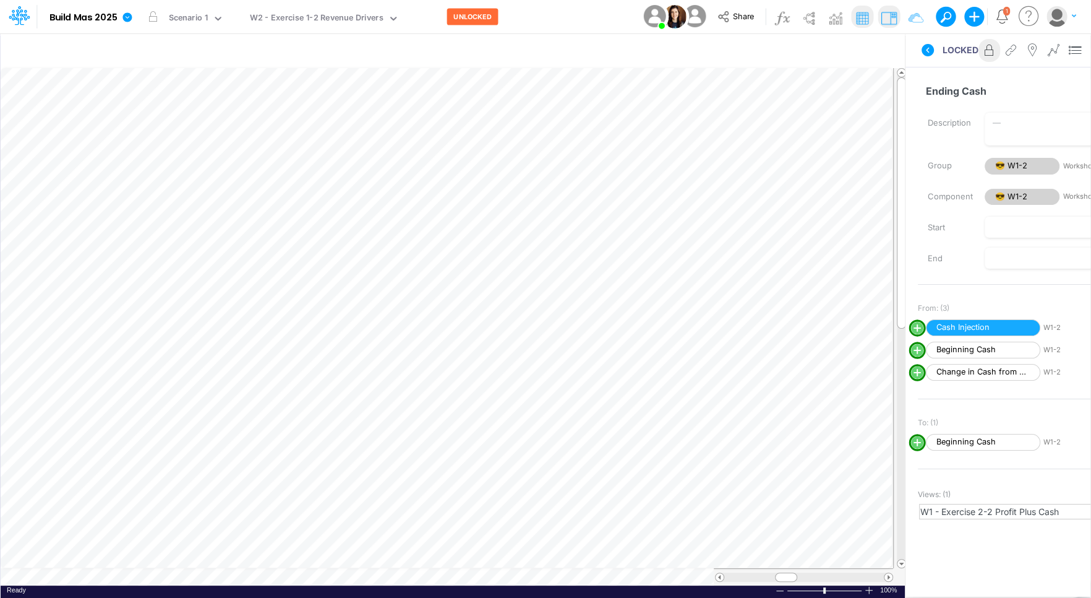
scroll to position [6, 1]
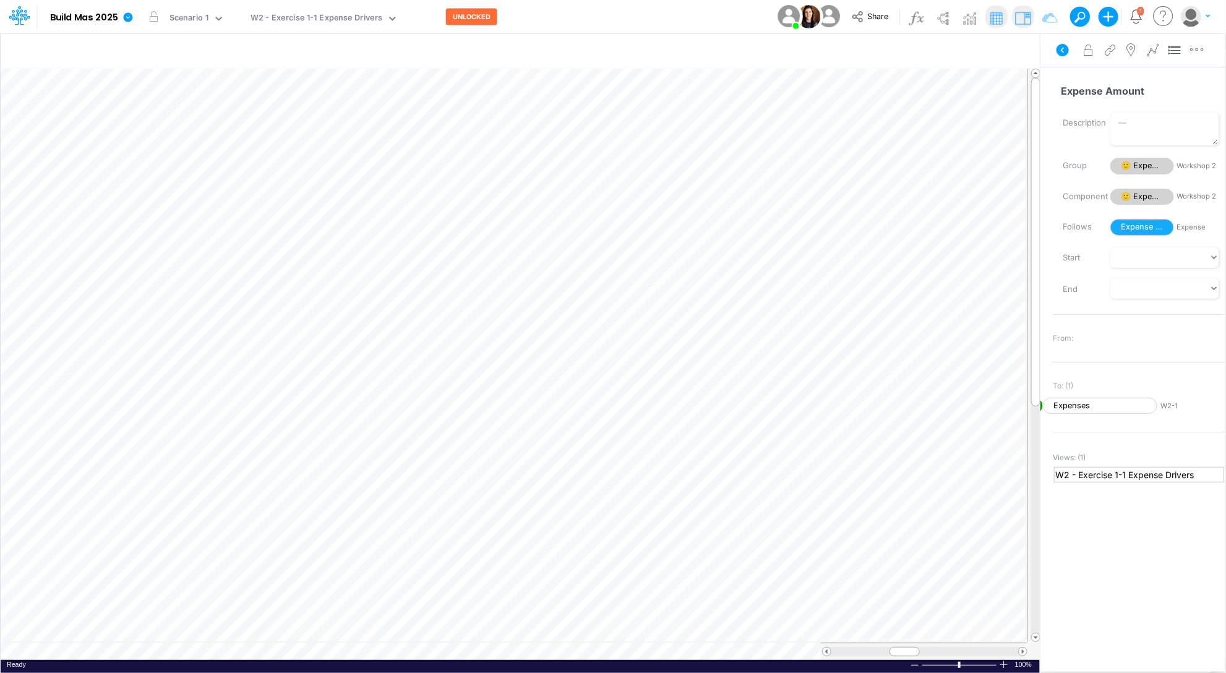
scroll to position [0, 1]
click at [473, 14] on button "UNLOCKED" at bounding box center [471, 17] width 51 height 17
click at [460, 18] on button "LOCKED" at bounding box center [466, 17] width 41 height 17
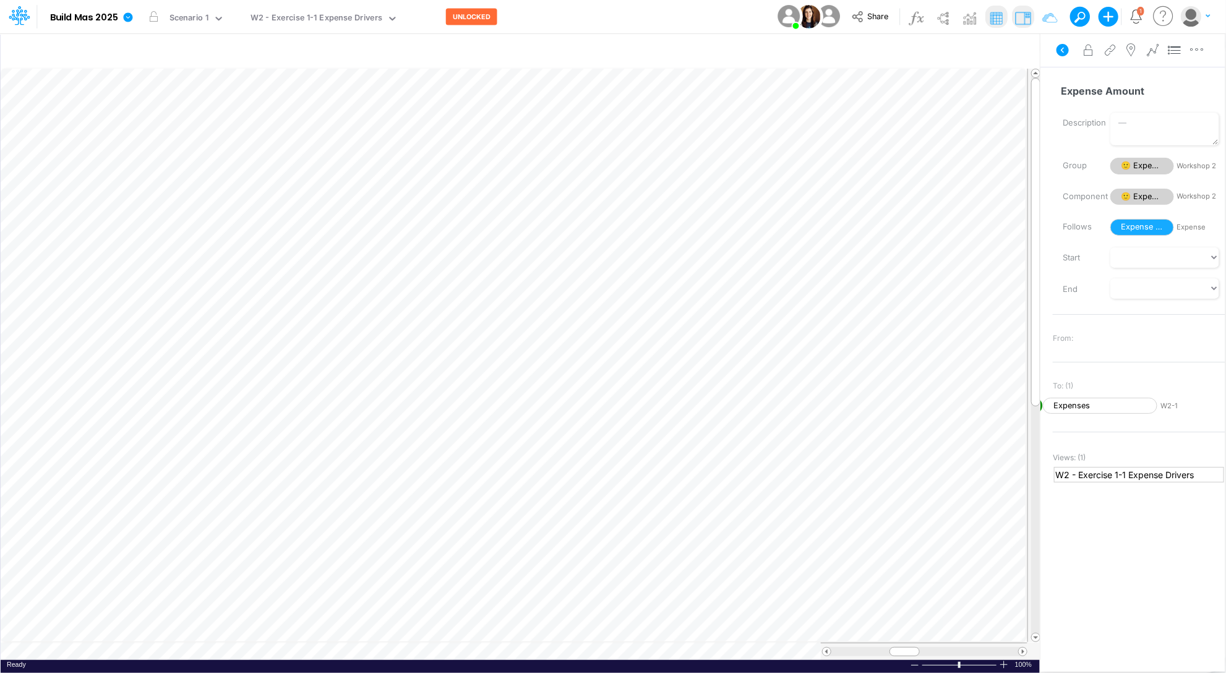
scroll to position [0, 1]
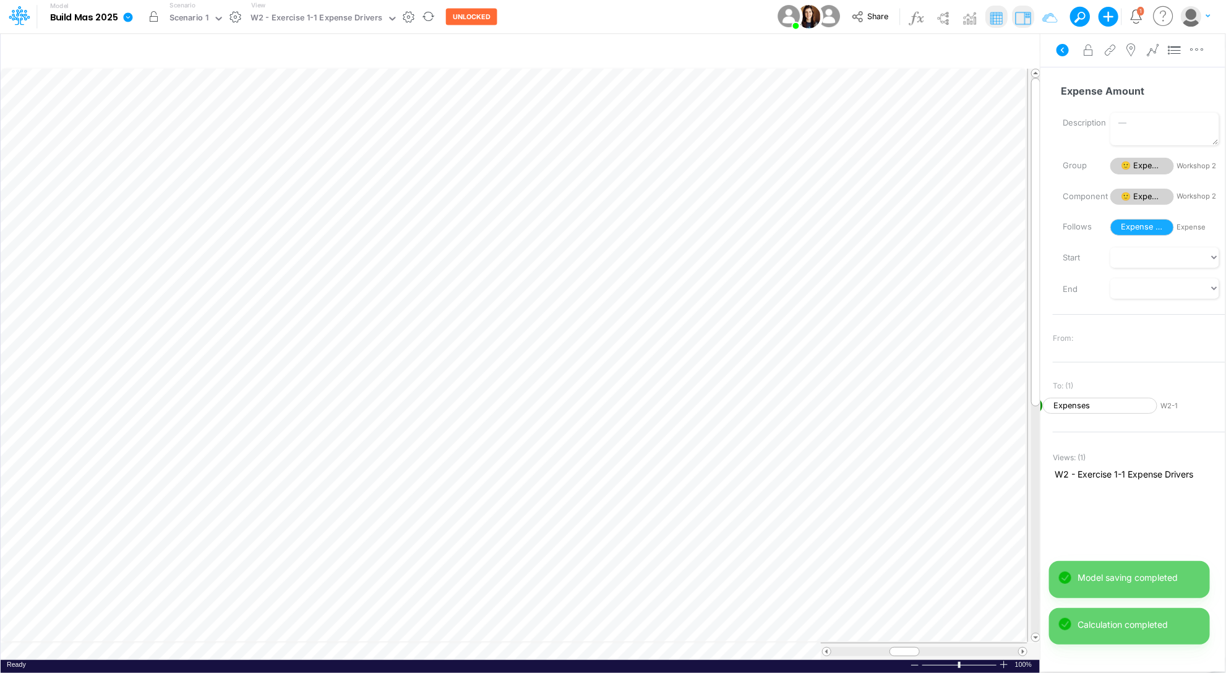
scroll to position [0, 1]
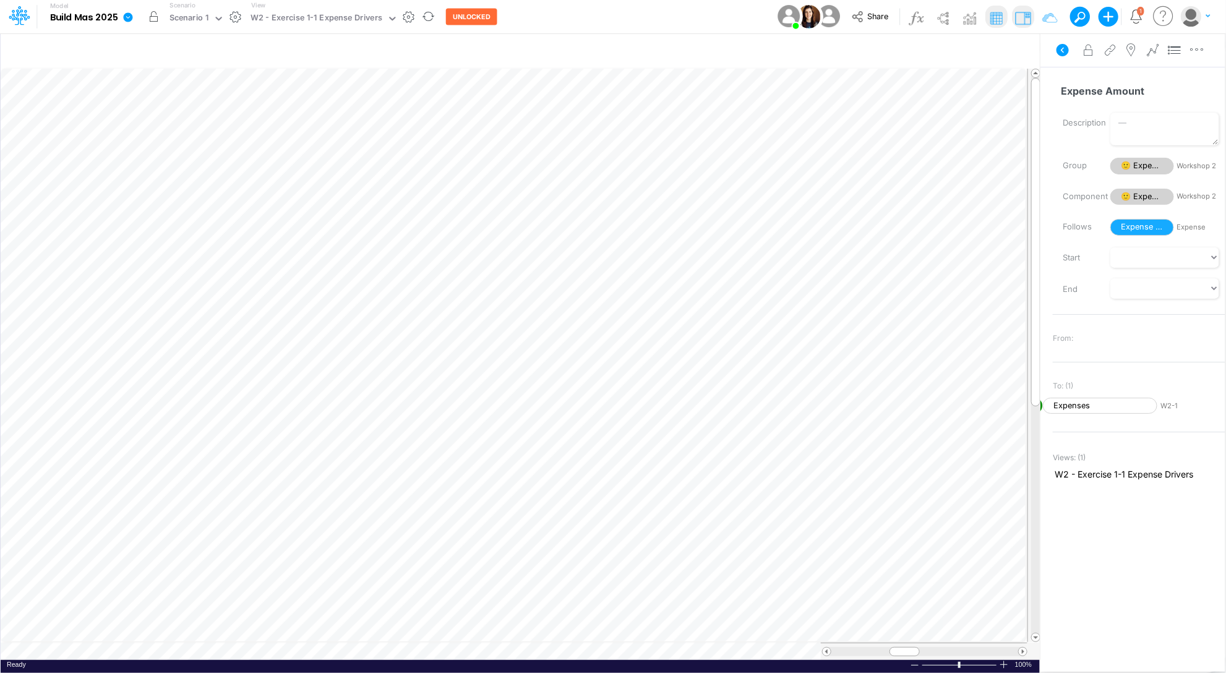
scroll to position [0, 1]
click at [968, 17] on img at bounding box center [970, 18] width 20 height 20
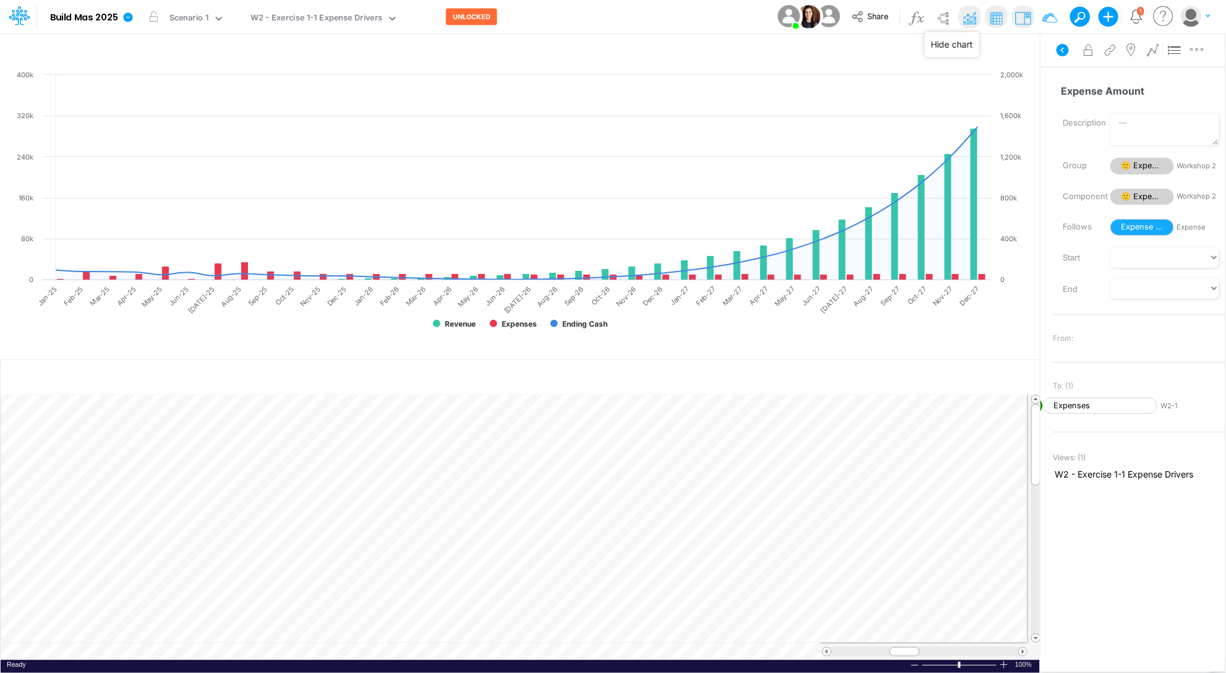
click at [965, 20] on img at bounding box center [970, 18] width 20 height 20
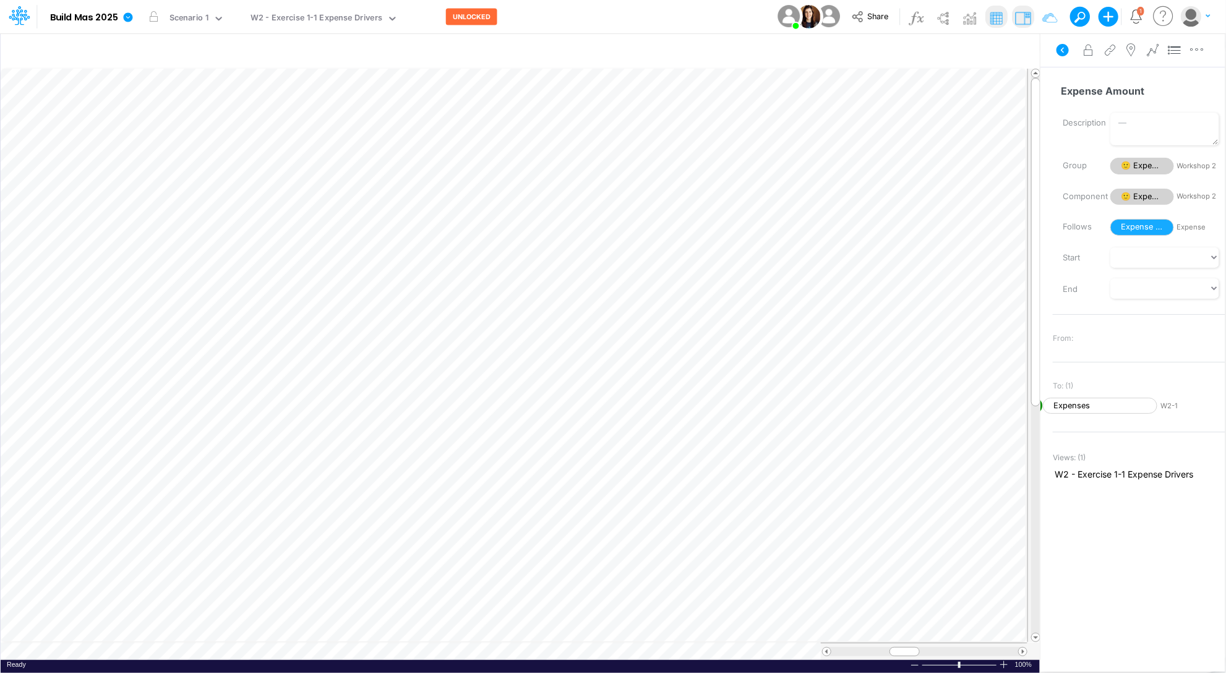
scroll to position [0, 1]
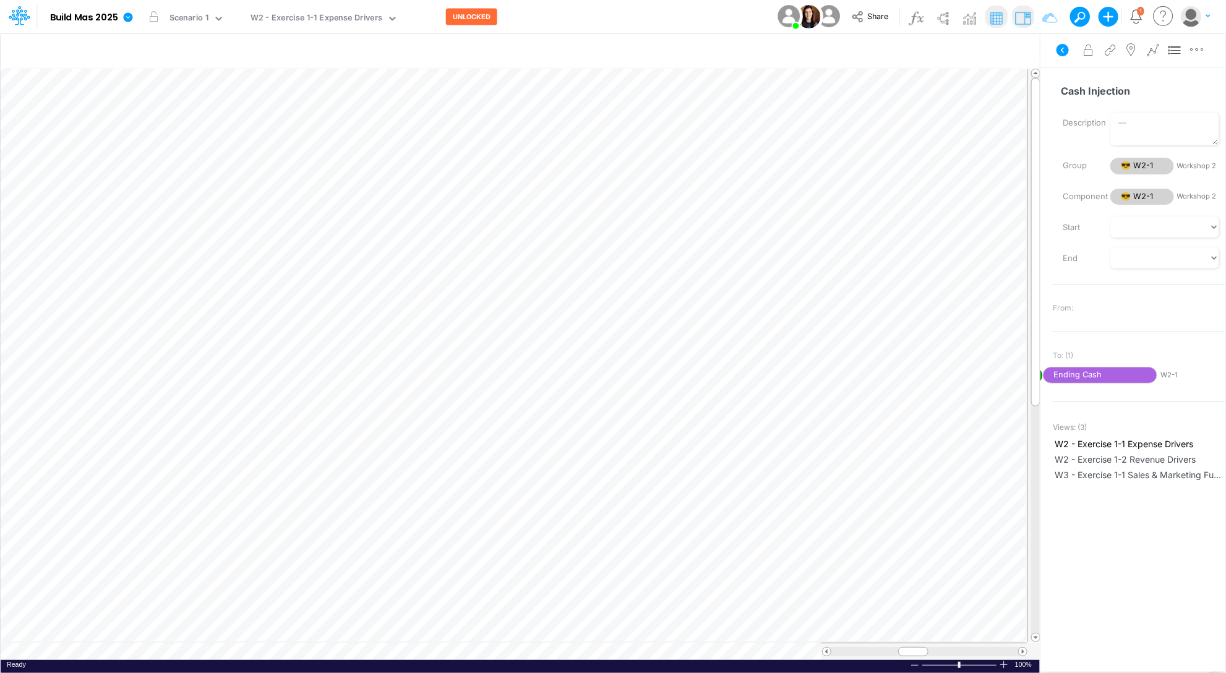
scroll to position [0, 1]
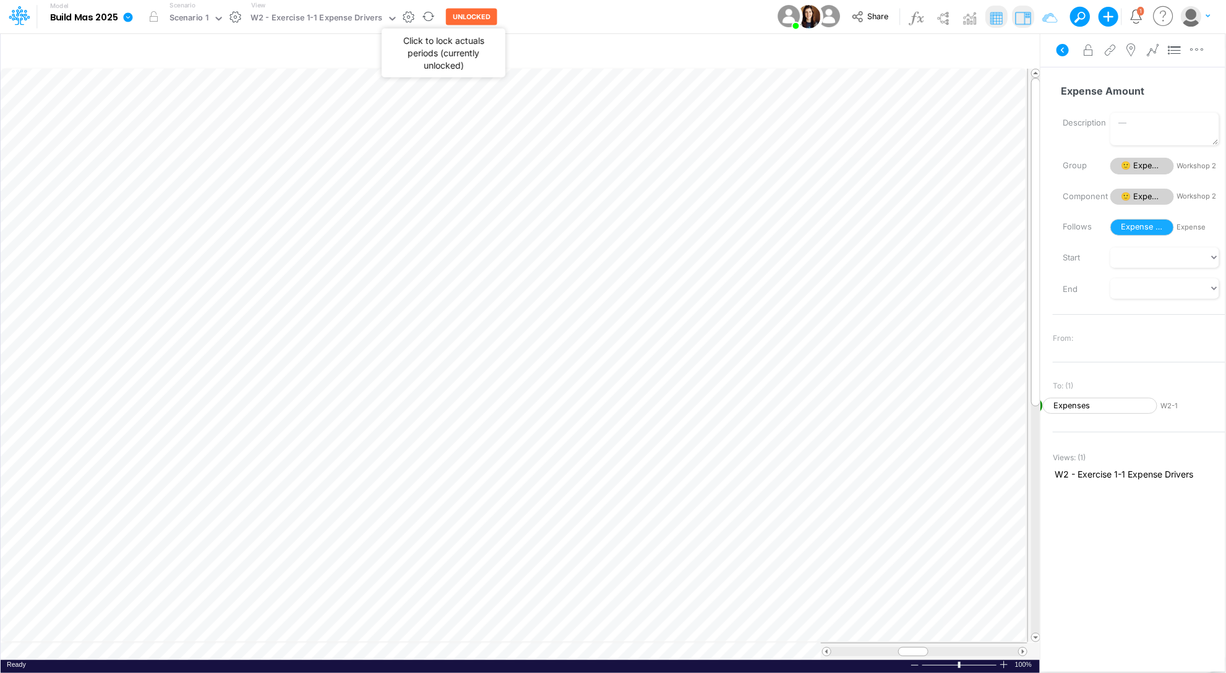
click at [459, 16] on button "UNLOCKED" at bounding box center [471, 17] width 51 height 17
click at [466, 20] on button "LOCKED" at bounding box center [466, 17] width 41 height 17
click at [464, 19] on button "UNLOCKED" at bounding box center [471, 17] width 51 height 17
click at [464, 19] on button "LOCKED" at bounding box center [466, 17] width 41 height 17
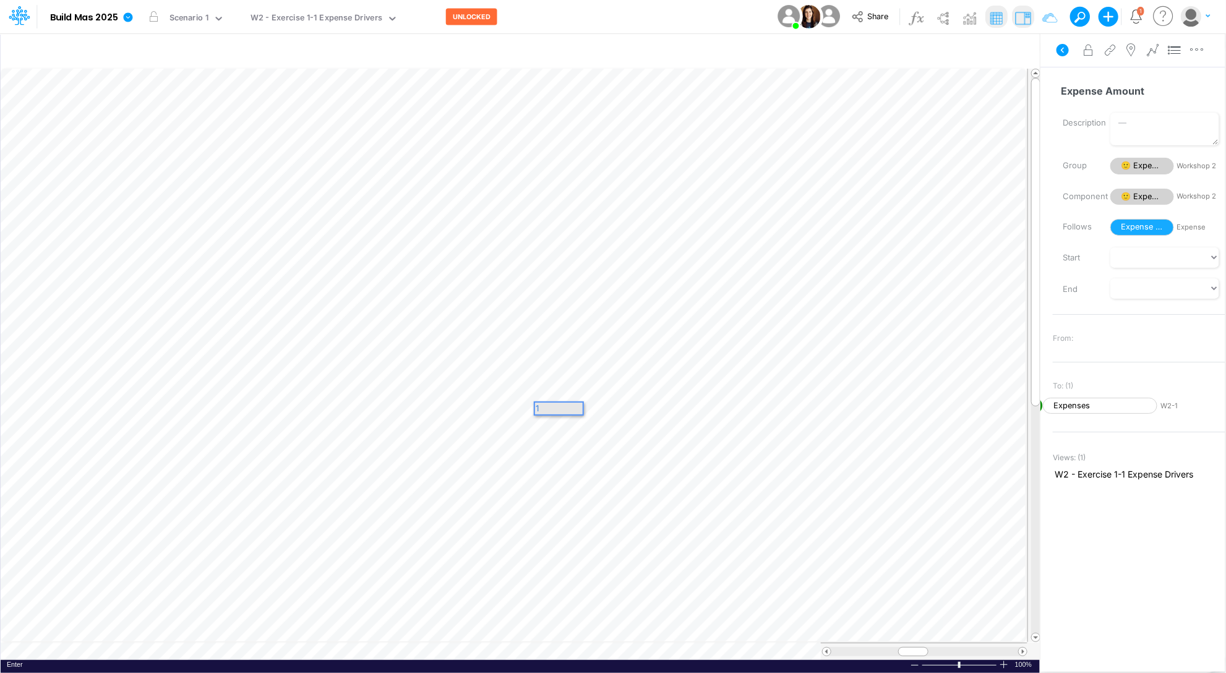
scroll to position [0, 0]
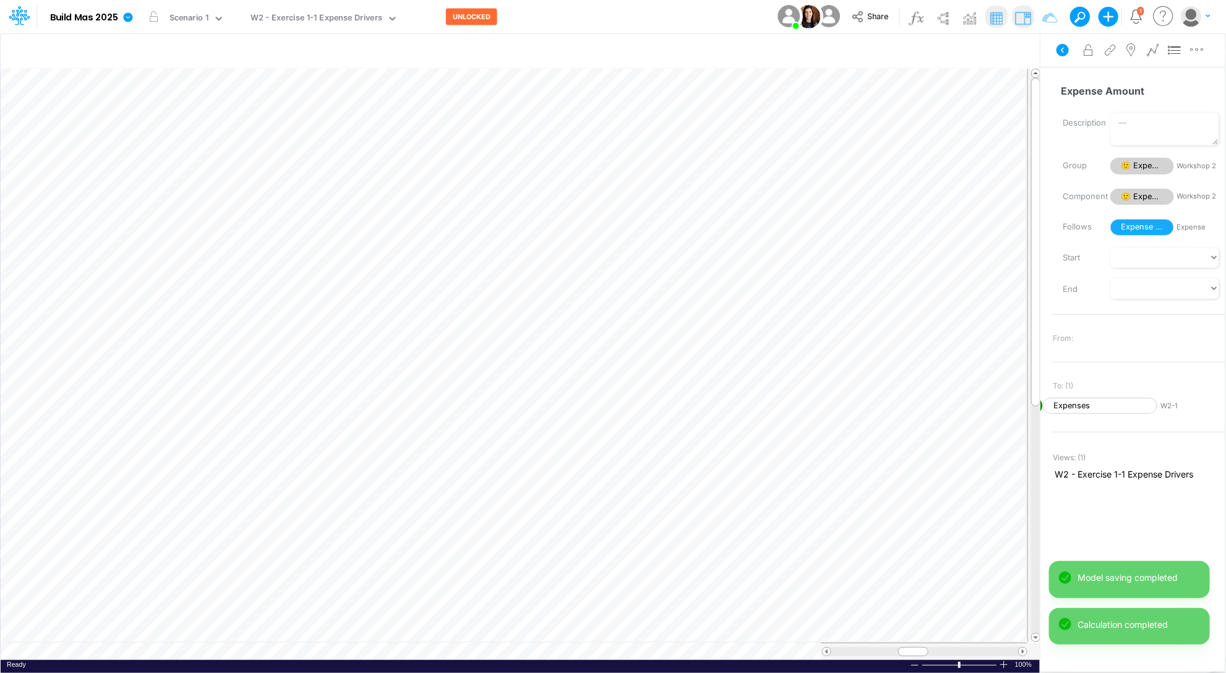
scroll to position [0, 1]
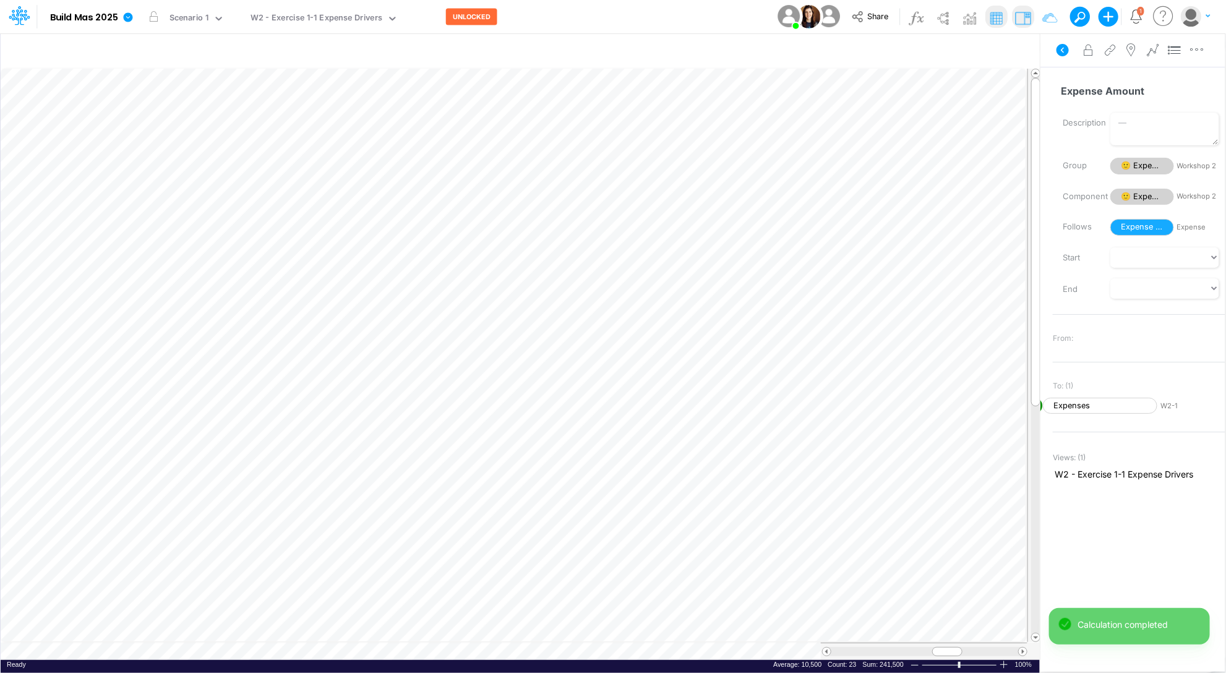
scroll to position [0, 1]
drag, startPoint x: 953, startPoint y: 653, endPoint x: 918, endPoint y: 653, distance: 34.7
click at [918, 653] on div at bounding box center [913, 651] width 30 height 9
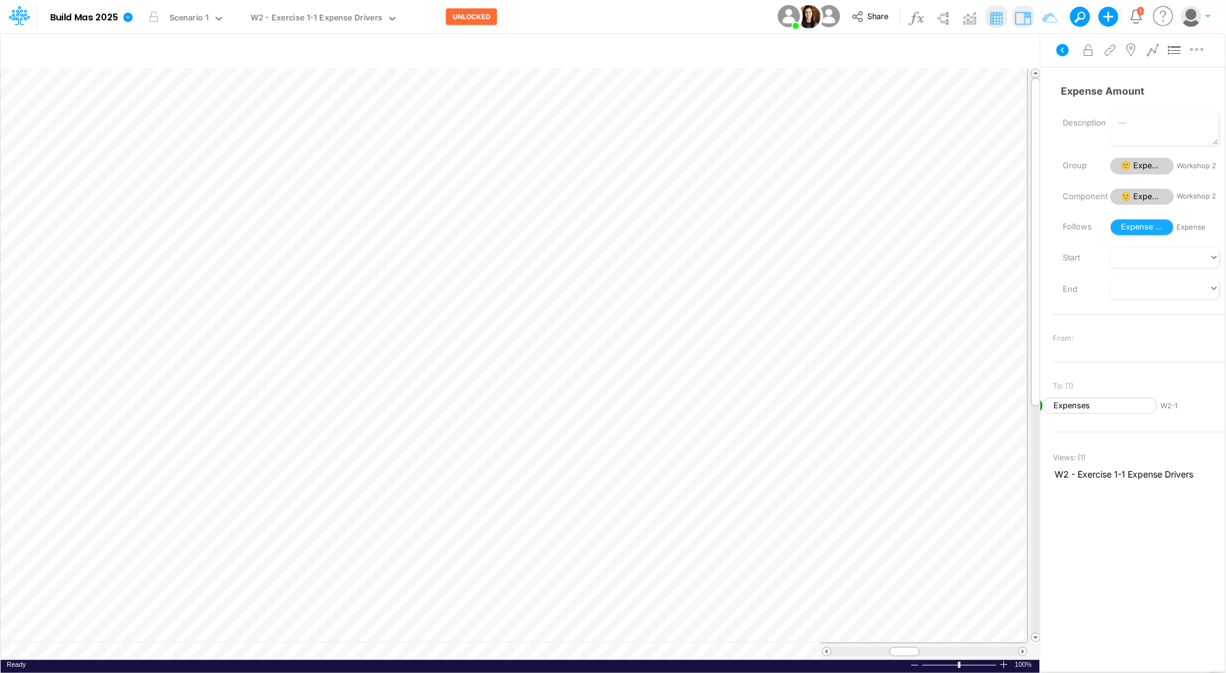
scroll to position [0, 1]
